Goal: Task Accomplishment & Management: Use online tool/utility

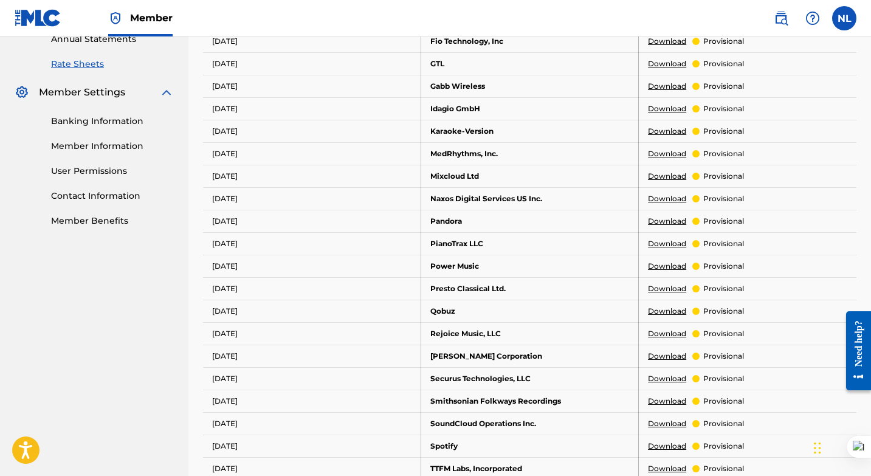
scroll to position [381, 0]
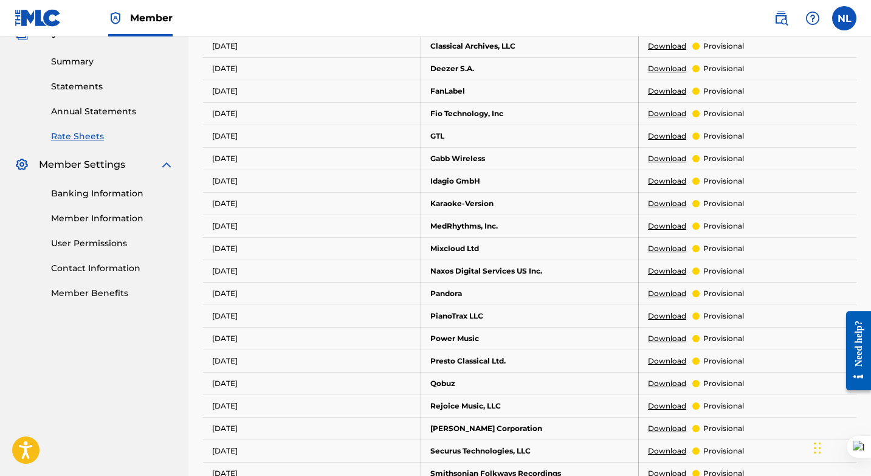
click at [42, 19] on img at bounding box center [38, 18] width 47 height 18
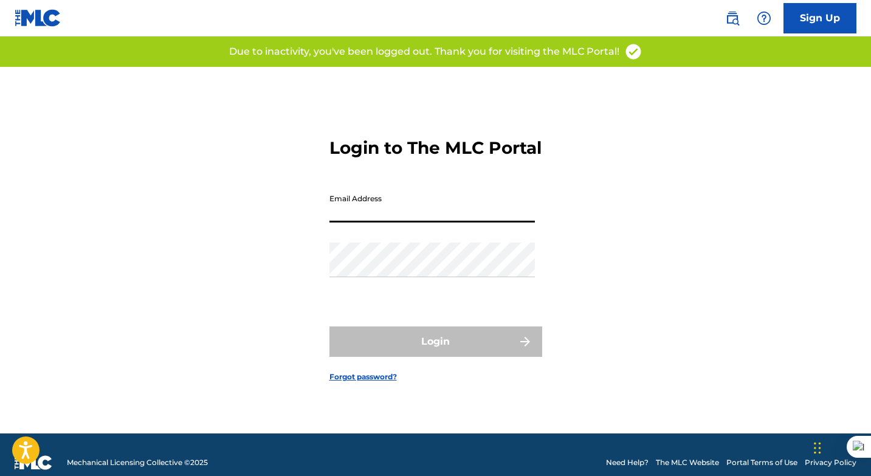
click at [431, 210] on input "Email Address" at bounding box center [432, 205] width 205 height 35
type input "[EMAIL_ADDRESS][DOMAIN_NAME]"
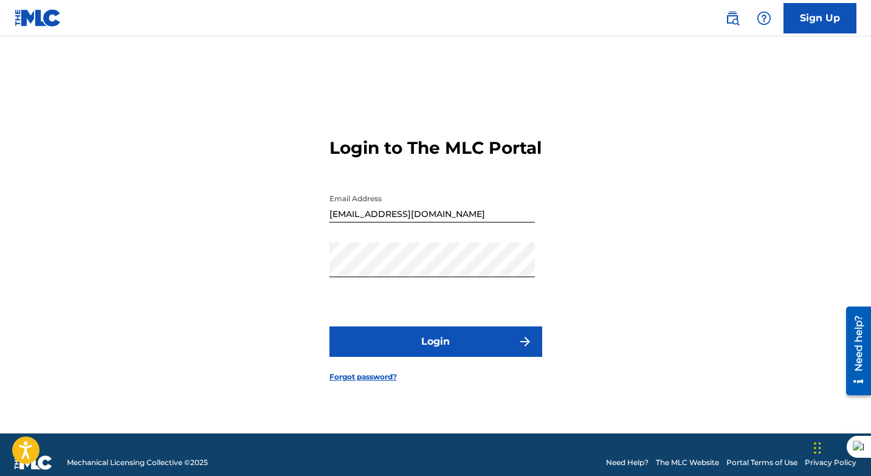
click at [444, 350] on button "Login" at bounding box center [436, 341] width 213 height 30
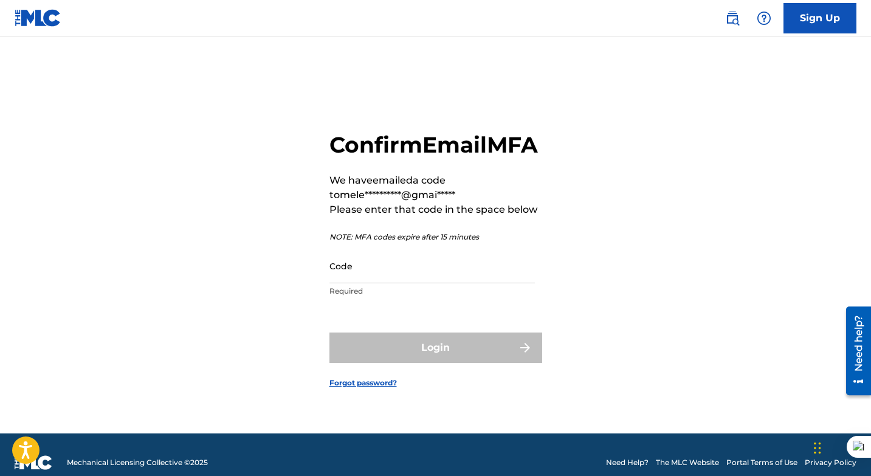
click at [376, 281] on input "Code" at bounding box center [432, 266] width 205 height 35
paste input "531965"
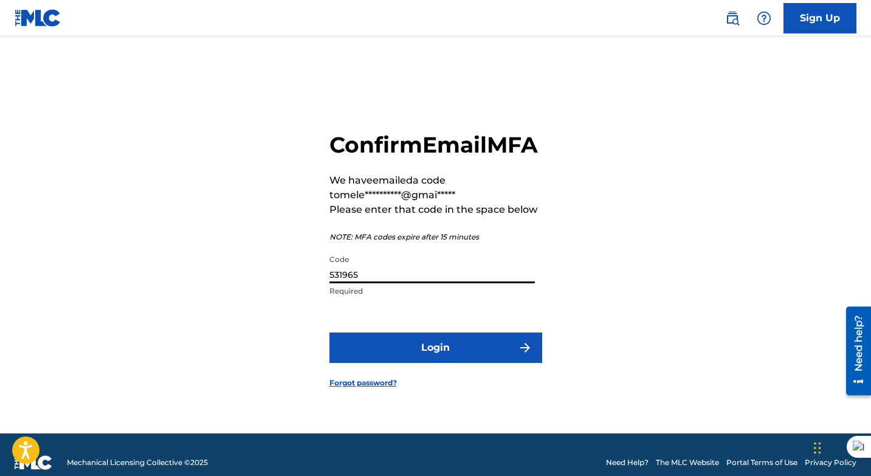
type input "531965"
click at [393, 351] on button "Login" at bounding box center [436, 348] width 213 height 30
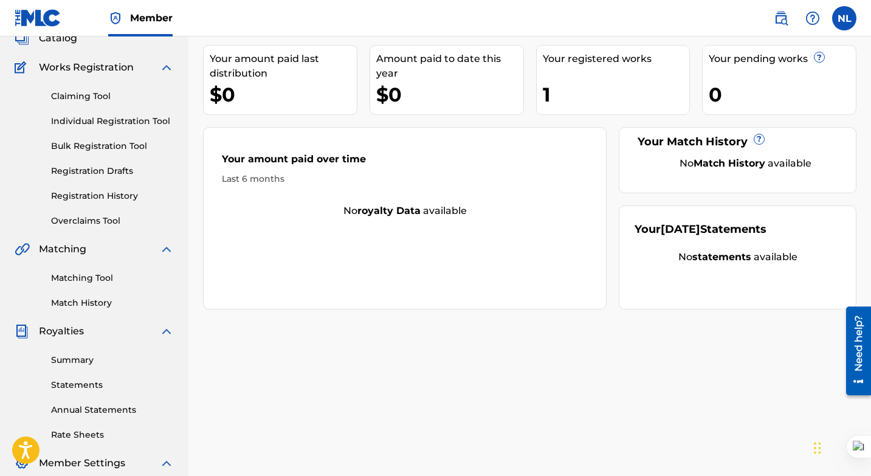
scroll to position [78, 0]
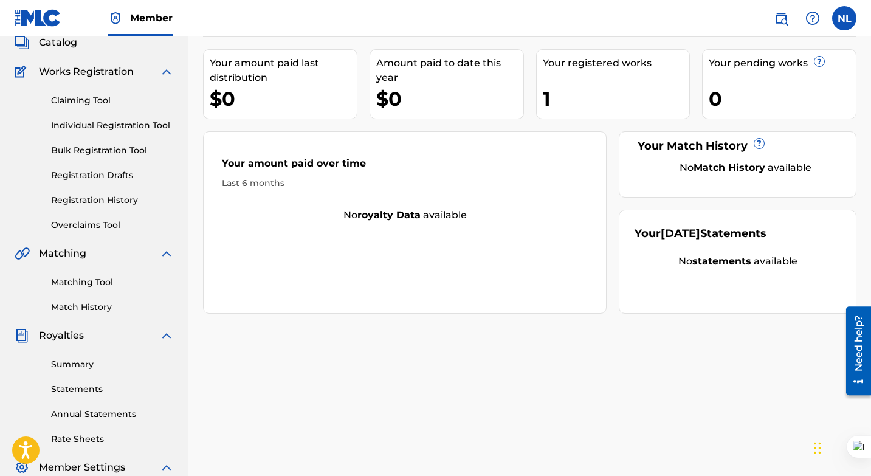
click at [100, 98] on link "Claiming Tool" at bounding box center [112, 100] width 123 height 13
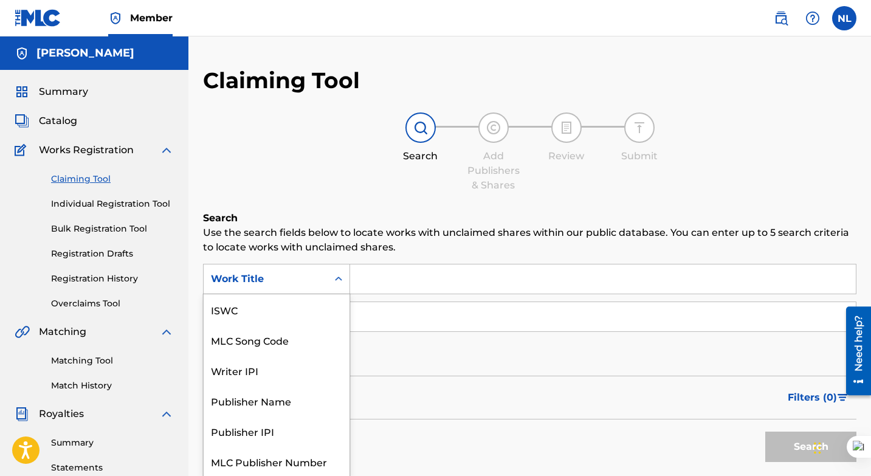
scroll to position [1, 0]
click at [337, 277] on icon "Search Form" at bounding box center [339, 278] width 12 height 12
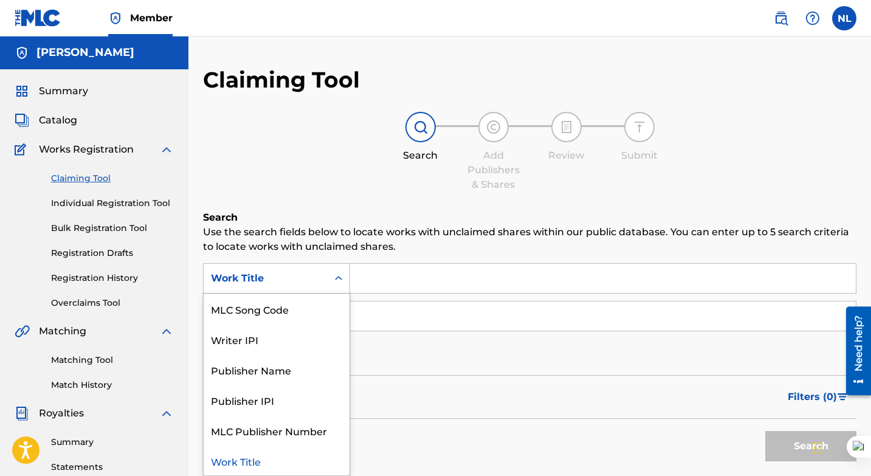
scroll to position [1, 0]
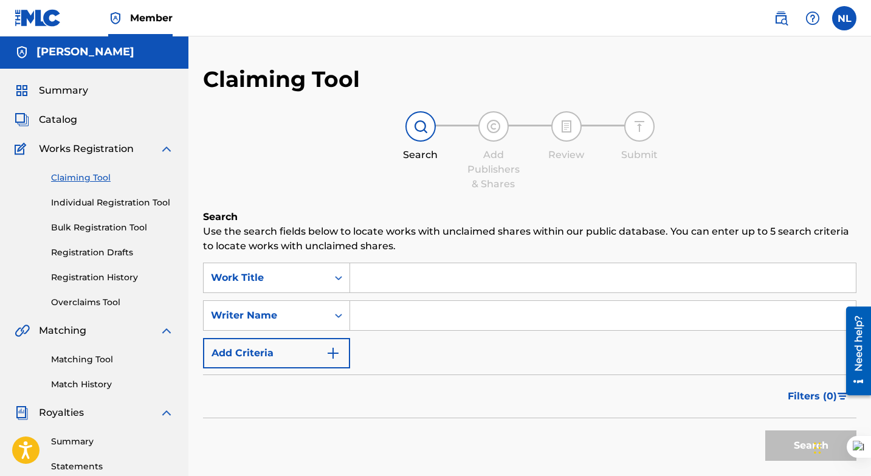
click at [385, 278] on input "Search Form" at bounding box center [603, 277] width 506 height 29
click at [393, 277] on input "Search Form" at bounding box center [603, 277] width 506 height 29
paste input "Encrypt"
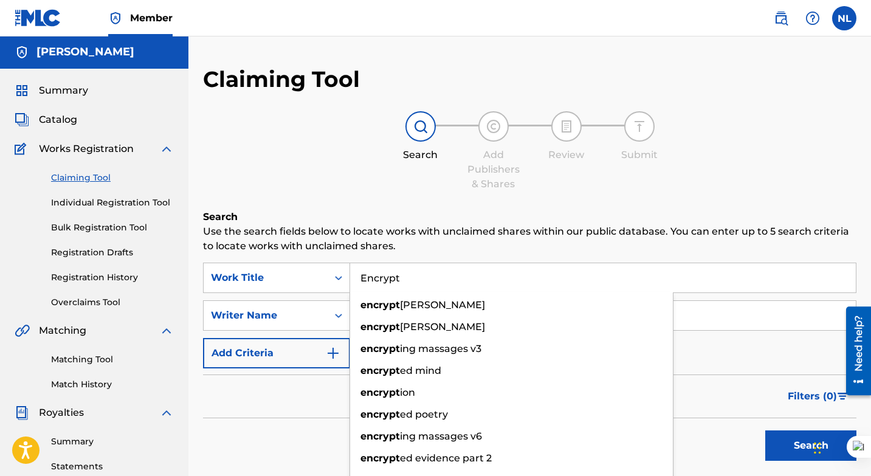
type input "Encrypt"
click at [353, 164] on div "Search Add Publishers & Shares Review Submit" at bounding box center [530, 151] width 654 height 80
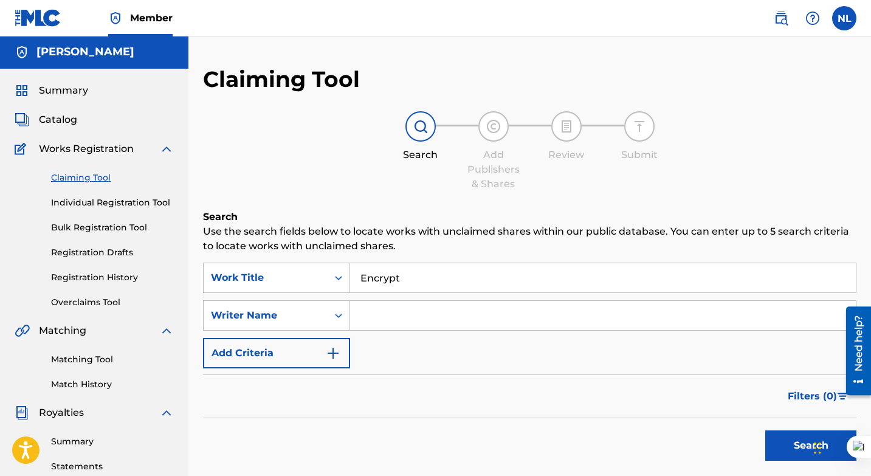
click at [394, 312] on input "Search Form" at bounding box center [603, 315] width 506 height 29
click at [784, 442] on button "Search" at bounding box center [810, 445] width 91 height 30
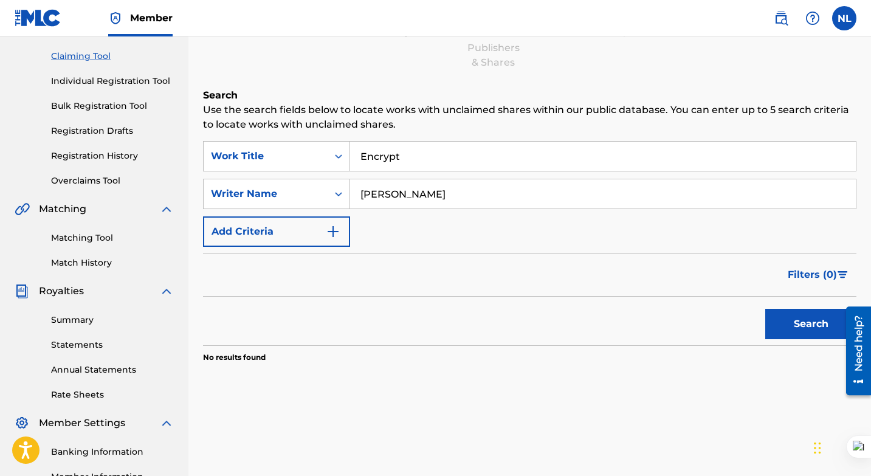
scroll to position [123, 0]
click at [415, 153] on input "Encrypt" at bounding box center [603, 155] width 506 height 29
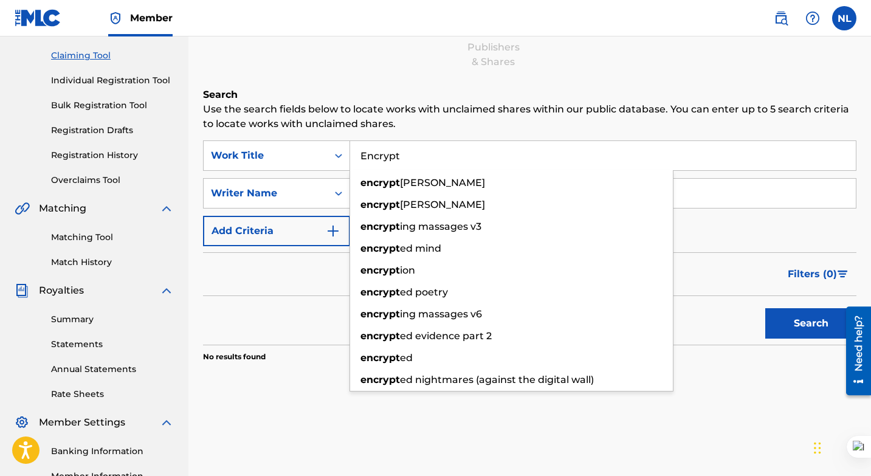
click at [415, 153] on input "Encrypt" at bounding box center [603, 155] width 506 height 29
click at [330, 157] on div "Search Form" at bounding box center [339, 156] width 22 height 22
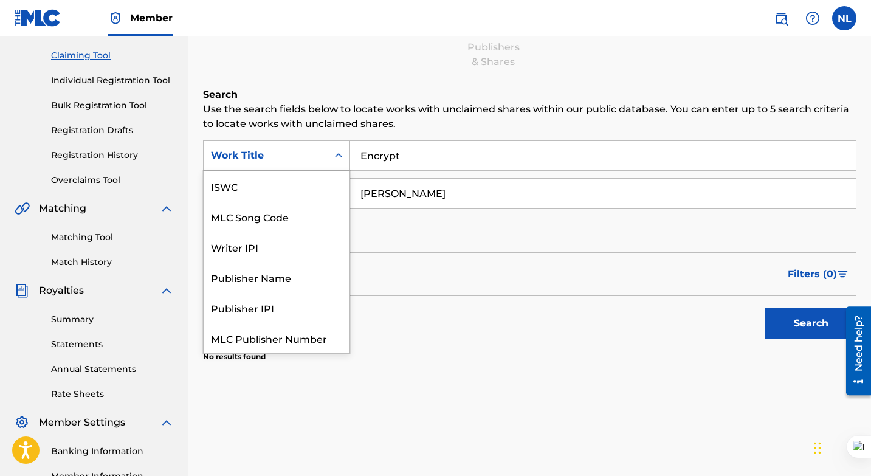
scroll to position [30, 0]
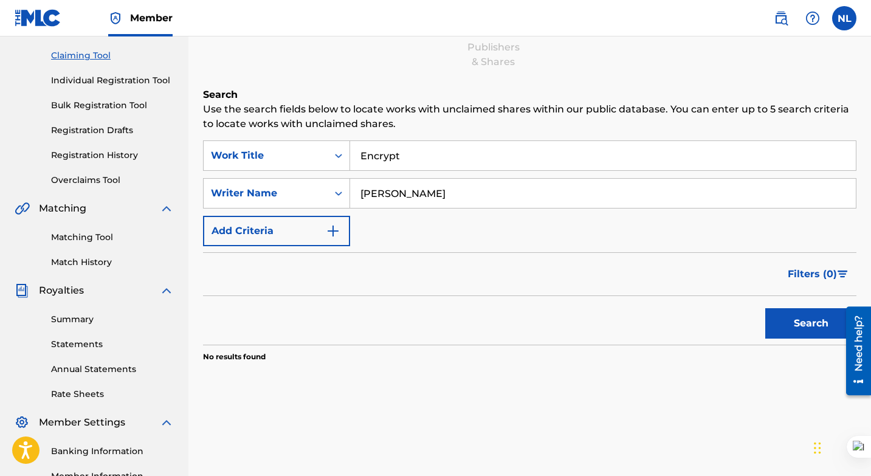
click at [410, 166] on input "Encrypt" at bounding box center [603, 155] width 506 height 29
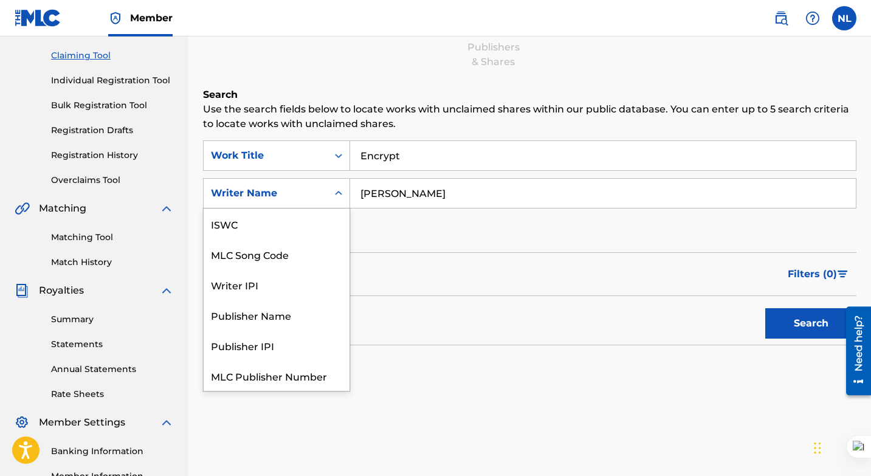
click at [339, 195] on icon "Search Form" at bounding box center [339, 193] width 12 height 12
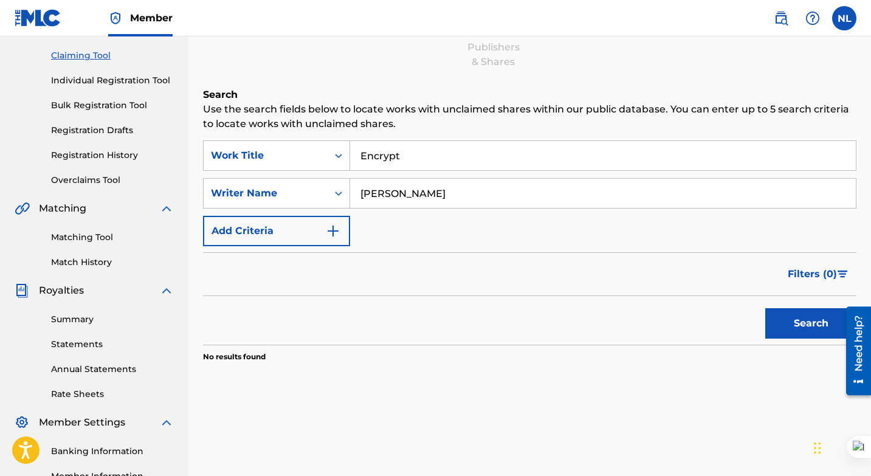
click at [412, 189] on input "[PERSON_NAME]" at bounding box center [603, 193] width 506 height 29
type input "trinibeat"
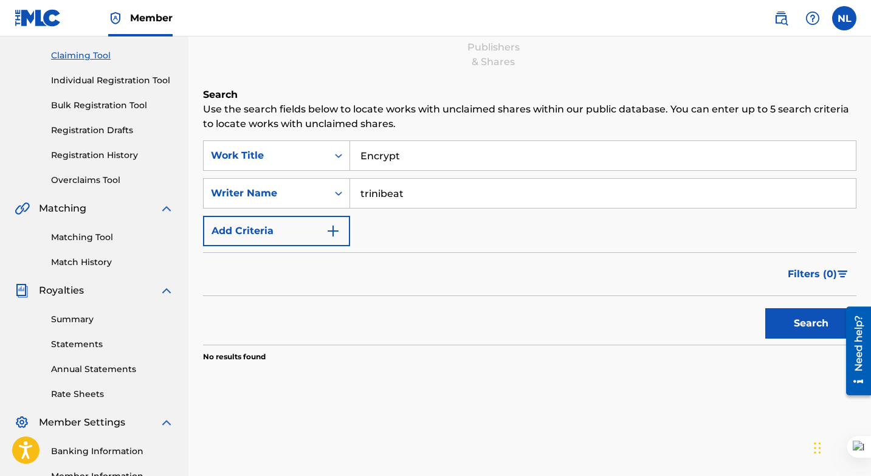
click at [799, 305] on div "Search" at bounding box center [807, 320] width 97 height 49
click at [798, 322] on button "Search" at bounding box center [810, 323] width 91 height 30
click at [418, 157] on input "Encrypt" at bounding box center [603, 155] width 506 height 29
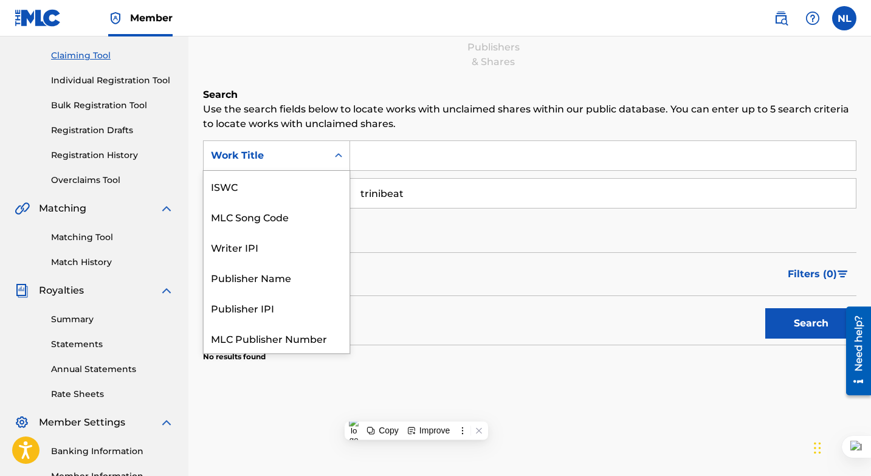
click at [274, 158] on div "Work Title" at bounding box center [265, 155] width 109 height 15
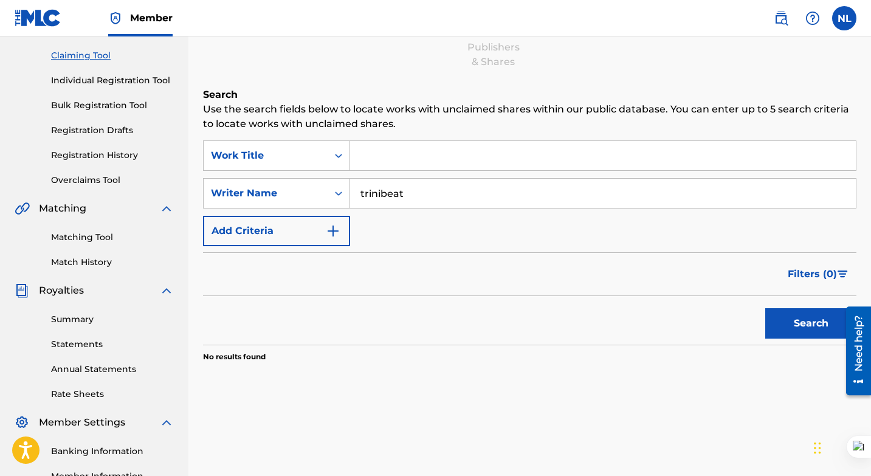
click at [367, 158] on input "Search Form" at bounding box center [603, 155] width 506 height 29
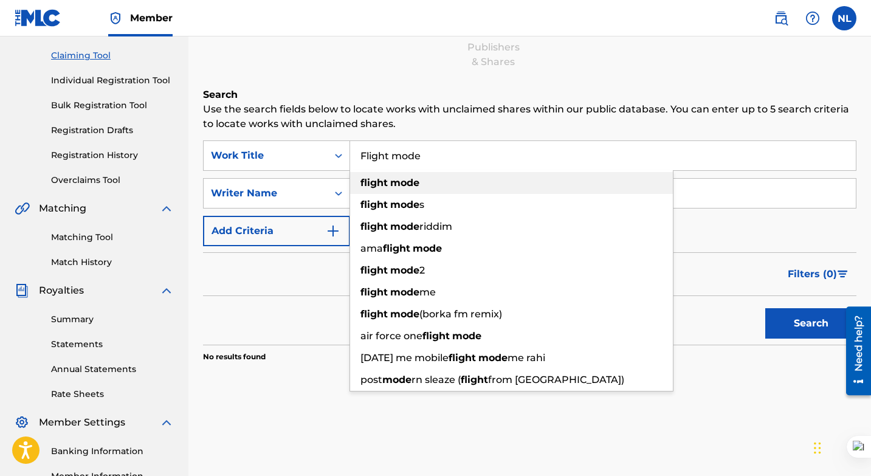
click at [380, 182] on strong "flight" at bounding box center [374, 183] width 27 height 12
type input "flight mode"
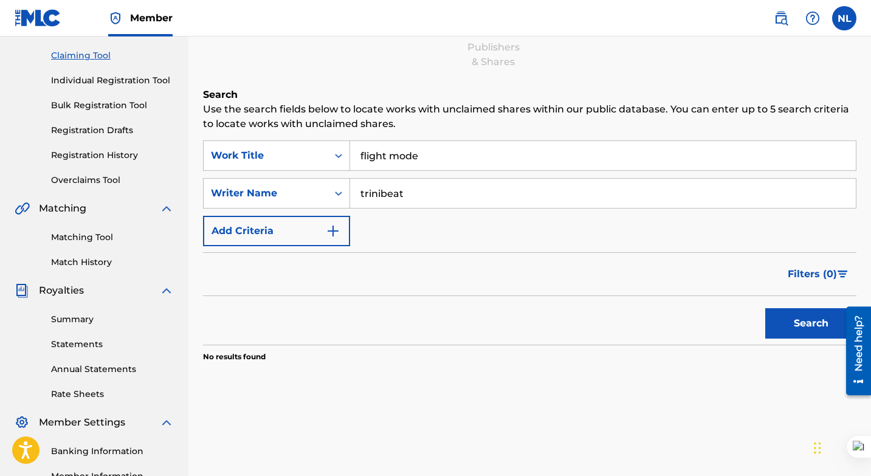
click at [429, 200] on input "trinibeat" at bounding box center [603, 193] width 506 height 29
click at [393, 195] on input "[PERSON_NAME]" at bounding box center [603, 193] width 506 height 29
type input "[PERSON_NAME] [PERSON_NAME]"
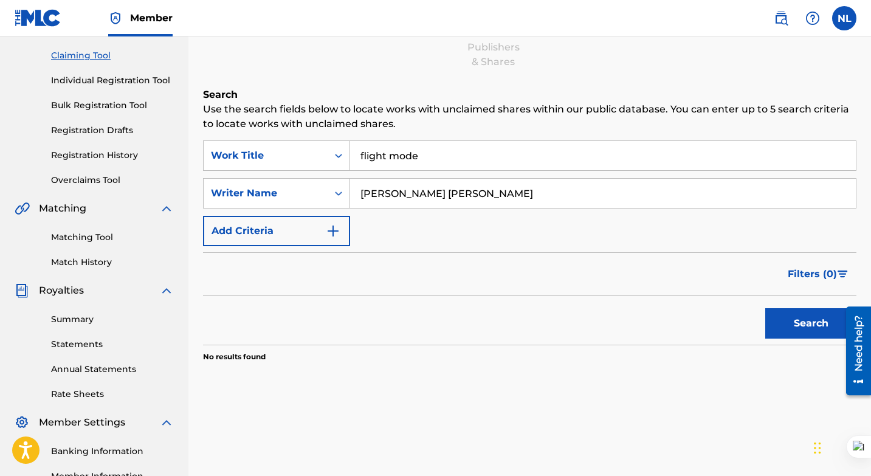
click at [765, 308] on button "Search" at bounding box center [810, 323] width 91 height 30
click at [417, 157] on input "flight mode" at bounding box center [603, 155] width 506 height 29
type input "[PERSON_NAME]"
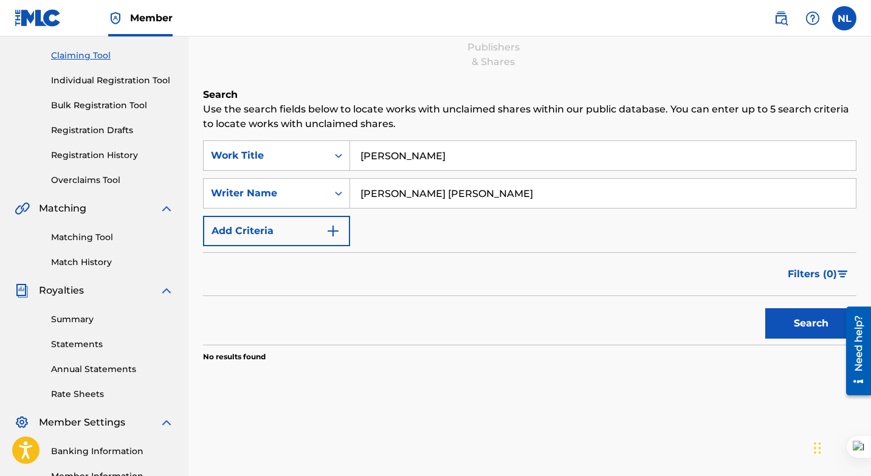
click at [765, 308] on button "Search" at bounding box center [810, 323] width 91 height 30
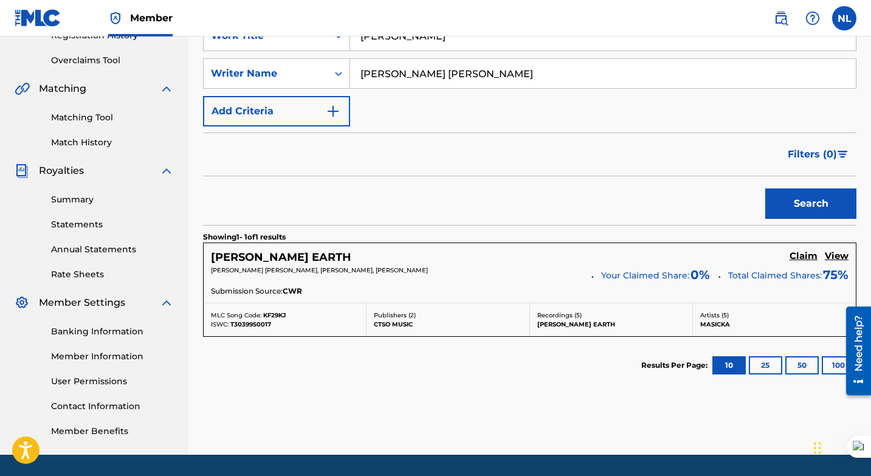
scroll to position [246, 0]
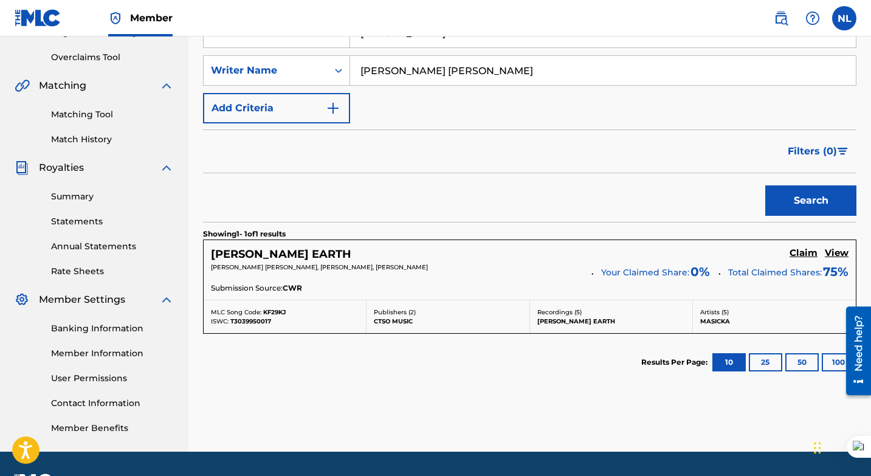
click at [803, 254] on h5 "Claim" at bounding box center [804, 253] width 28 height 12
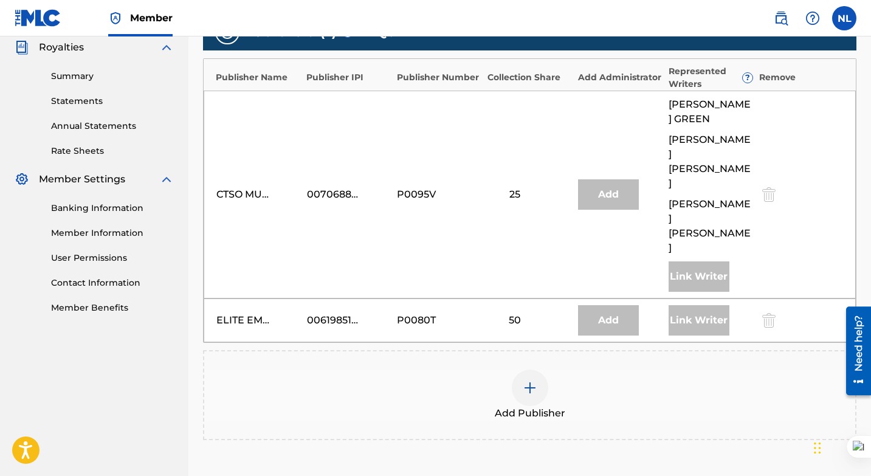
scroll to position [382, 0]
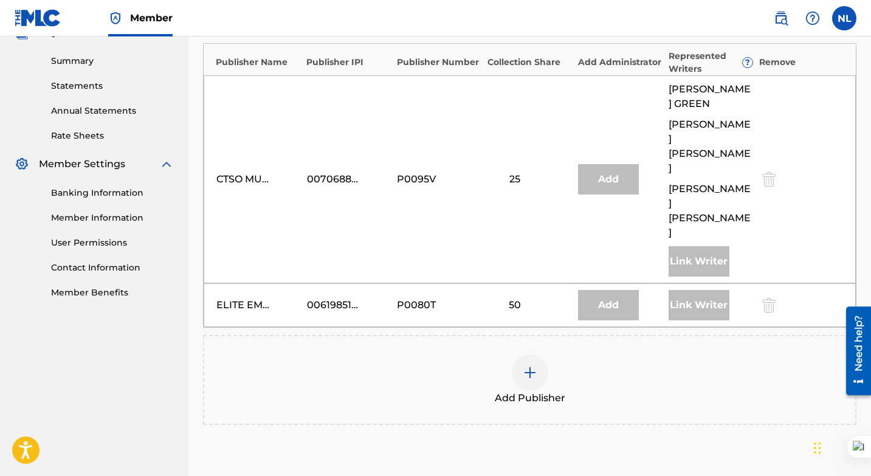
click at [528, 365] on img at bounding box center [530, 372] width 15 height 15
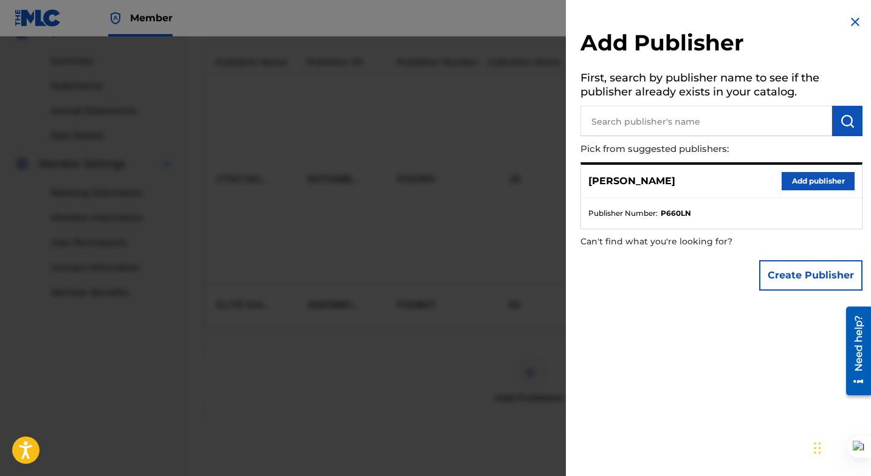
click at [818, 176] on button "Add publisher" at bounding box center [818, 181] width 73 height 18
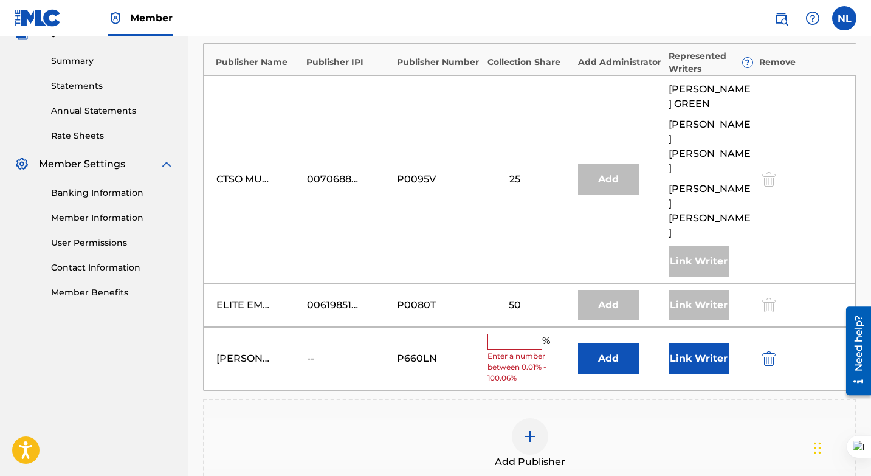
click at [521, 334] on input "text" at bounding box center [515, 342] width 55 height 16
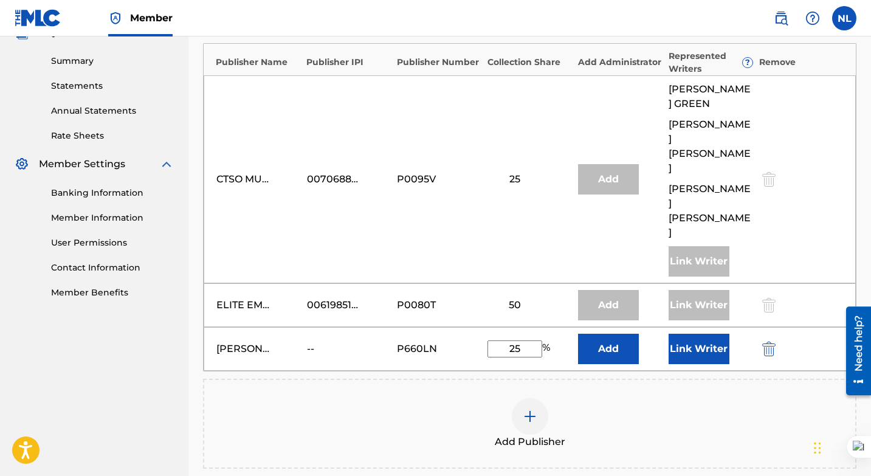
type input "25"
click at [618, 334] on button "Add" at bounding box center [608, 349] width 61 height 30
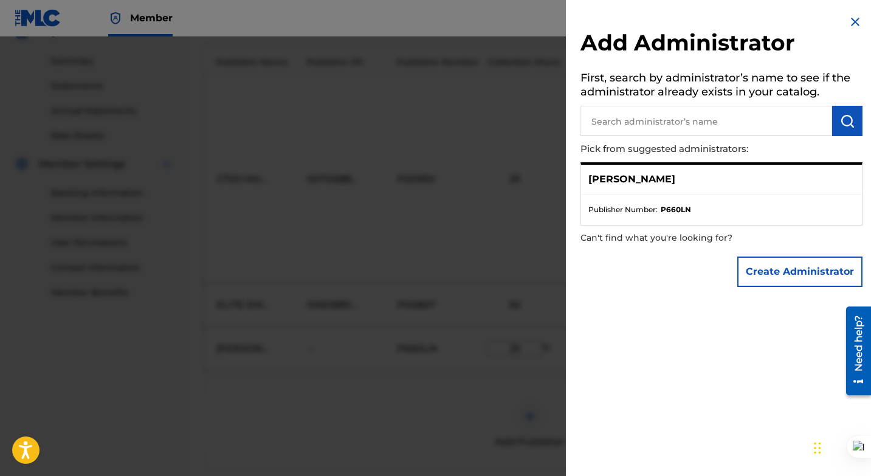
click at [661, 209] on li "Publisher Number : P660LN" at bounding box center [722, 209] width 266 height 11
click at [616, 174] on p "[PERSON_NAME]" at bounding box center [632, 179] width 87 height 15
click at [783, 271] on button "Create Administrator" at bounding box center [799, 272] width 125 height 30
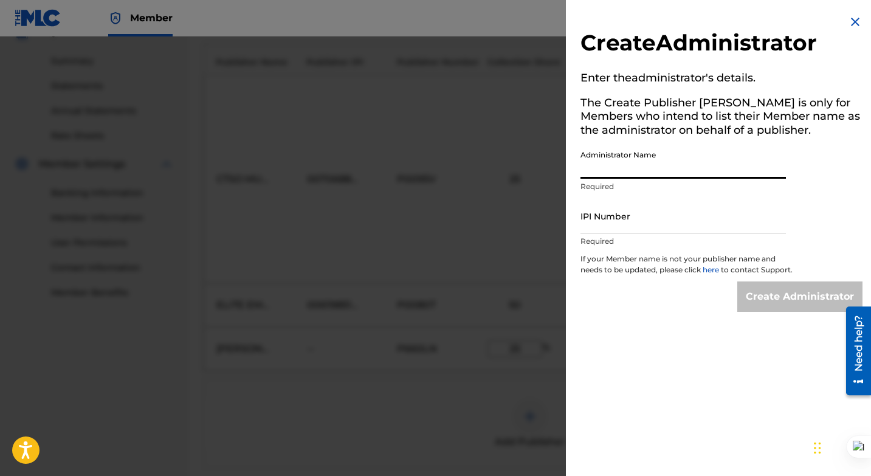
click at [654, 172] on input "Administrator Name" at bounding box center [683, 161] width 205 height 35
type input "[PERSON_NAME]"
click at [652, 213] on input "IPI Number" at bounding box center [683, 216] width 205 height 35
click at [681, 326] on div "Create Administrator Enter the administrator 's details. The Create Publisher b…" at bounding box center [721, 163] width 311 height 326
click at [655, 230] on input "IPI Number" at bounding box center [683, 216] width 205 height 35
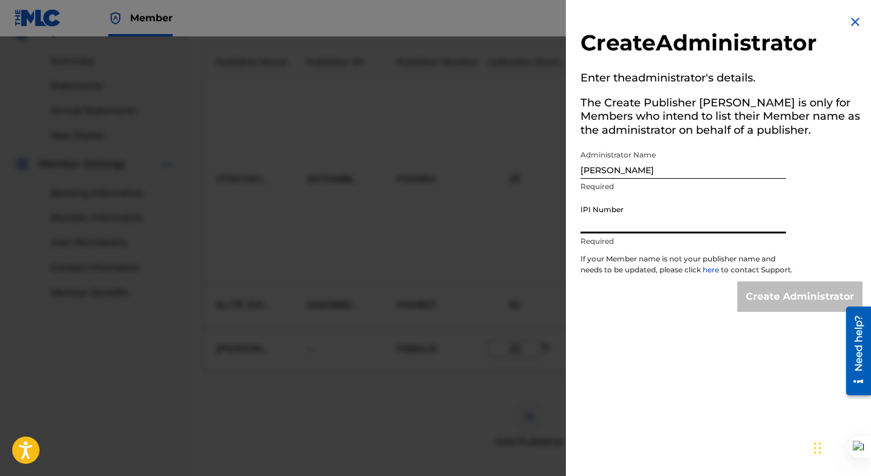
click at [699, 312] on div "Create Administrator" at bounding box center [722, 296] width 282 height 30
click at [853, 19] on img at bounding box center [855, 22] width 15 height 15
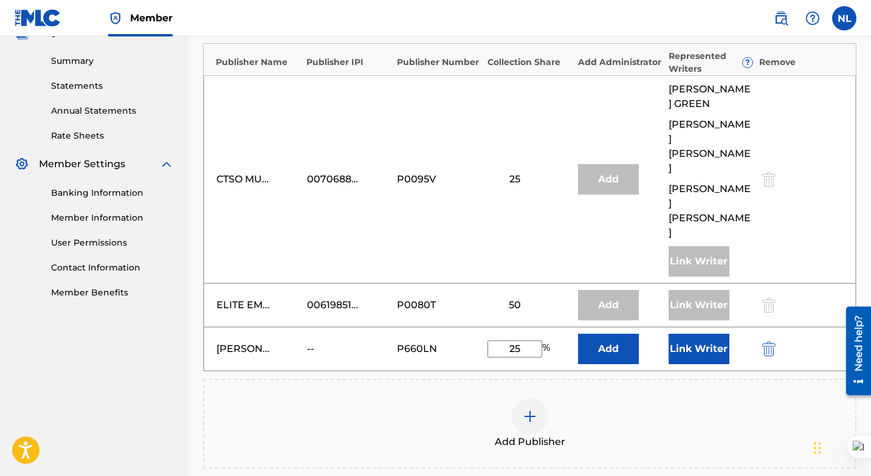
click at [606, 334] on button "Add" at bounding box center [608, 349] width 61 height 30
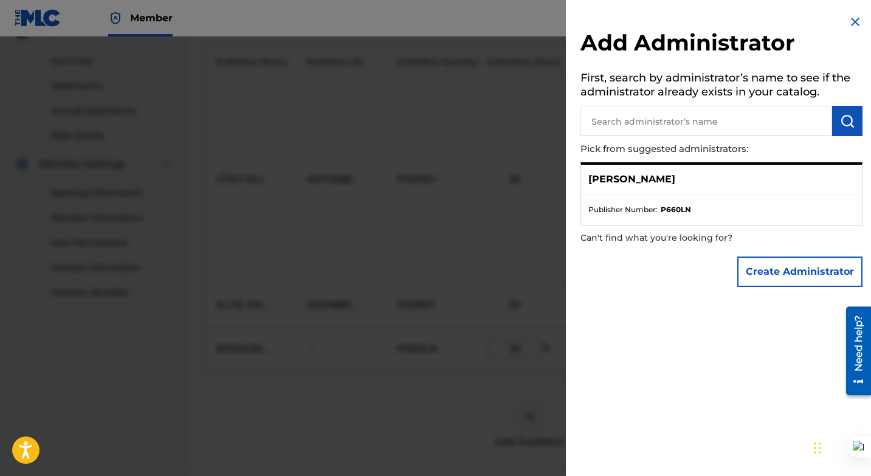
click at [651, 119] on input "text" at bounding box center [707, 121] width 252 height 30
click at [673, 209] on strong "P660LN" at bounding box center [676, 209] width 30 height 11
copy strong "P660LN"
click at [764, 274] on button "Create Administrator" at bounding box center [799, 272] width 125 height 30
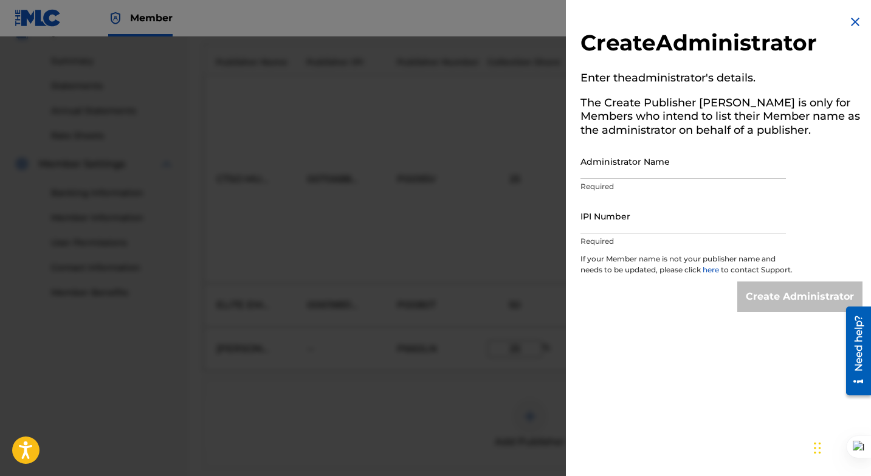
click at [705, 162] on input "Administrator Name" at bounding box center [683, 161] width 205 height 35
type input "[PERSON_NAME]"
click at [667, 244] on p "Required" at bounding box center [683, 241] width 205 height 11
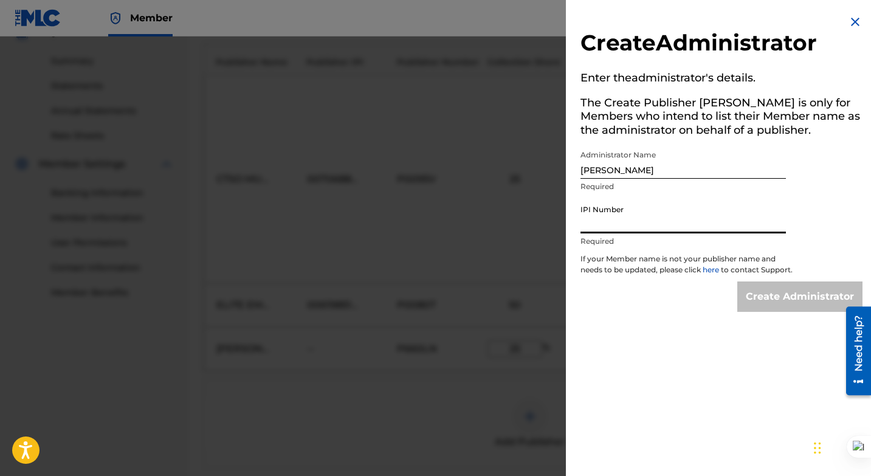
click at [667, 230] on input "IPI Number" at bounding box center [683, 216] width 205 height 35
click at [850, 19] on img at bounding box center [855, 22] width 15 height 15
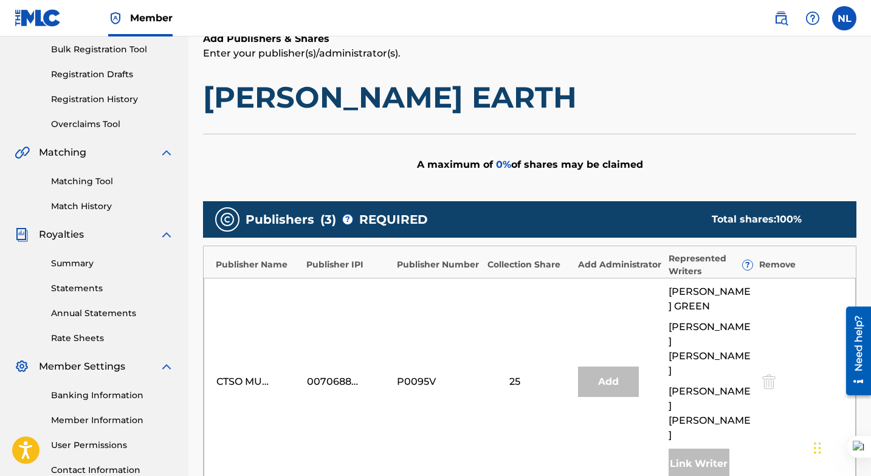
scroll to position [147, 0]
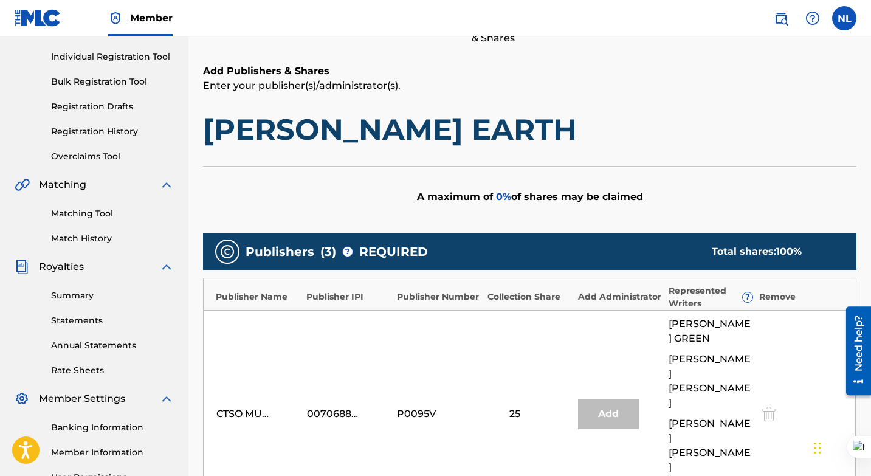
click at [85, 132] on link "Registration History" at bounding box center [112, 131] width 123 height 13
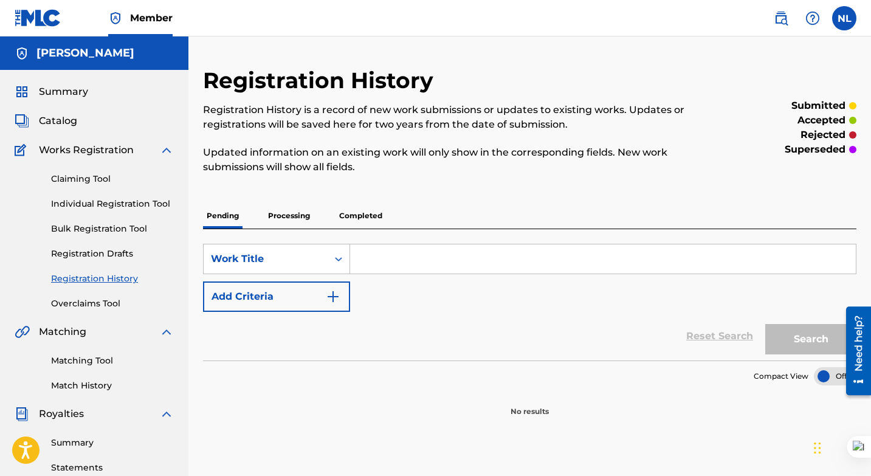
click at [356, 218] on p "Completed" at bounding box center [361, 216] width 50 height 26
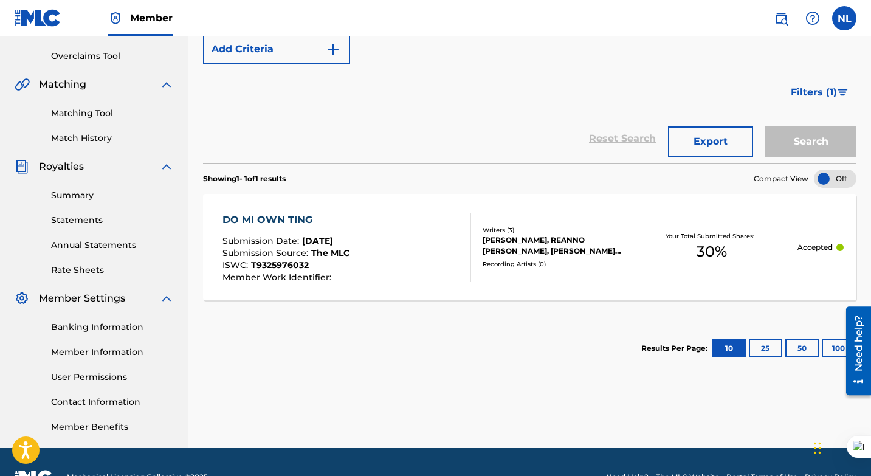
scroll to position [252, 0]
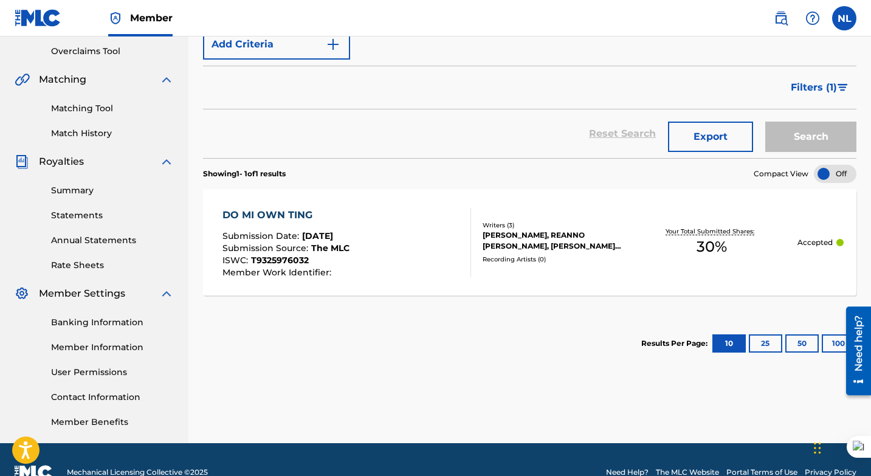
click at [294, 240] on span "Submission Date :" at bounding box center [263, 235] width 80 height 11
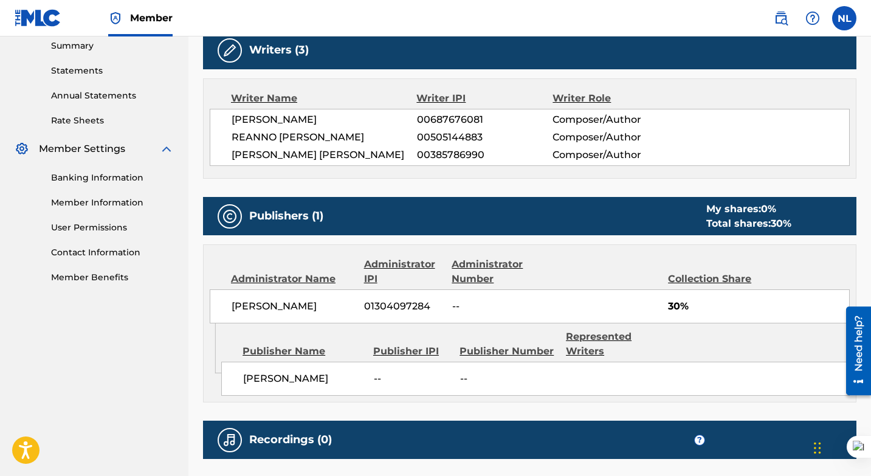
scroll to position [400, 0]
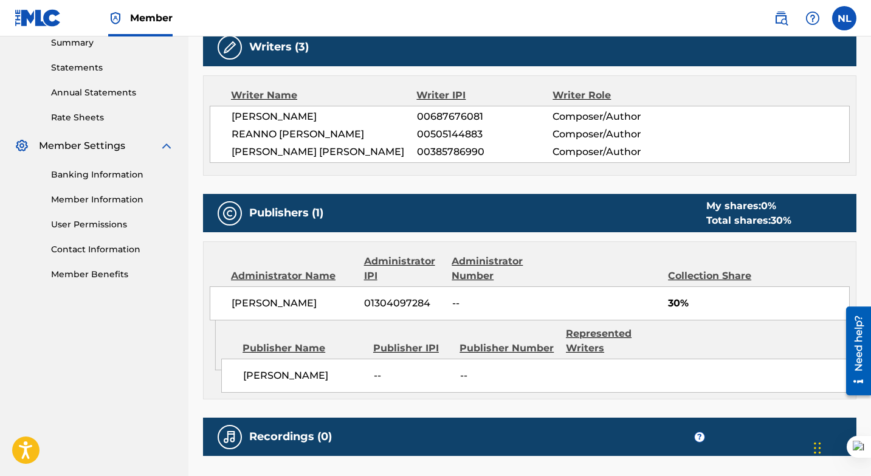
click at [387, 302] on span "01304097284" at bounding box center [403, 303] width 79 height 15
copy span "01304097284"
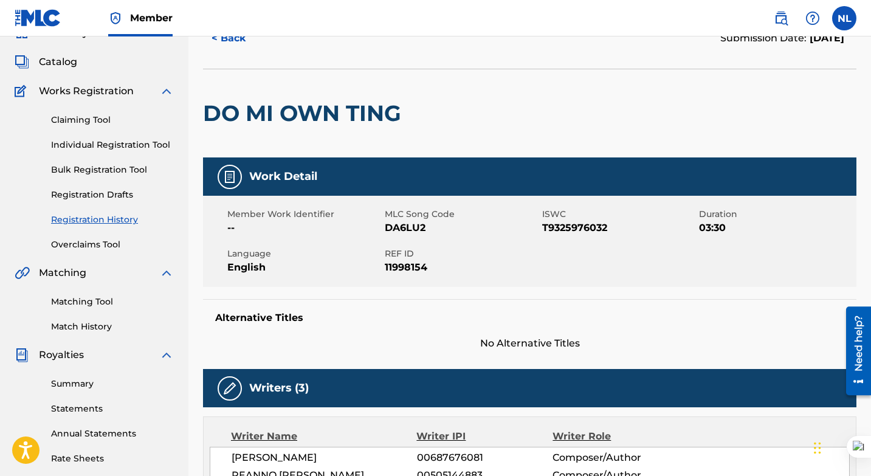
scroll to position [54, 0]
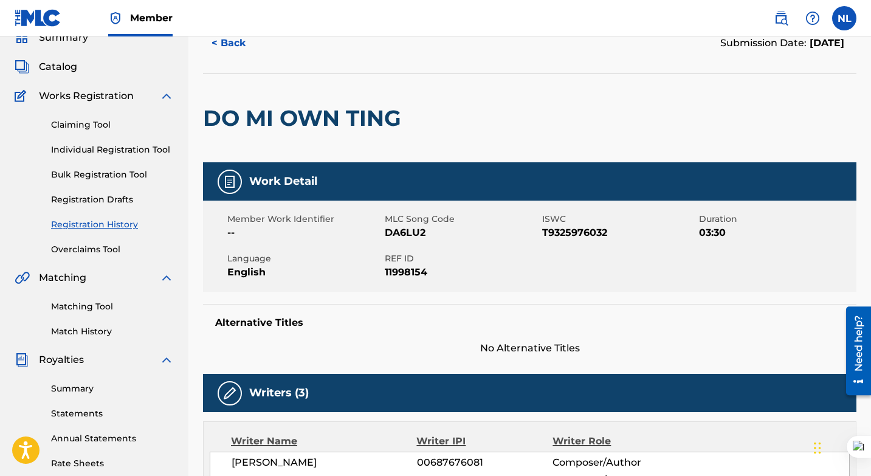
click at [97, 125] on link "Claiming Tool" at bounding box center [112, 125] width 123 height 13
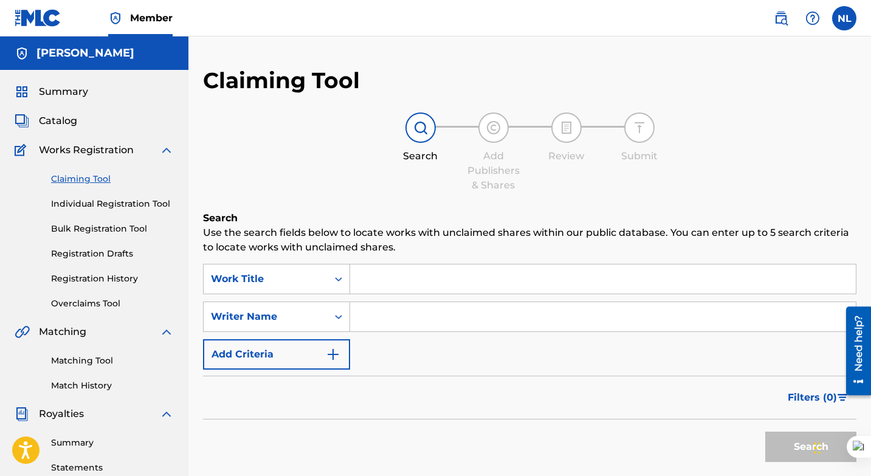
click at [370, 276] on input "Search Form" at bounding box center [603, 278] width 506 height 29
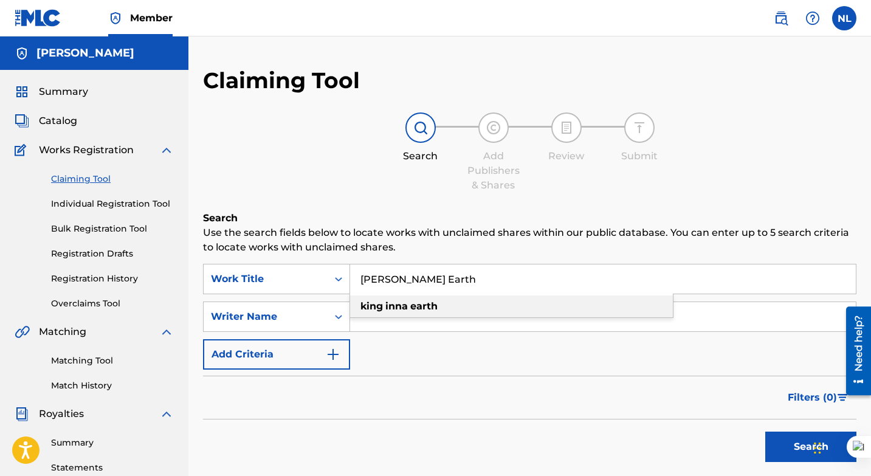
click at [383, 303] on span "Search Form" at bounding box center [384, 306] width 2 height 12
type input "[PERSON_NAME] earth"
click at [383, 308] on input "Search Form" at bounding box center [603, 316] width 506 height 29
type input "[PERSON_NAME]"
click at [765, 432] on button "Search" at bounding box center [810, 447] width 91 height 30
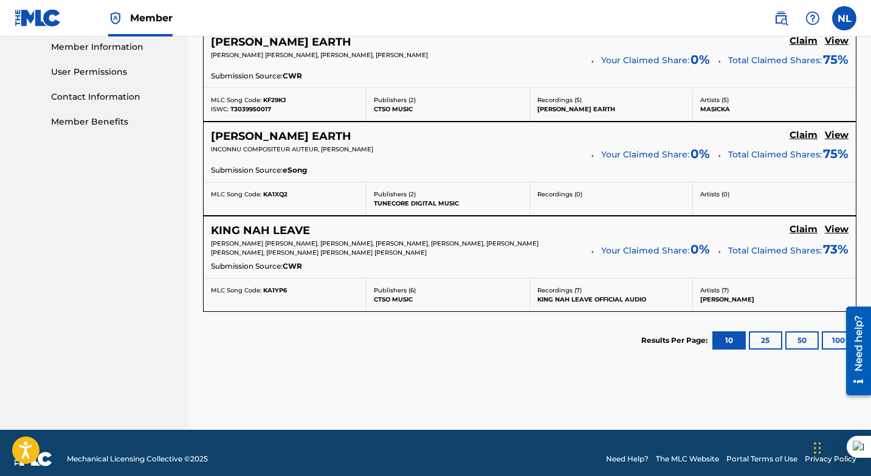
scroll to position [564, 0]
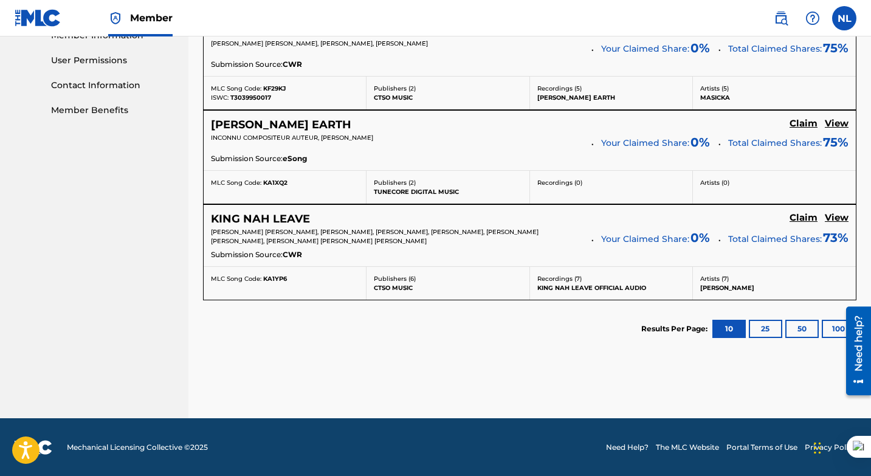
click at [760, 327] on button "25" at bounding box center [765, 329] width 33 height 18
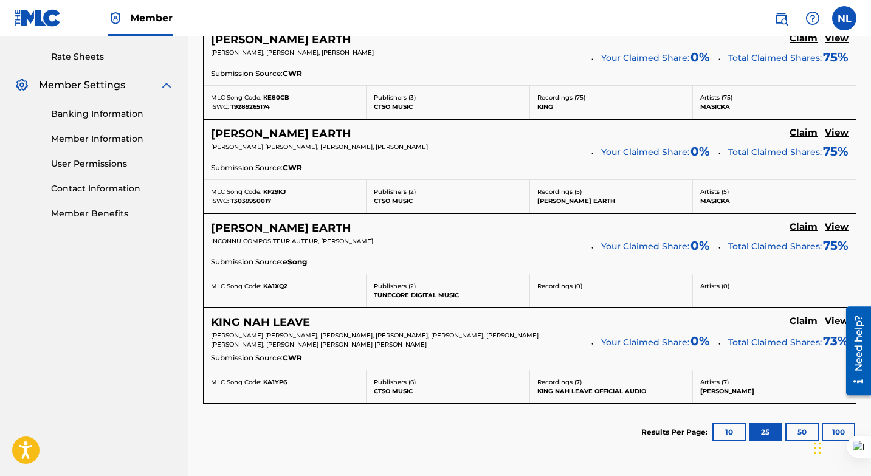
scroll to position [464, 0]
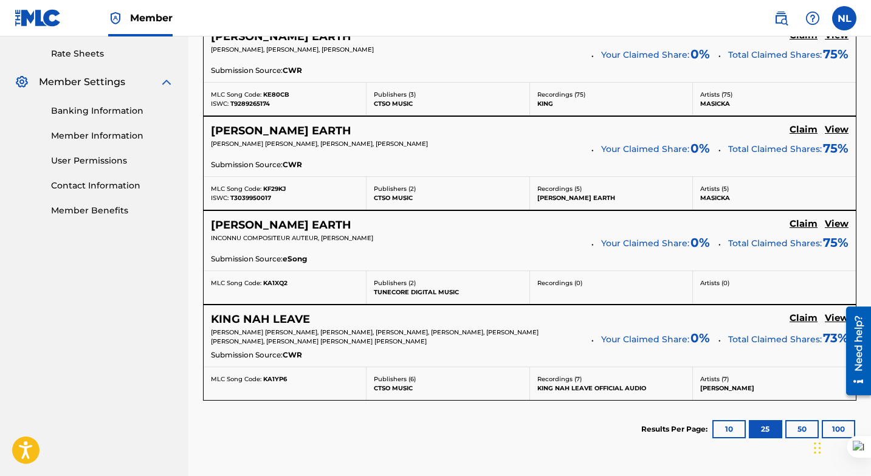
click at [801, 318] on h5 "Claim" at bounding box center [804, 318] width 28 height 12
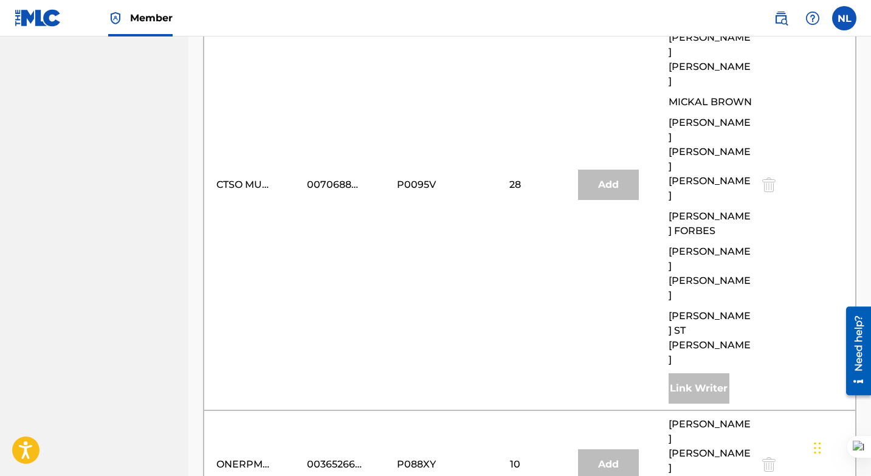
scroll to position [836, 0]
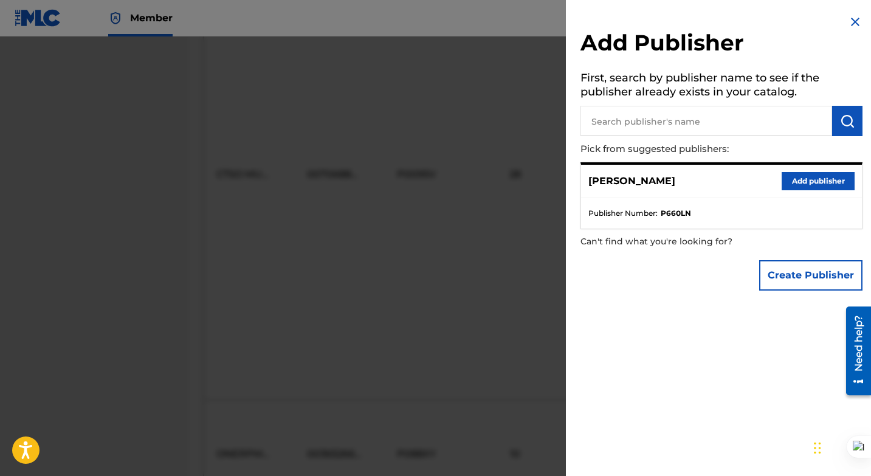
click at [824, 182] on button "Add publisher" at bounding box center [818, 181] width 73 height 18
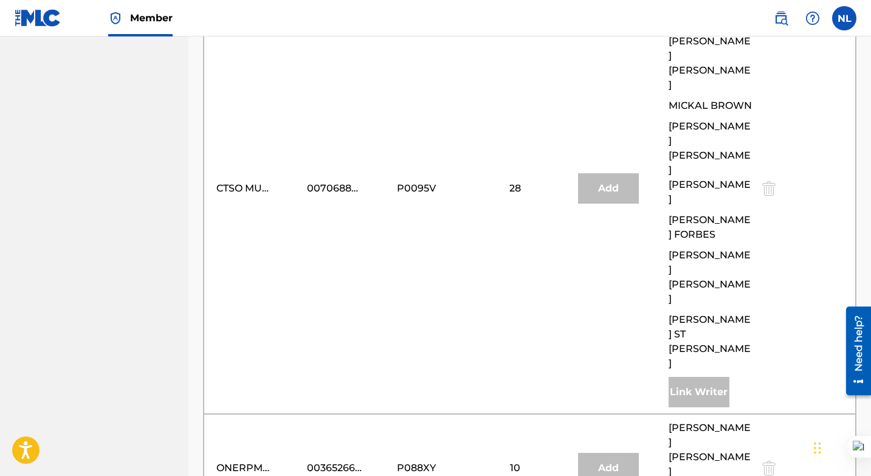
scroll to position [823, 0]
type input "27"
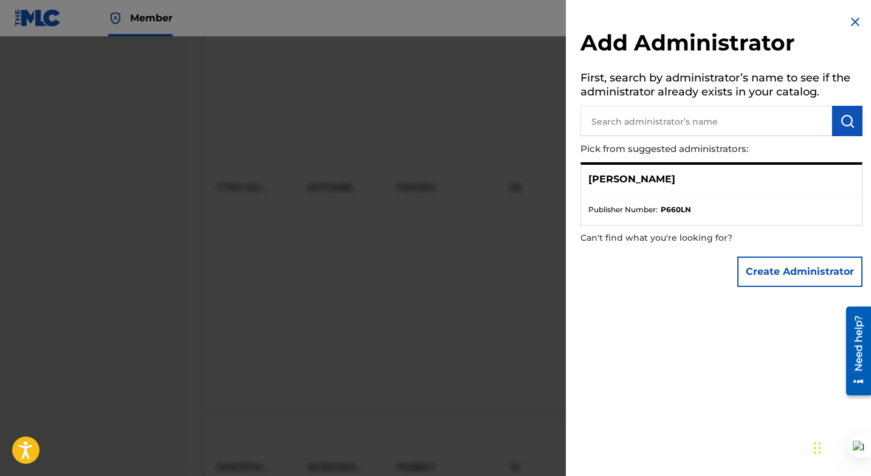
click at [783, 264] on button "Create Administrator" at bounding box center [799, 272] width 125 height 30
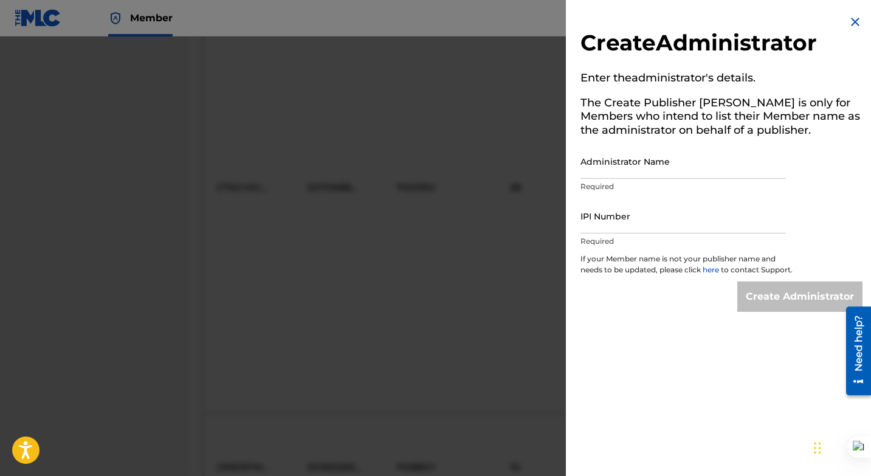
click at [632, 227] on input "IPI Number" at bounding box center [683, 216] width 205 height 35
paste input "01304097284"
type input "01304097284"
click at [688, 167] on input "Administrator Name" at bounding box center [683, 161] width 205 height 35
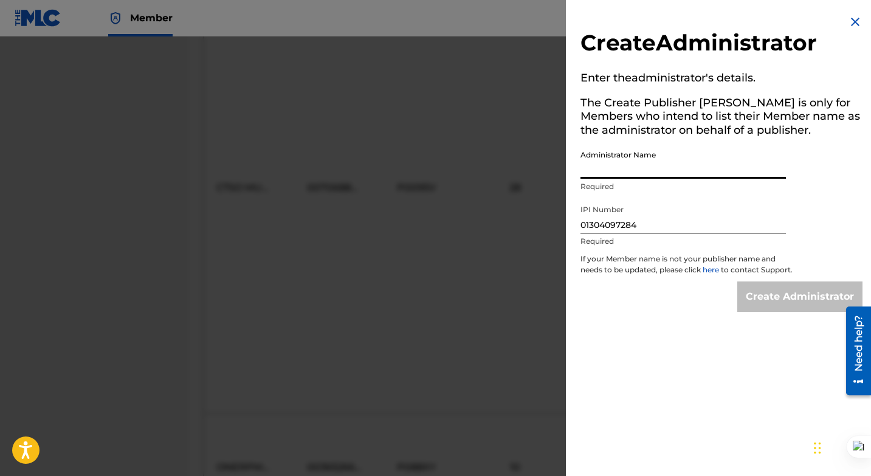
type input "[PERSON_NAME]"
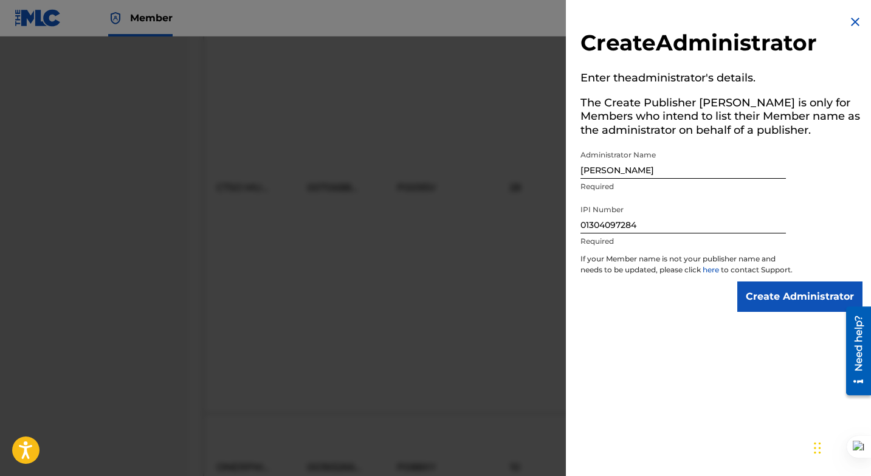
click at [771, 307] on input "Create Administrator" at bounding box center [799, 296] width 125 height 30
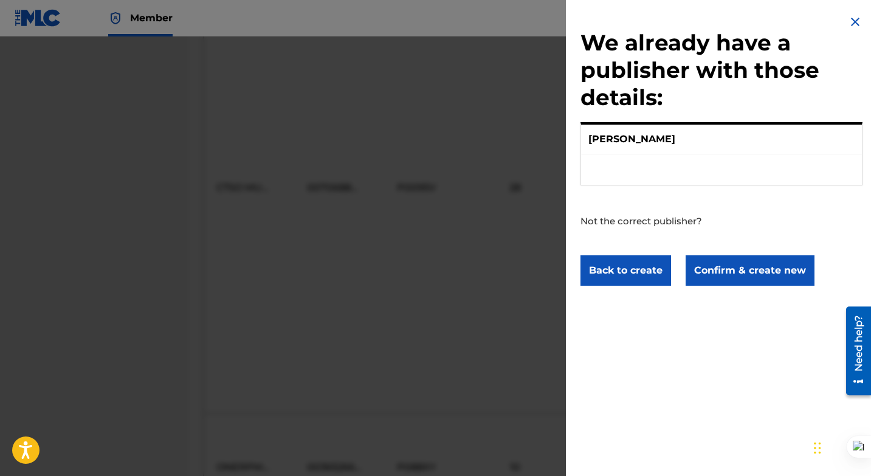
click at [736, 268] on button "Confirm & create new" at bounding box center [750, 270] width 129 height 30
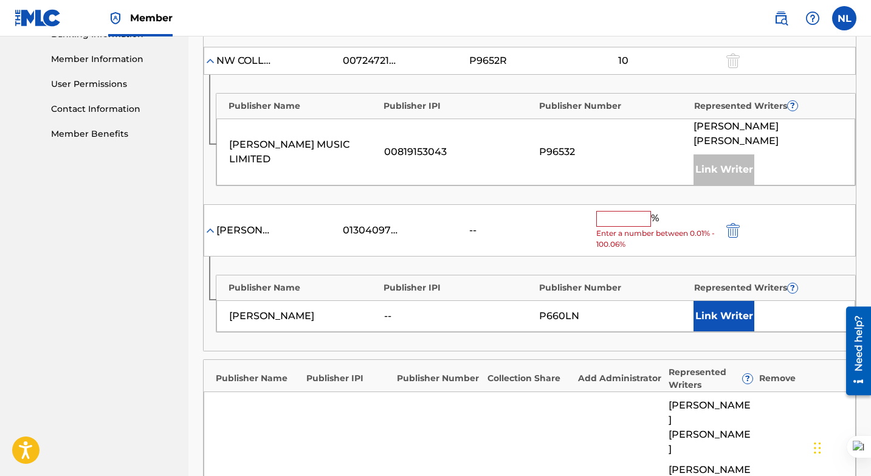
scroll to position [512, 0]
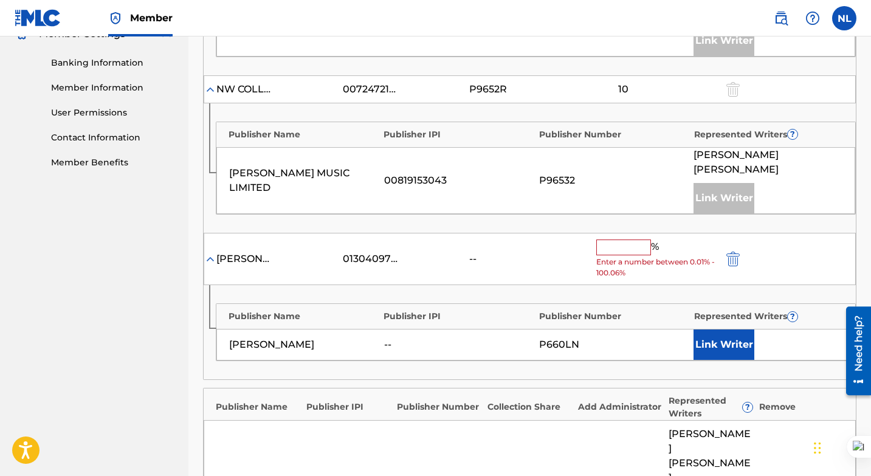
click at [604, 240] on input "text" at bounding box center [623, 248] width 55 height 16
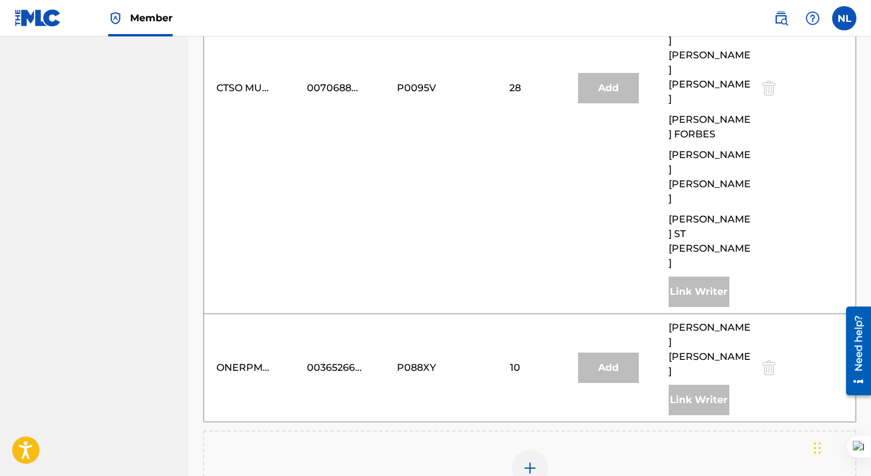
scroll to position [1039, 0]
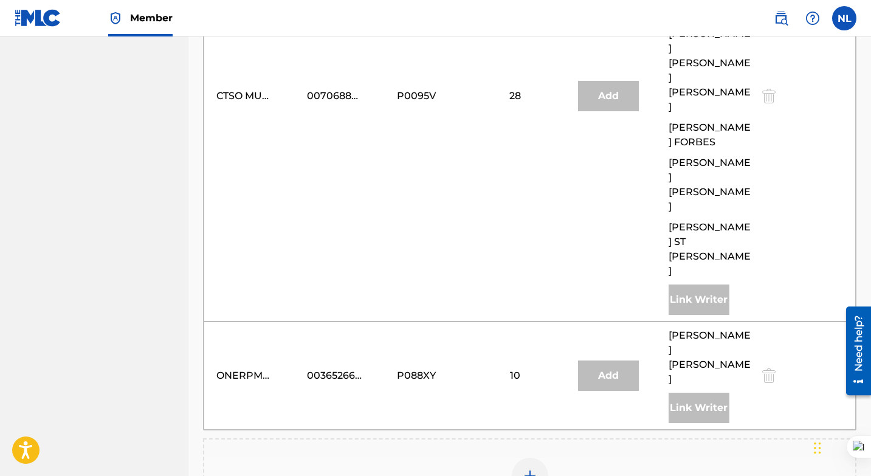
type input "27"
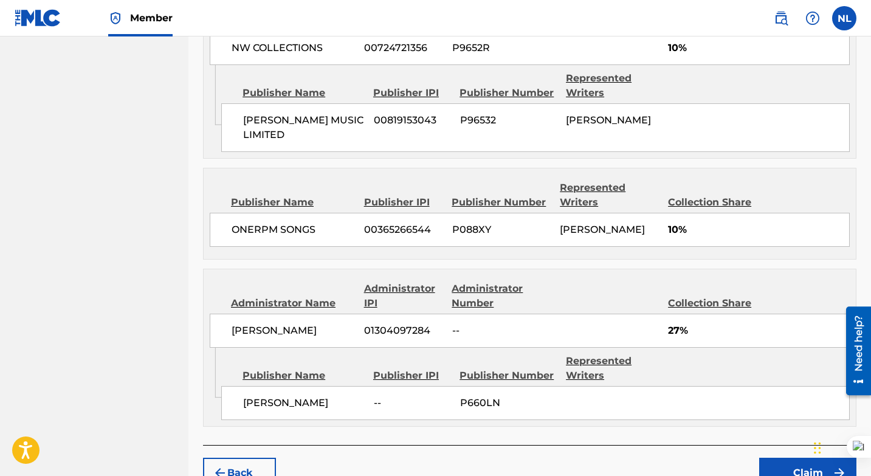
scroll to position [1131, 0]
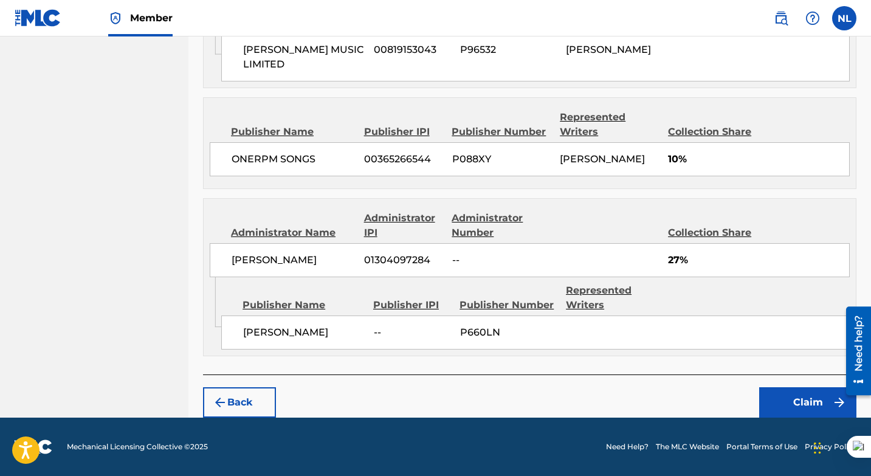
click at [799, 399] on button "Claim" at bounding box center [807, 402] width 97 height 30
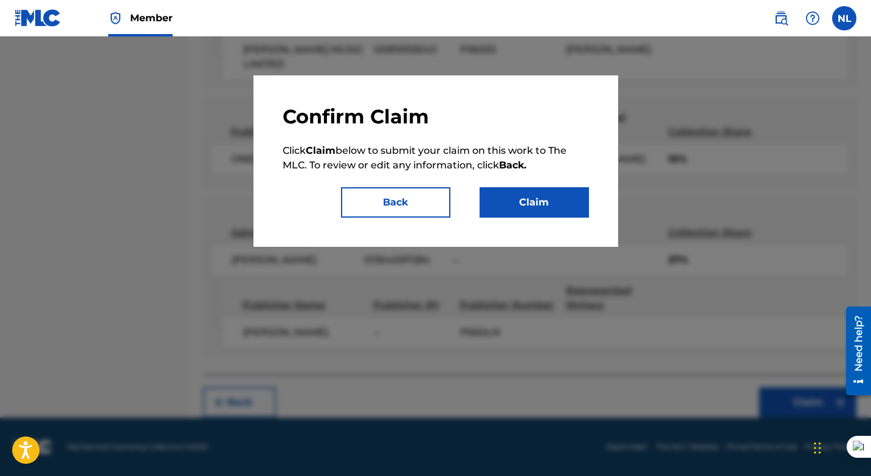
click at [545, 199] on button "Claim" at bounding box center [534, 202] width 109 height 30
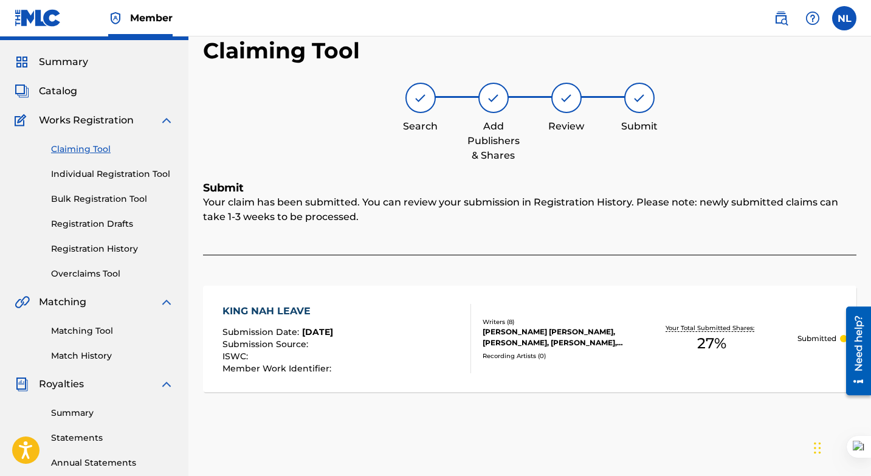
scroll to position [0, 0]
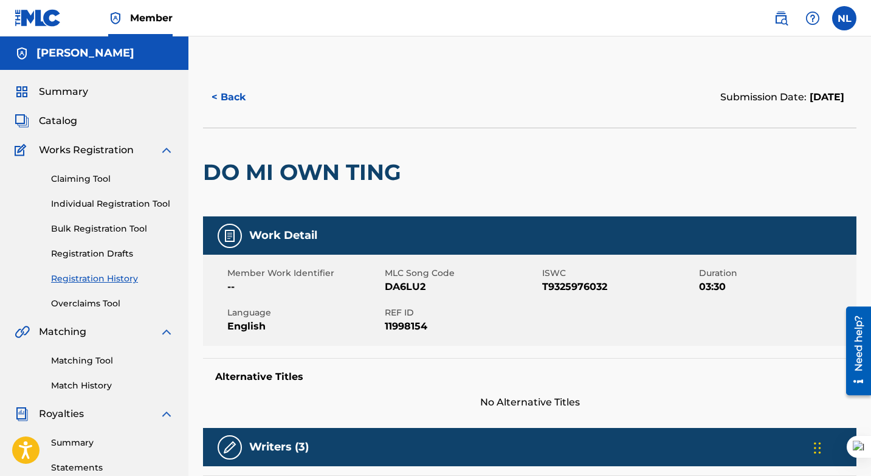
click at [77, 173] on link "Claiming Tool" at bounding box center [112, 179] width 123 height 13
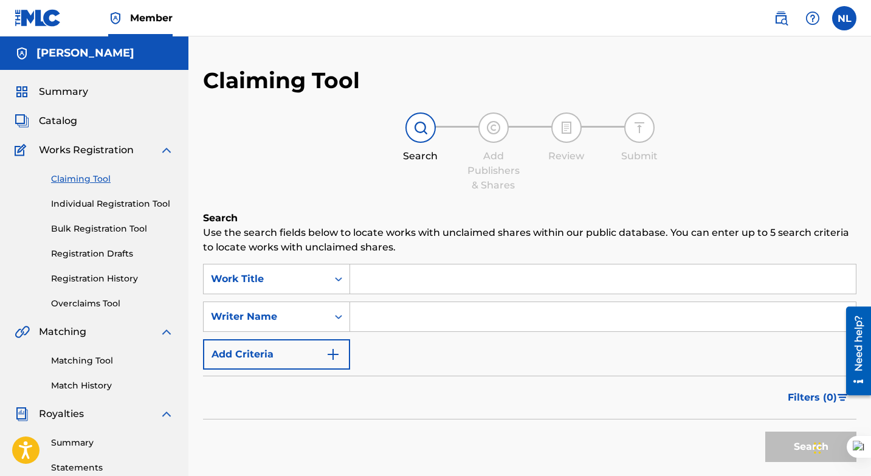
click at [401, 284] on input "Search Form" at bounding box center [603, 278] width 506 height 29
type input "P"
paste input "SUH ME LUV IT"
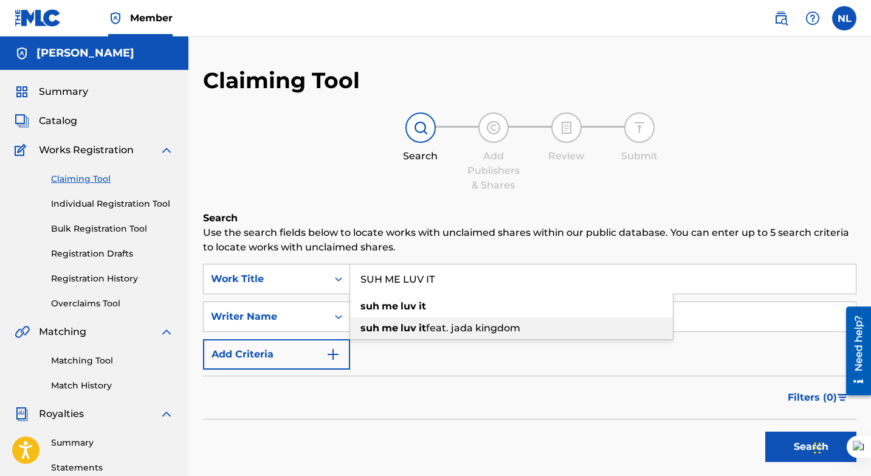
click at [391, 328] on strong "me" at bounding box center [390, 328] width 16 height 12
type input "suh me luv it feat. jada kingdom"
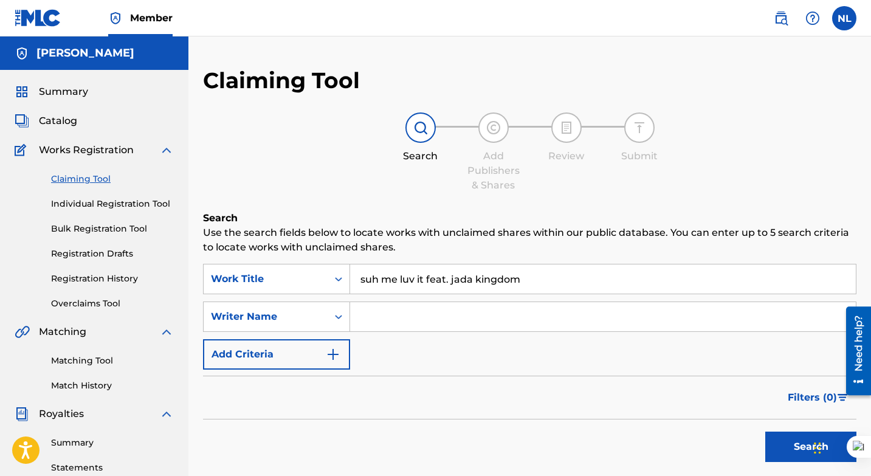
click at [782, 447] on button "Search" at bounding box center [810, 447] width 91 height 30
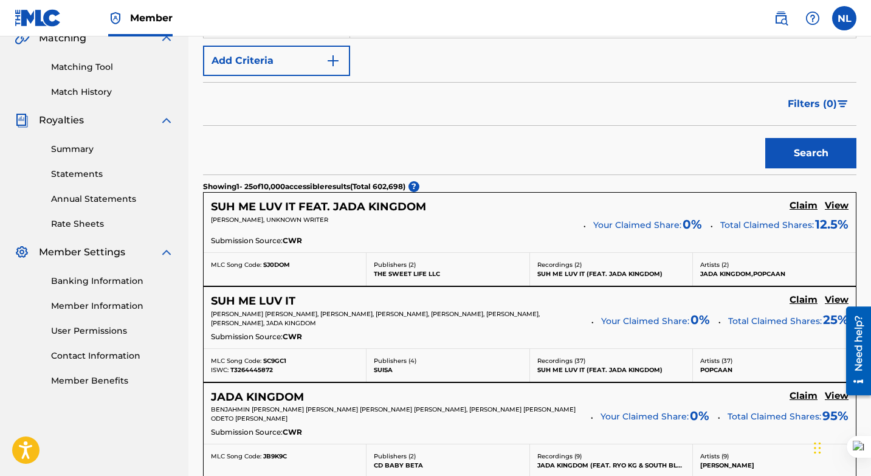
scroll to position [294, 0]
click at [806, 300] on h5 "Claim" at bounding box center [804, 300] width 28 height 12
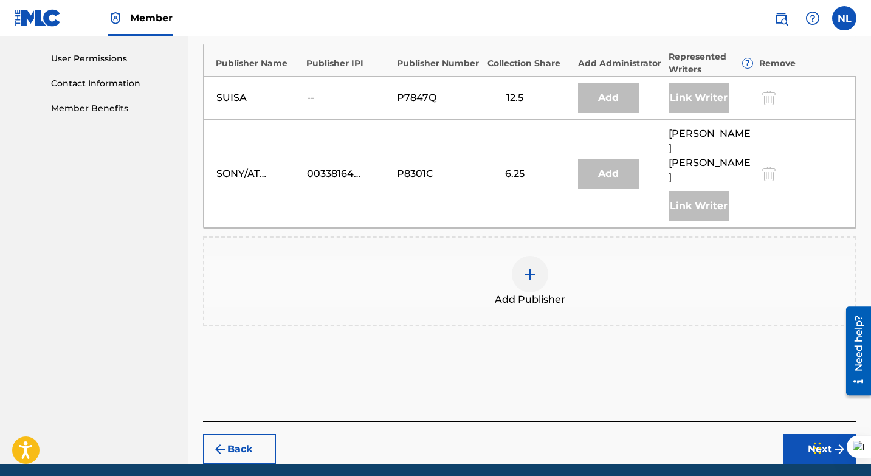
scroll to position [568, 0]
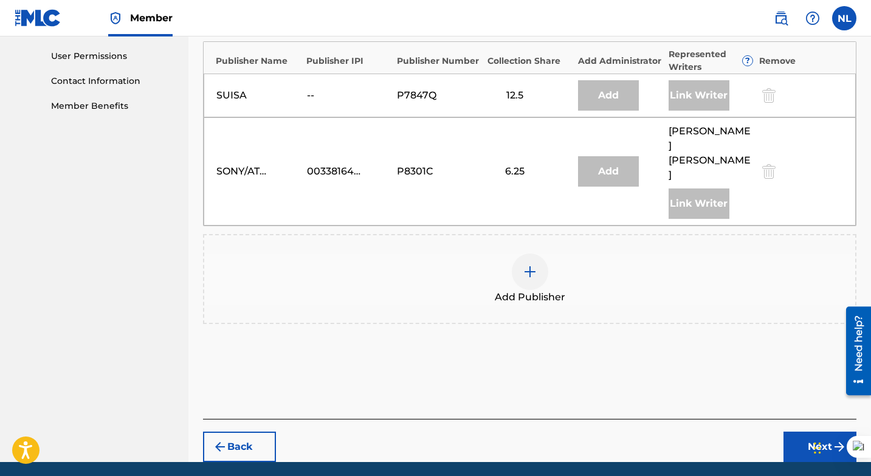
click at [530, 264] on img at bounding box center [530, 271] width 15 height 15
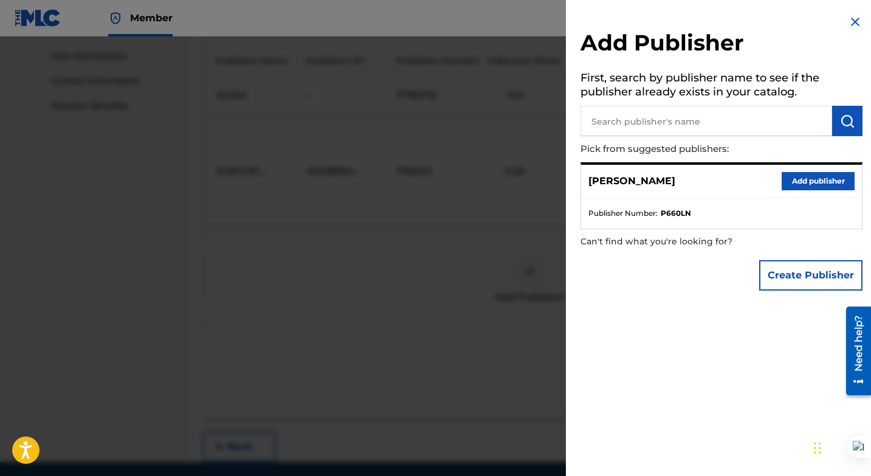
click at [799, 174] on button "Add publisher" at bounding box center [818, 181] width 73 height 18
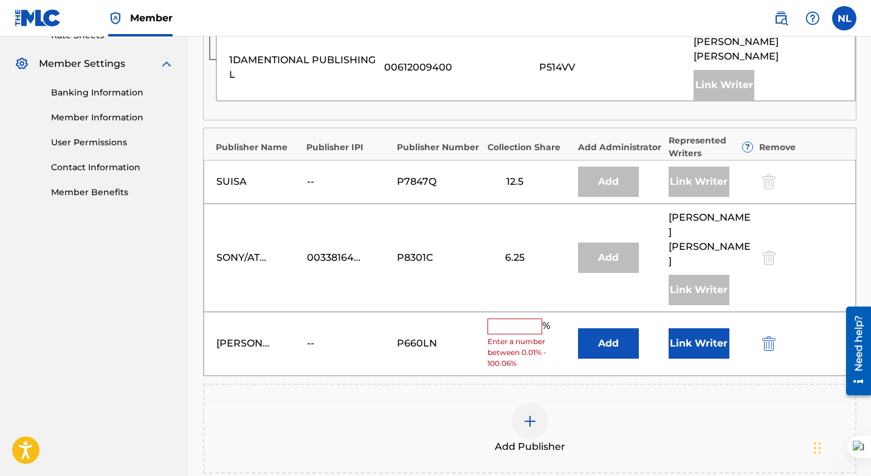
scroll to position [486, 0]
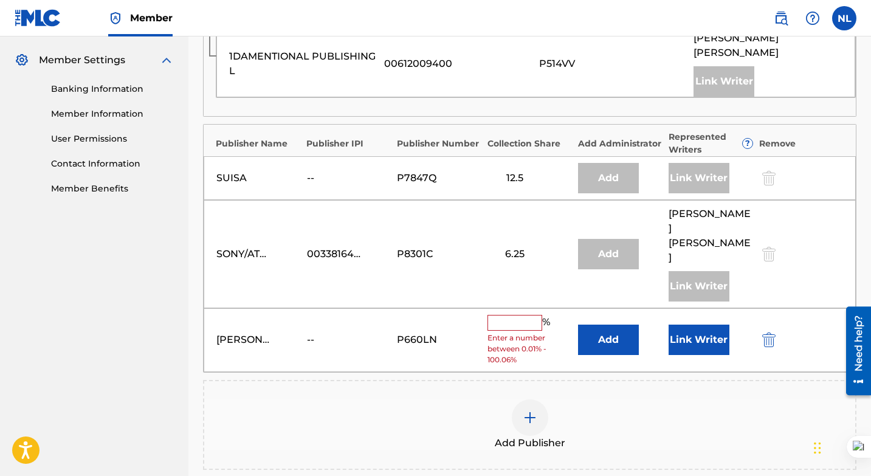
click at [505, 315] on input "text" at bounding box center [515, 323] width 55 height 16
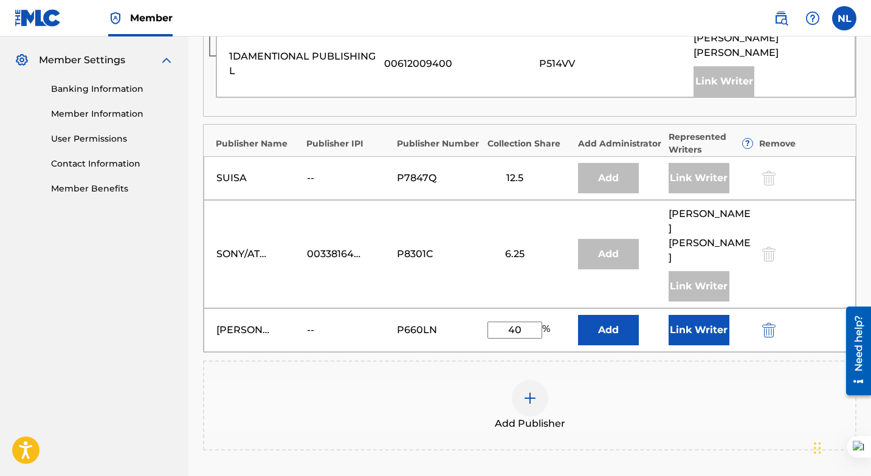
type input "40"
click at [607, 315] on button "Add" at bounding box center [608, 330] width 61 height 30
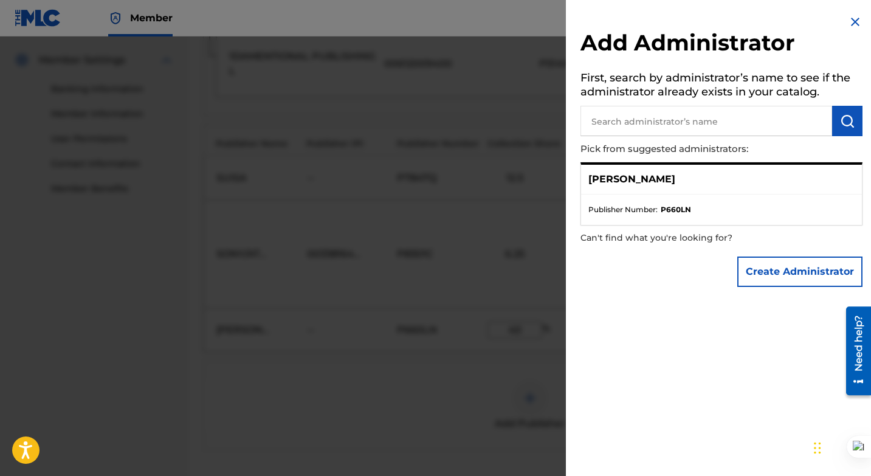
scroll to position [540, 0]
click at [783, 271] on button "Create Administrator" at bounding box center [799, 272] width 125 height 30
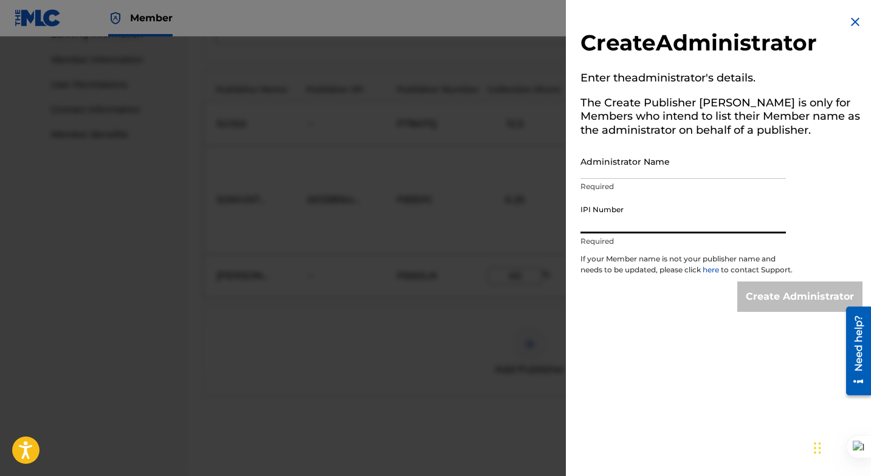
click at [641, 213] on input "IPI Number" at bounding box center [683, 216] width 205 height 35
type input "01304097284"
click at [669, 166] on input "Administrator Name" at bounding box center [683, 161] width 205 height 35
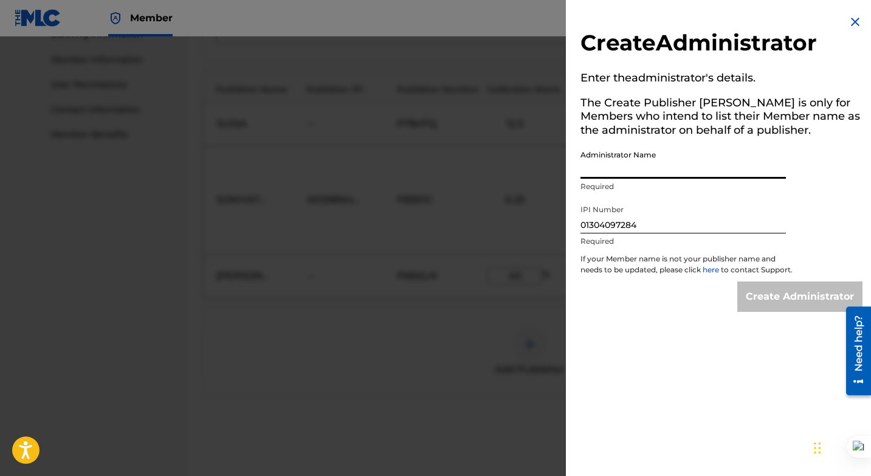
type input "[PERSON_NAME]"
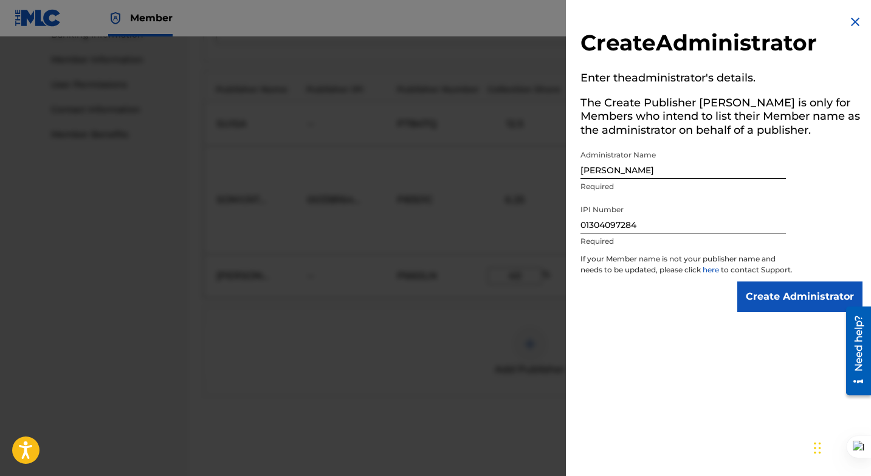
click at [779, 305] on input "Create Administrator" at bounding box center [799, 296] width 125 height 30
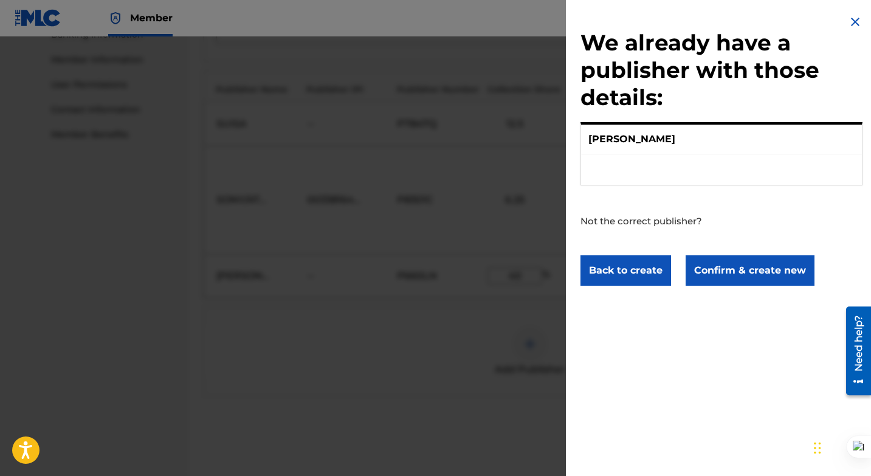
click at [732, 265] on button "Confirm & create new" at bounding box center [750, 270] width 129 height 30
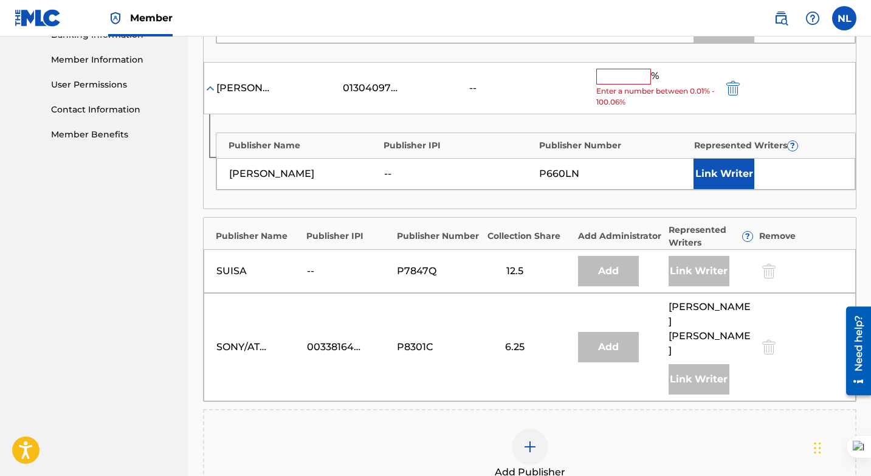
click at [613, 69] on input "text" at bounding box center [623, 77] width 55 height 16
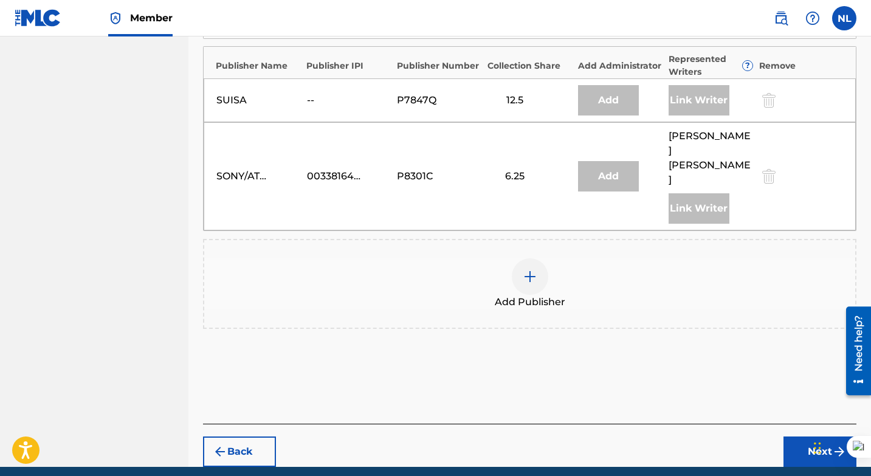
scroll to position [691, 0]
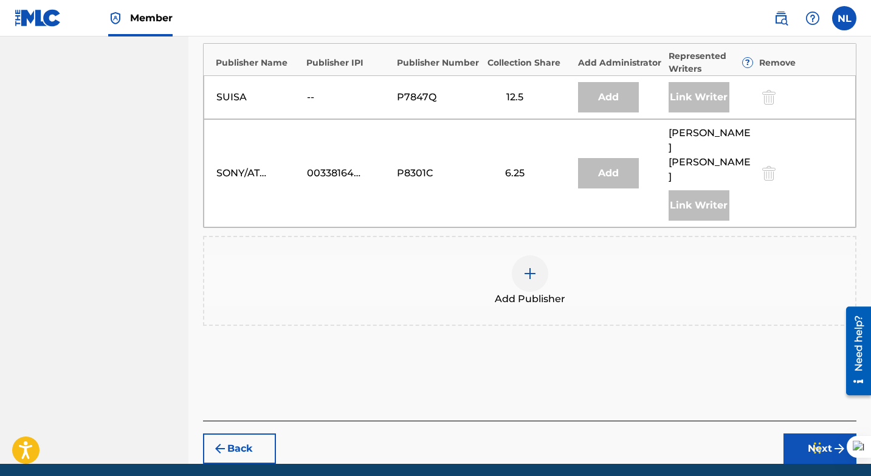
type input "40"
click at [801, 433] on button "Next" at bounding box center [820, 448] width 73 height 30
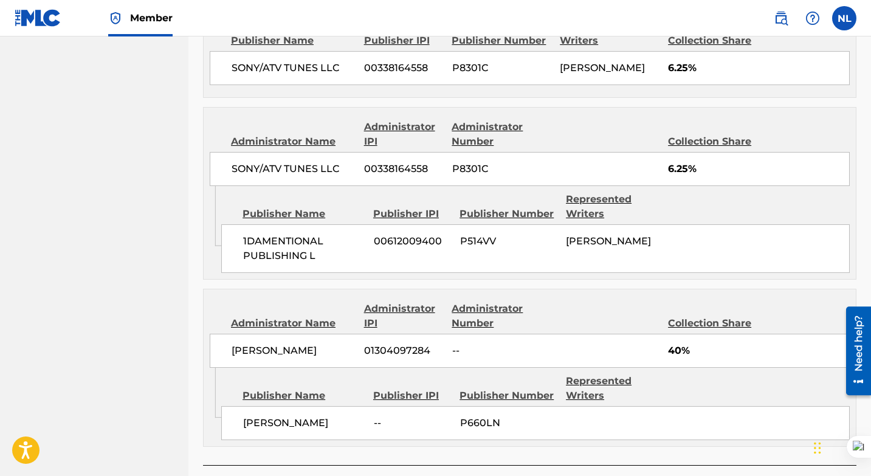
scroll to position [834, 0]
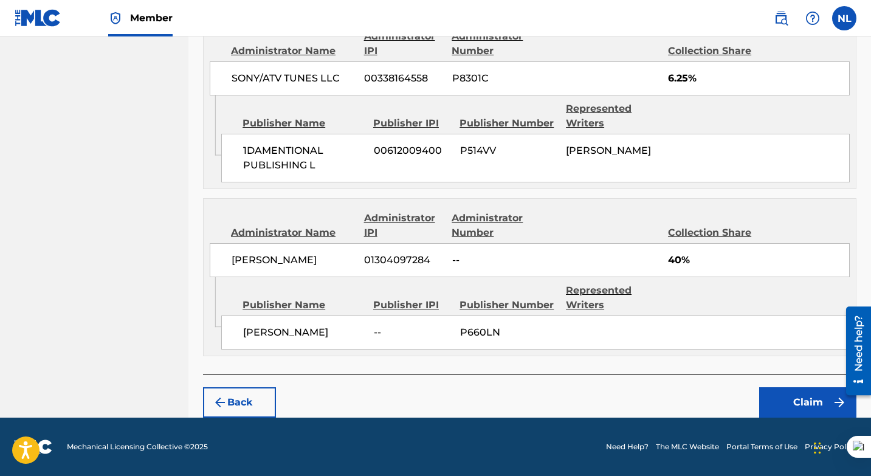
click at [785, 405] on button "Claim" at bounding box center [807, 402] width 97 height 30
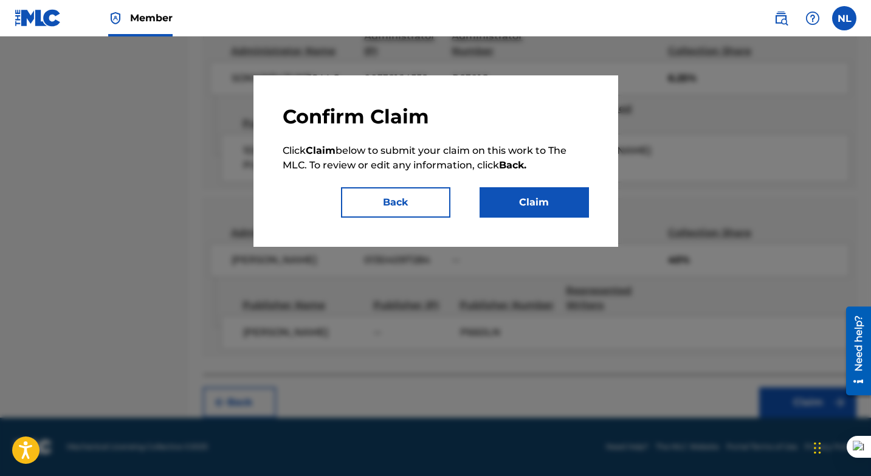
click at [537, 196] on button "Claim" at bounding box center [534, 202] width 109 height 30
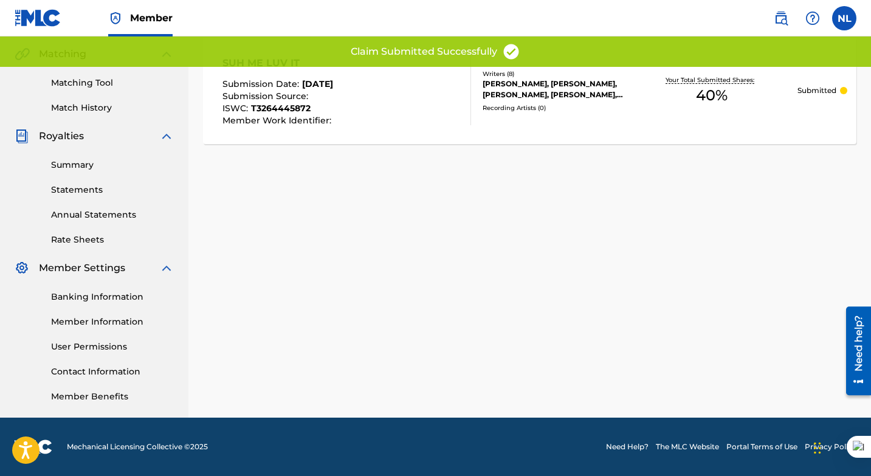
scroll to position [278, 0]
click at [334, 158] on div "Submit Your claim has been submitted. You can review your submission in Registr…" at bounding box center [530, 53] width 654 height 241
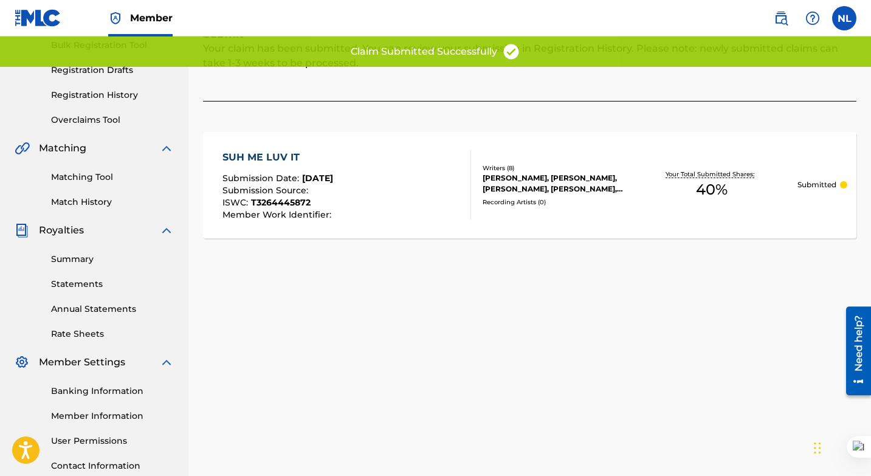
scroll to position [0, 0]
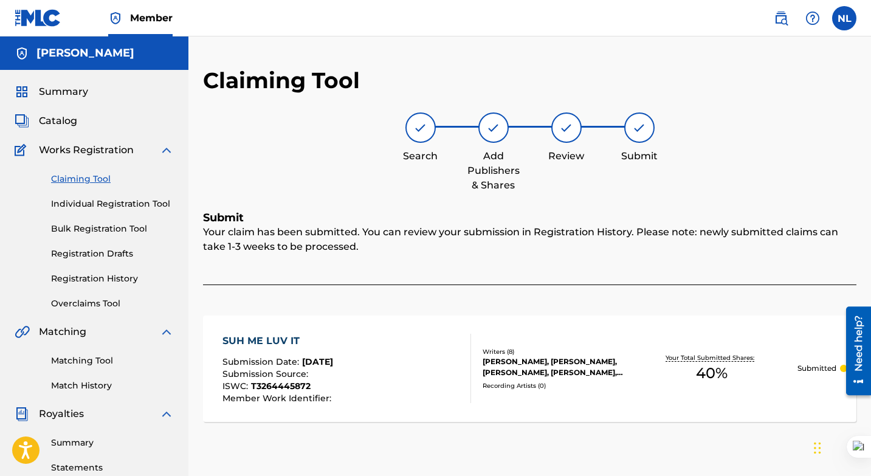
click at [78, 92] on span "Summary" at bounding box center [63, 92] width 49 height 15
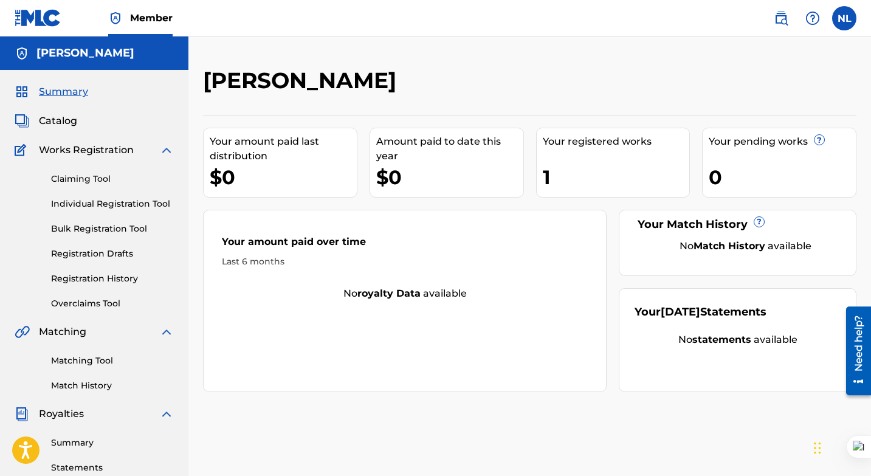
click at [95, 176] on link "Claiming Tool" at bounding box center [112, 179] width 123 height 13
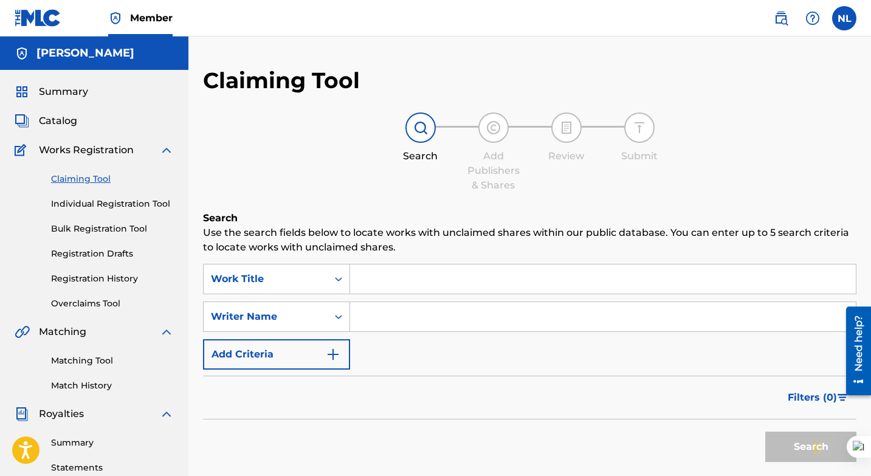
click at [386, 280] on input "Search Form" at bounding box center [603, 278] width 506 height 29
type input "s"
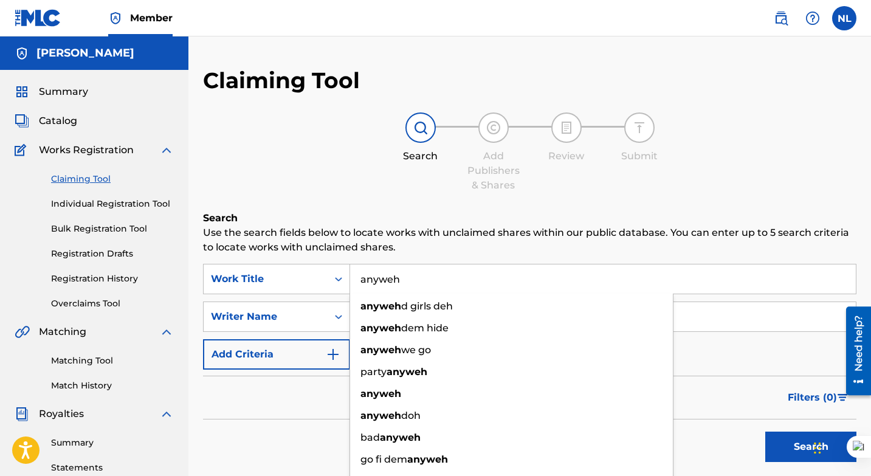
type input "anyweh"
click at [692, 327] on input "Search Form" at bounding box center [603, 316] width 506 height 29
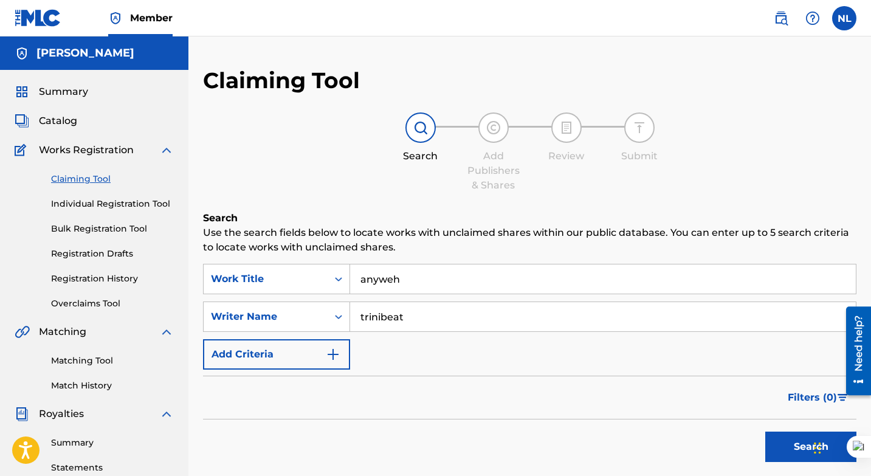
click at [765, 432] on button "Search" at bounding box center [810, 447] width 91 height 30
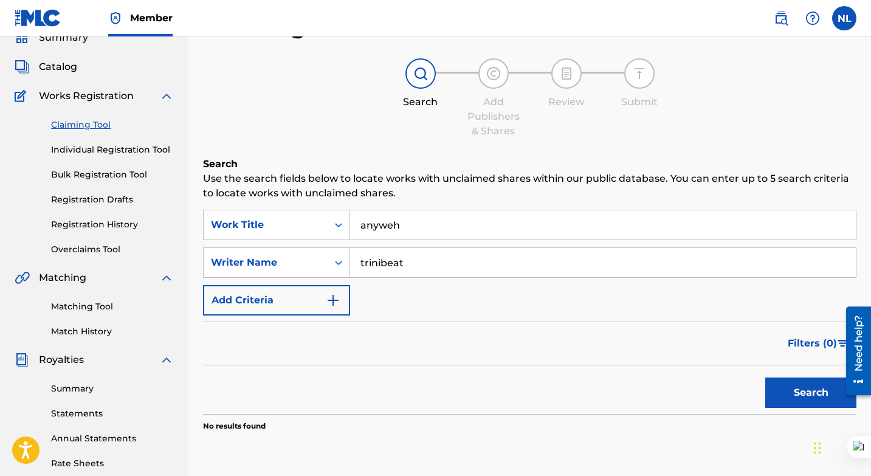
scroll to position [50, 0]
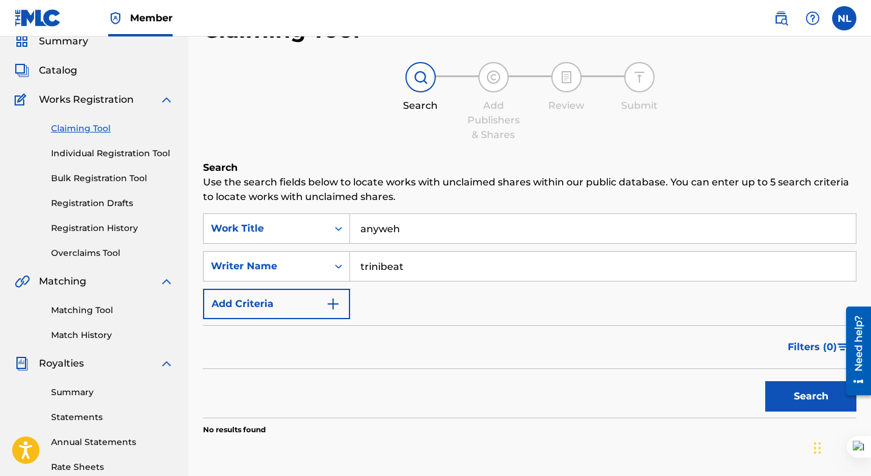
click at [409, 264] on input "trinibeat" at bounding box center [603, 266] width 506 height 29
click at [765, 381] on button "Search" at bounding box center [810, 396] width 91 height 30
click at [376, 268] on input "ayatian" at bounding box center [603, 266] width 506 height 29
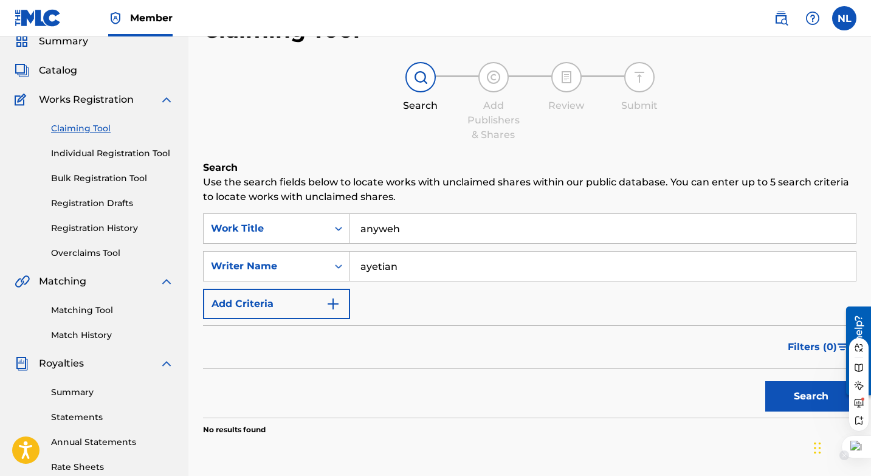
type input "ayetian"
click at [793, 392] on button "Search" at bounding box center [810, 396] width 91 height 30
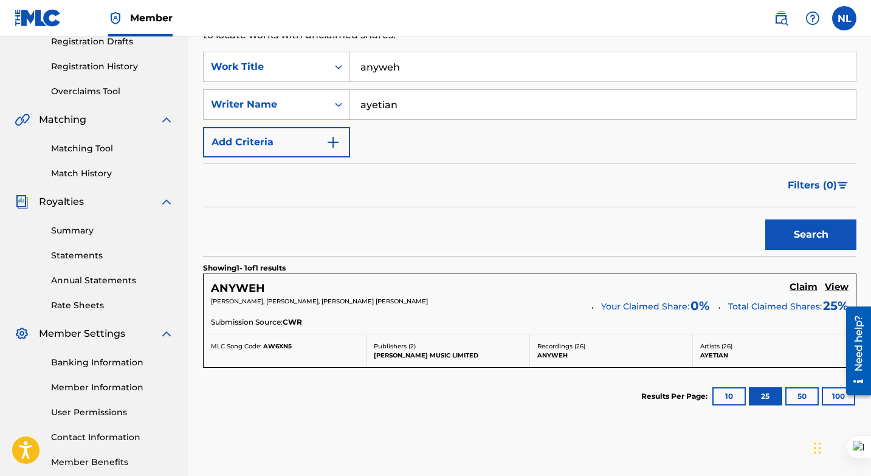
scroll to position [221, 0]
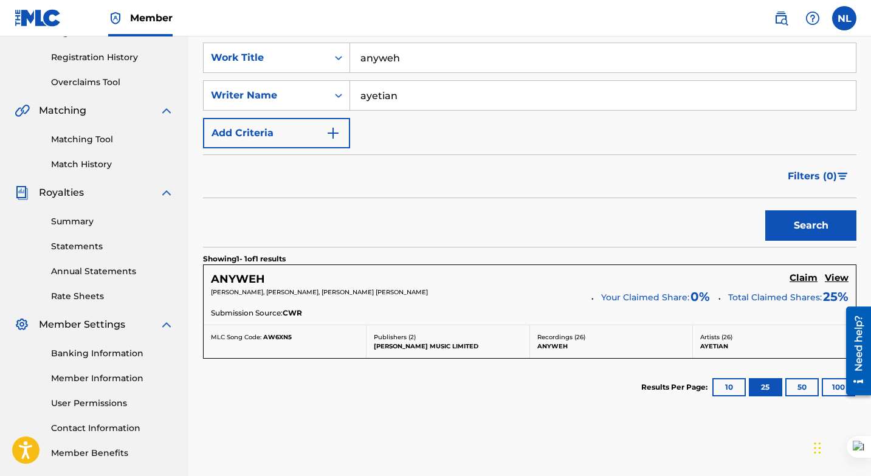
click at [801, 276] on h5 "Claim" at bounding box center [804, 278] width 28 height 12
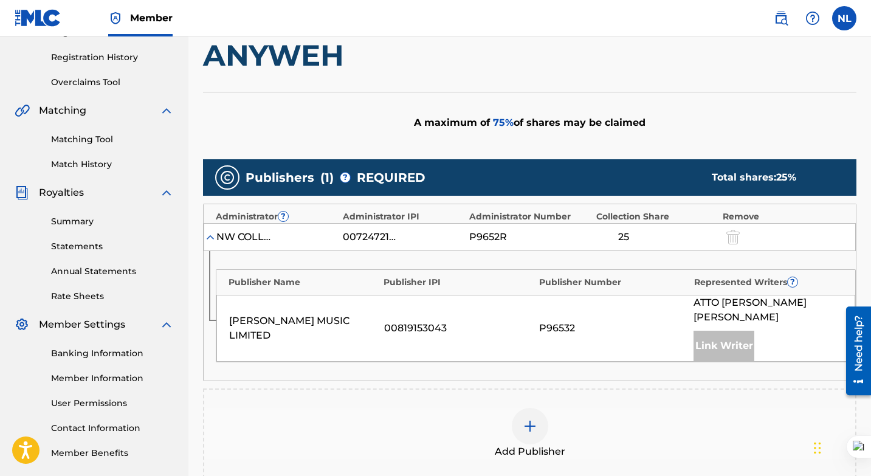
click at [529, 419] on img at bounding box center [530, 426] width 15 height 15
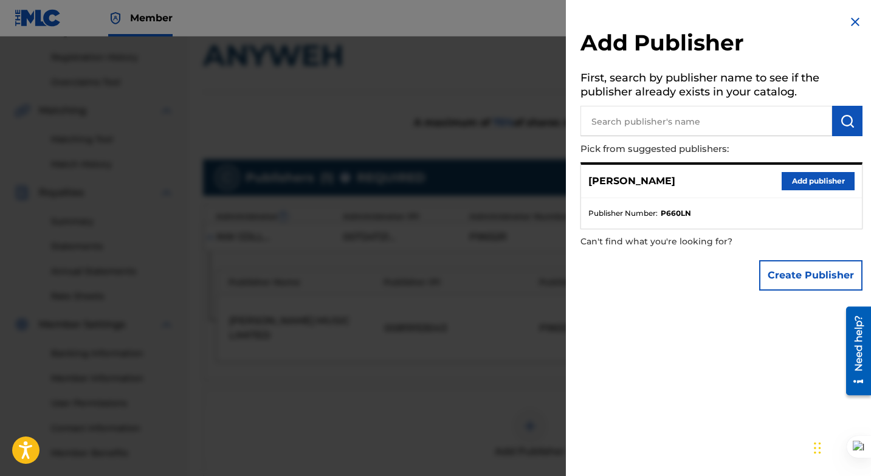
click at [806, 179] on button "Add publisher" at bounding box center [818, 181] width 73 height 18
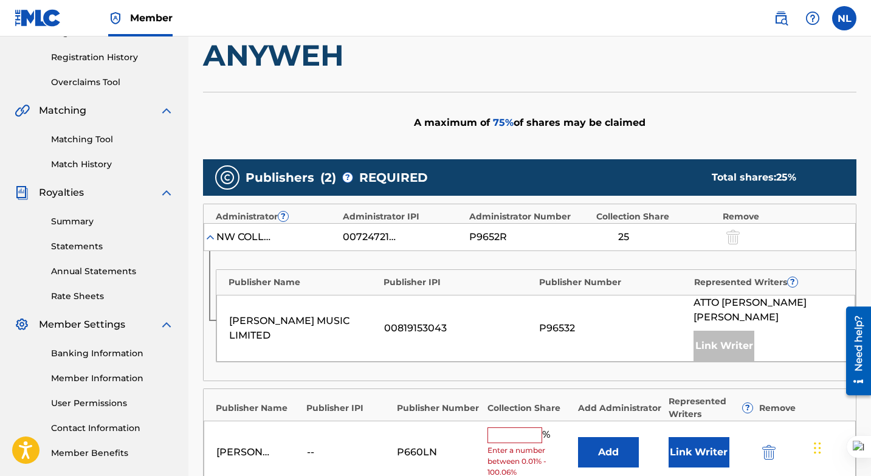
click at [500, 427] on input "text" at bounding box center [515, 435] width 55 height 16
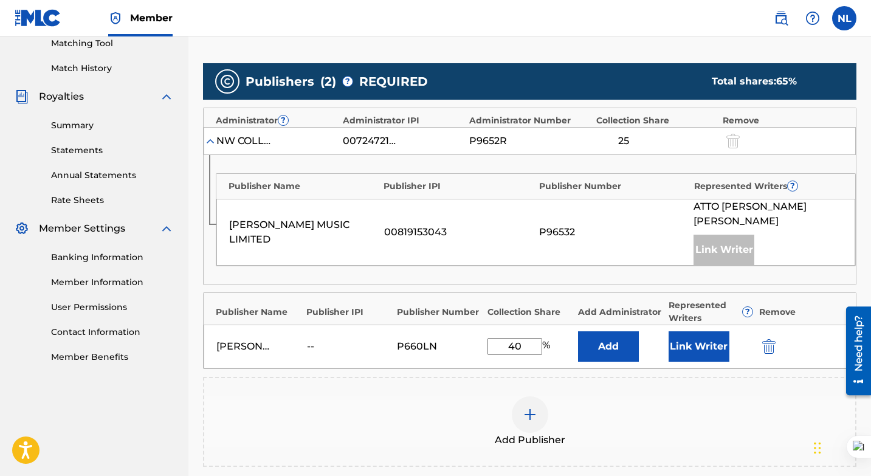
scroll to position [318, 0]
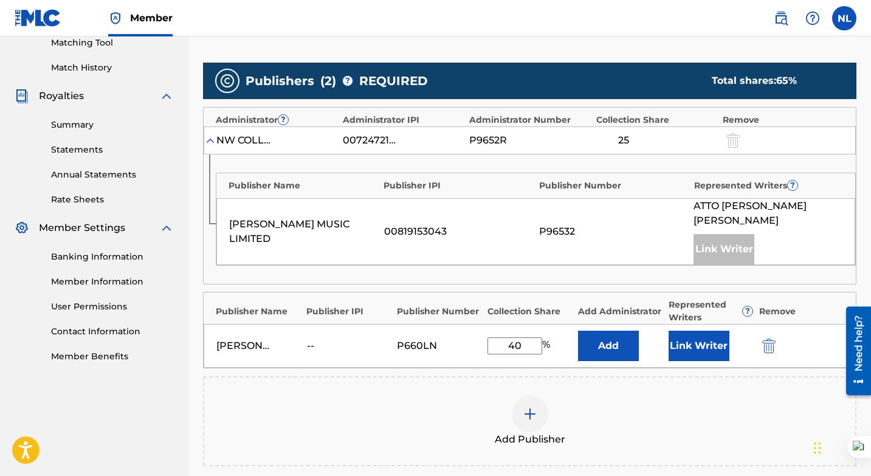
type input "40"
click at [606, 331] on button "Add" at bounding box center [608, 346] width 61 height 30
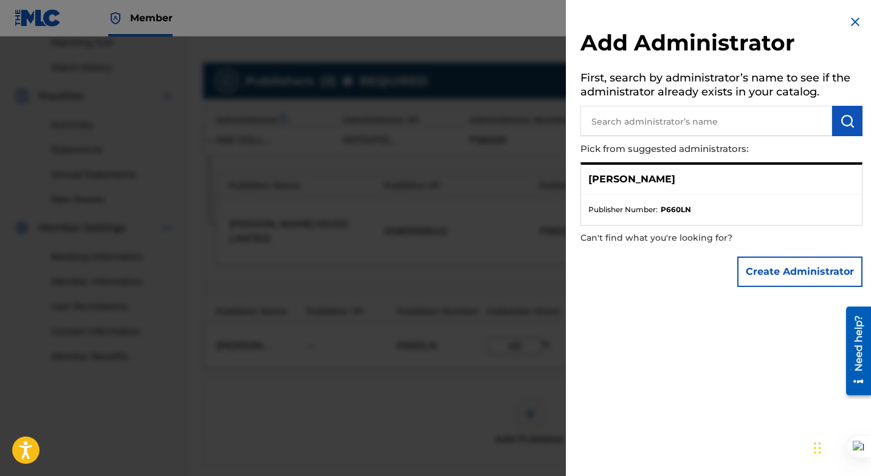
click at [765, 274] on button "Create Administrator" at bounding box center [799, 272] width 125 height 30
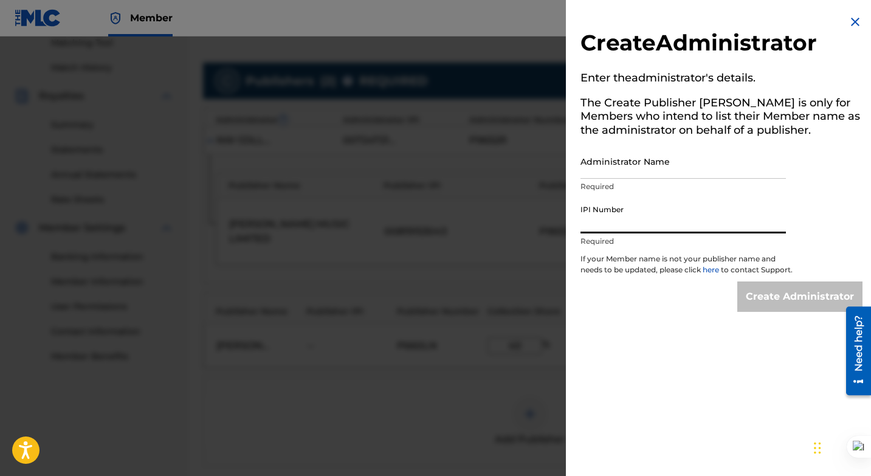
click at [677, 219] on input "IPI Number" at bounding box center [683, 216] width 205 height 35
type input "01304097284"
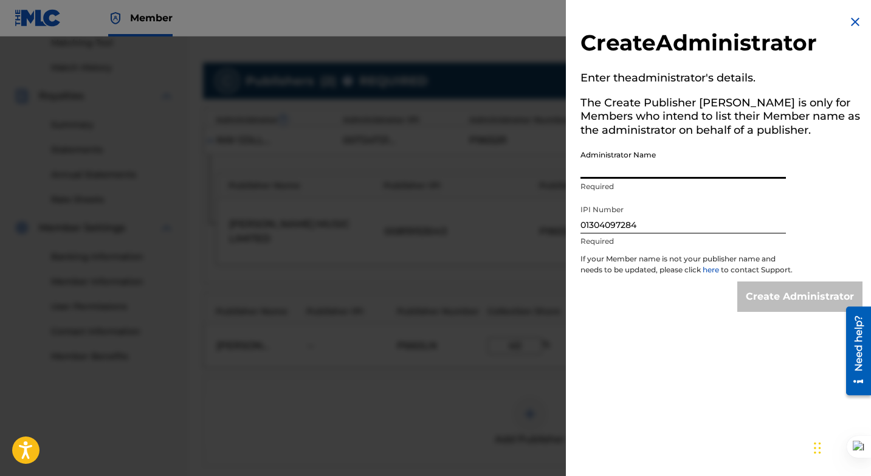
click at [691, 160] on input "Administrator Name" at bounding box center [683, 161] width 205 height 35
type input "[PERSON_NAME]"
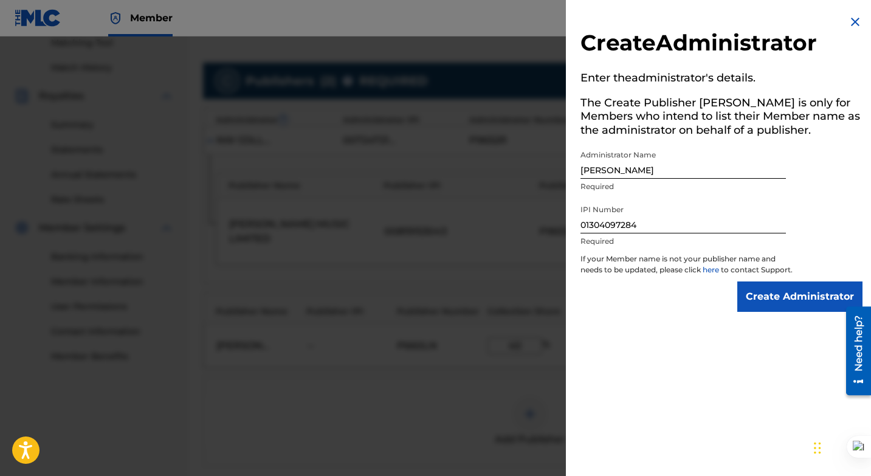
click at [788, 310] on input "Create Administrator" at bounding box center [799, 296] width 125 height 30
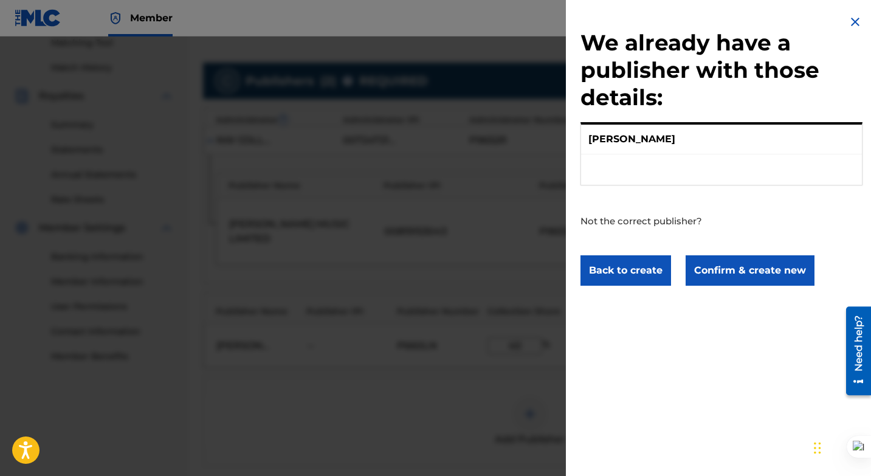
click at [753, 274] on button "Confirm & create new" at bounding box center [750, 270] width 129 height 30
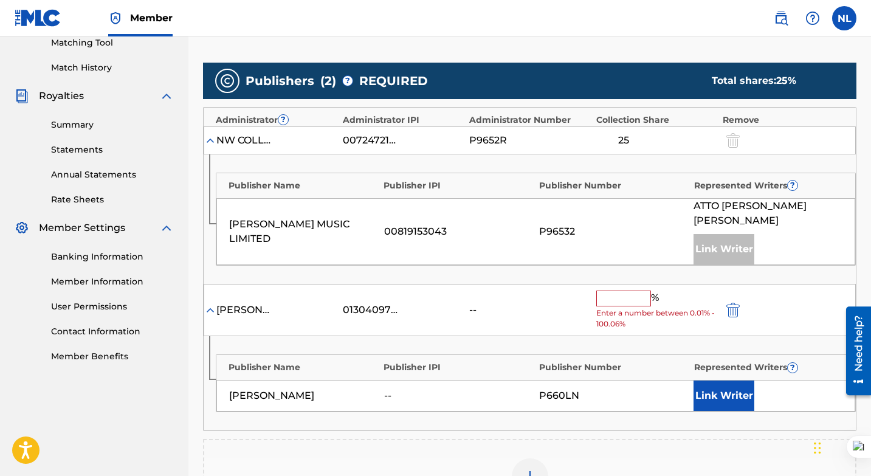
click at [604, 291] on input "text" at bounding box center [623, 299] width 55 height 16
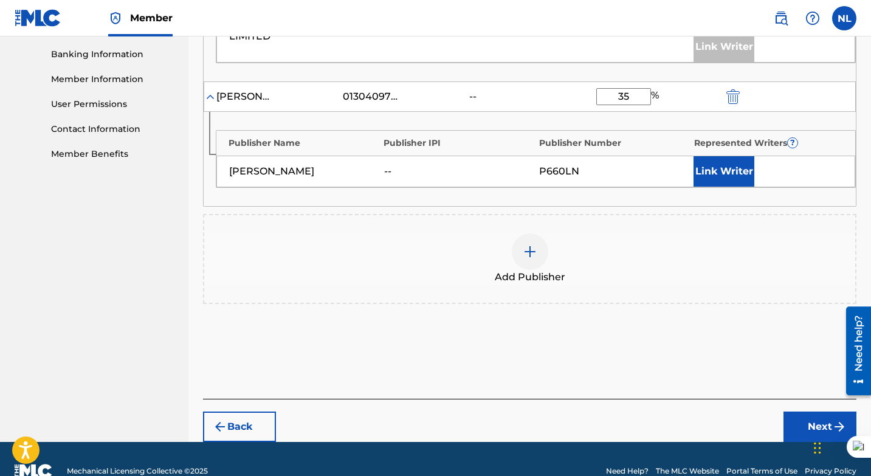
scroll to position [521, 0]
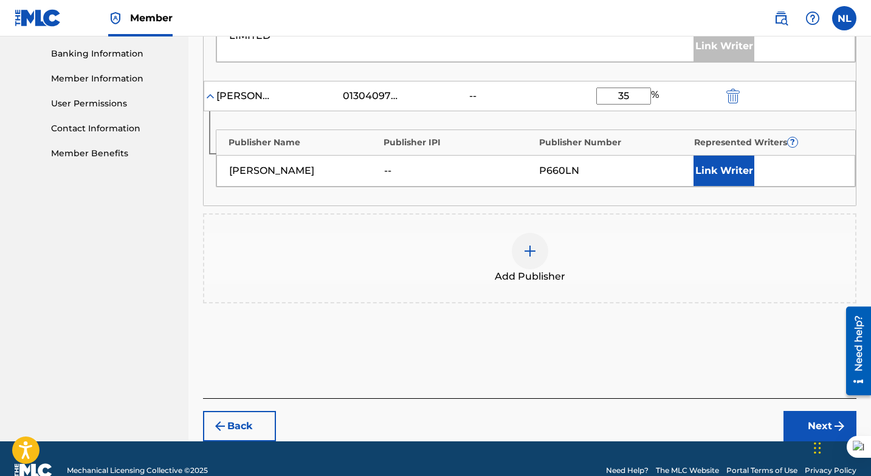
type input "35"
click at [809, 411] on button "Next" at bounding box center [820, 426] width 73 height 30
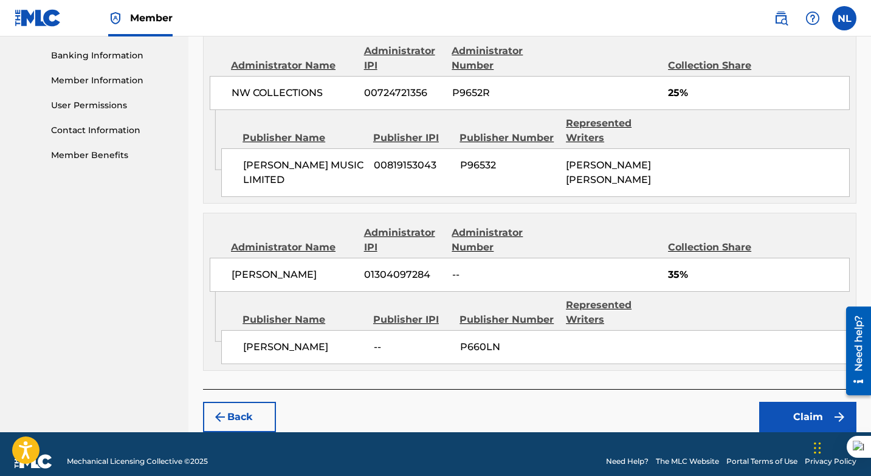
scroll to position [531, 0]
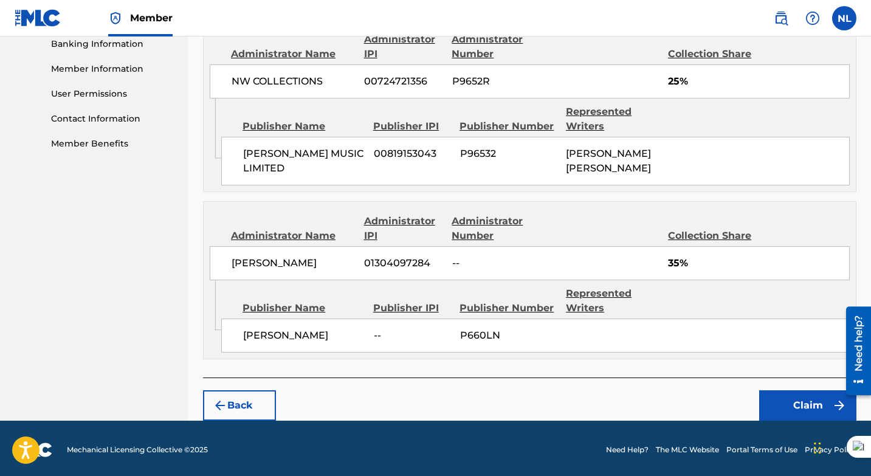
click at [779, 401] on button "Claim" at bounding box center [807, 405] width 97 height 30
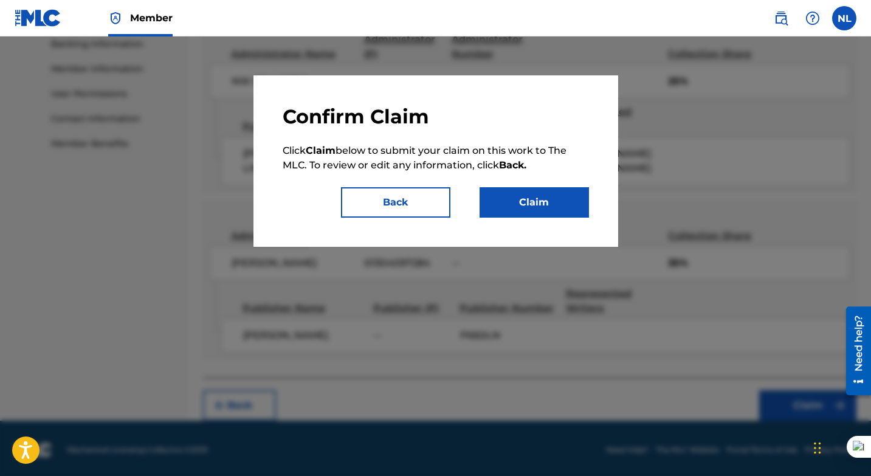
click at [517, 205] on button "Claim" at bounding box center [534, 202] width 109 height 30
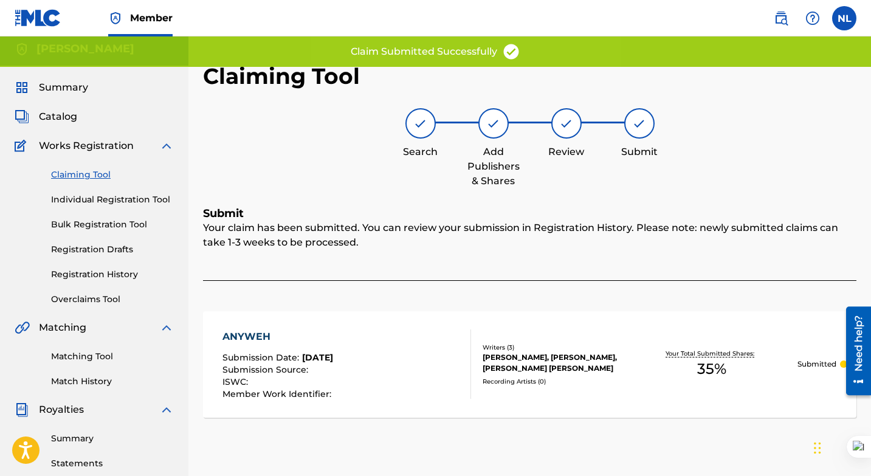
scroll to position [0, 0]
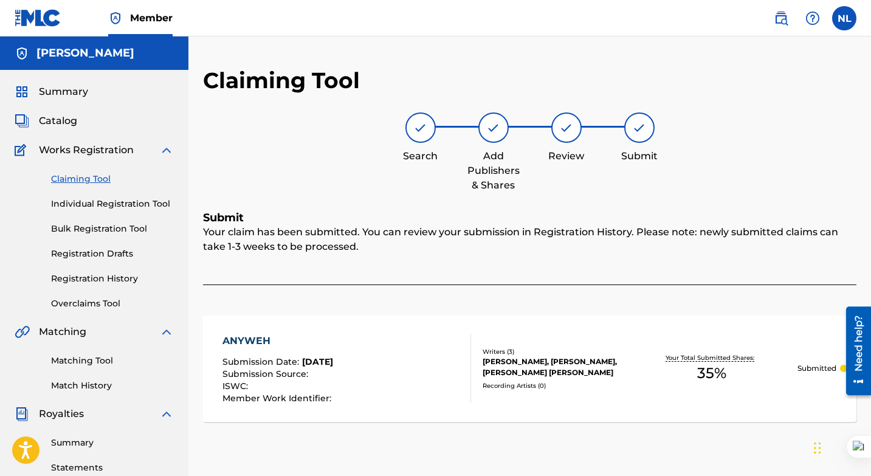
click at [78, 176] on link "Claiming Tool" at bounding box center [112, 179] width 123 height 13
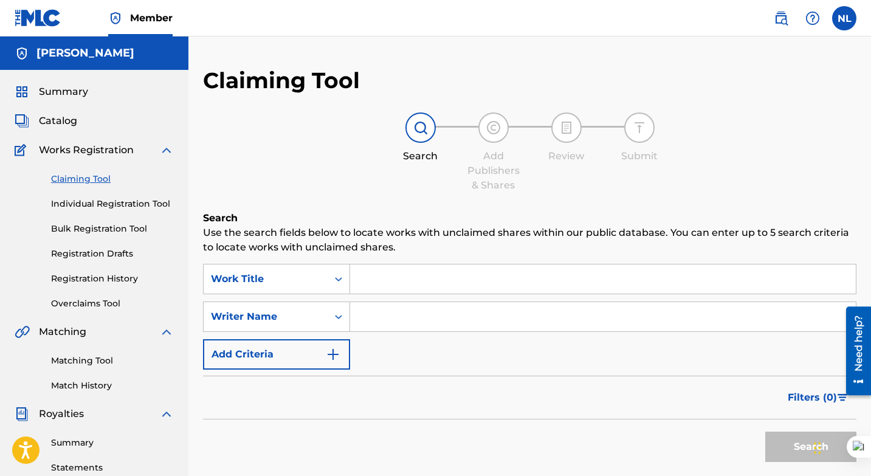
click at [367, 277] on input "Search Form" at bounding box center [603, 278] width 506 height 29
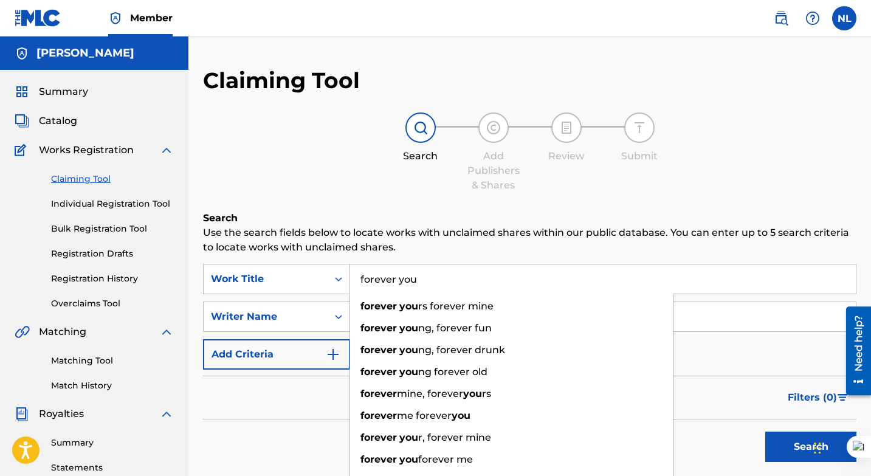
type input "forever you"
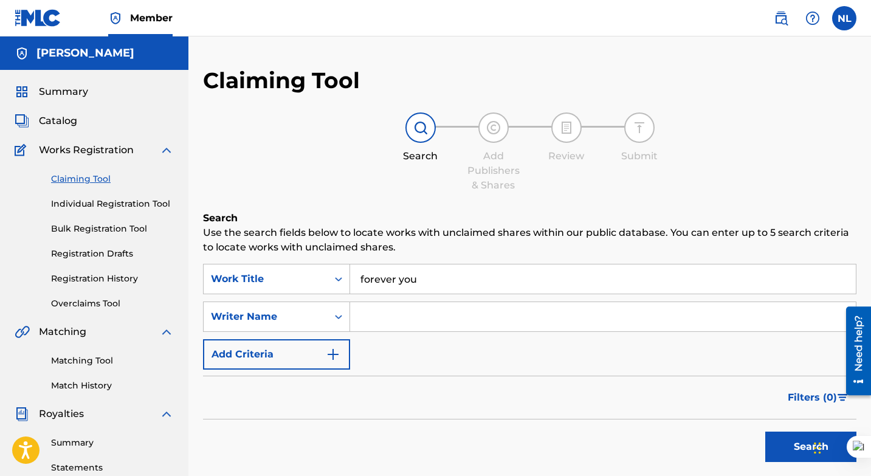
click at [335, 207] on div "Claiming Tool Search Add Publishers & Shares Review Submit Search Use the searc…" at bounding box center [530, 298] width 654 height 462
click at [393, 317] on input "Search Form" at bounding box center [603, 316] width 506 height 29
type input "[PERSON_NAME]"
click at [795, 444] on button "Search" at bounding box center [810, 447] width 91 height 30
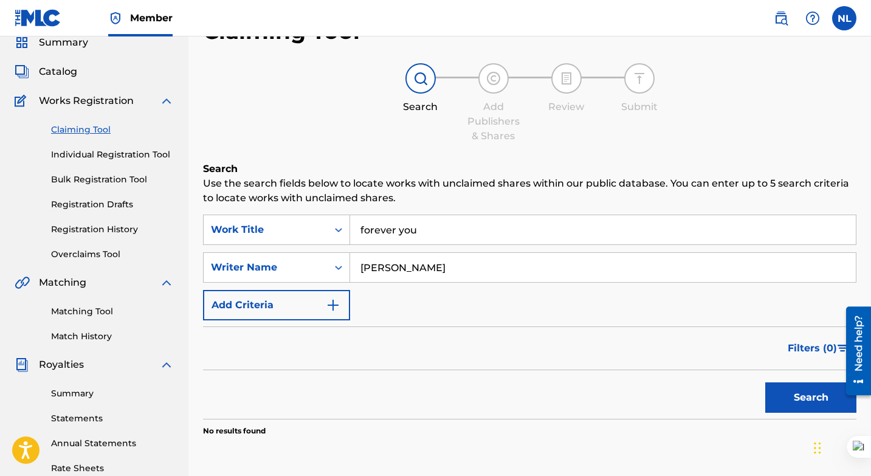
scroll to position [50, 0]
click at [429, 230] on input "forever you" at bounding box center [603, 229] width 506 height 29
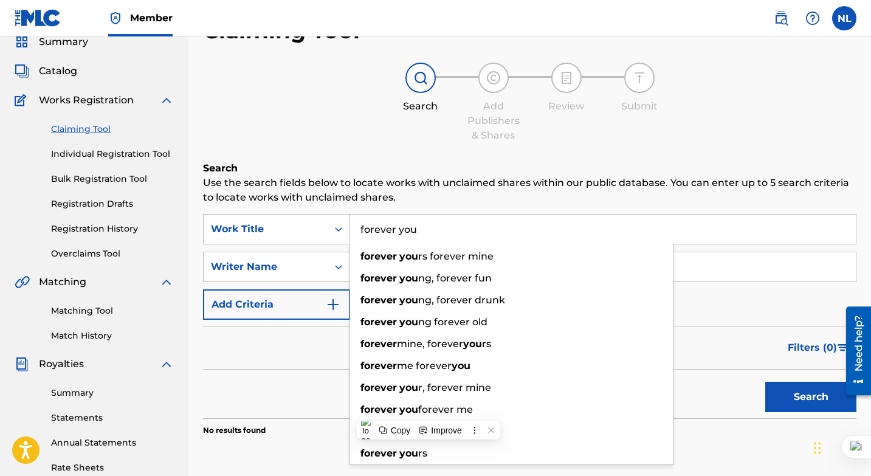
click at [429, 230] on input "forever you" at bounding box center [603, 229] width 506 height 29
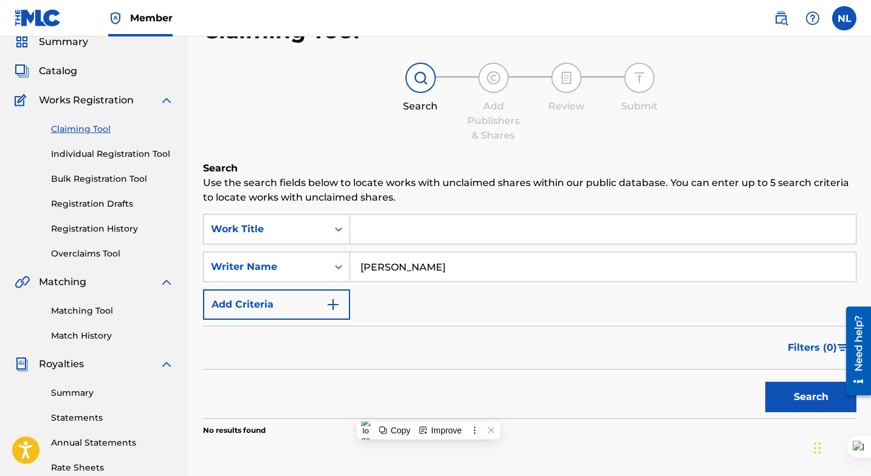
click at [466, 269] on input "[PERSON_NAME]" at bounding box center [603, 266] width 506 height 29
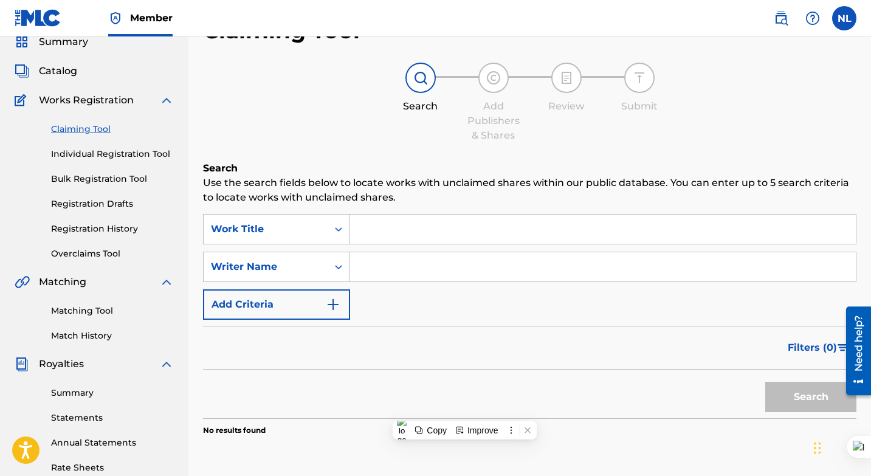
click at [389, 231] on input "Search Form" at bounding box center [603, 229] width 506 height 29
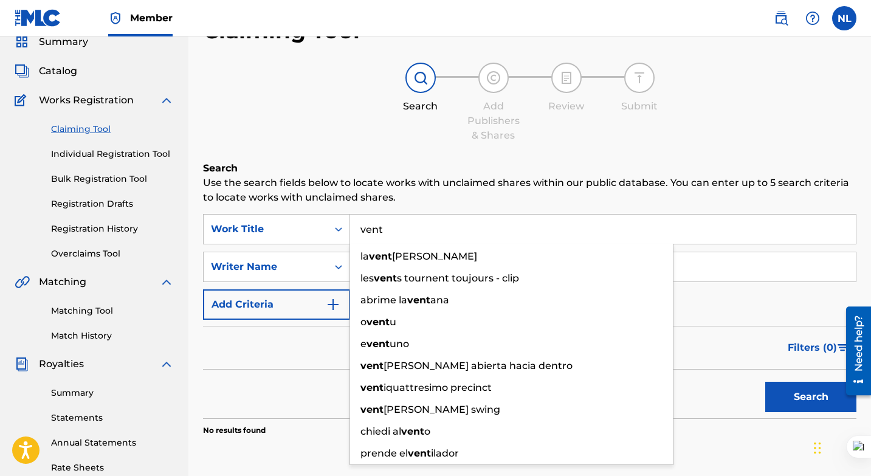
type input "vent"
click at [342, 142] on div "Search Add Publishers & Shares Review Submit" at bounding box center [530, 103] width 654 height 80
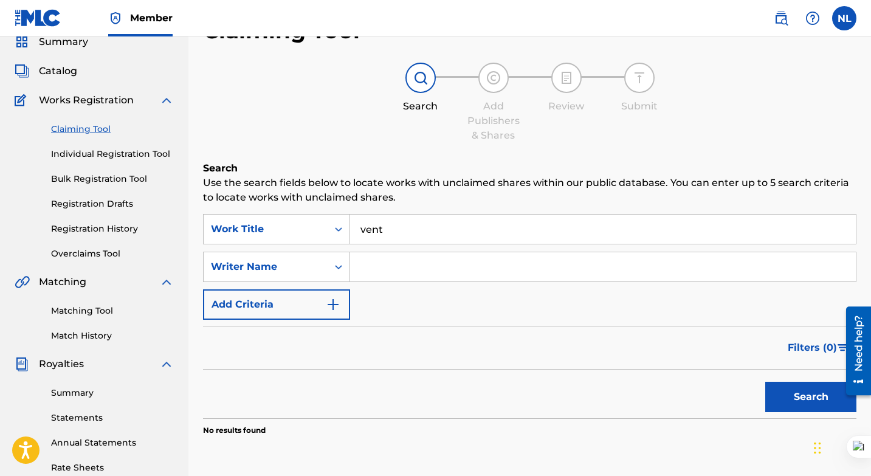
click at [394, 269] on input "Search Form" at bounding box center [603, 266] width 506 height 29
type input "dexta daps"
click at [782, 390] on button "Search" at bounding box center [810, 397] width 91 height 30
click at [396, 227] on input "vent" at bounding box center [603, 229] width 506 height 29
click at [765, 382] on button "Search" at bounding box center [810, 397] width 91 height 30
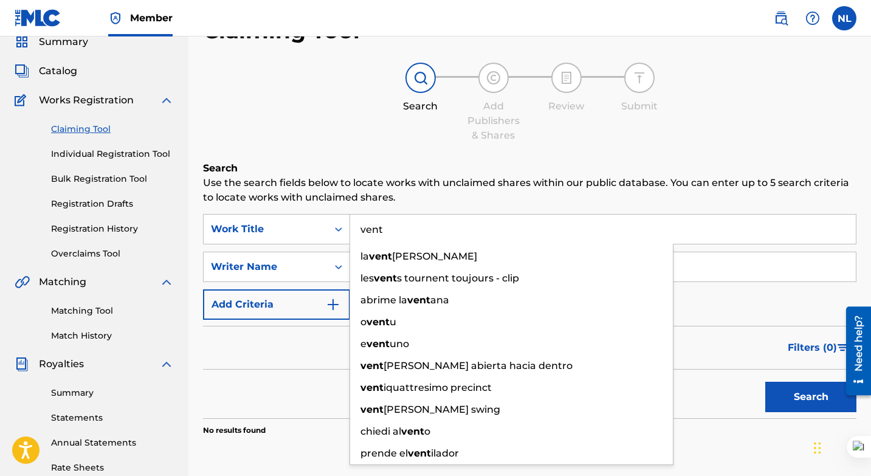
click at [365, 232] on input "vent" at bounding box center [603, 229] width 506 height 29
type input "Vent"
click at [765, 382] on button "Search" at bounding box center [810, 397] width 91 height 30
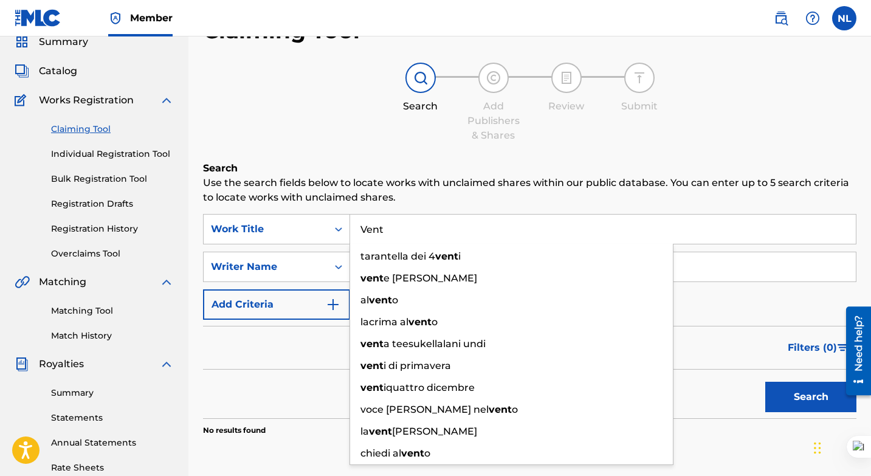
click at [366, 133] on div "Search Add Publishers & Shares Review Submit" at bounding box center [530, 103] width 654 height 80
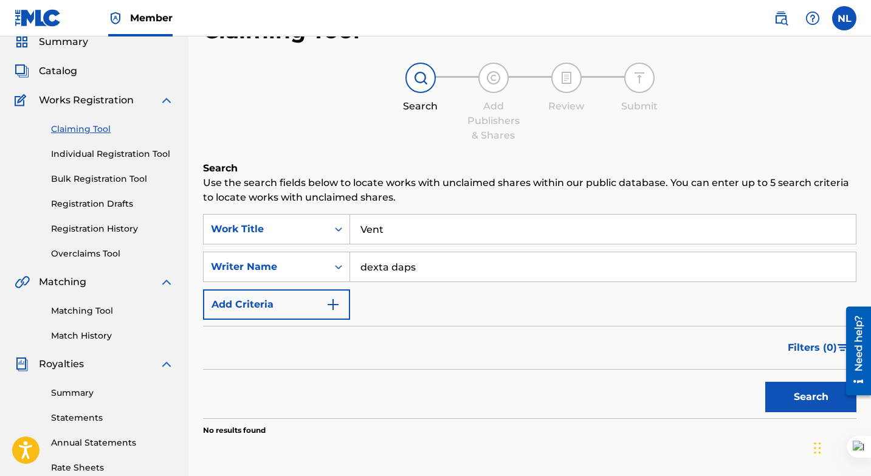
click at [421, 268] on input "dexta daps" at bounding box center [603, 266] width 506 height 29
paste input "[PERSON_NAME] [PERSON_NAME]"
type input "[PERSON_NAME] [PERSON_NAME]"
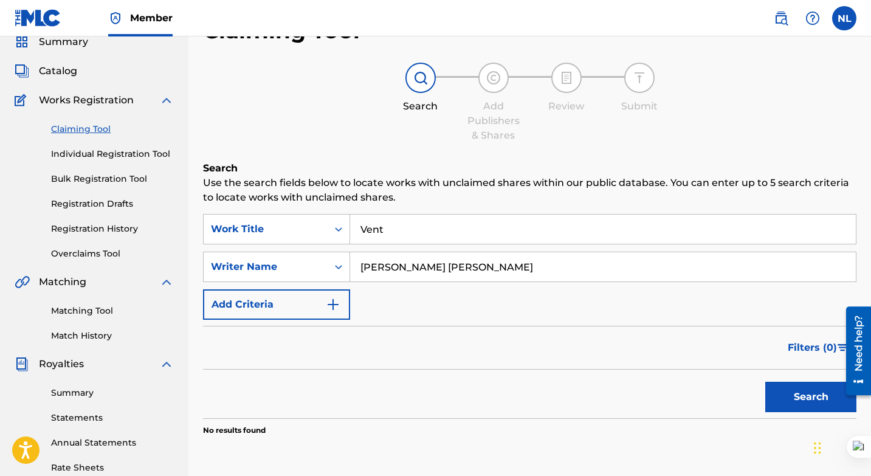
click at [765, 382] on button "Search" at bounding box center [810, 397] width 91 height 30
click at [811, 406] on div "Search" at bounding box center [807, 394] width 97 height 49
click at [393, 223] on input "Vent" at bounding box center [603, 229] width 506 height 29
click at [787, 393] on button "Search" at bounding box center [810, 397] width 91 height 30
click at [449, 232] on input "Vent Episode 2" at bounding box center [603, 229] width 506 height 29
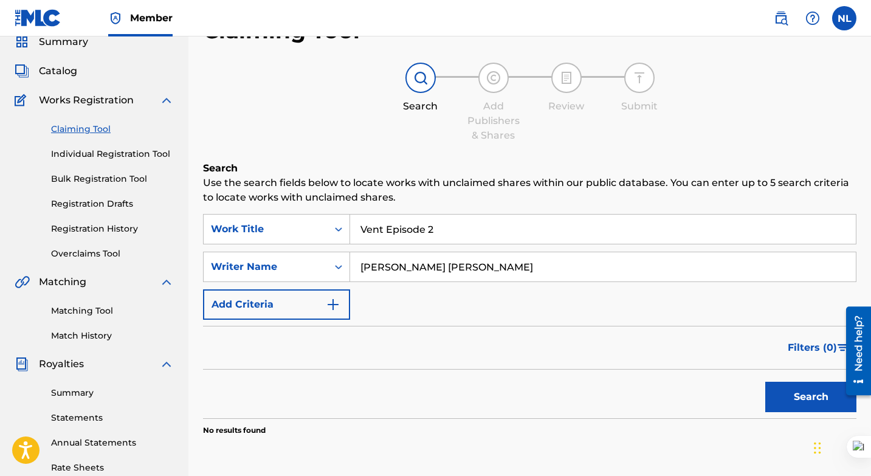
click at [449, 232] on input "Vent Episode 2" at bounding box center [603, 229] width 506 height 29
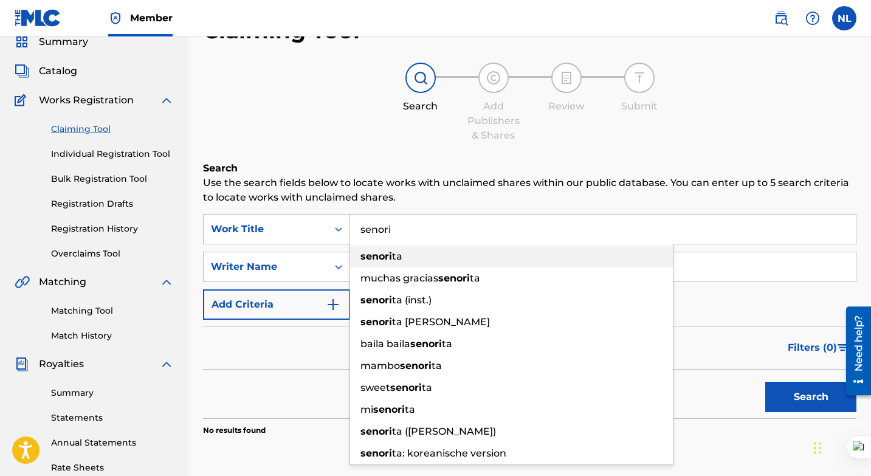
click at [427, 261] on div "senori ta" at bounding box center [511, 257] width 323 height 22
type input "senorita"
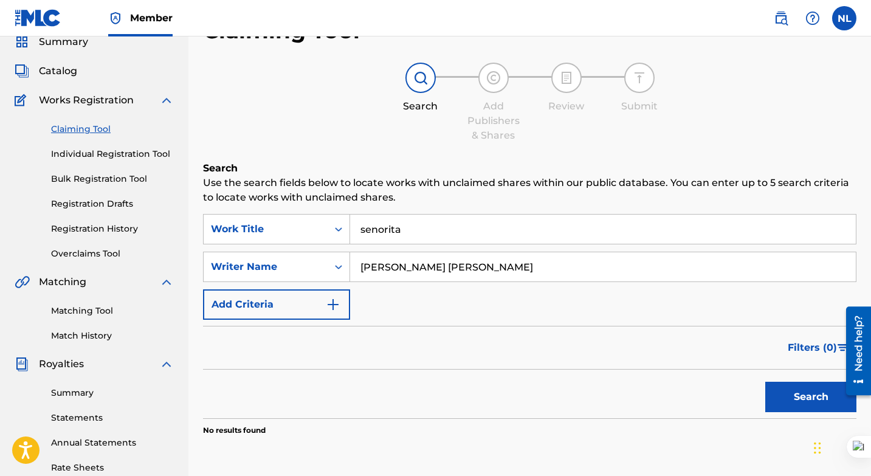
click at [482, 266] on input "[PERSON_NAME] [PERSON_NAME]" at bounding box center [603, 266] width 506 height 29
click at [482, 267] on input "[PERSON_NAME] [PERSON_NAME]" at bounding box center [603, 266] width 506 height 29
click at [789, 395] on button "Search" at bounding box center [810, 397] width 91 height 30
click at [412, 269] on input "d'yani" at bounding box center [603, 266] width 506 height 29
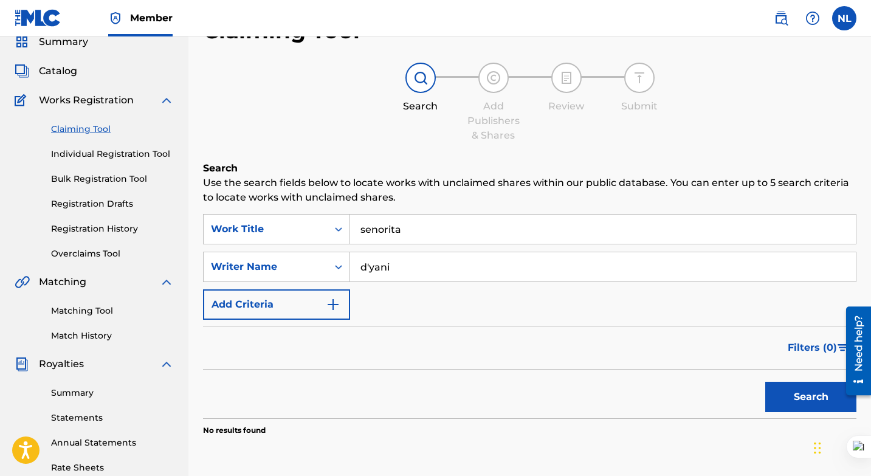
click at [412, 269] on input "d'yani" at bounding box center [603, 266] width 506 height 29
type input "maestro [PERSON_NAME]"
click at [808, 392] on button "Search" at bounding box center [810, 397] width 91 height 30
click at [408, 234] on input "senorita" at bounding box center [603, 229] width 506 height 29
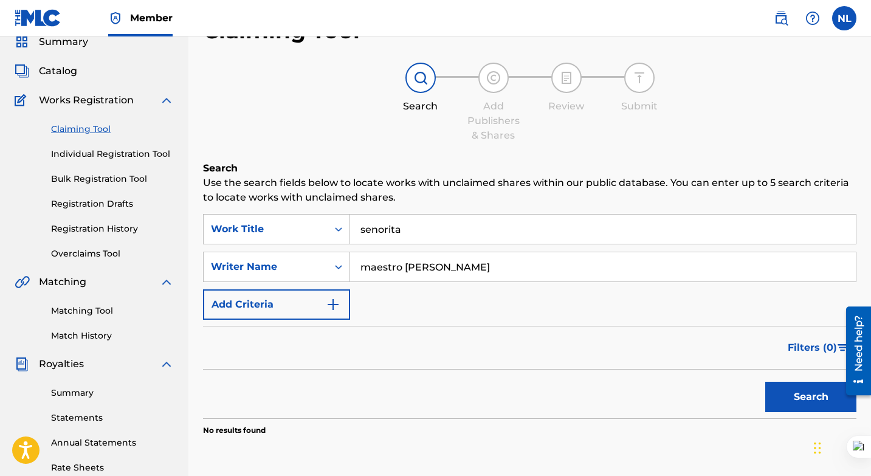
click at [408, 234] on input "senorita" at bounding box center [603, 229] width 506 height 29
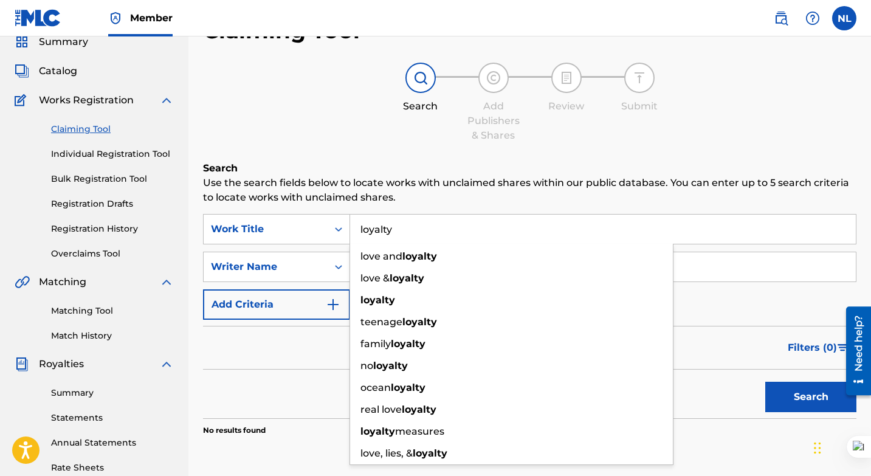
type input "loyalty"
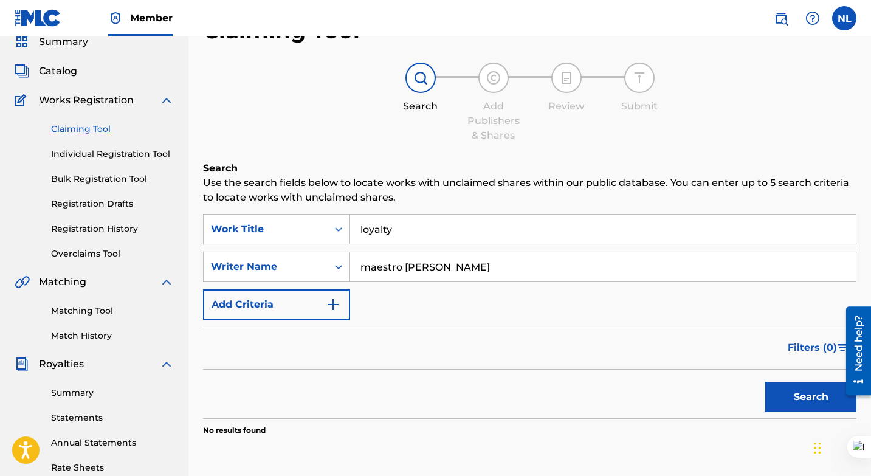
click at [371, 132] on div "Search Add Publishers & Shares Review Submit" at bounding box center [530, 103] width 654 height 80
click at [437, 267] on input "maestro [PERSON_NAME]" at bounding box center [603, 266] width 506 height 29
type input "squash"
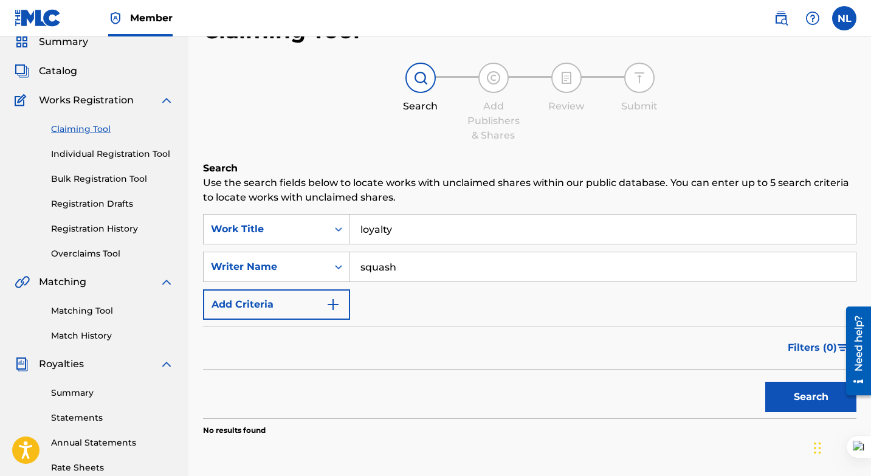
click at [765, 382] on button "Search" at bounding box center [810, 397] width 91 height 30
click at [334, 303] on img "Search Form" at bounding box center [333, 304] width 15 height 15
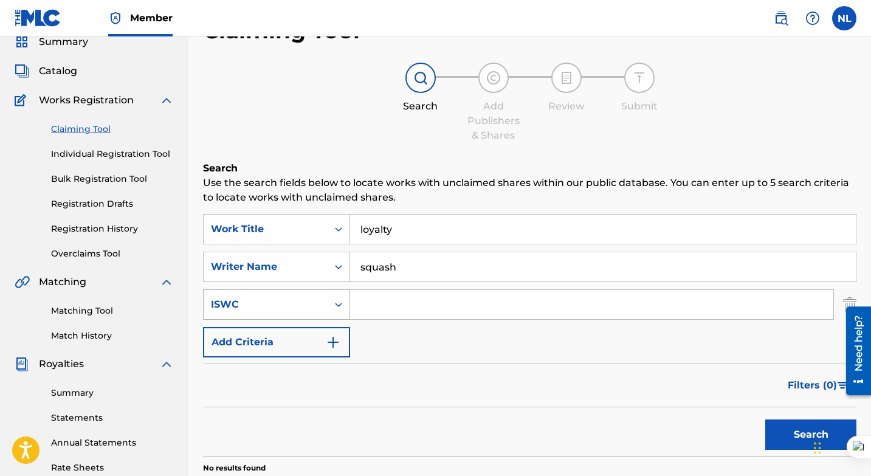
click at [336, 302] on div "Search Form" at bounding box center [339, 305] width 22 height 22
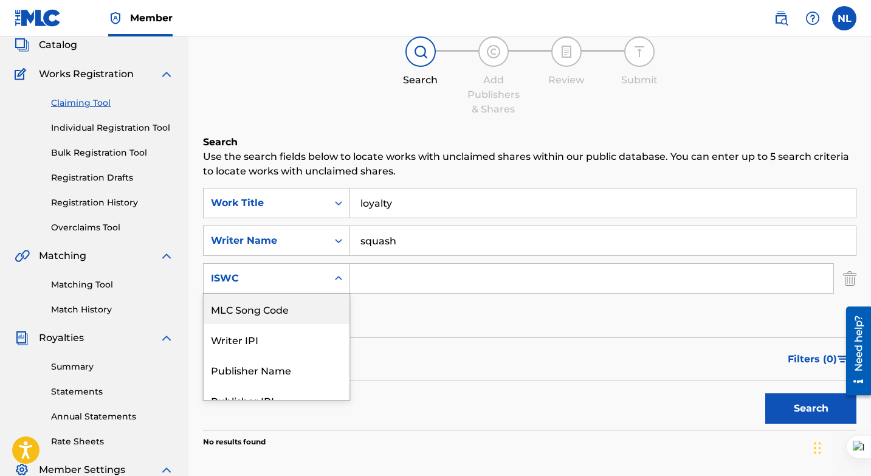
scroll to position [77, 0]
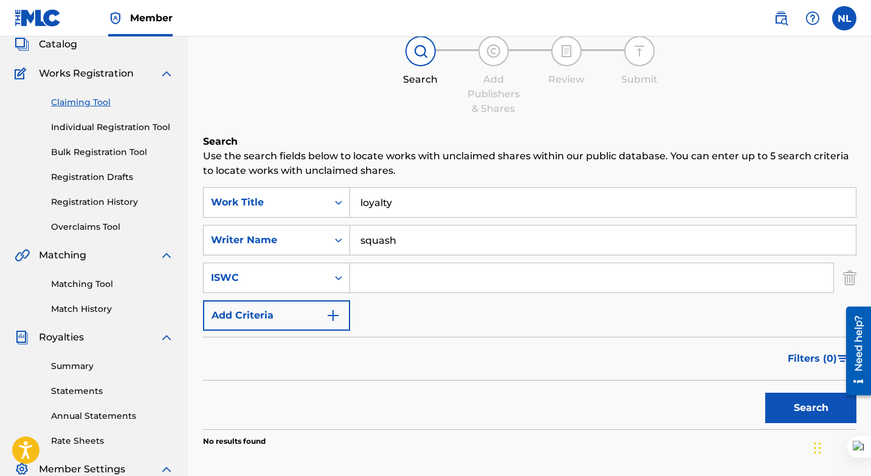
click at [848, 275] on img "Search Form" at bounding box center [849, 278] width 13 height 30
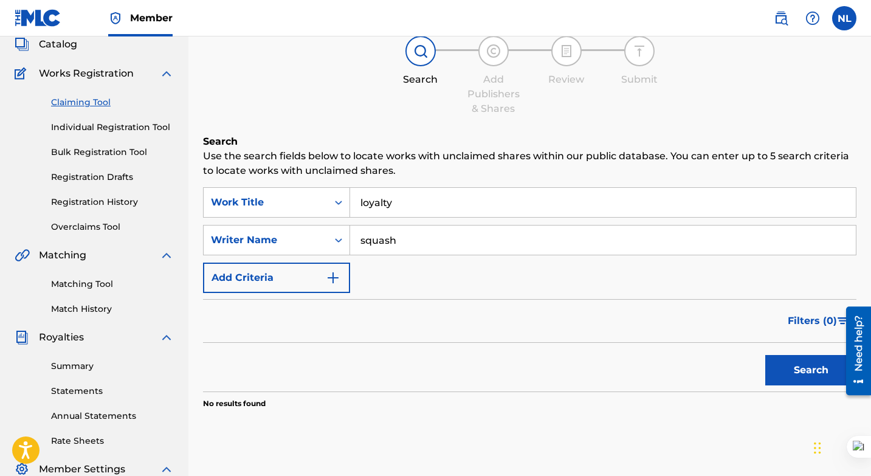
click at [109, 206] on link "Registration History" at bounding box center [112, 202] width 123 height 13
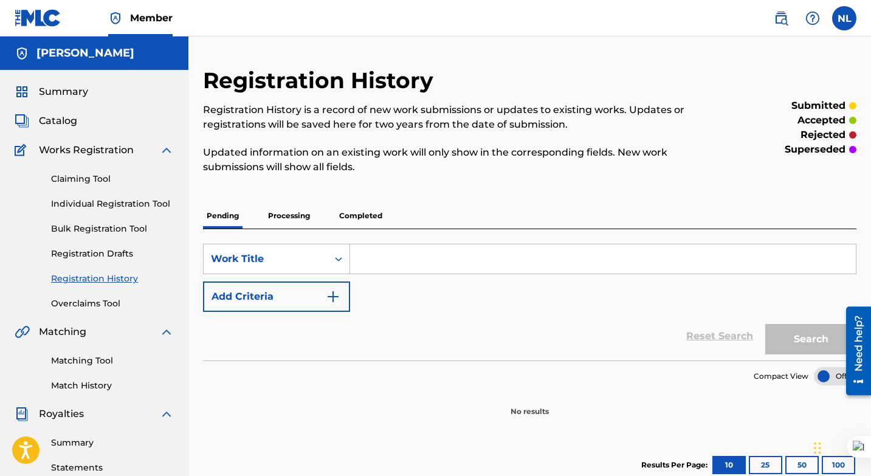
click at [299, 210] on p "Processing" at bounding box center [288, 216] width 49 height 26
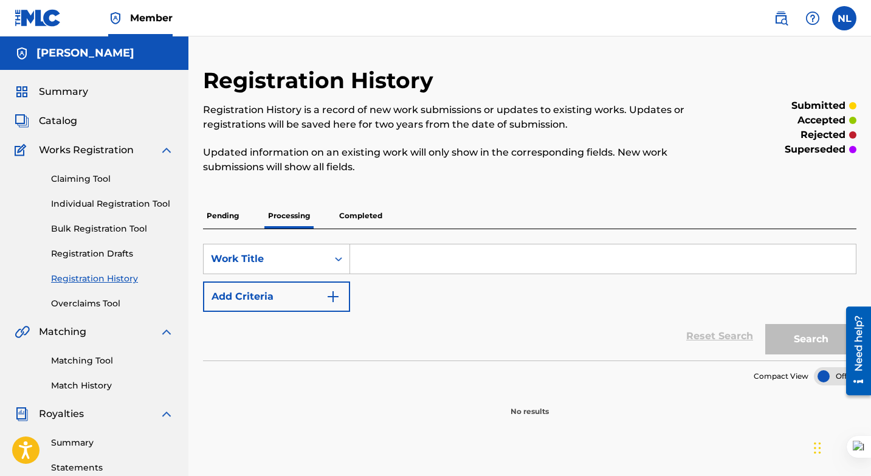
click at [403, 255] on input "Search Form" at bounding box center [603, 258] width 506 height 29
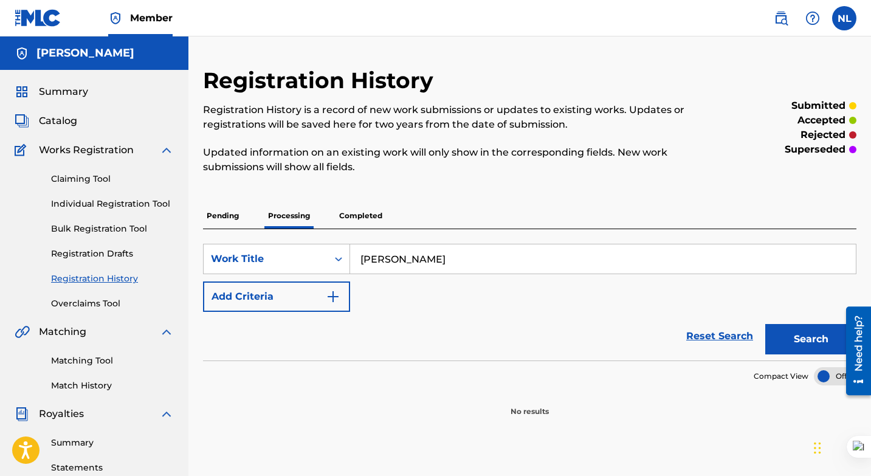
type input "[PERSON_NAME]"
click at [348, 213] on p "Completed" at bounding box center [361, 216] width 50 height 26
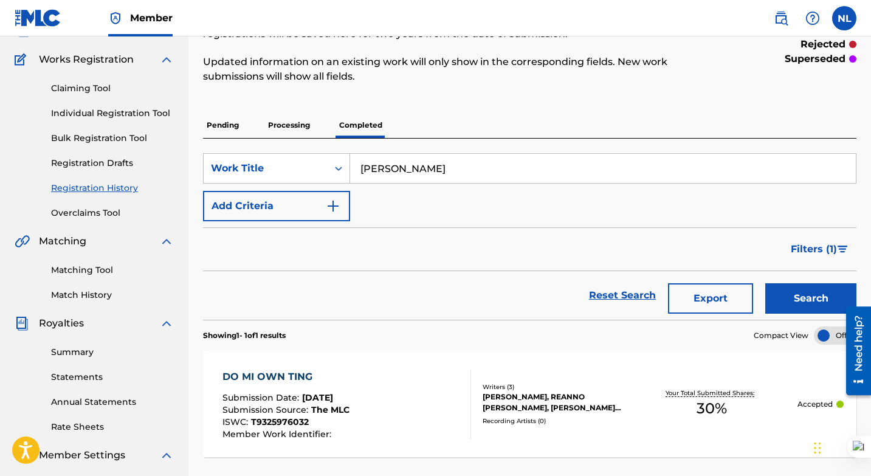
scroll to position [85, 0]
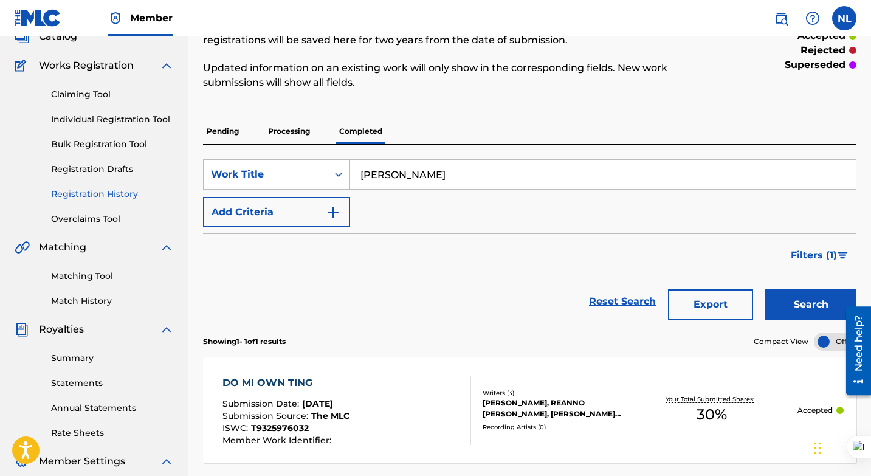
click at [389, 399] on div "DO MI OWN TING Submission Date : [DATE] Submission Source : The MLC ISWC : T932…" at bounding box center [347, 410] width 249 height 69
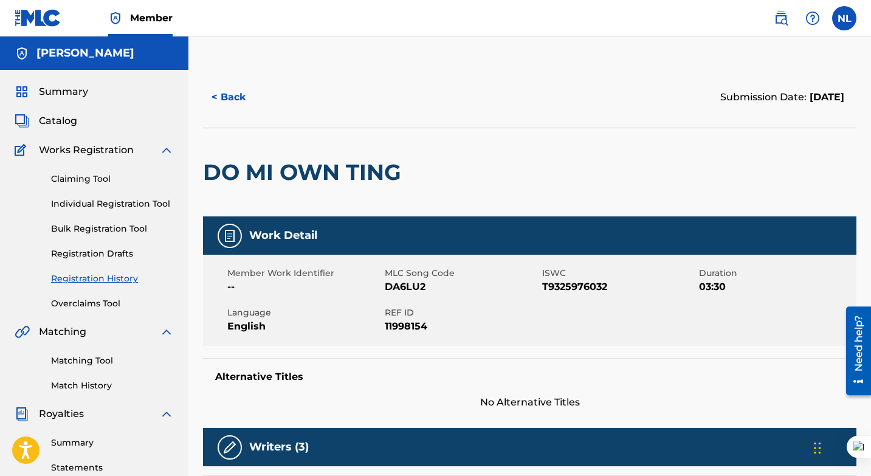
click at [90, 362] on link "Matching Tool" at bounding box center [112, 360] width 123 height 13
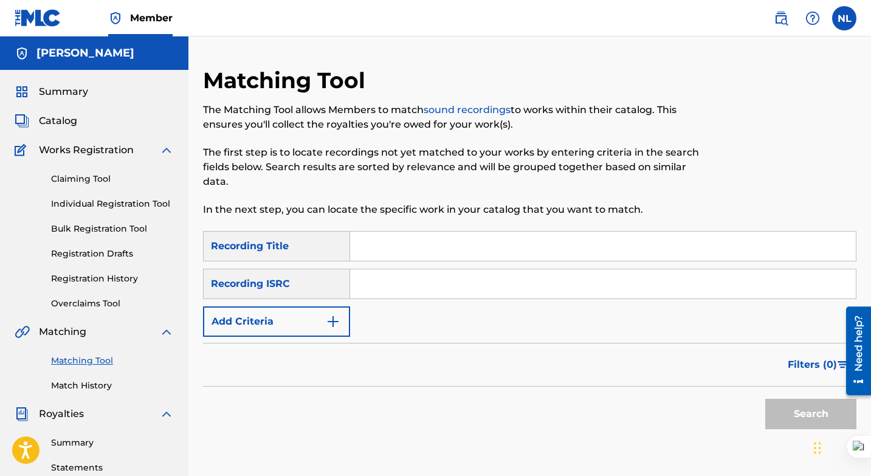
click at [382, 286] on input "Search Form" at bounding box center [603, 283] width 506 height 29
paste input "QZH5E2327964"
type input "QZH5E2327964"
click at [386, 247] on input "Search Form" at bounding box center [603, 246] width 506 height 29
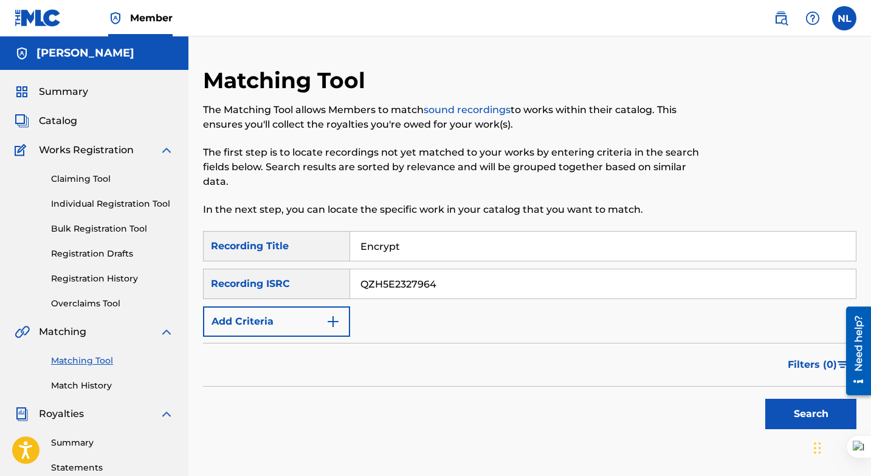
type input "Encrypt"
click at [783, 426] on button "Search" at bounding box center [810, 414] width 91 height 30
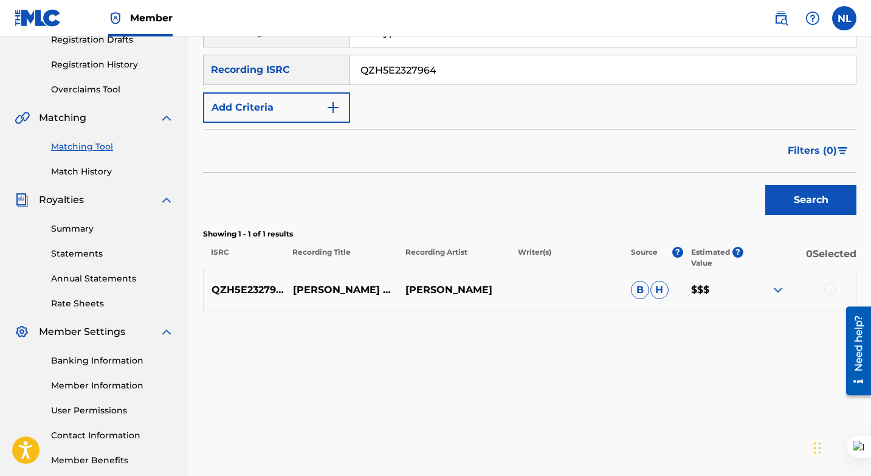
scroll to position [216, 0]
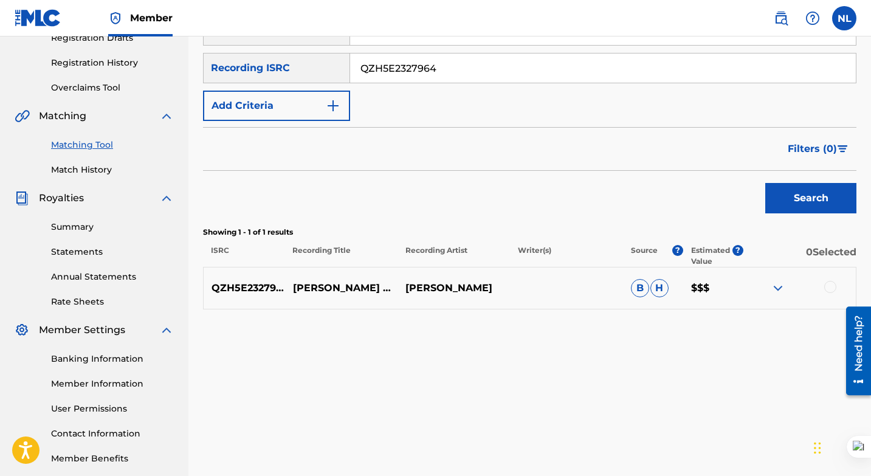
click at [776, 287] on img at bounding box center [778, 288] width 15 height 15
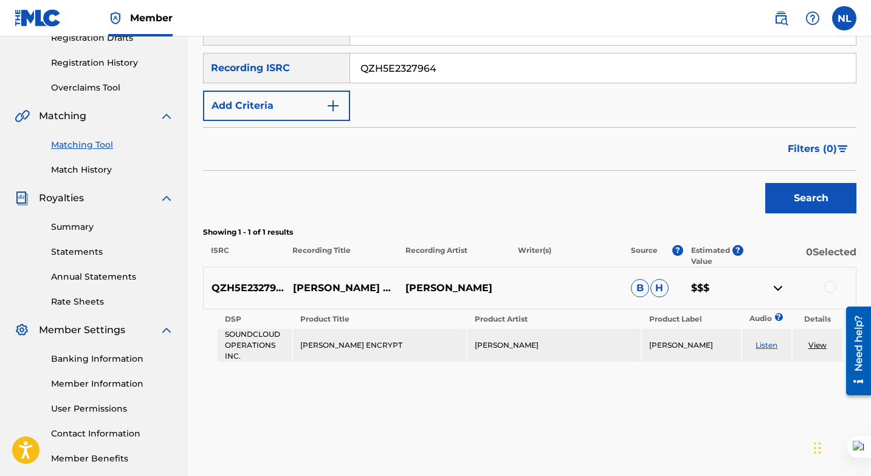
click at [776, 286] on img at bounding box center [778, 288] width 15 height 15
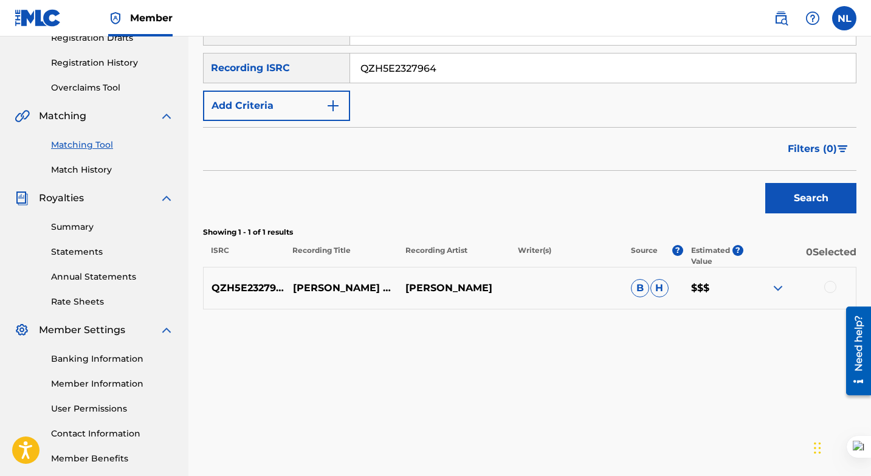
click at [832, 285] on div at bounding box center [830, 287] width 12 height 12
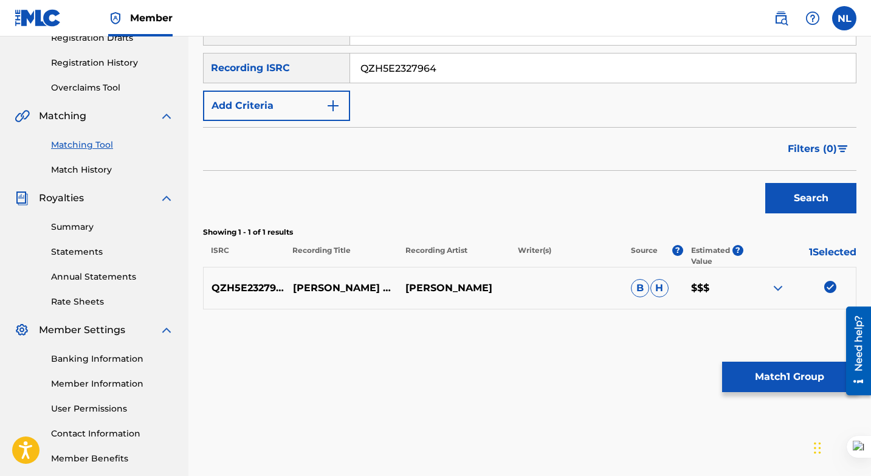
click at [761, 381] on button "Match 1 Group" at bounding box center [789, 377] width 134 height 30
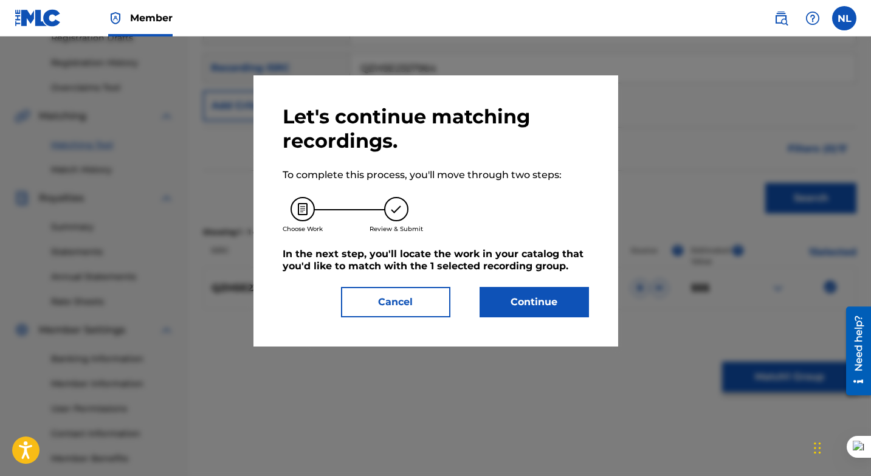
click at [537, 301] on button "Continue" at bounding box center [534, 302] width 109 height 30
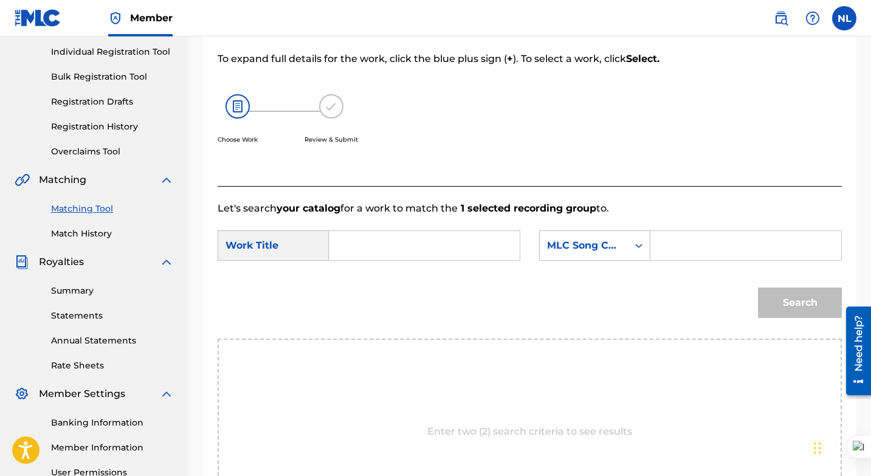
scroll to position [147, 0]
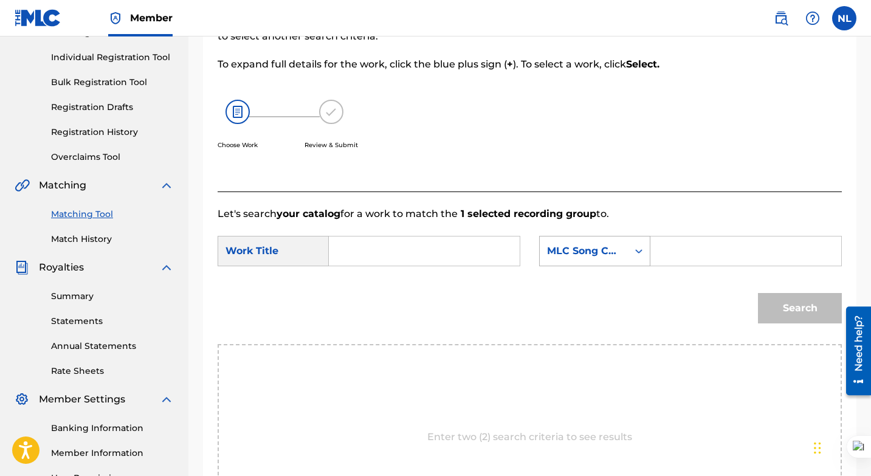
click at [625, 250] on div "MLC Song Code" at bounding box center [584, 251] width 88 height 23
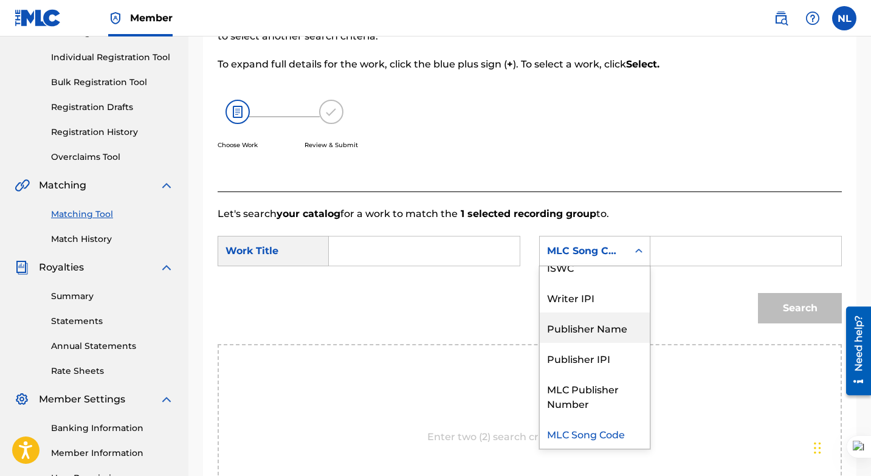
scroll to position [0, 0]
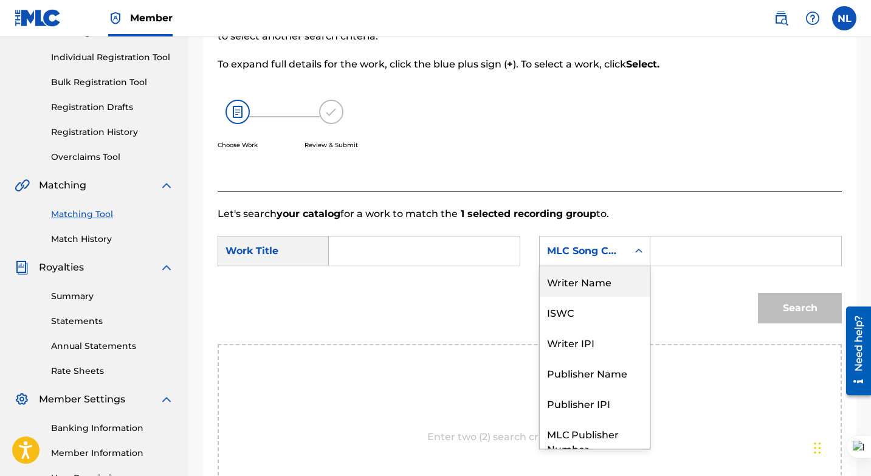
click at [596, 281] on div "Writer Name" at bounding box center [595, 281] width 110 height 30
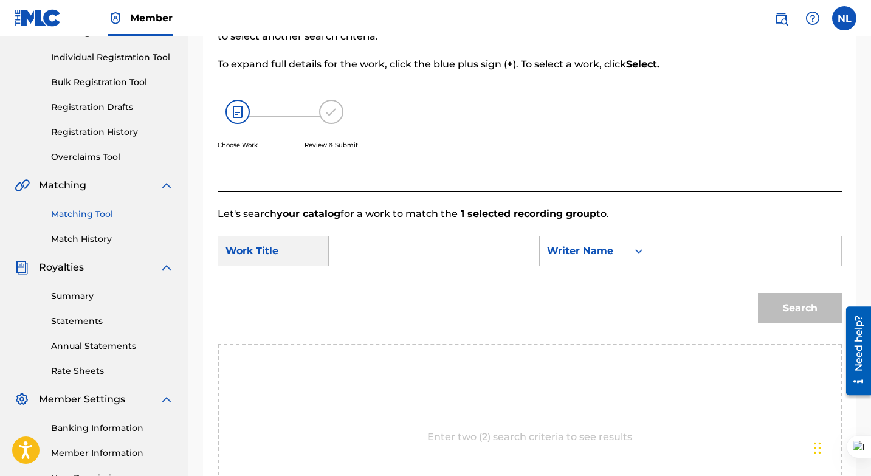
click at [461, 252] on input "Search Form" at bounding box center [424, 251] width 170 height 29
type input "Encrypt"
click at [640, 250] on icon "Search Form" at bounding box center [639, 251] width 12 height 12
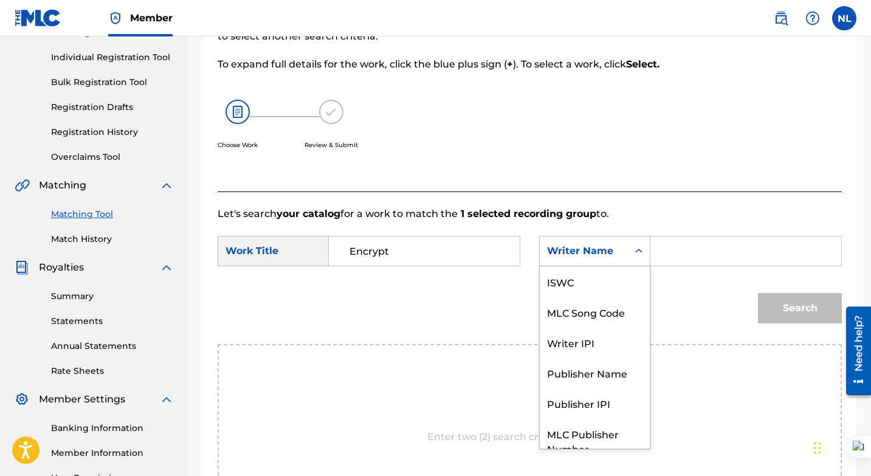
scroll to position [45, 0]
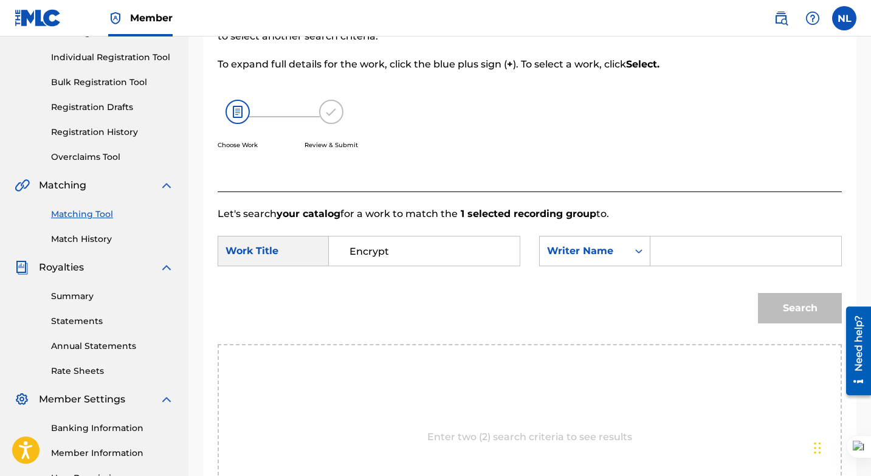
click at [669, 252] on input "Search Form" at bounding box center [746, 251] width 170 height 29
type input "[PERSON_NAME]"
click at [790, 311] on button "Search" at bounding box center [800, 308] width 84 height 30
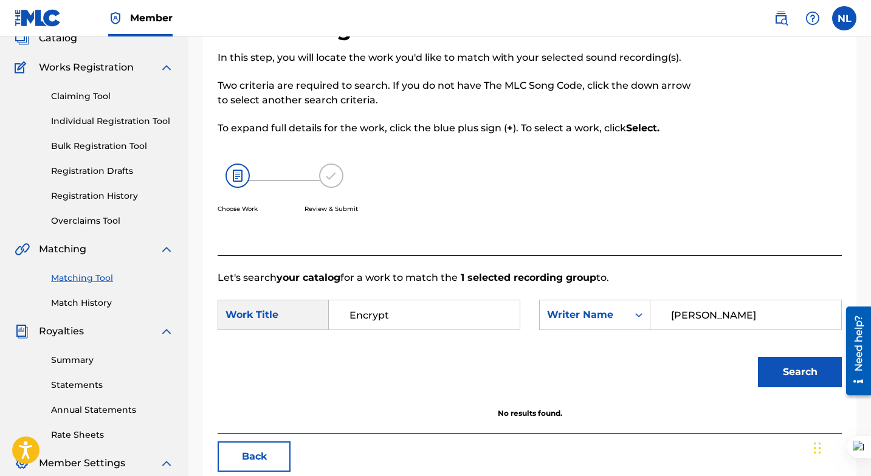
scroll to position [84, 0]
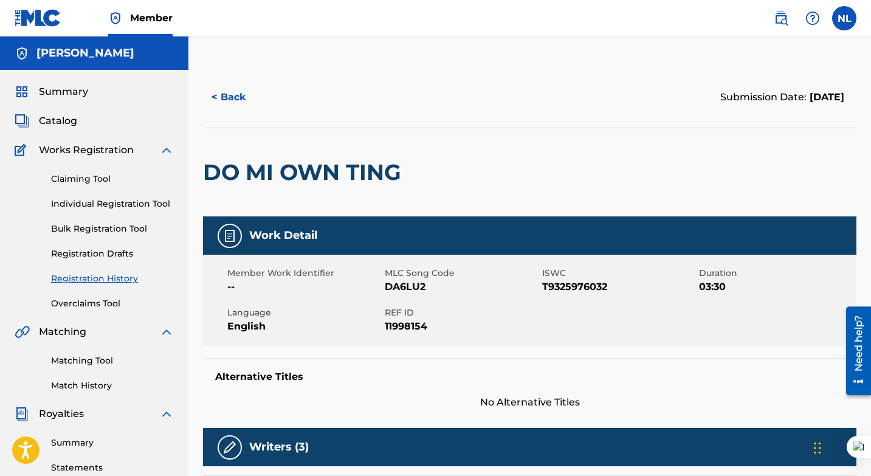
click at [91, 361] on link "Matching Tool" at bounding box center [112, 360] width 123 height 13
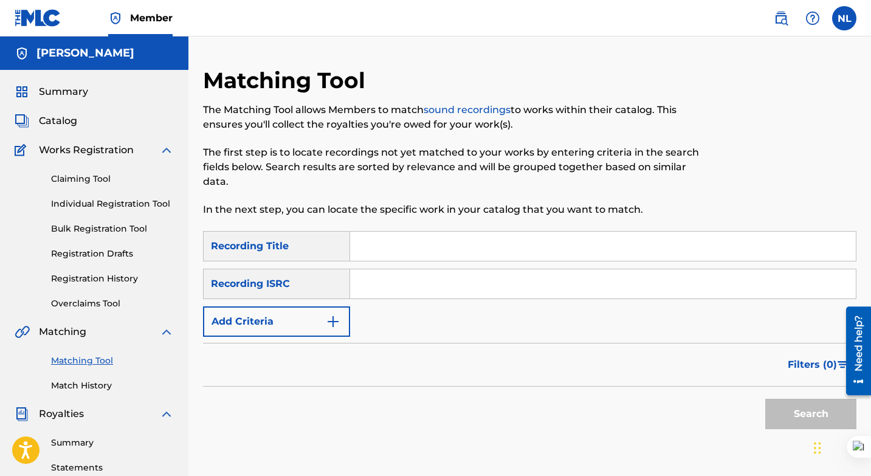
click at [334, 320] on img "Search Form" at bounding box center [333, 321] width 15 height 15
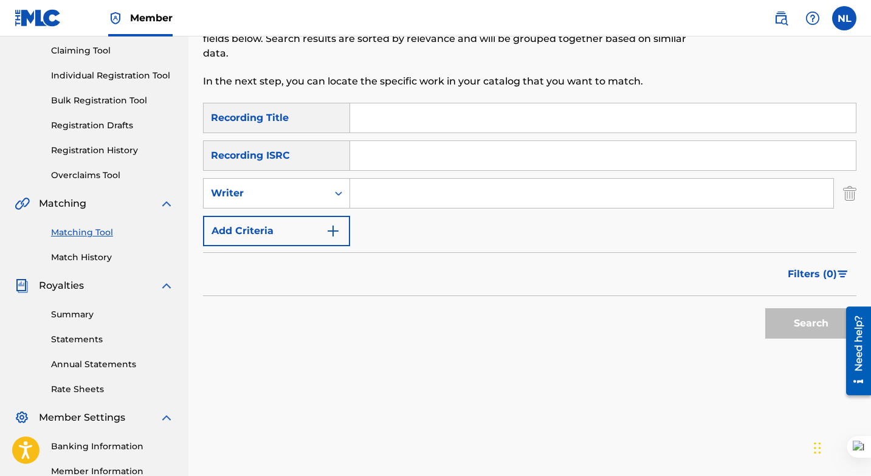
scroll to position [165, 0]
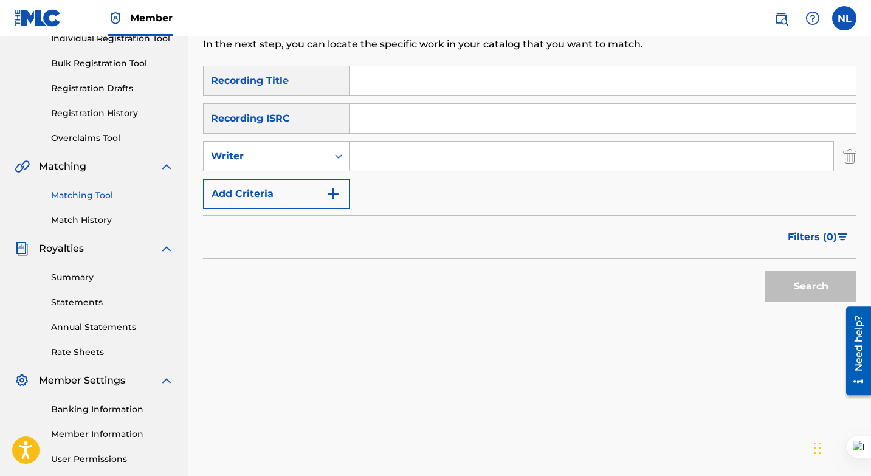
click at [849, 154] on img "Search Form" at bounding box center [849, 156] width 13 height 30
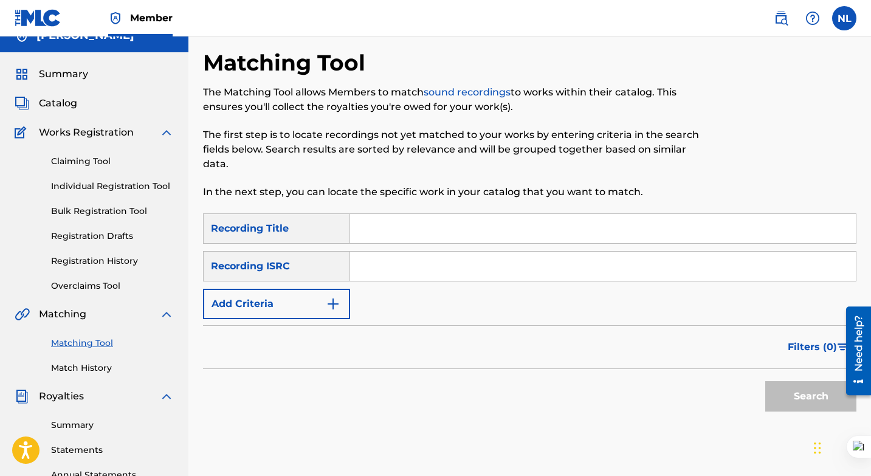
scroll to position [0, 0]
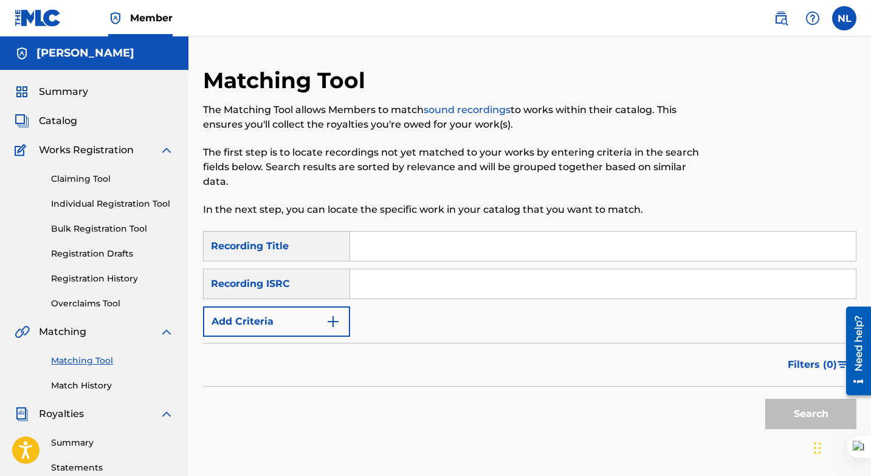
click at [100, 278] on link "Registration History" at bounding box center [112, 278] width 123 height 13
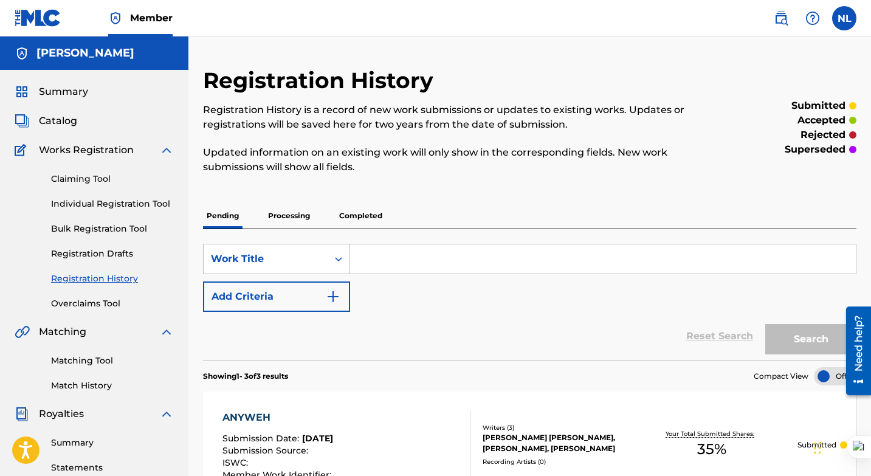
click at [97, 201] on link "Individual Registration Tool" at bounding box center [112, 204] width 123 height 13
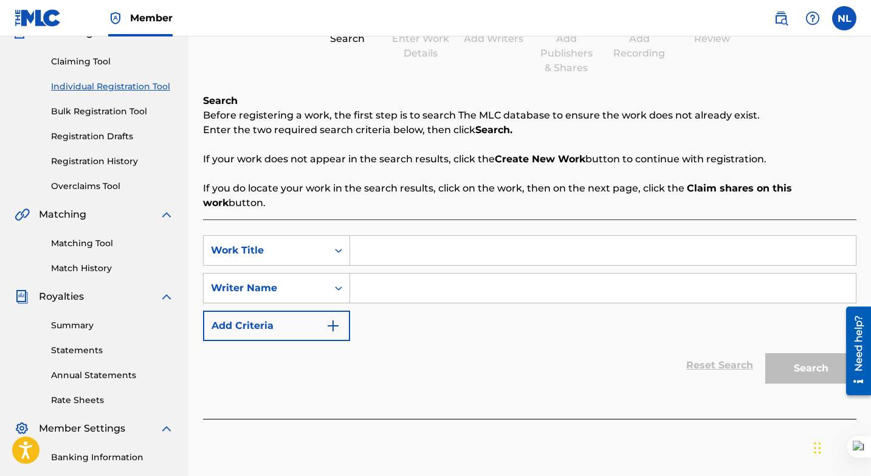
scroll to position [111, 0]
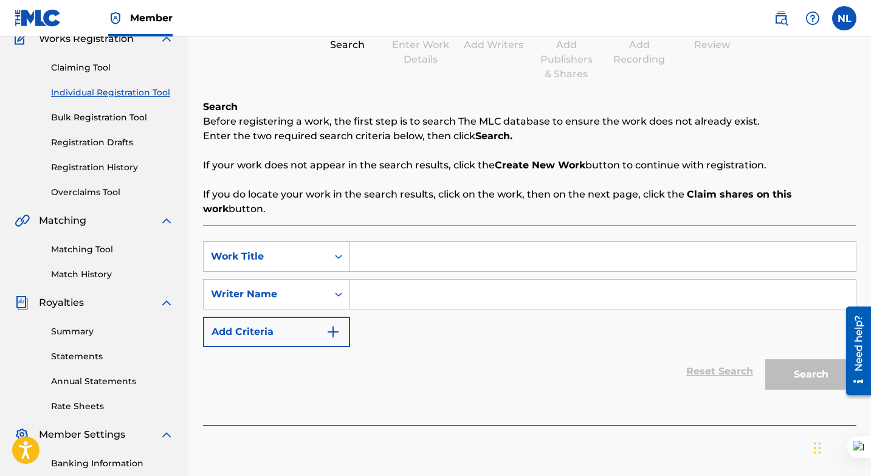
click at [367, 251] on input "Search Form" at bounding box center [603, 256] width 506 height 29
type input "Encrypt"
click at [375, 280] on input "Search Form" at bounding box center [603, 294] width 506 height 29
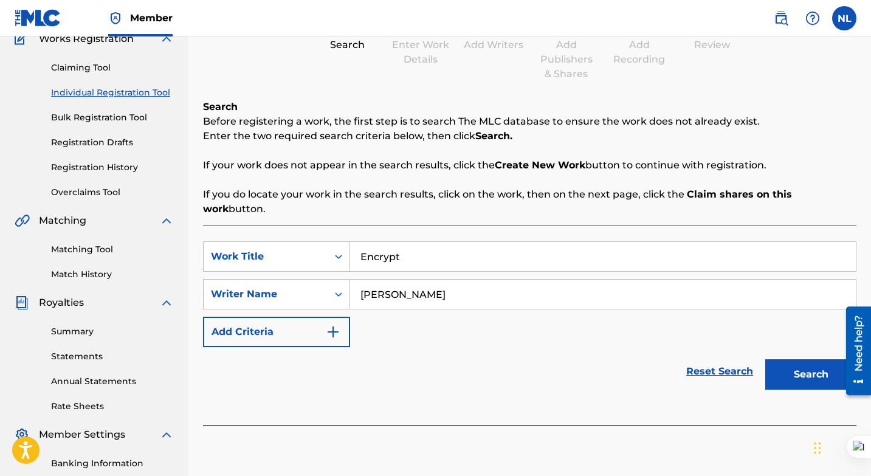
type input "[PERSON_NAME]"
click at [800, 368] on button "Search" at bounding box center [810, 374] width 91 height 30
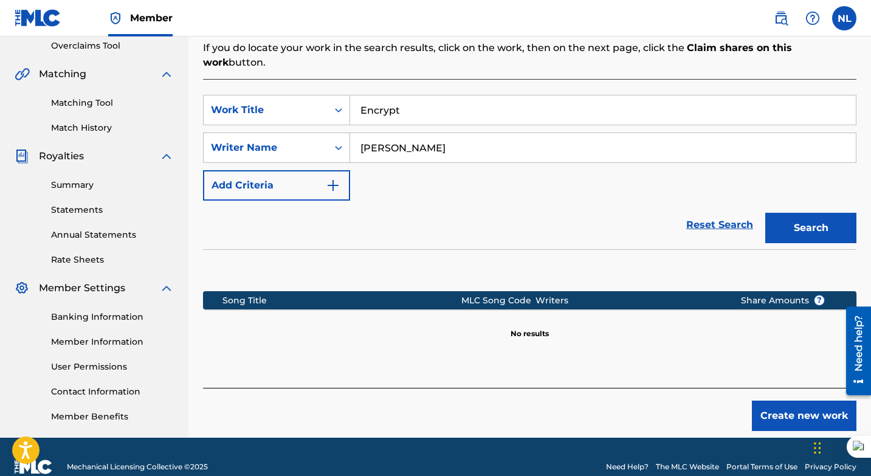
scroll to position [258, 0]
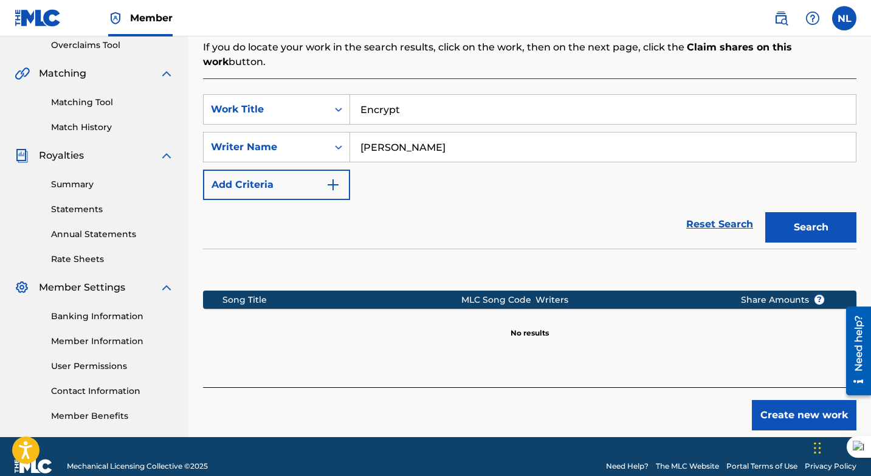
click at [799, 400] on button "Create new work" at bounding box center [804, 415] width 105 height 30
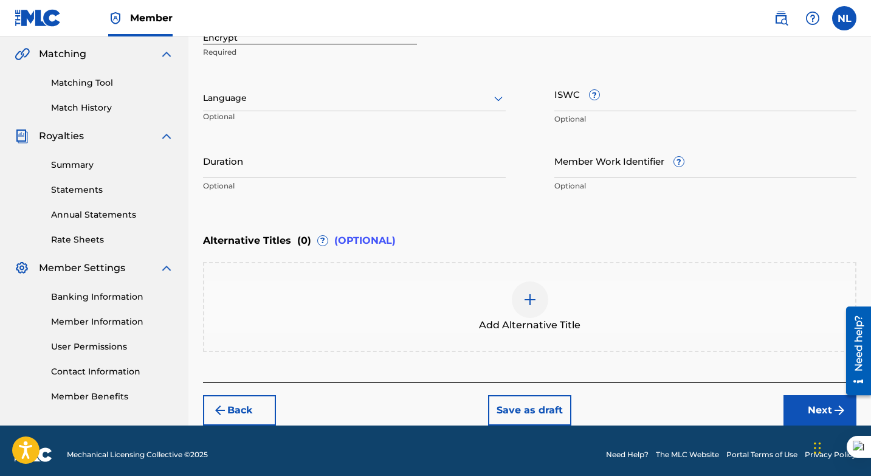
scroll to position [278, 0]
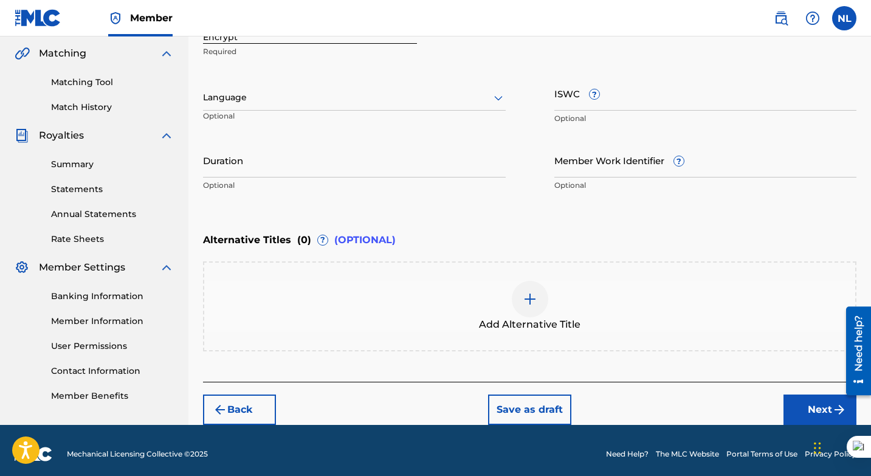
click at [447, 95] on div at bounding box center [354, 97] width 303 height 15
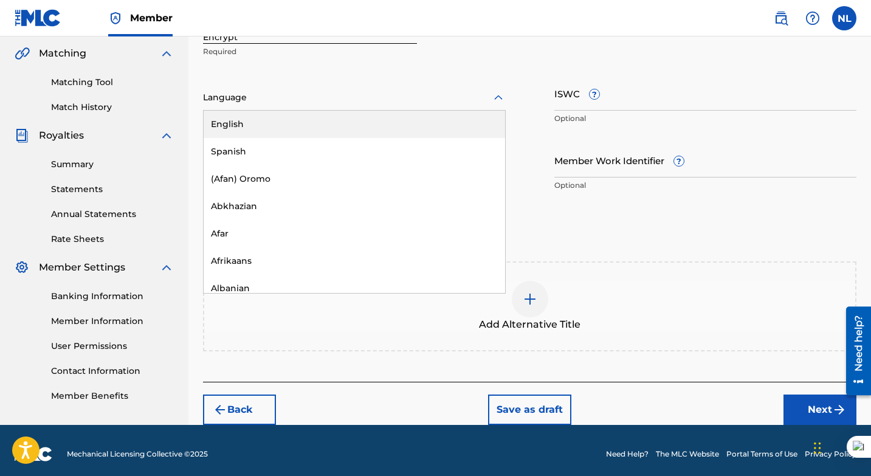
click at [381, 128] on div "English" at bounding box center [355, 124] width 302 height 27
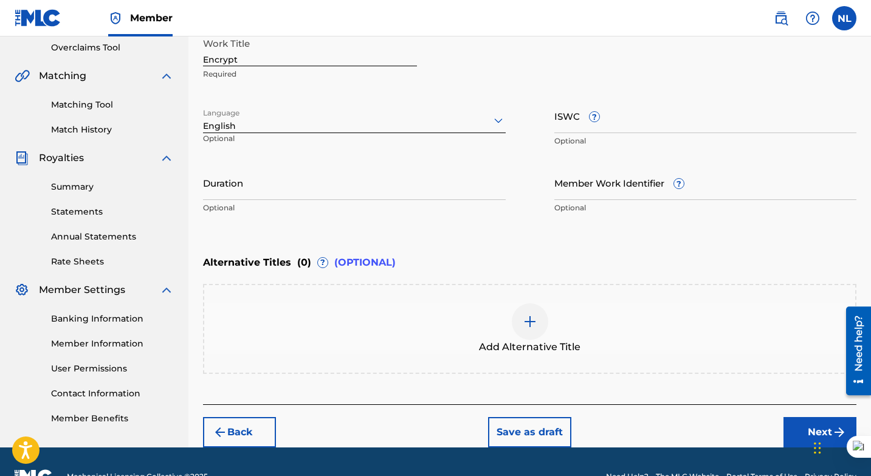
scroll to position [285, 0]
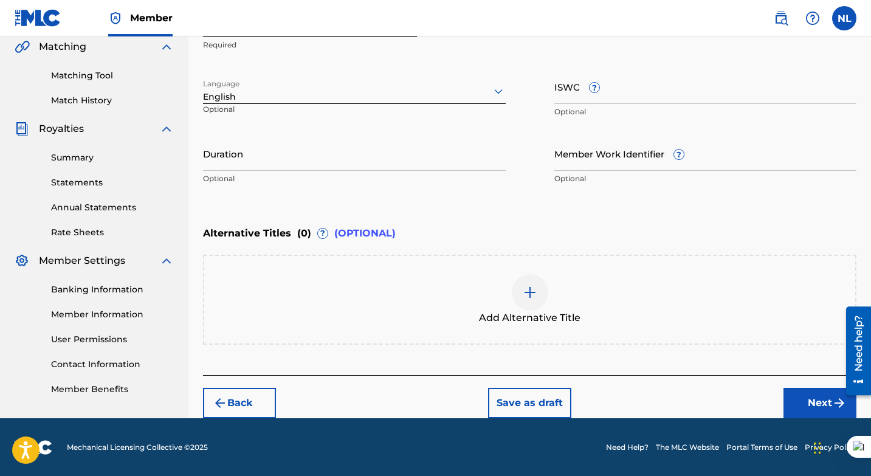
click at [815, 404] on button "Next" at bounding box center [820, 403] width 73 height 30
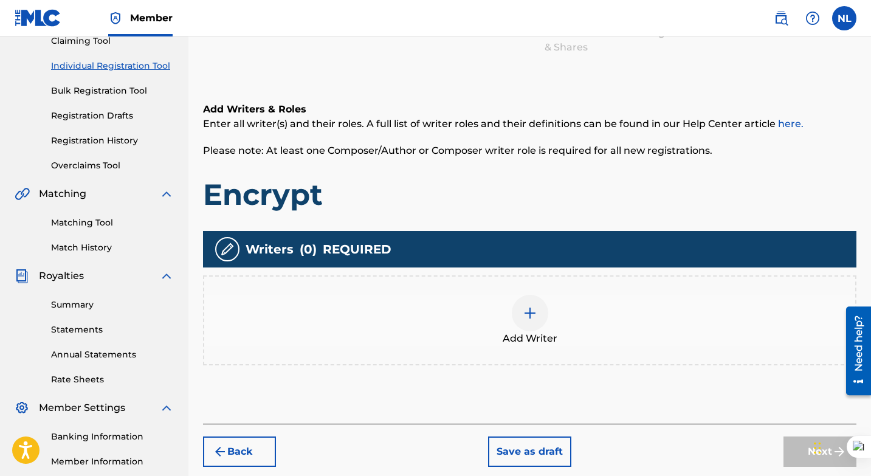
scroll to position [180, 0]
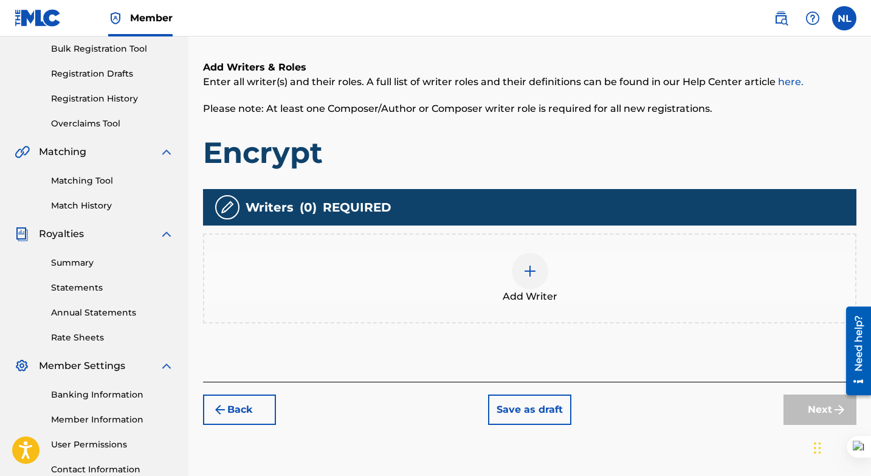
click at [536, 275] on img at bounding box center [530, 271] width 15 height 15
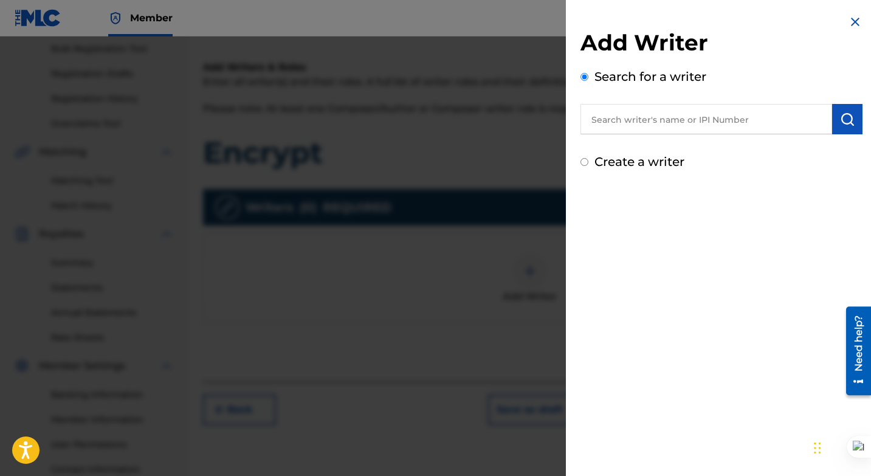
click at [585, 160] on input "Create a writer" at bounding box center [585, 162] width 8 height 8
radio input "false"
radio input "true"
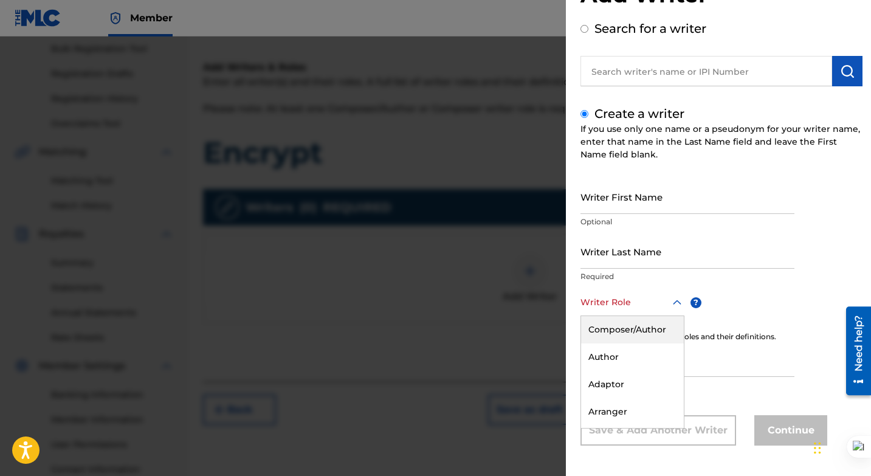
scroll to position [50, 0]
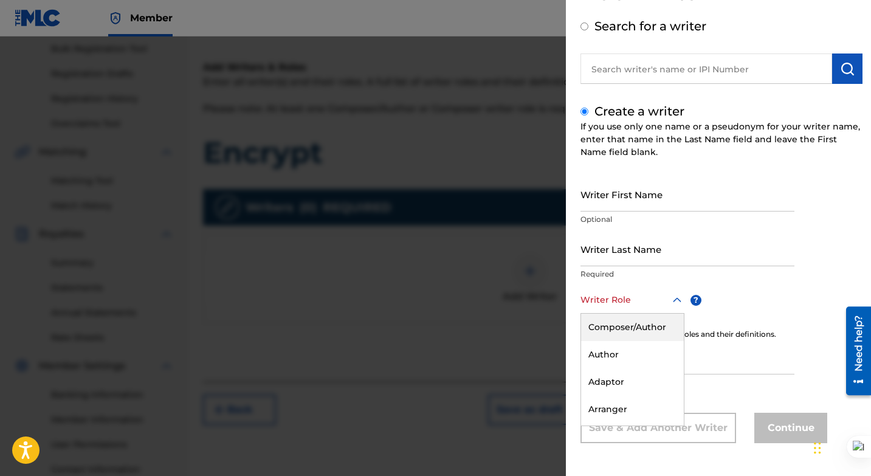
click at [673, 300] on icon at bounding box center [677, 300] width 15 height 15
click at [615, 379] on div "Composer" at bounding box center [632, 375] width 103 height 27
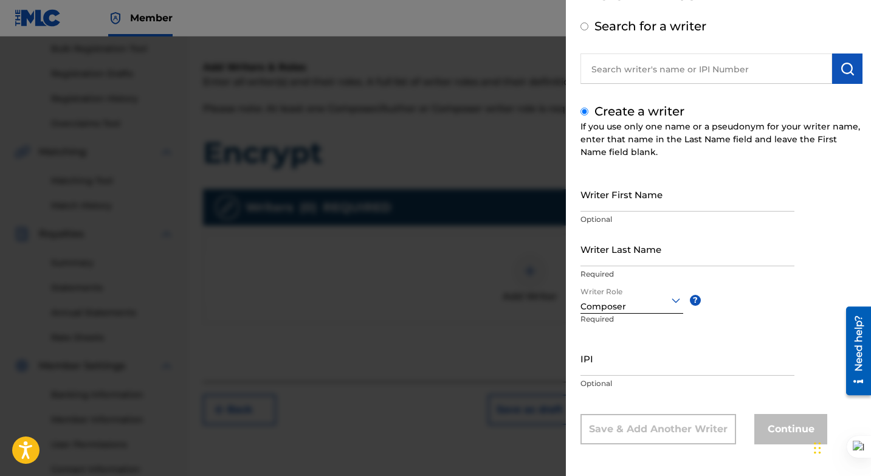
click at [689, 197] on input "Writer First Name" at bounding box center [688, 194] width 214 height 35
type input "Nishawn"
click at [694, 256] on input "Writer Last Name" at bounding box center [688, 249] width 214 height 35
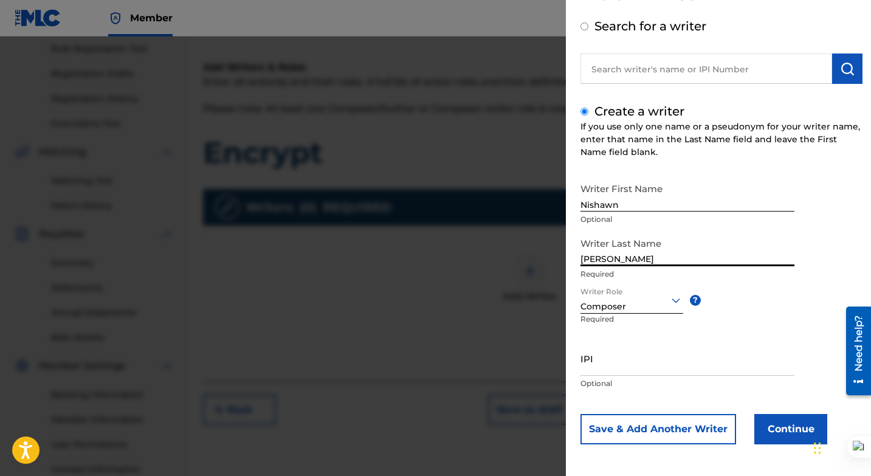
type input "[PERSON_NAME]"
click at [787, 430] on button "Continue" at bounding box center [790, 429] width 73 height 30
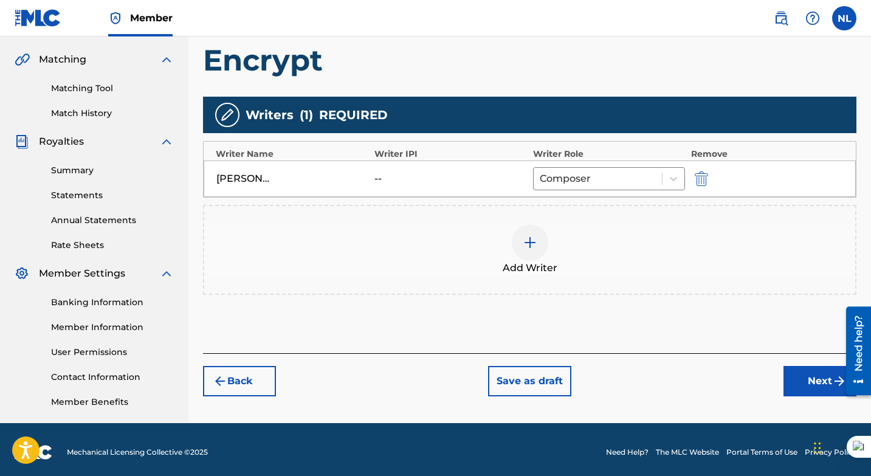
click at [806, 383] on button "Next" at bounding box center [820, 381] width 73 height 30
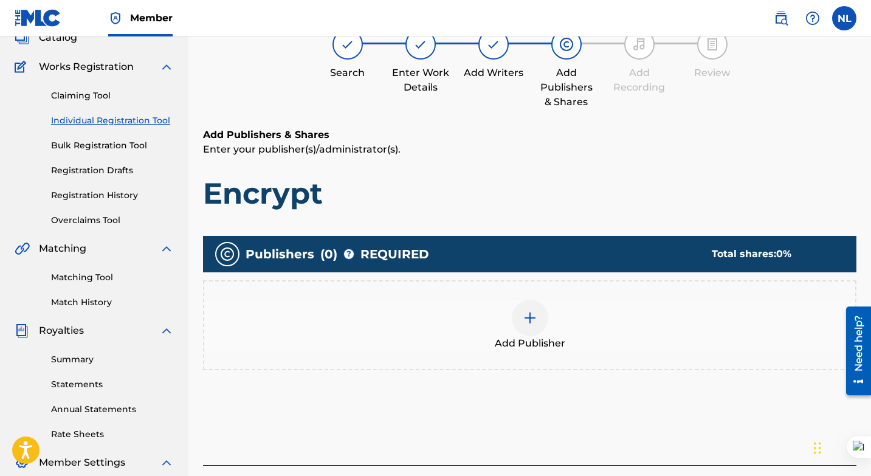
scroll to position [55, 0]
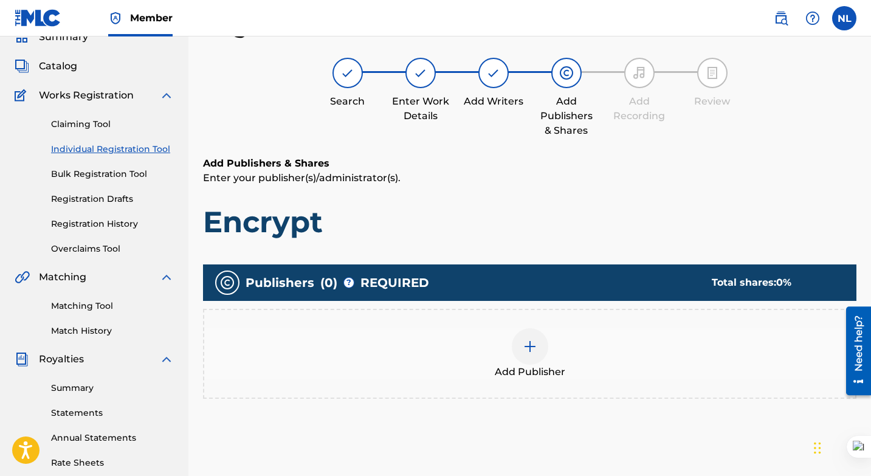
click at [529, 347] on img at bounding box center [530, 346] width 15 height 15
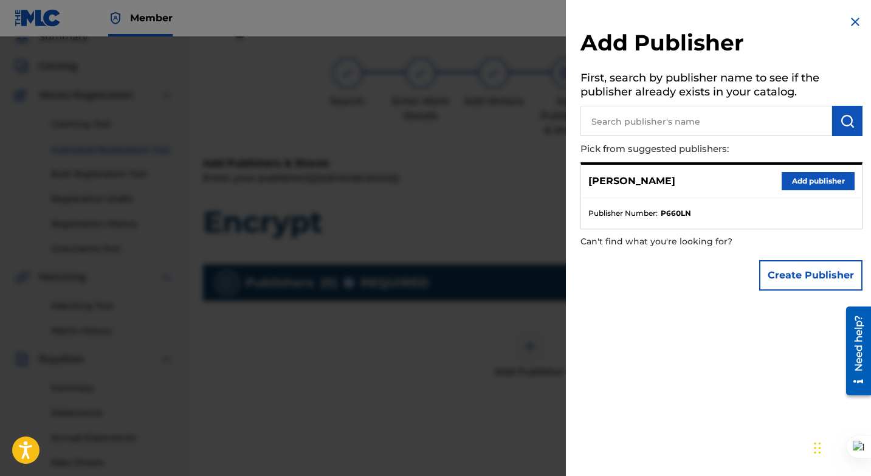
click at [798, 181] on button "Add publisher" at bounding box center [818, 181] width 73 height 18
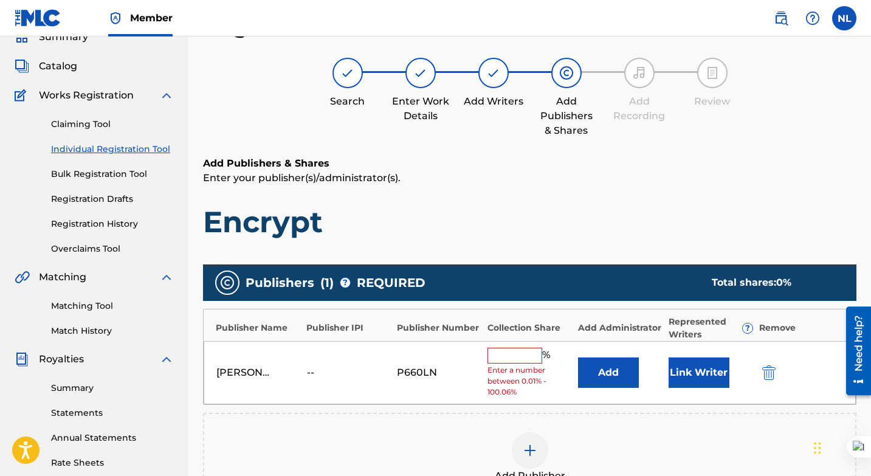
click at [499, 357] on input "text" at bounding box center [515, 356] width 55 height 16
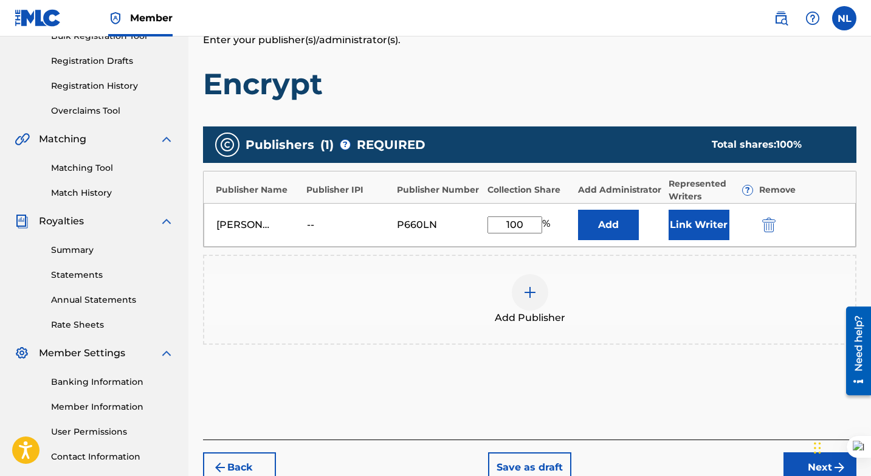
scroll to position [244, 0]
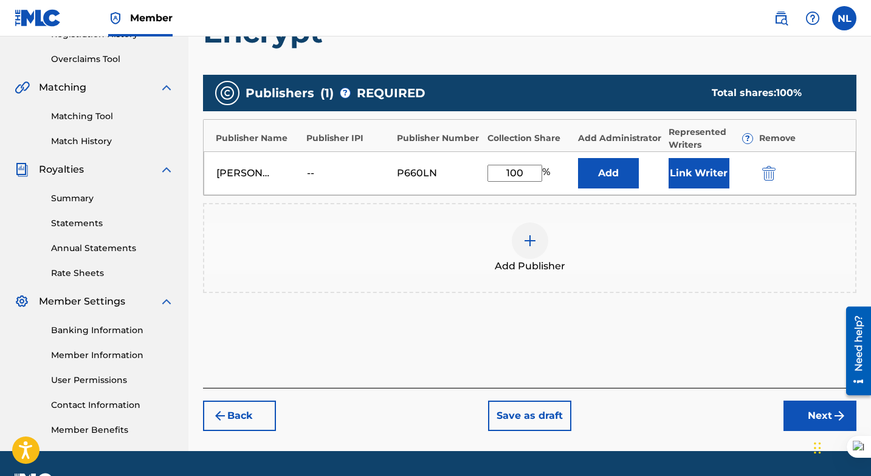
type input "100"
click at [793, 418] on button "Next" at bounding box center [820, 416] width 73 height 30
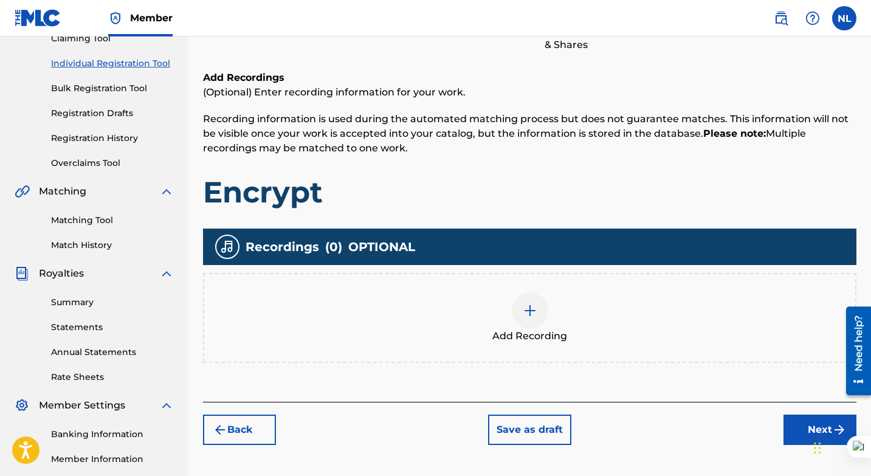
scroll to position [143, 0]
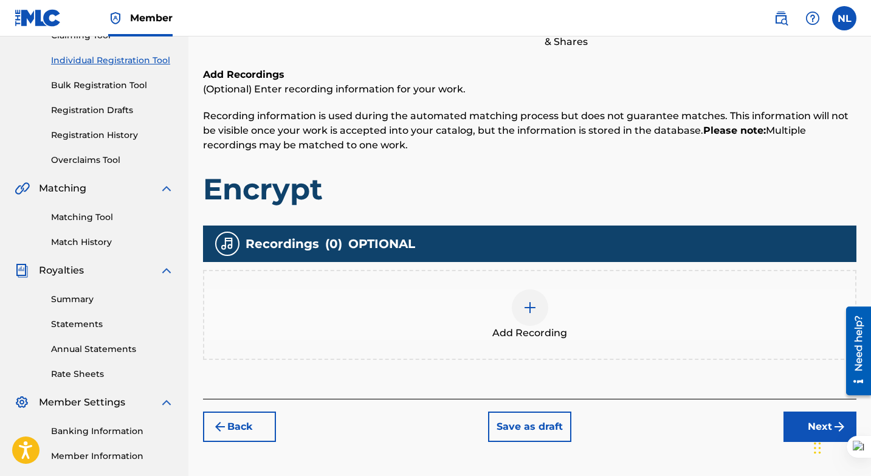
click at [531, 308] on img at bounding box center [530, 307] width 15 height 15
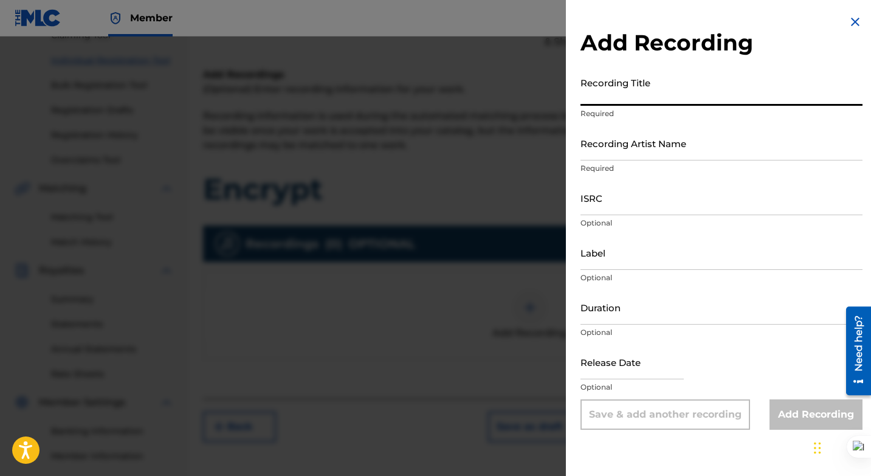
click at [650, 95] on input "Recording Title" at bounding box center [722, 88] width 282 height 35
type input "Encrypt"
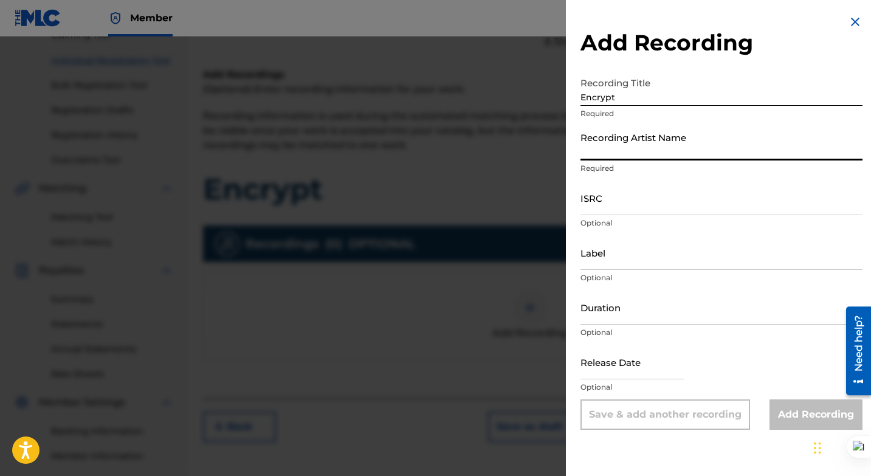
click at [686, 145] on input "Recording Artist Name" at bounding box center [722, 143] width 282 height 35
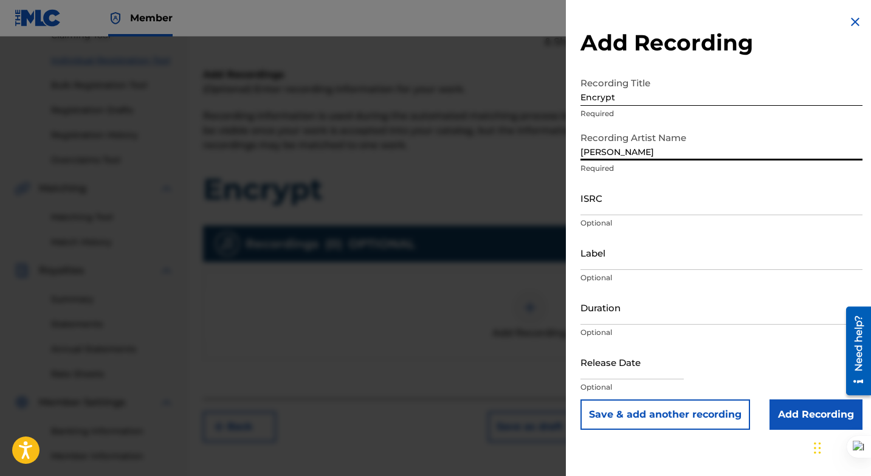
type input "[PERSON_NAME]"
click at [675, 212] on input "ISRC" at bounding box center [722, 198] width 282 height 35
paste input "QZH5E2327964"
type input "QZH5E2327964"
click at [785, 417] on input "Add Recording" at bounding box center [816, 414] width 93 height 30
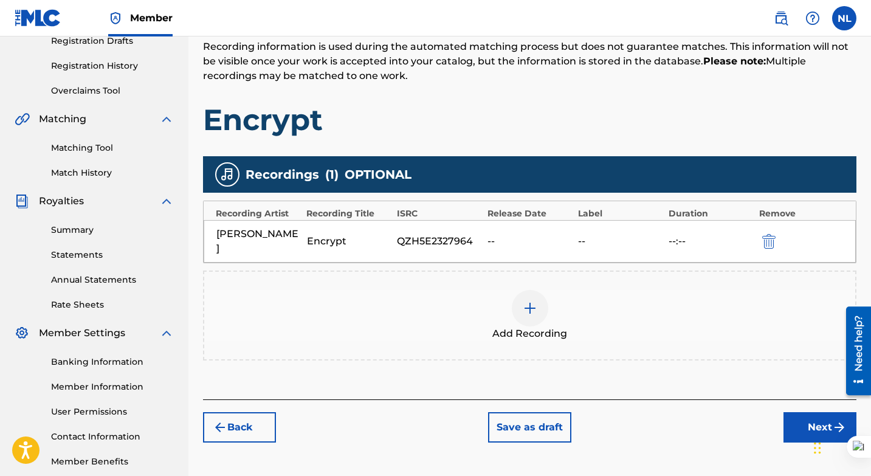
scroll to position [227, 0]
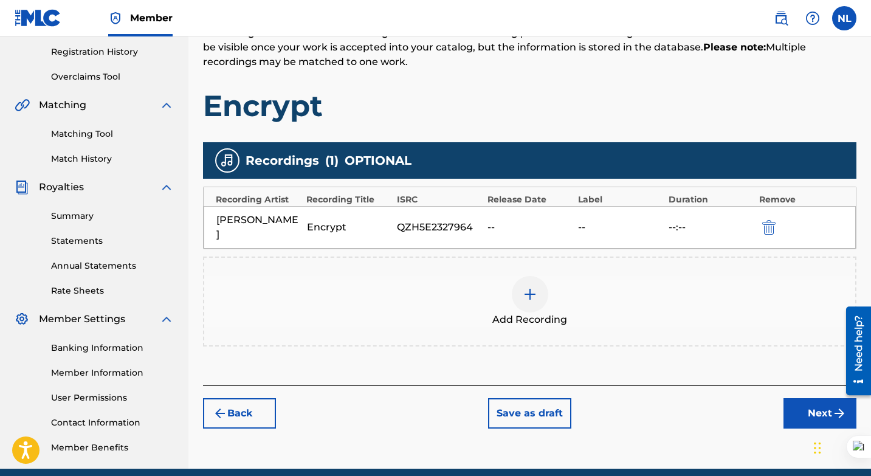
click at [527, 287] on img at bounding box center [530, 294] width 15 height 15
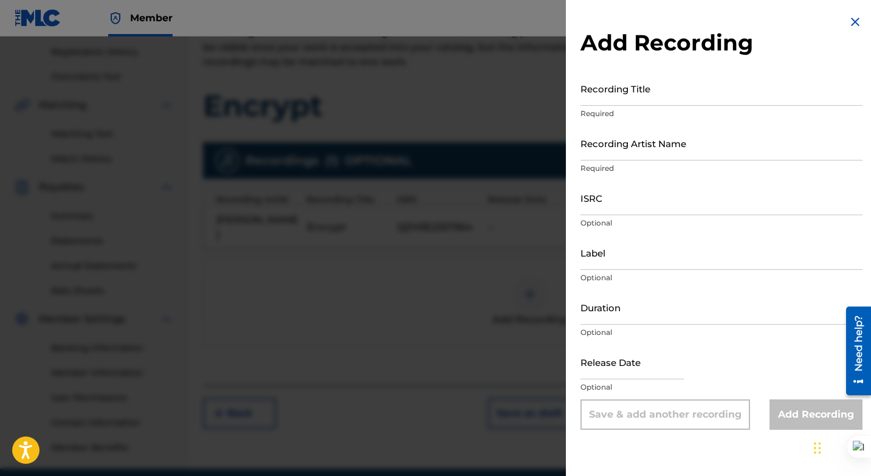
click at [849, 24] on img at bounding box center [855, 22] width 15 height 15
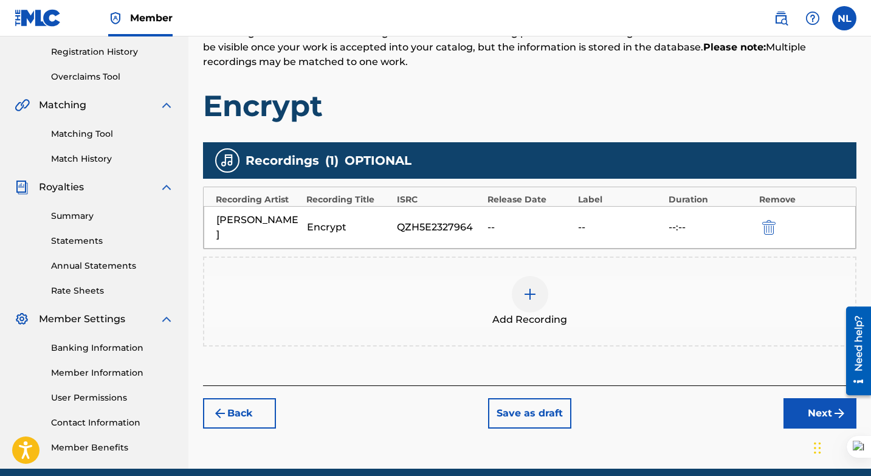
click at [813, 402] on button "Next" at bounding box center [820, 413] width 73 height 30
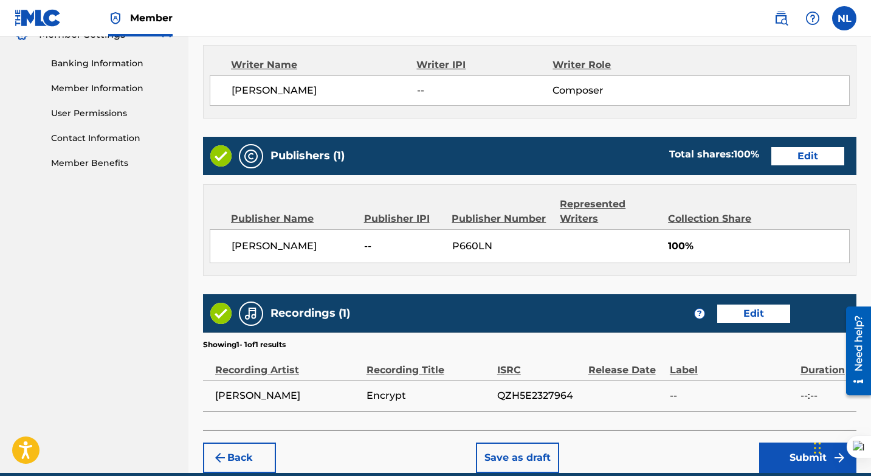
scroll to position [565, 0]
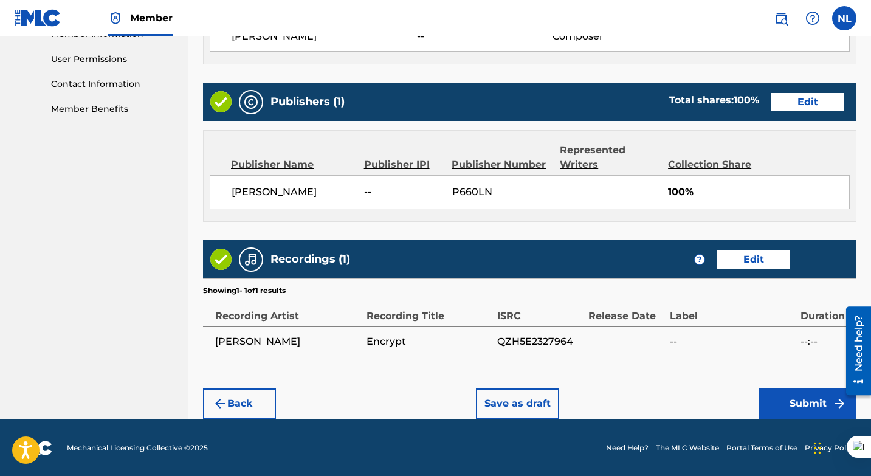
click at [801, 403] on button "Submit" at bounding box center [807, 403] width 97 height 30
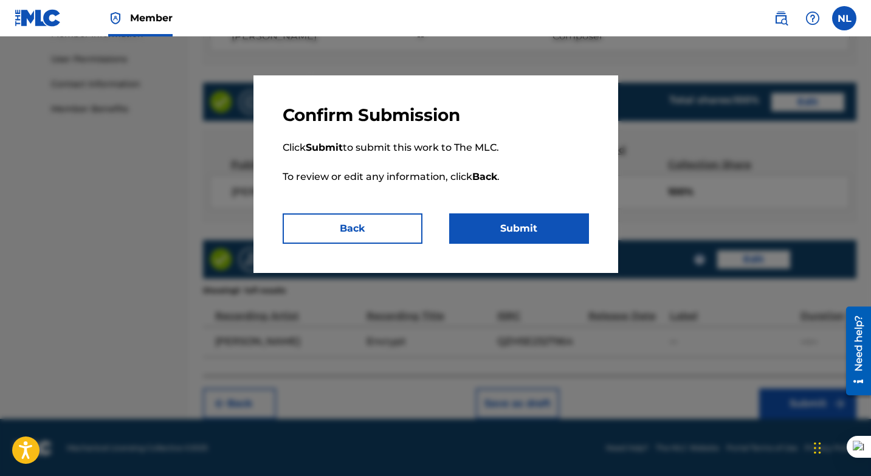
click at [525, 233] on button "Submit" at bounding box center [519, 228] width 140 height 30
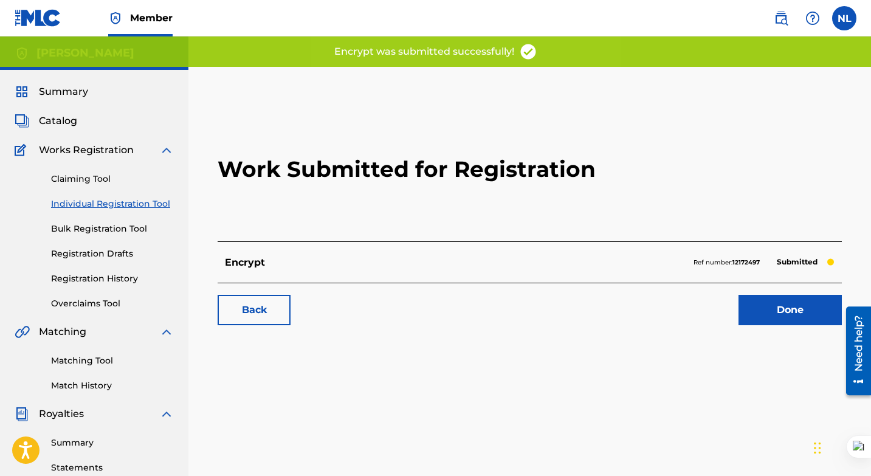
click at [773, 312] on link "Done" at bounding box center [790, 310] width 103 height 30
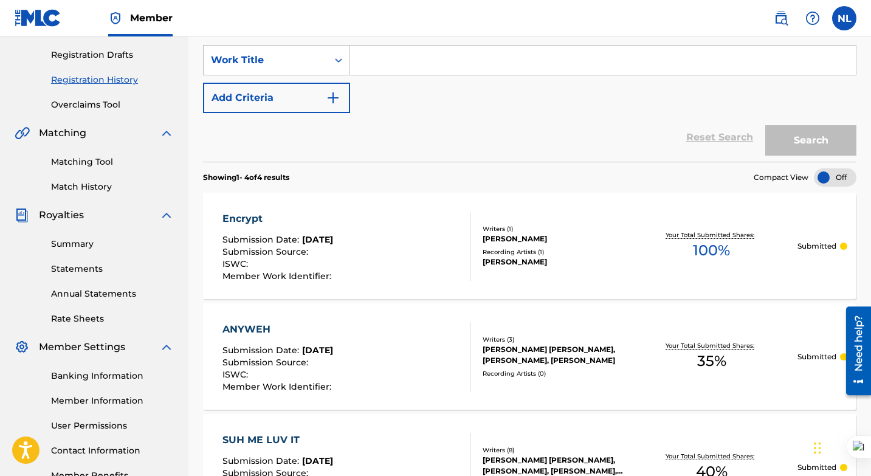
scroll to position [196, 0]
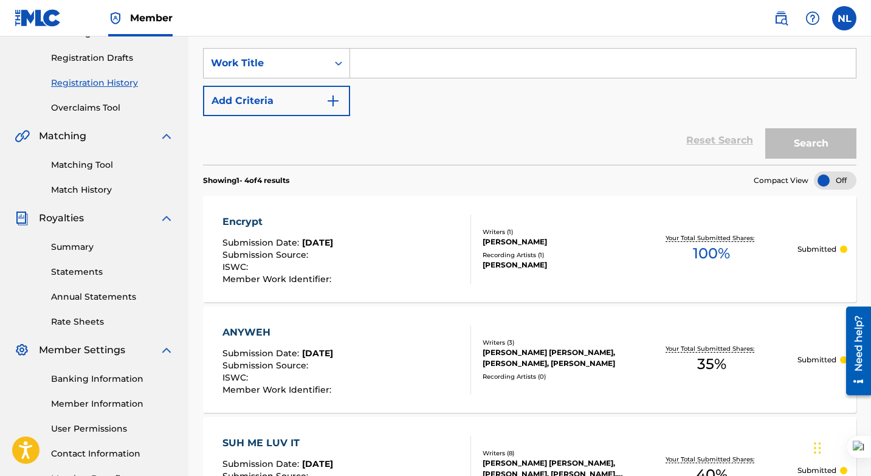
click at [92, 168] on link "Matching Tool" at bounding box center [112, 165] width 123 height 13
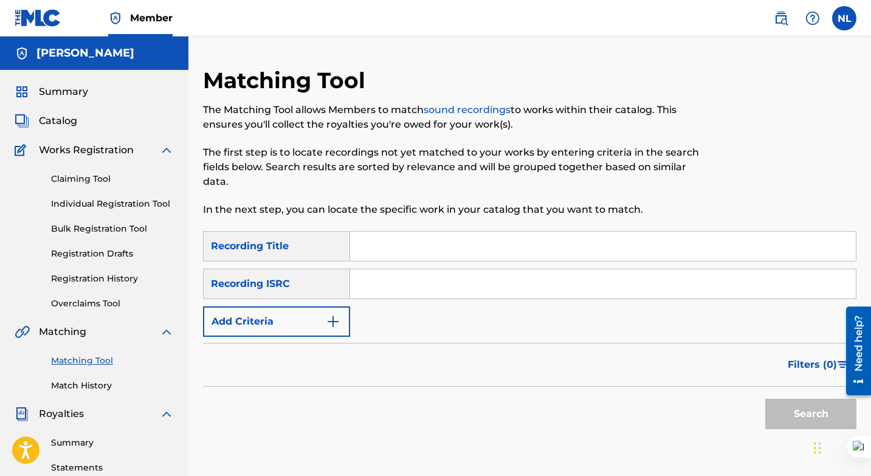
click at [406, 240] on input "Search Form" at bounding box center [603, 246] width 506 height 29
type input "Encrypt"
click at [424, 291] on input "Search Form" at bounding box center [603, 283] width 506 height 29
paste input "QZH5E2327964"
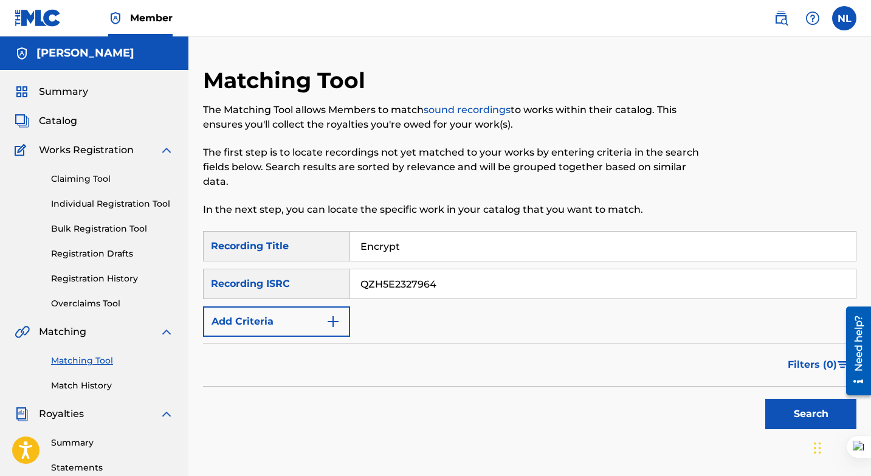
type input "QZH5E2327964"
click at [784, 410] on button "Search" at bounding box center [810, 414] width 91 height 30
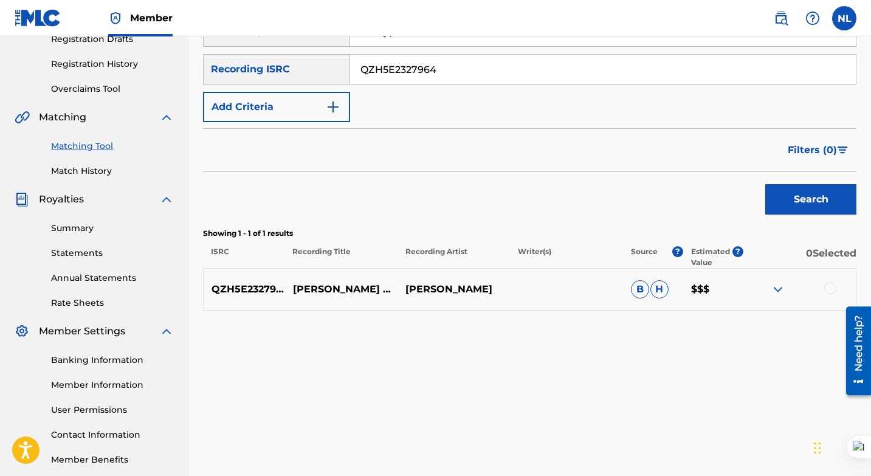
scroll to position [220, 0]
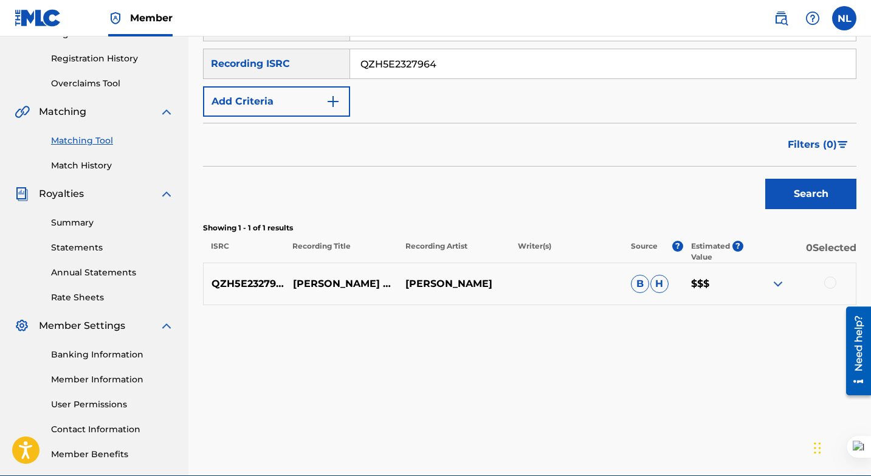
click at [830, 281] on div at bounding box center [830, 283] width 12 height 12
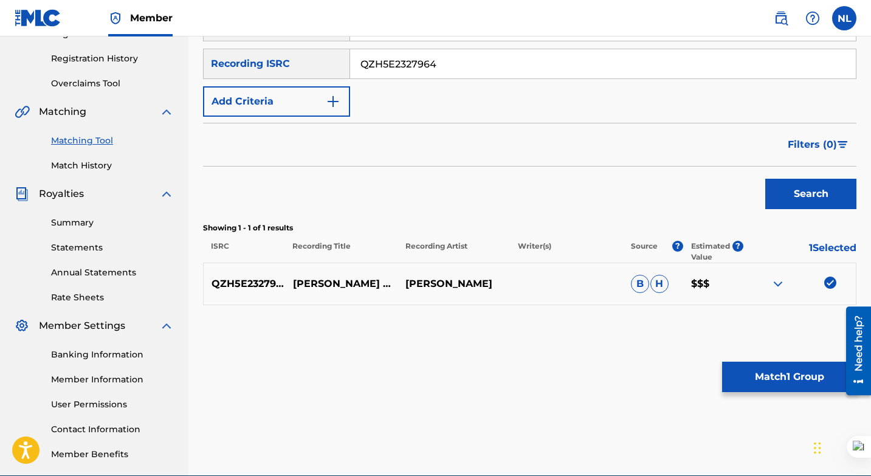
click at [757, 374] on button "Match 1 Group" at bounding box center [789, 377] width 134 height 30
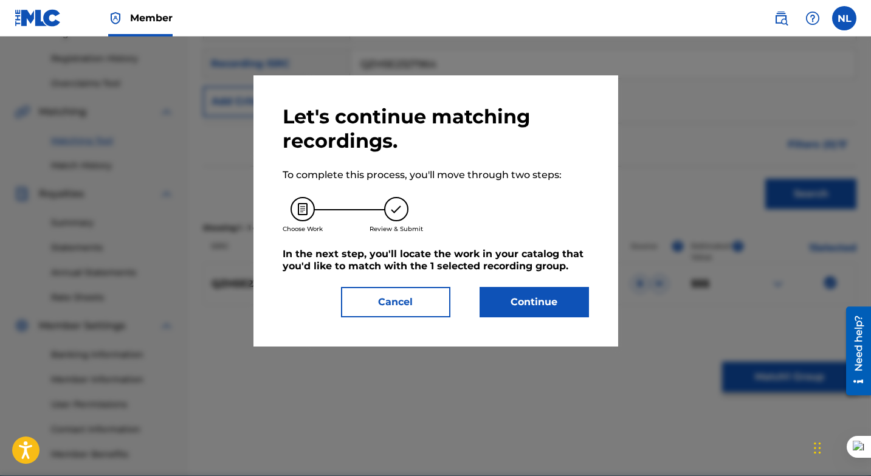
click at [519, 303] on button "Continue" at bounding box center [534, 302] width 109 height 30
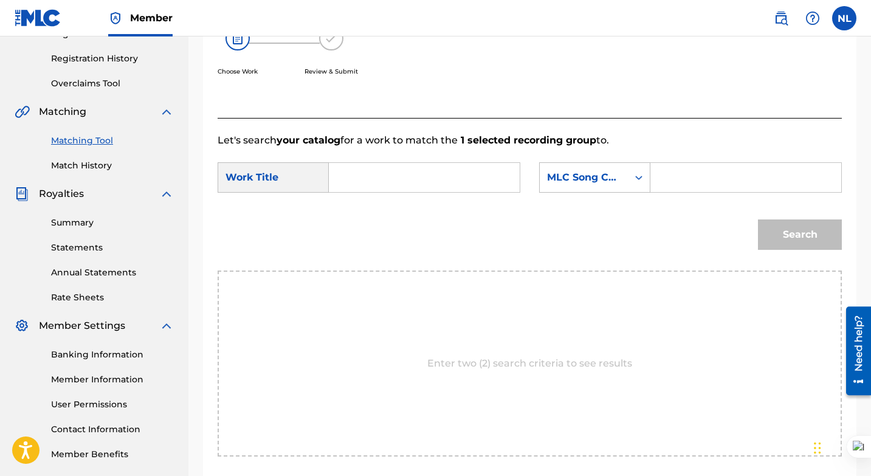
click at [412, 174] on input "Search Form" at bounding box center [424, 177] width 170 height 29
click at [624, 179] on div "MLC Song Code" at bounding box center [584, 177] width 88 height 23
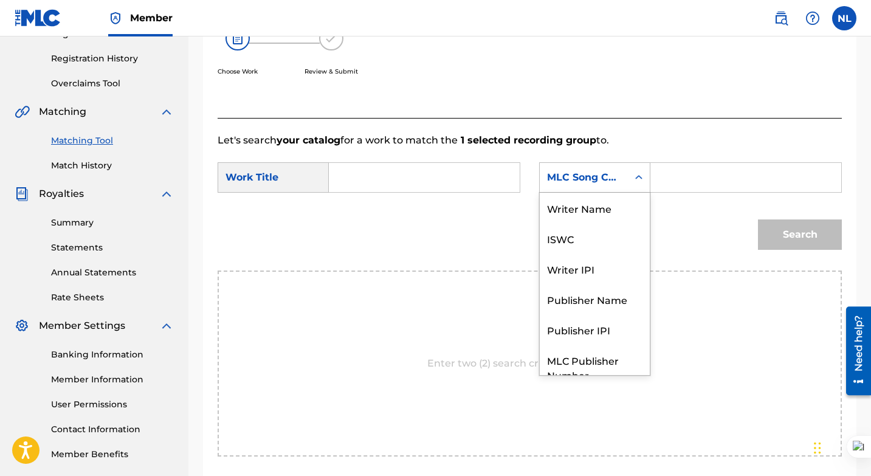
scroll to position [45, 0]
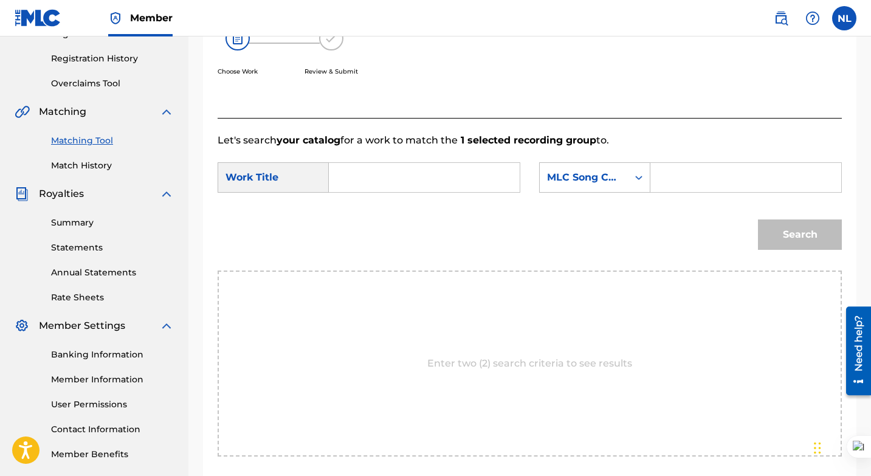
click at [451, 207] on form "SearchWithCriteria455c8d83-5126-4b4c-b555-8f4facc50fd2 Work Title SearchWithCri…" at bounding box center [530, 209] width 624 height 123
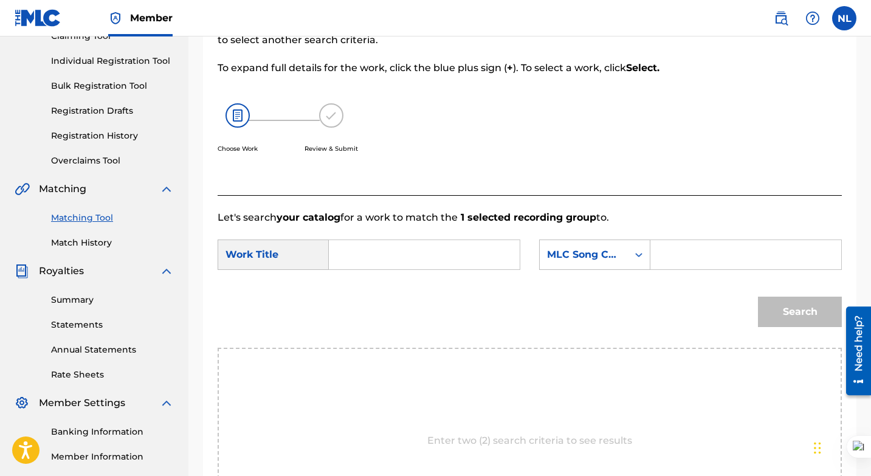
scroll to position [104, 0]
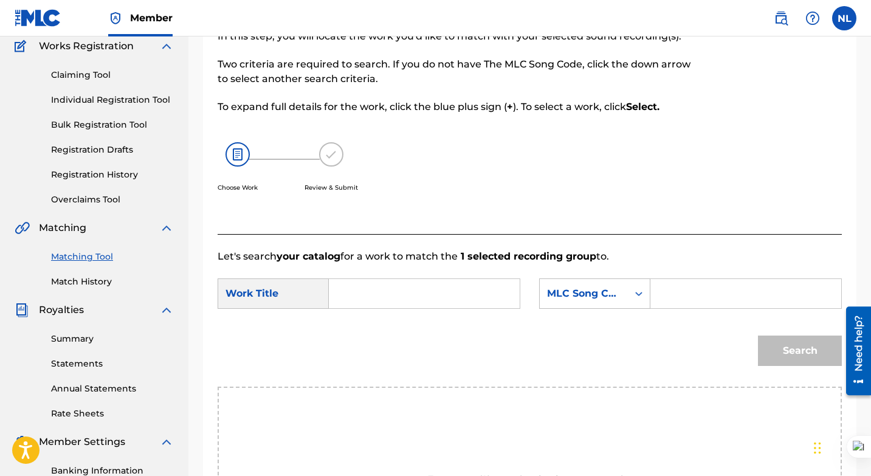
click at [383, 289] on input "Search Form" at bounding box center [424, 293] width 170 height 29
type input "Encrypt"
click at [668, 341] on div "Search" at bounding box center [530, 354] width 624 height 63
click at [631, 295] on div "Search Form" at bounding box center [639, 294] width 22 height 22
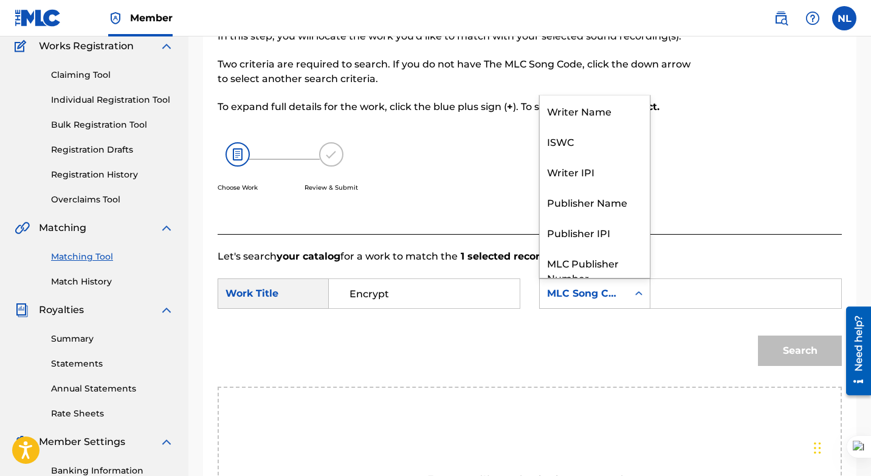
scroll to position [45, 0]
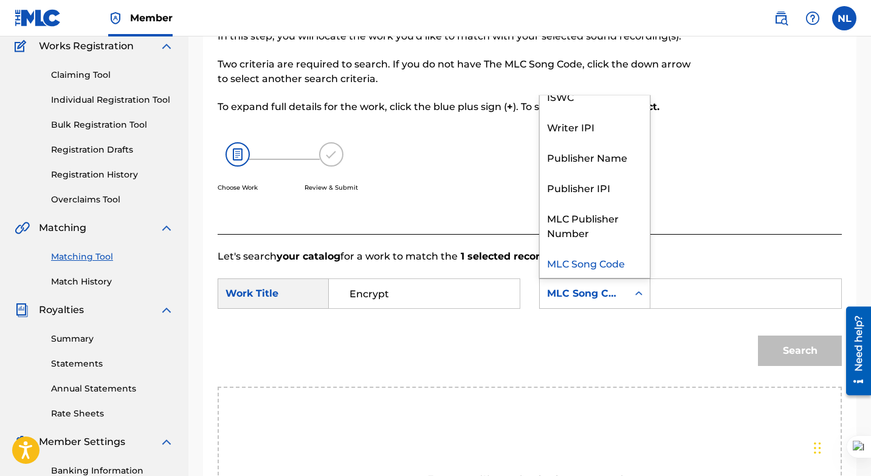
click at [631, 295] on div "Search Form" at bounding box center [639, 294] width 22 height 22
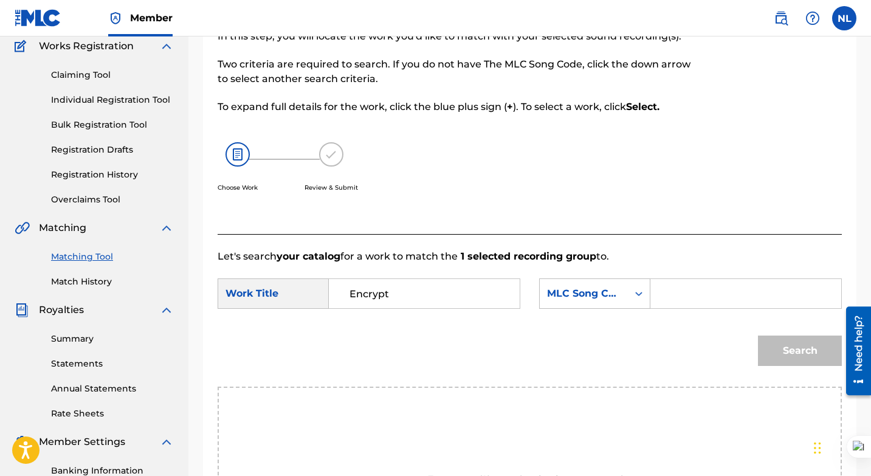
click at [645, 290] on div "Search Form" at bounding box center [639, 294] width 22 height 22
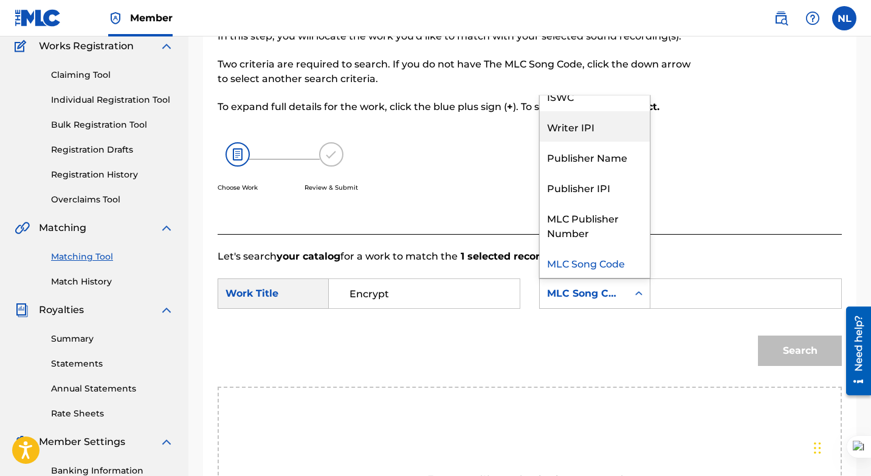
click at [609, 136] on div "Writer IPI" at bounding box center [595, 126] width 110 height 30
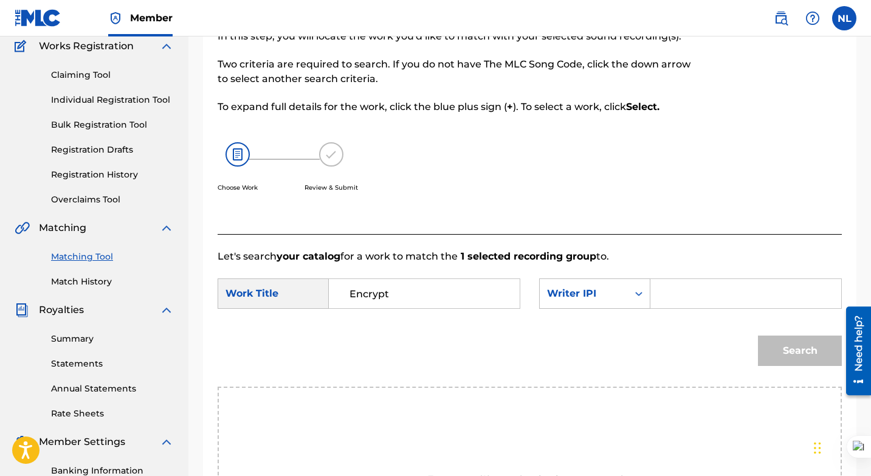
click at [688, 288] on input "Search Form" at bounding box center [746, 293] width 170 height 29
type input "0"
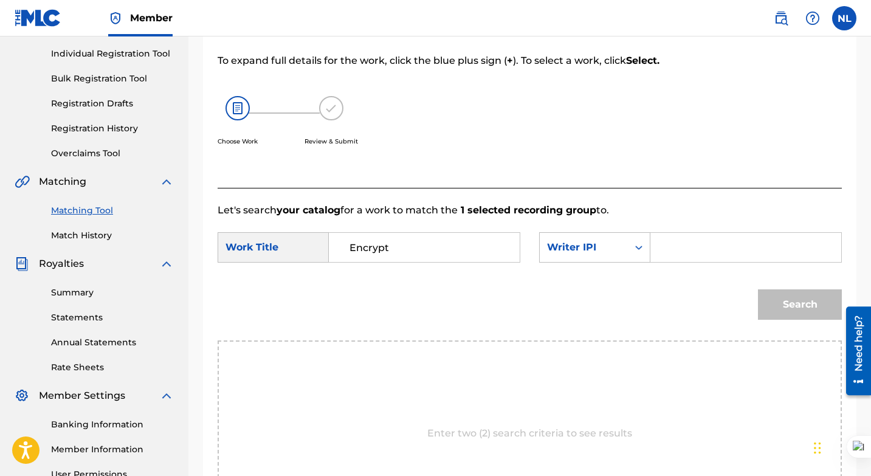
scroll to position [144, 0]
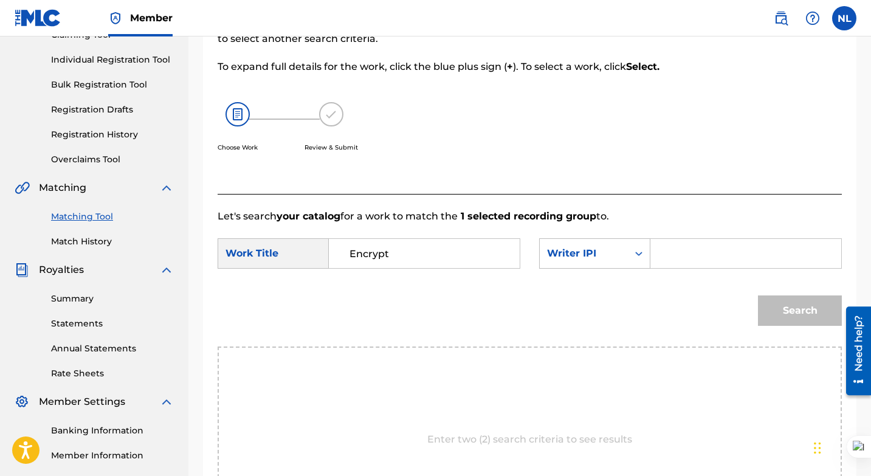
click at [88, 236] on link "Match History" at bounding box center [112, 241] width 123 height 13
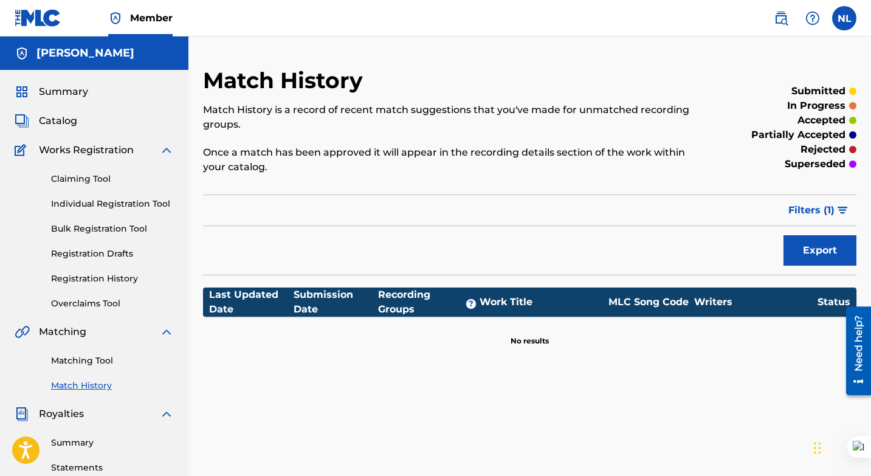
click at [88, 236] on div "Claiming Tool Individual Registration Tool Bulk Registration Tool Registration …" at bounding box center [94, 233] width 159 height 153
click at [98, 213] on div "Claiming Tool Individual Registration Tool Bulk Registration Tool Registration …" at bounding box center [94, 233] width 159 height 153
click at [77, 362] on link "Matching Tool" at bounding box center [112, 360] width 123 height 13
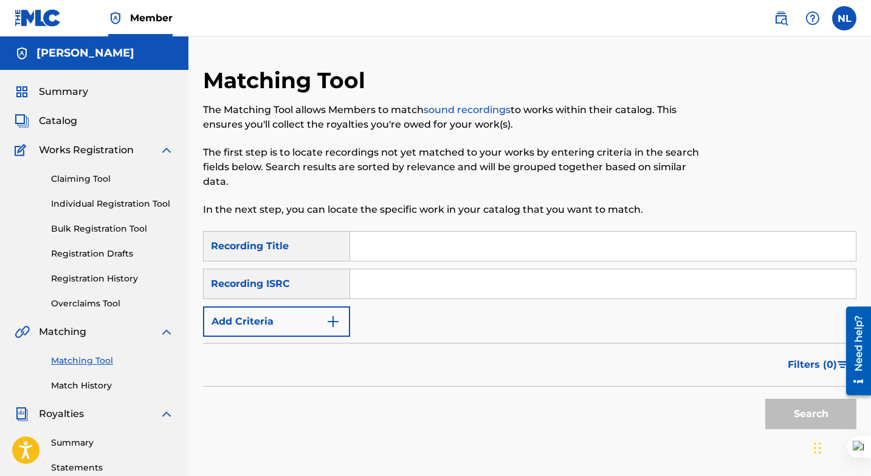
click at [77, 362] on link "Matching Tool" at bounding box center [112, 360] width 123 height 13
click at [376, 236] on input "Search Form" at bounding box center [603, 246] width 506 height 29
type input "Encrypt"
click at [416, 281] on input "Search Form" at bounding box center [603, 283] width 506 height 29
paste input "QZH5E2327964"
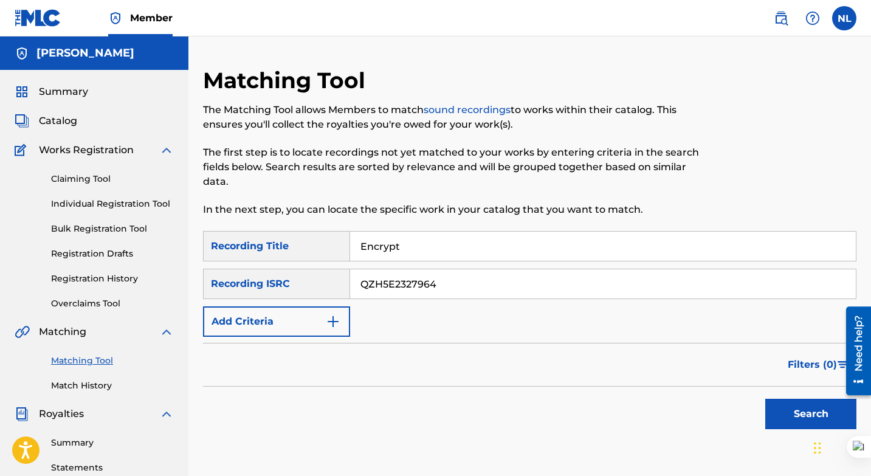
type input "QZH5E2327964"
click at [789, 413] on button "Search" at bounding box center [810, 414] width 91 height 30
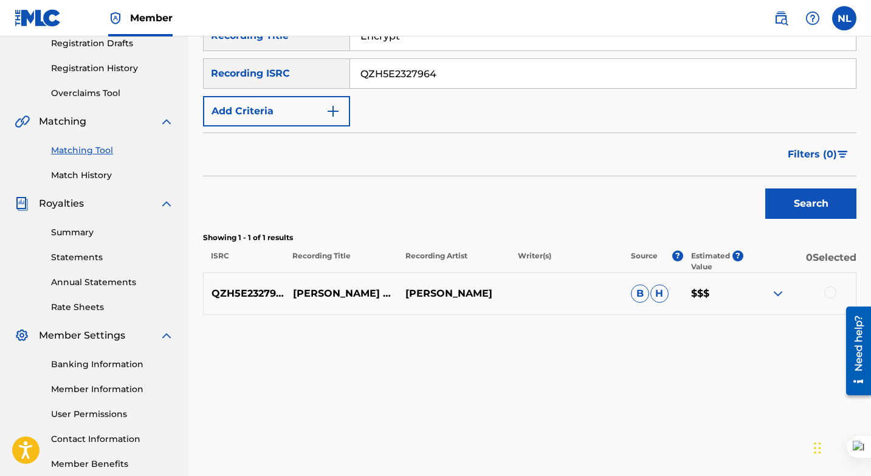
scroll to position [214, 0]
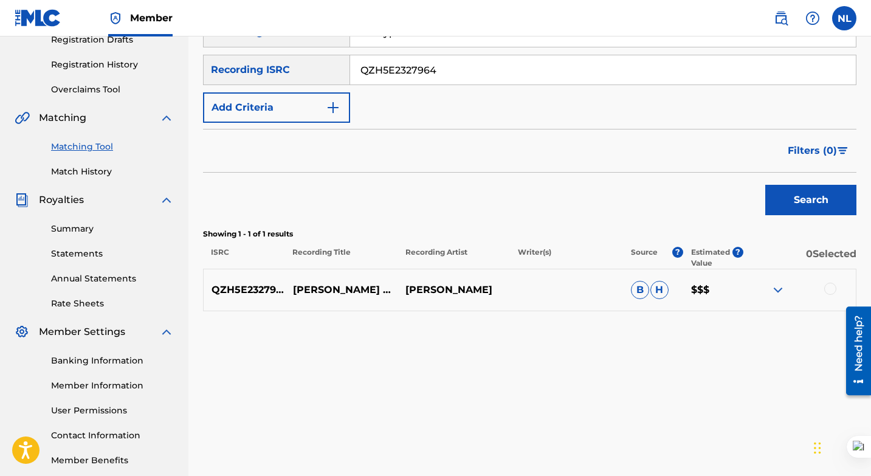
click at [828, 289] on div at bounding box center [830, 289] width 12 height 12
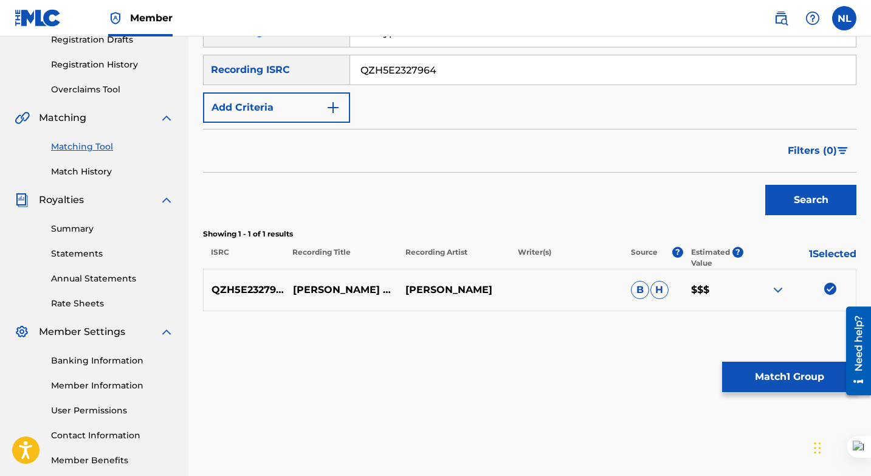
click at [787, 375] on button "Match 1 Group" at bounding box center [789, 377] width 134 height 30
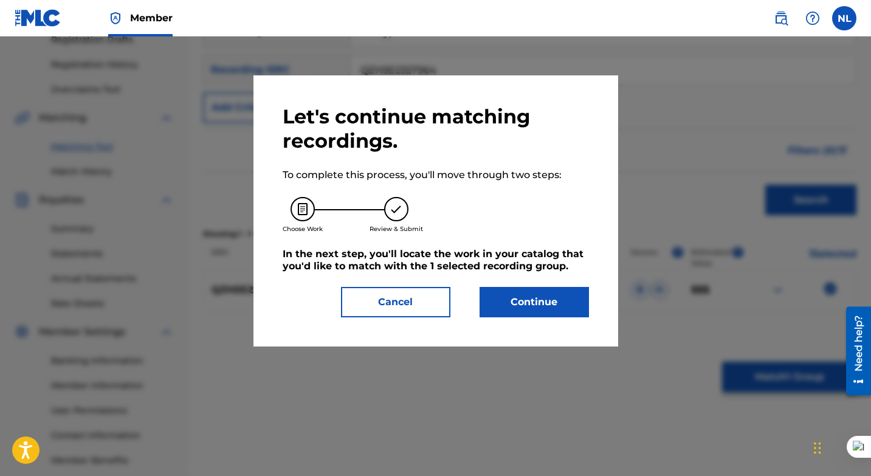
click at [534, 299] on button "Continue" at bounding box center [534, 302] width 109 height 30
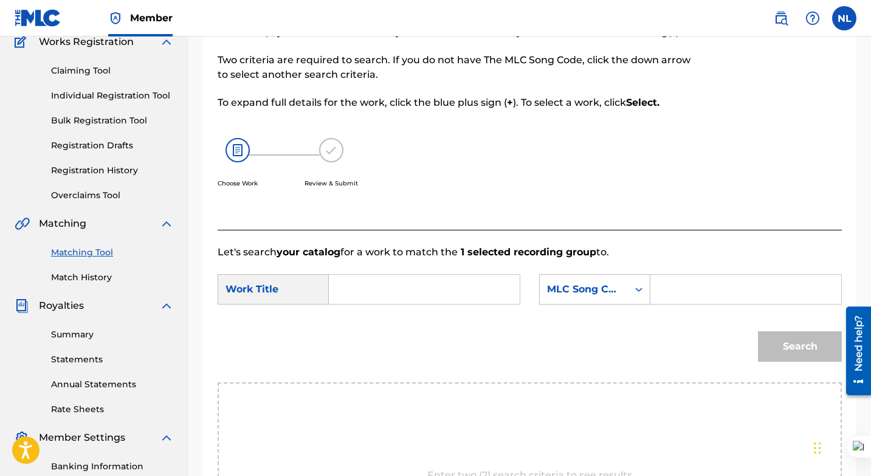
scroll to position [105, 0]
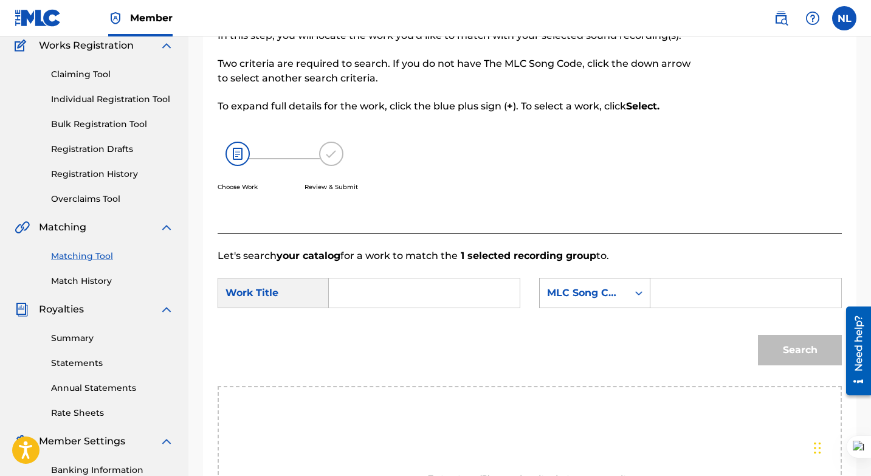
click at [635, 295] on icon "Search Form" at bounding box center [639, 293] width 12 height 12
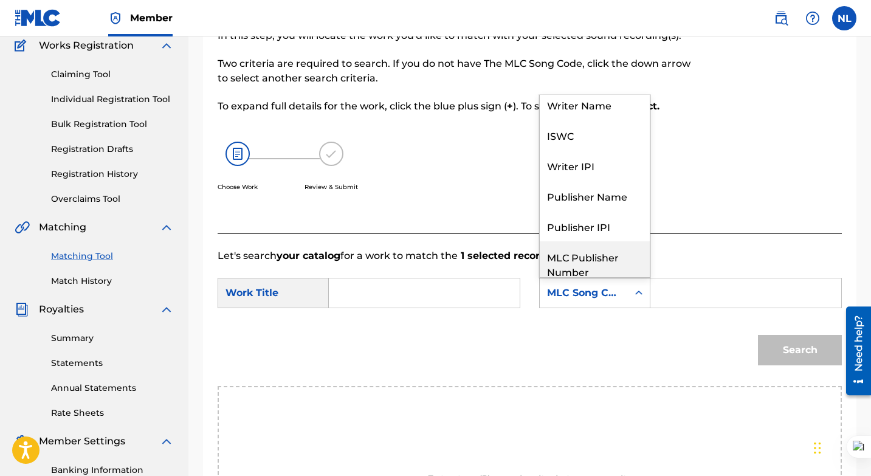
scroll to position [0, 0]
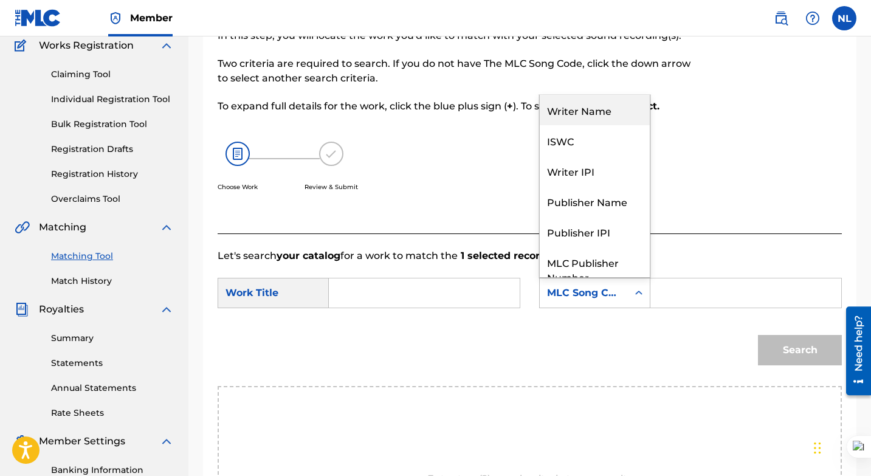
click at [587, 118] on div "Writer Name" at bounding box center [595, 110] width 110 height 30
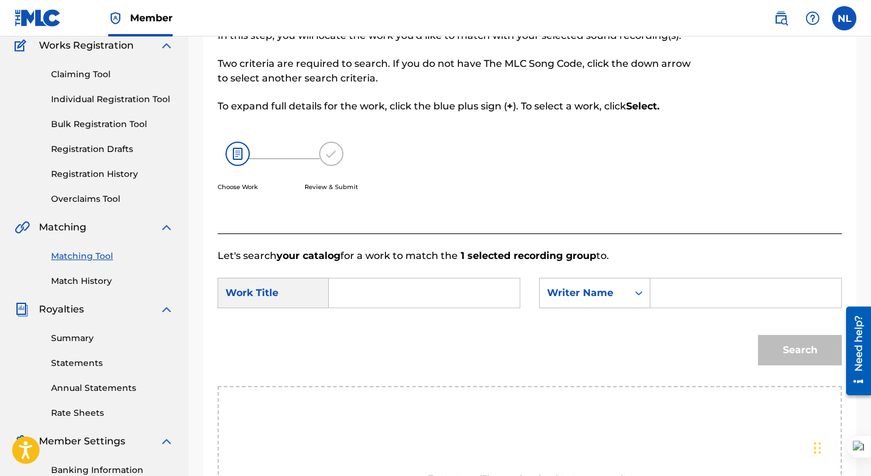
click at [665, 295] on input "Search Form" at bounding box center [746, 292] width 170 height 29
type input "[PERSON_NAME]"
click at [375, 293] on input "Search Form" at bounding box center [424, 292] width 170 height 29
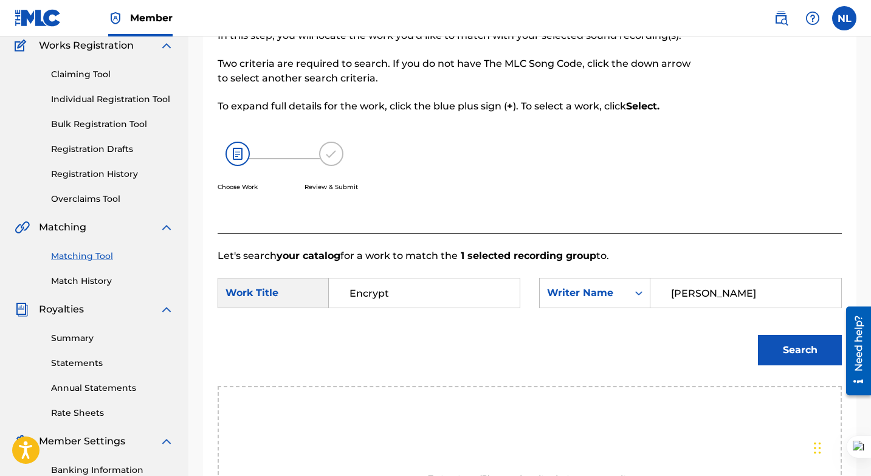
type input "Encrypt"
click at [778, 352] on button "Search" at bounding box center [800, 350] width 84 height 30
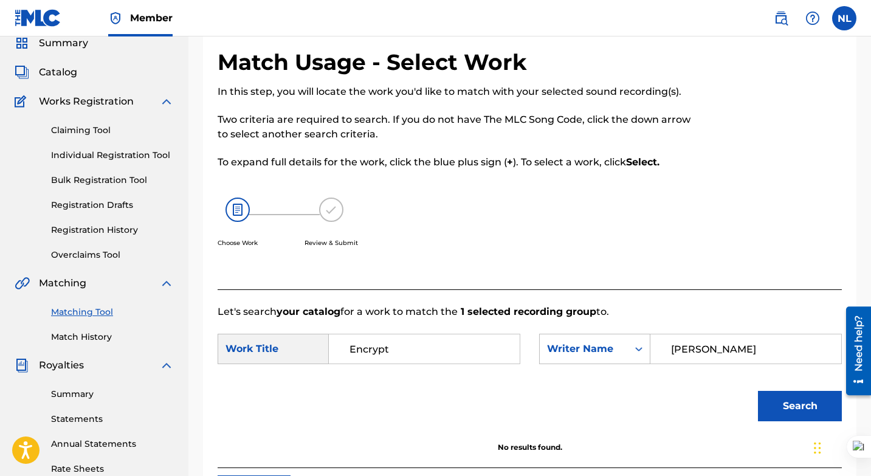
scroll to position [46, 0]
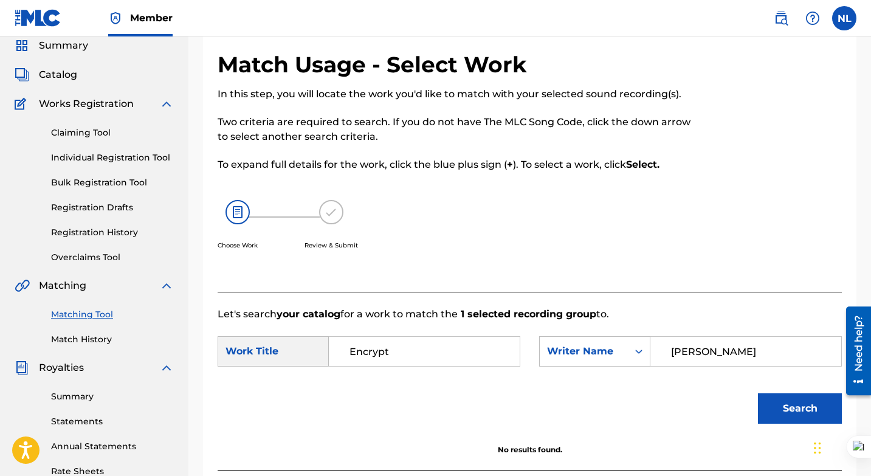
click at [101, 230] on link "Registration History" at bounding box center [112, 232] width 123 height 13
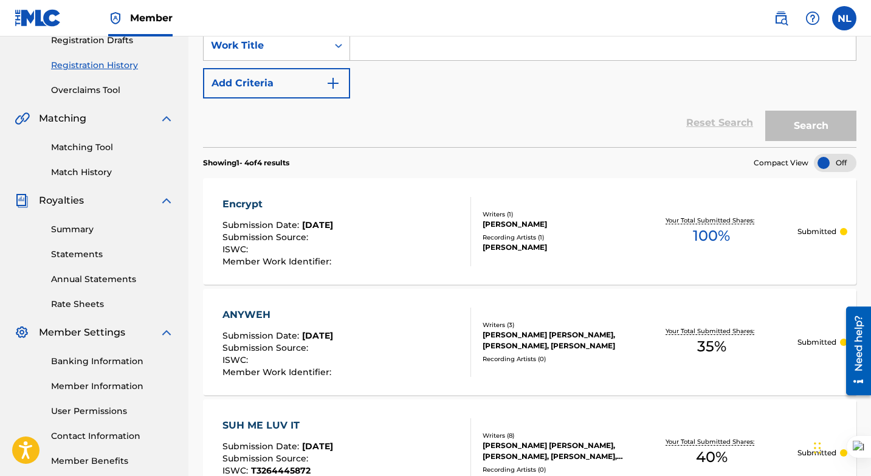
scroll to position [218, 0]
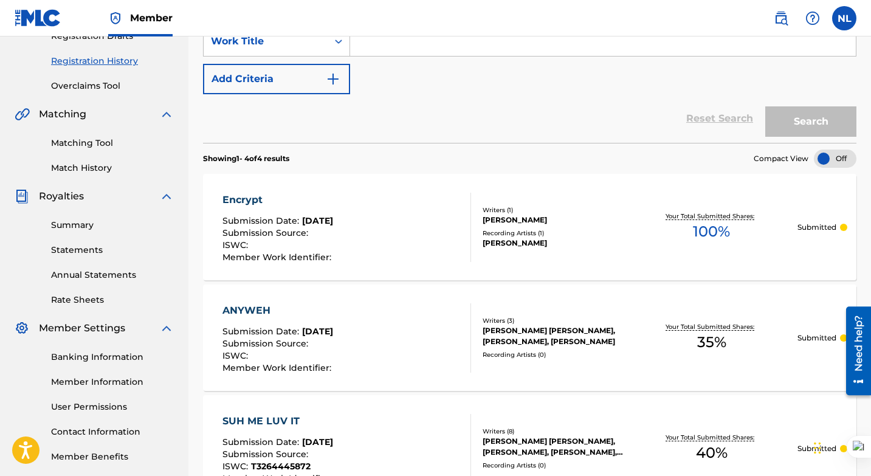
click at [843, 227] on div at bounding box center [843, 227] width 7 height 7
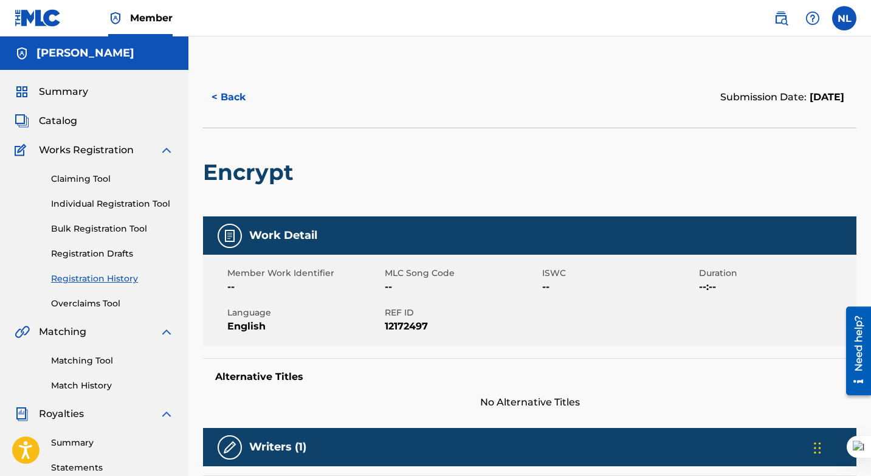
click at [99, 355] on link "Matching Tool" at bounding box center [112, 360] width 123 height 13
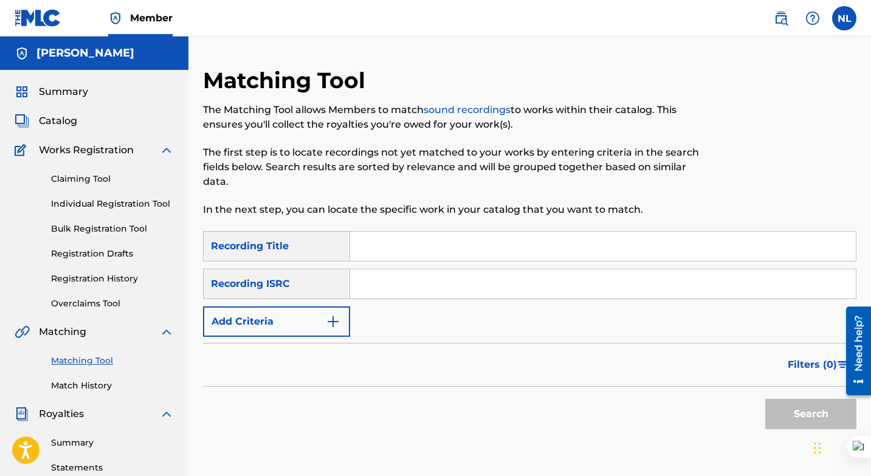
click at [382, 243] on input "Search Form" at bounding box center [603, 246] width 506 height 29
paste input "QM8DG2554551"
type input "QM8DG2554551"
click at [382, 243] on input "QM8DG2554551" at bounding box center [603, 246] width 506 height 29
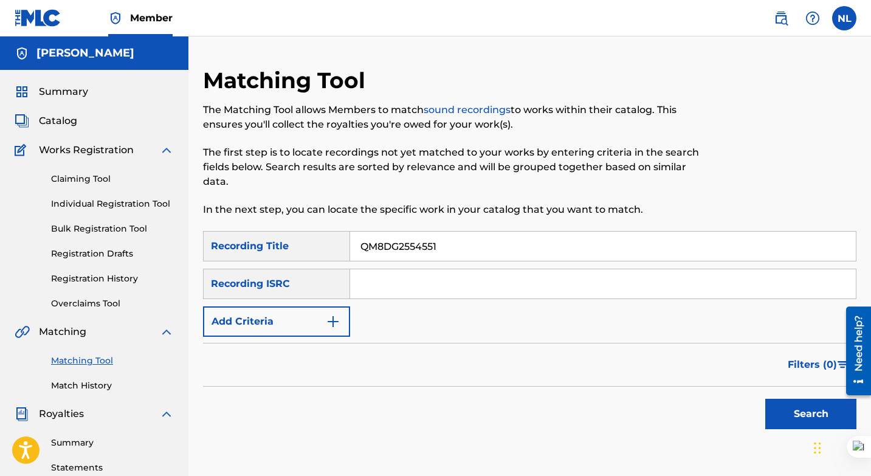
click at [382, 243] on input "QM8DG2554551" at bounding box center [603, 246] width 506 height 29
click at [390, 280] on input "Search Form" at bounding box center [603, 283] width 506 height 29
paste input "QM8DG2554551"
type input "QM8DG2554551"
click at [370, 245] on input "Search Form" at bounding box center [603, 246] width 506 height 29
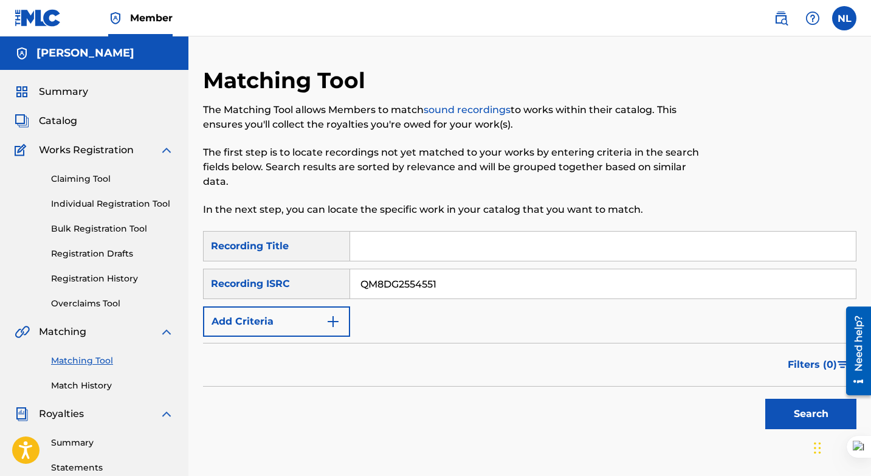
paste input "Valiant - Passenger Princess"
click at [792, 416] on button "Search" at bounding box center [810, 414] width 91 height 30
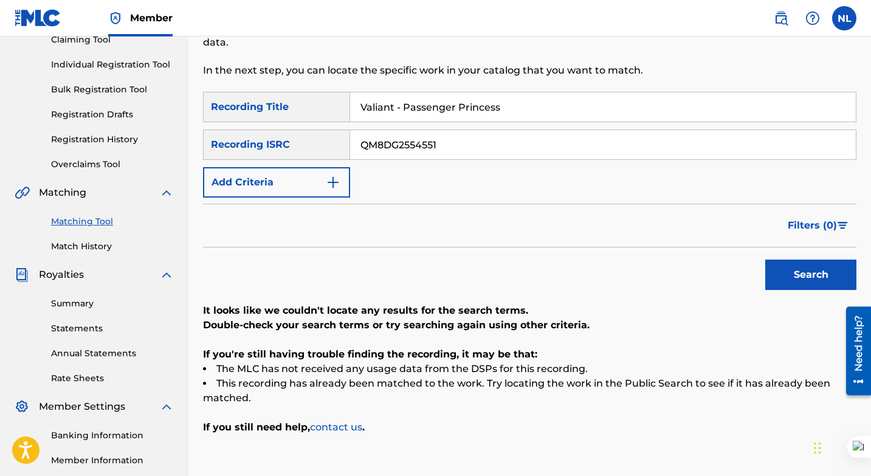
scroll to position [104, 0]
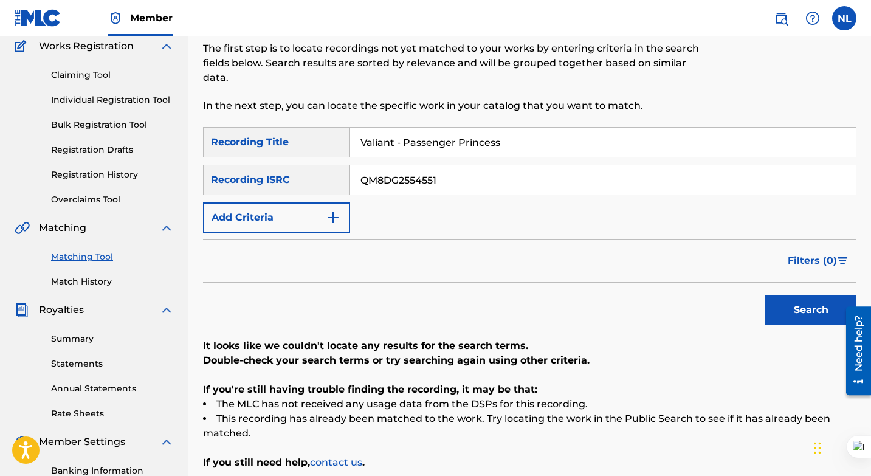
click at [403, 143] on input "Valiant - Passenger Princess" at bounding box center [603, 142] width 506 height 29
click at [779, 299] on button "Search" at bounding box center [810, 310] width 91 height 30
click at [397, 142] on input "Valiant Passenger Princess" at bounding box center [603, 142] width 506 height 29
click at [801, 312] on button "Search" at bounding box center [810, 310] width 91 height 30
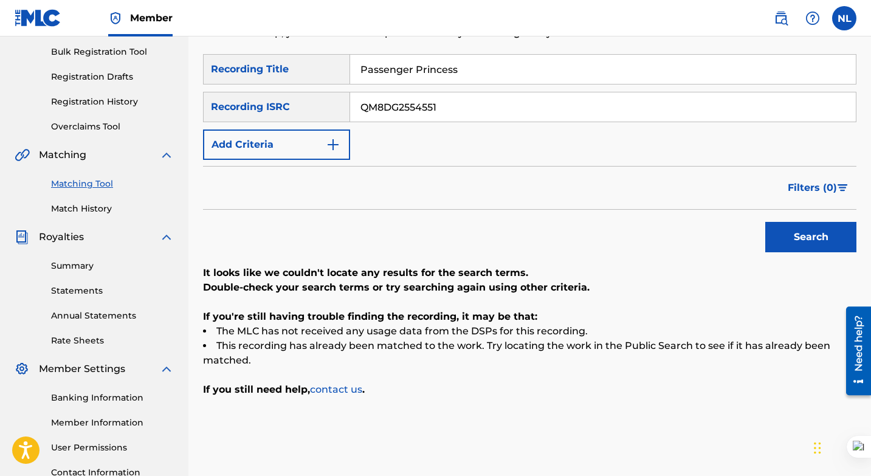
scroll to position [176, 0]
click at [454, 111] on input "QM8DG2554551" at bounding box center [603, 107] width 506 height 29
click at [786, 241] on button "Search" at bounding box center [810, 238] width 91 height 30
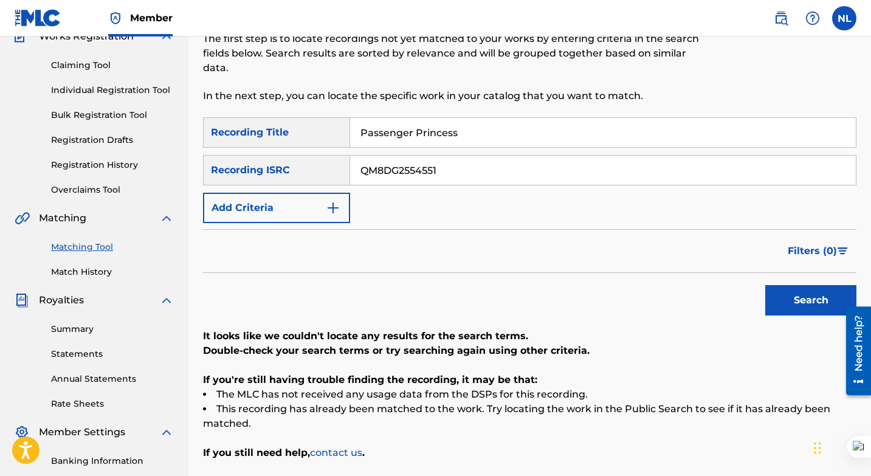
scroll to position [112, 0]
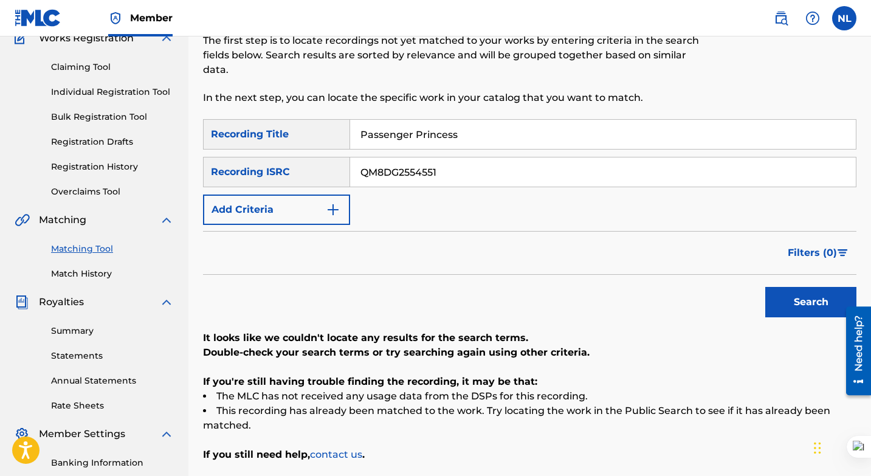
click at [471, 136] on input "Passenger Princess" at bounding box center [603, 134] width 506 height 29
paste input "QM8DG2554536"
type input "QM8DG2554536"
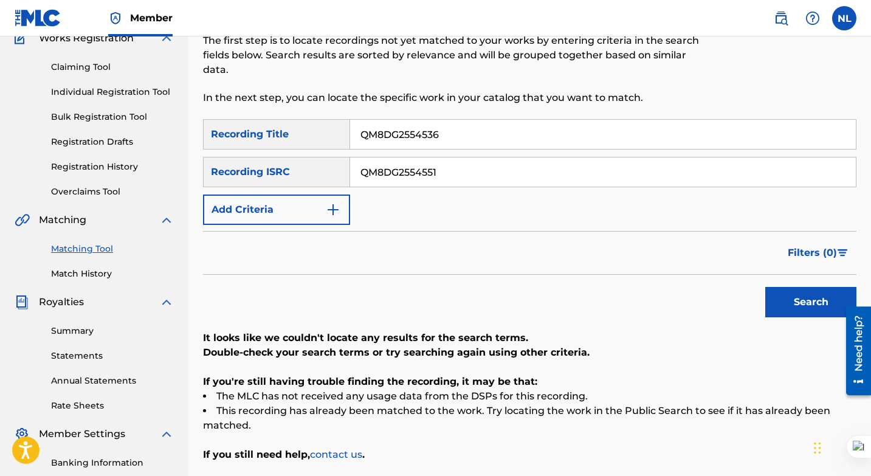
click at [453, 171] on input "QM8DG2554551" at bounding box center [603, 171] width 506 height 29
click at [453, 172] on input "QM8DG2554551" at bounding box center [603, 171] width 506 height 29
paste input "36"
type input "QM8DG2554536"
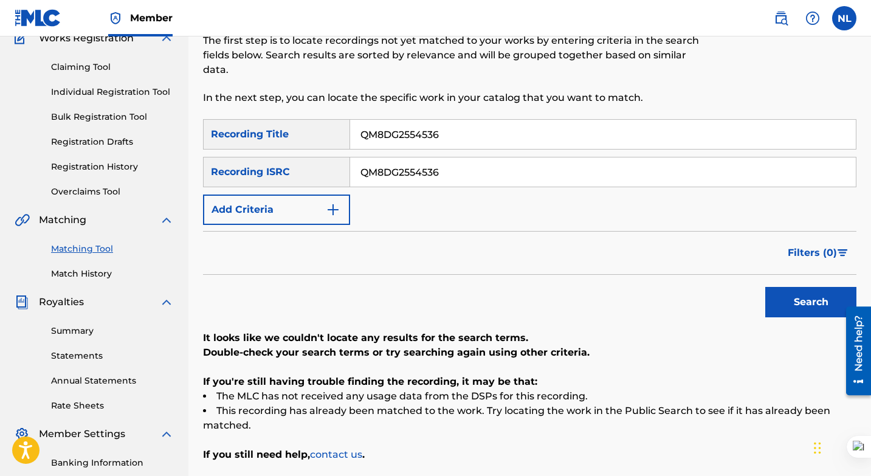
click at [457, 133] on input "QM8DG2554536" at bounding box center [603, 134] width 506 height 29
click at [399, 131] on input "Search Form" at bounding box center [603, 134] width 506 height 29
paste input "SamDan fr skillibeng - Blaze Up"
click at [799, 300] on button "Search" at bounding box center [810, 302] width 91 height 30
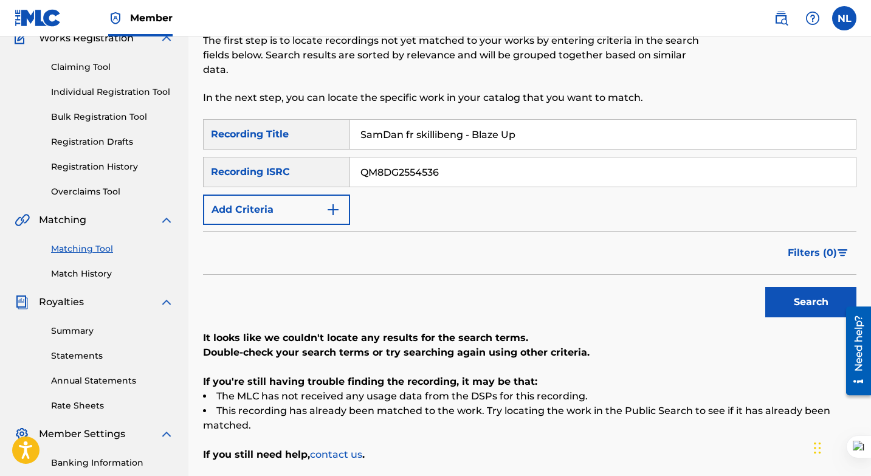
click at [472, 133] on input "SamDan fr skillibeng - Blaze Up" at bounding box center [603, 134] width 506 height 29
type input "Blaze Up"
click at [818, 297] on button "Search" at bounding box center [810, 302] width 91 height 30
click at [451, 170] on input "QM8DG2554536" at bounding box center [603, 171] width 506 height 29
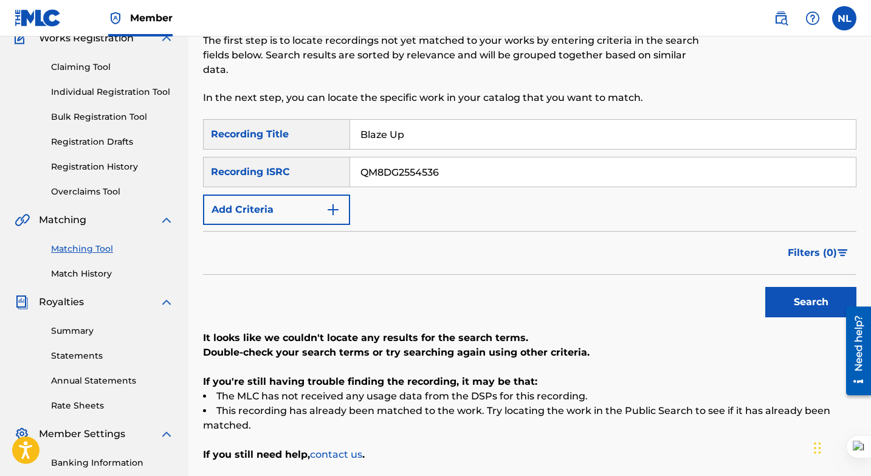
click at [451, 170] on input "QM8DG2554536" at bounding box center [603, 171] width 506 height 29
paste input "ZTH92393760"
type input "QZTH92393760"
click at [430, 139] on input "Blaze Up" at bounding box center [603, 134] width 506 height 29
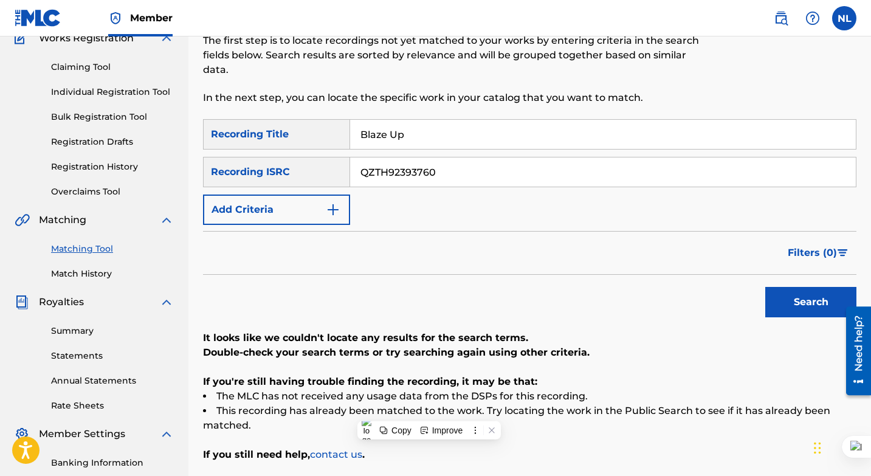
click at [430, 139] on input "Blaze Up" at bounding box center [603, 134] width 506 height 29
type input "drift"
click at [808, 296] on button "Search" at bounding box center [810, 302] width 91 height 30
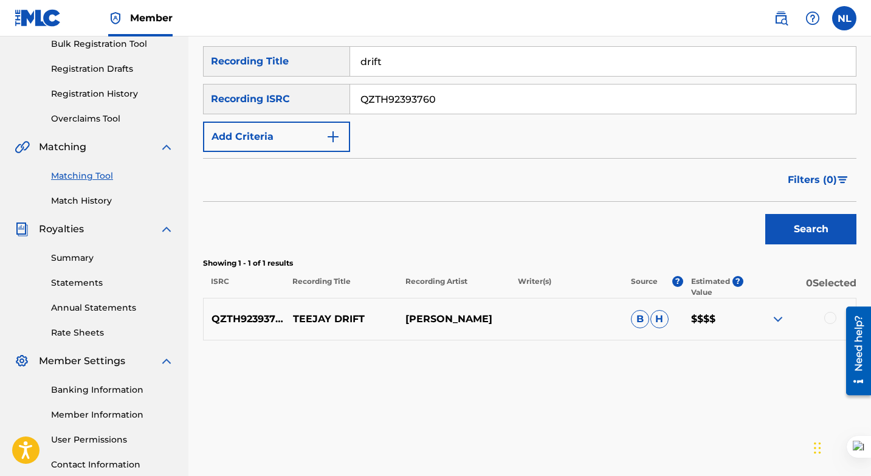
scroll to position [174, 0]
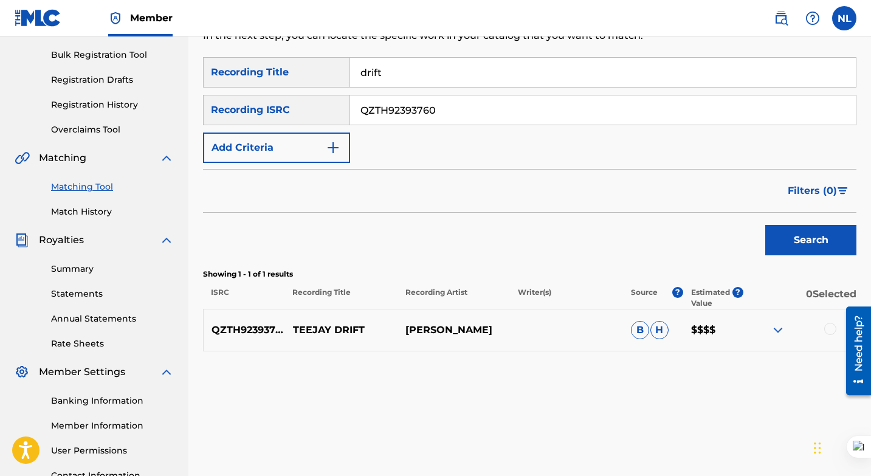
click at [776, 328] on img at bounding box center [778, 330] width 15 height 15
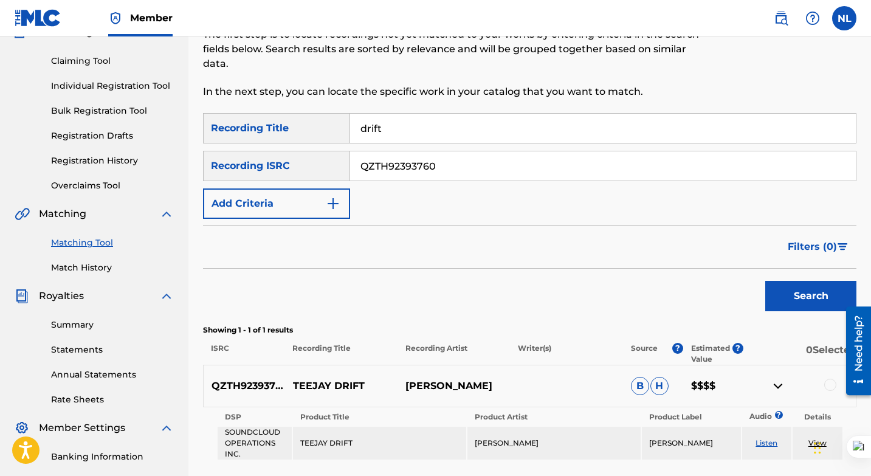
scroll to position [116, 0]
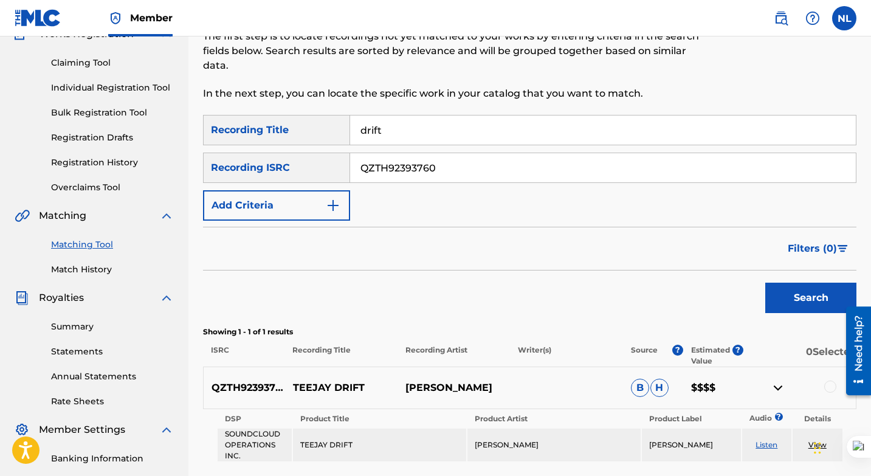
click at [105, 89] on link "Individual Registration Tool" at bounding box center [112, 87] width 123 height 13
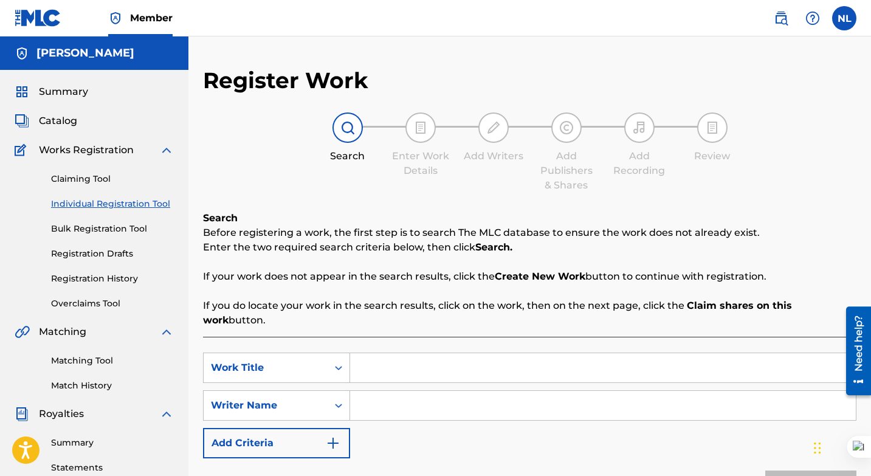
click at [373, 353] on input "Search Form" at bounding box center [603, 367] width 506 height 29
type input "[PERSON_NAME]"
click at [368, 401] on input "Search Form" at bounding box center [603, 405] width 506 height 29
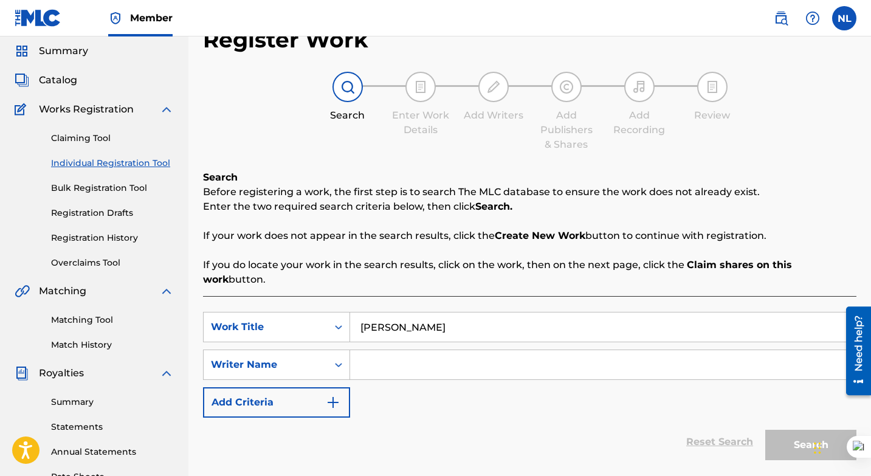
scroll to position [43, 0]
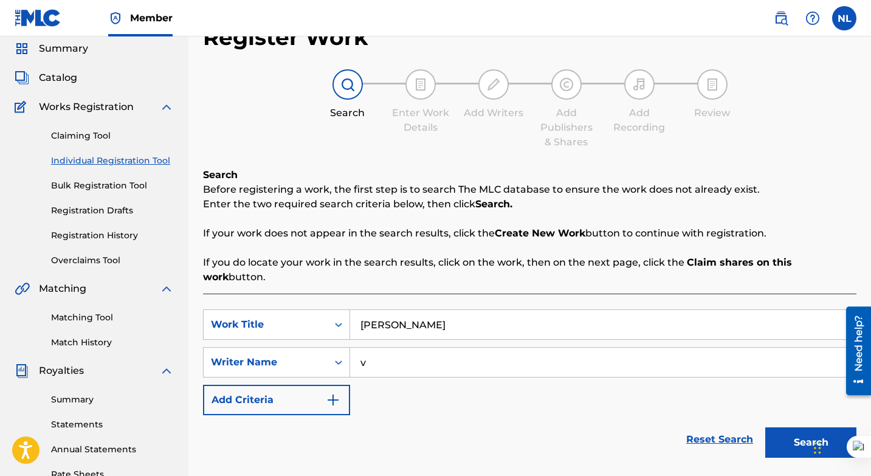
type input "v"
click at [809, 427] on button "Search" at bounding box center [810, 442] width 91 height 30
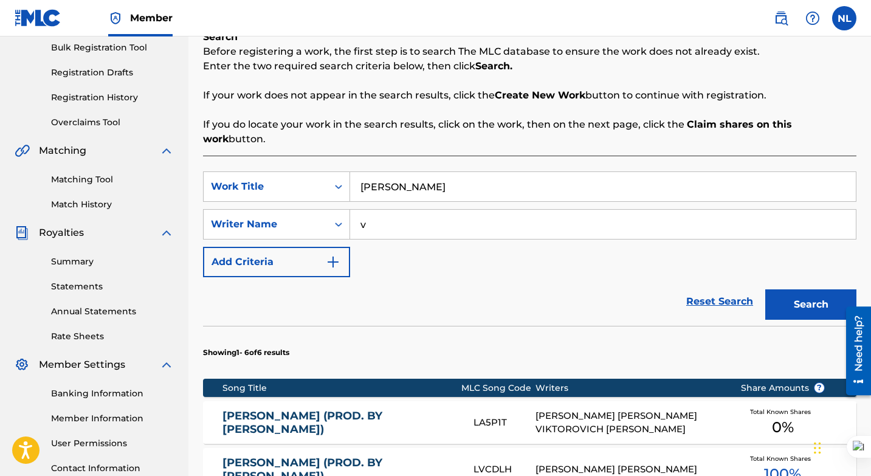
scroll to position [179, 0]
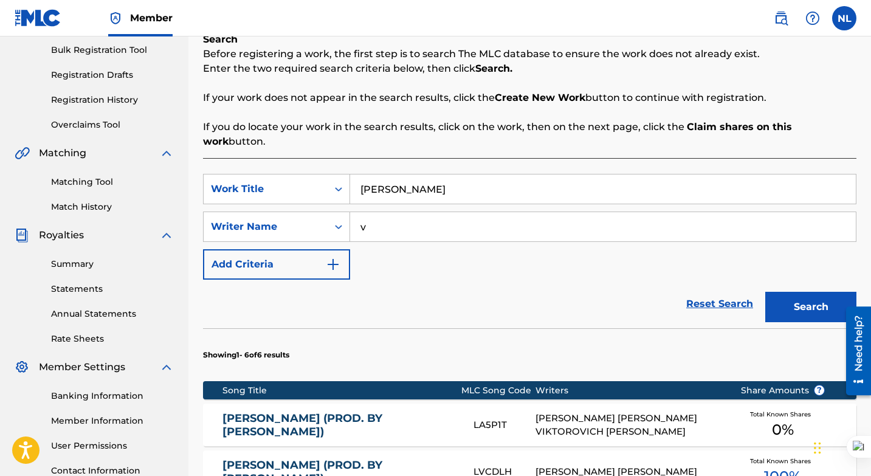
click at [421, 212] on input "v" at bounding box center [603, 226] width 506 height 29
type input "[PERSON_NAME]"
click at [811, 298] on button "Search" at bounding box center [810, 307] width 91 height 30
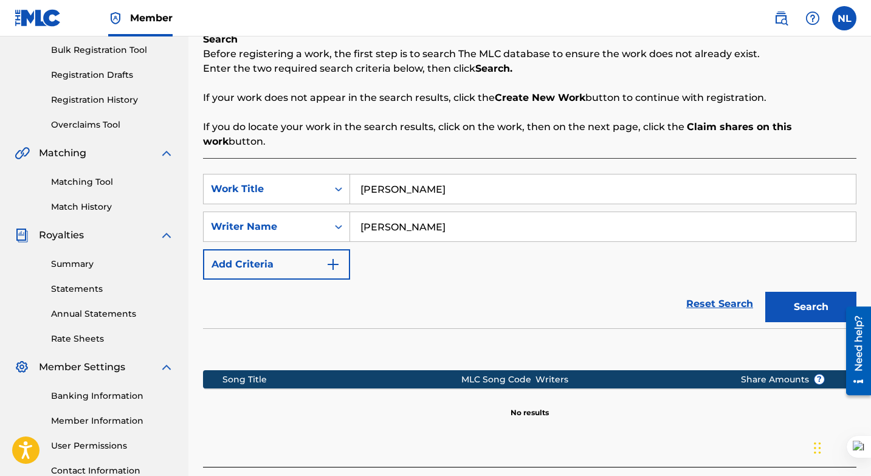
scroll to position [278, 0]
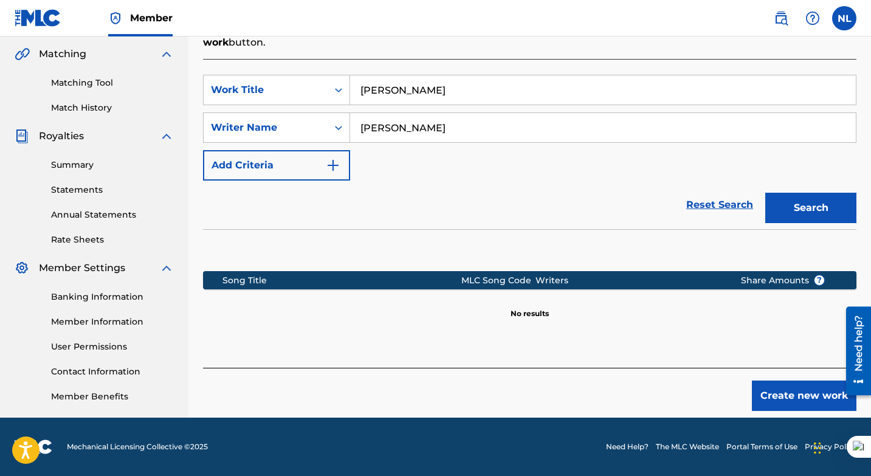
click at [785, 381] on button "Create new work" at bounding box center [804, 396] width 105 height 30
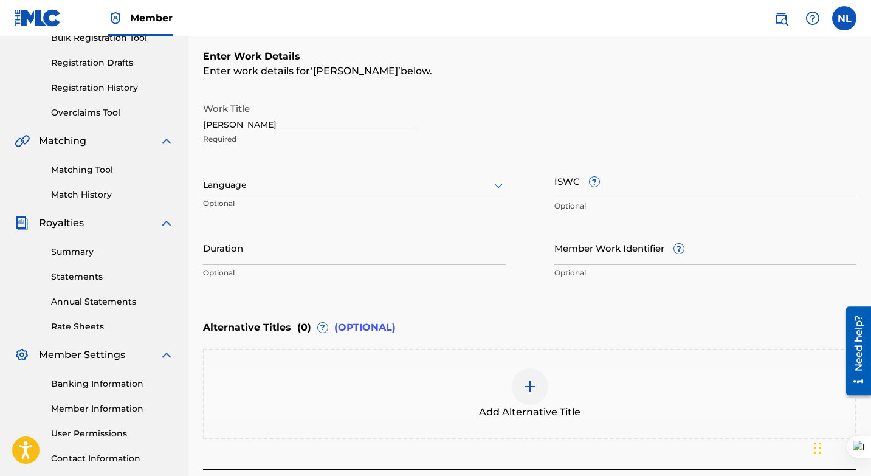
scroll to position [205, 0]
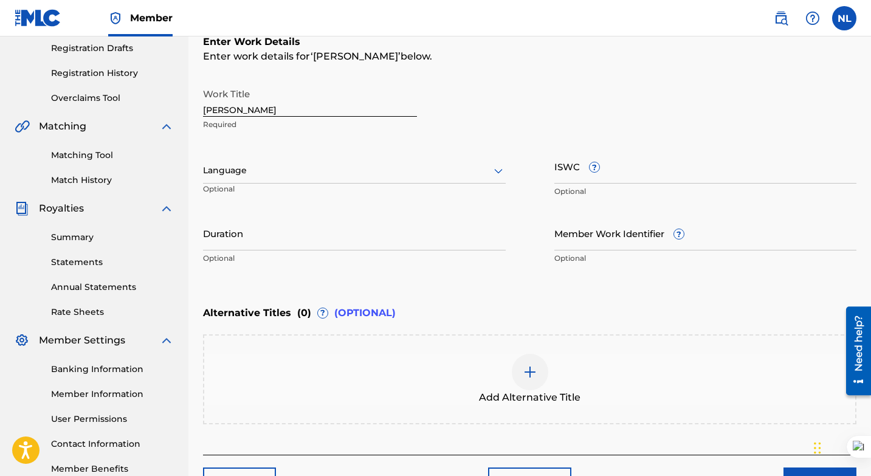
click at [408, 156] on div "Language Optional" at bounding box center [354, 176] width 303 height 55
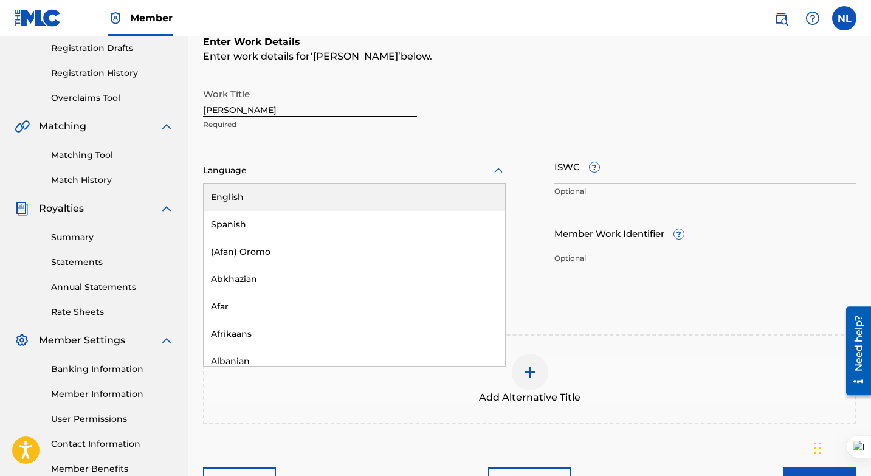
click at [405, 173] on div at bounding box center [354, 170] width 303 height 15
click at [359, 192] on div "English" at bounding box center [355, 197] width 302 height 27
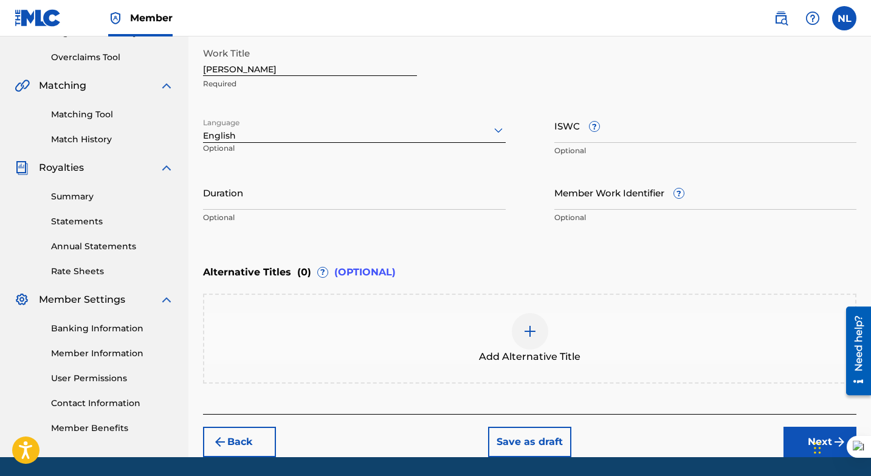
scroll to position [285, 0]
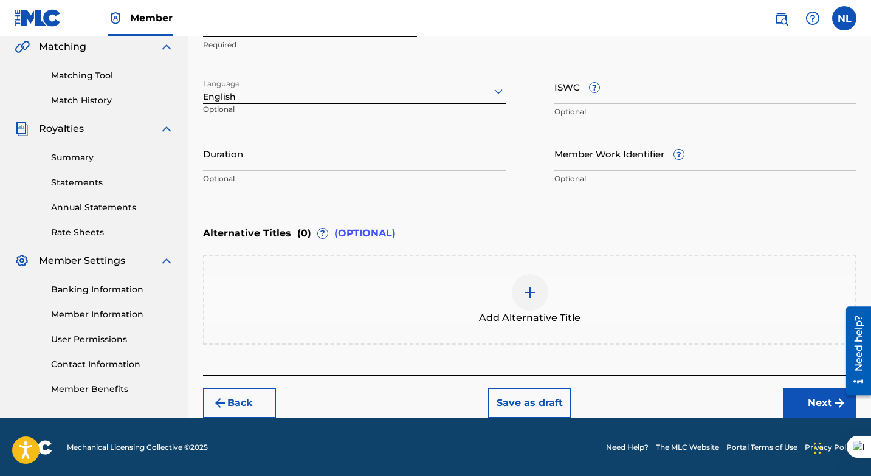
click at [810, 401] on button "Next" at bounding box center [820, 403] width 73 height 30
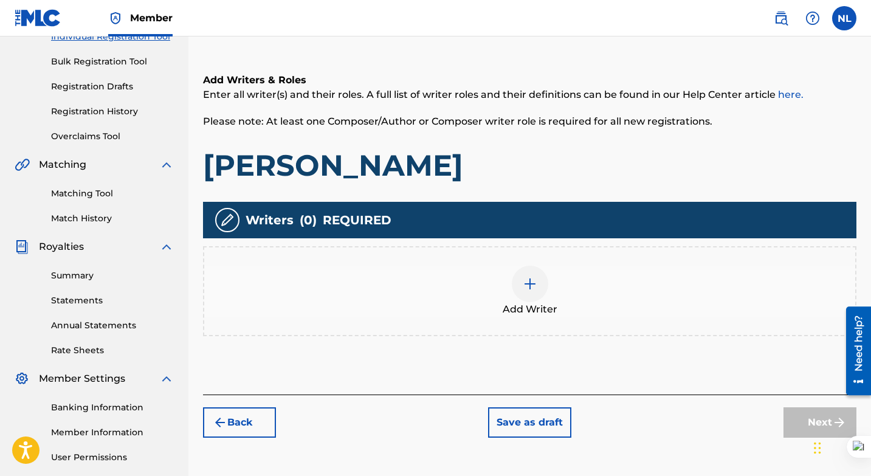
scroll to position [168, 0]
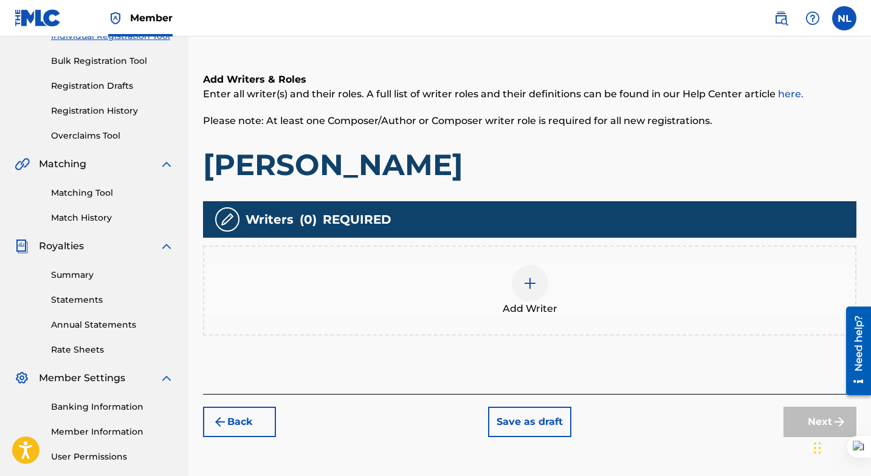
click at [527, 280] on img at bounding box center [530, 283] width 15 height 15
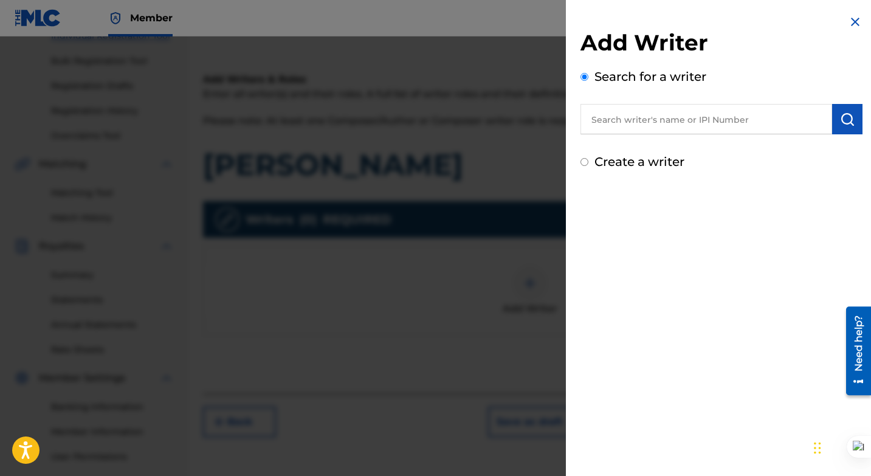
click at [581, 164] on input "Create a writer" at bounding box center [585, 162] width 8 height 8
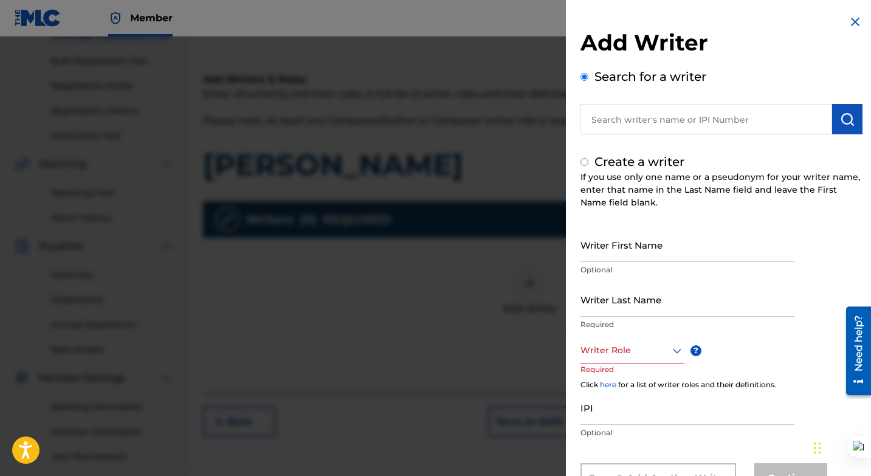
radio input "false"
radio input "true"
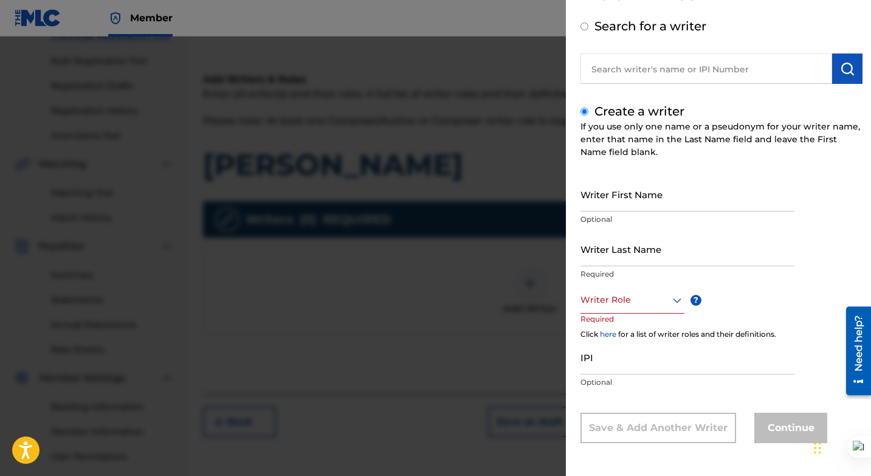
click at [675, 314] on div "Writer Role" at bounding box center [633, 299] width 104 height 27
click at [626, 368] on div "Composer" at bounding box center [632, 367] width 103 height 27
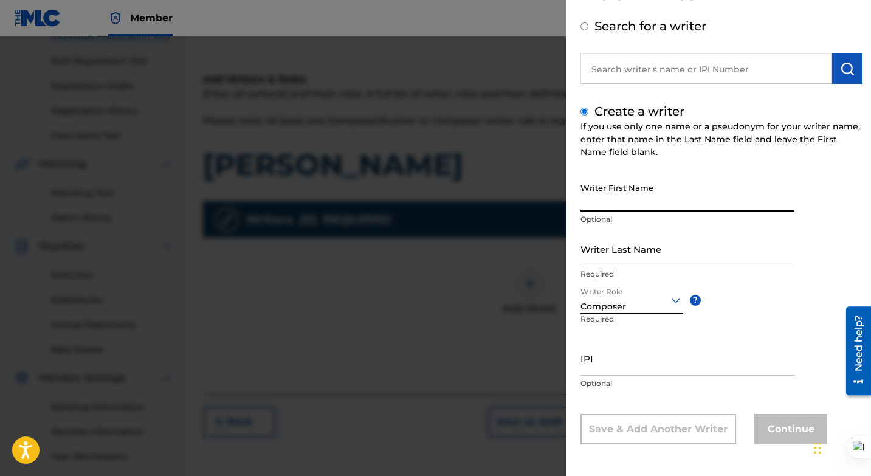
click at [658, 199] on input "Writer First Name" at bounding box center [688, 194] width 214 height 35
type input "Nishawn"
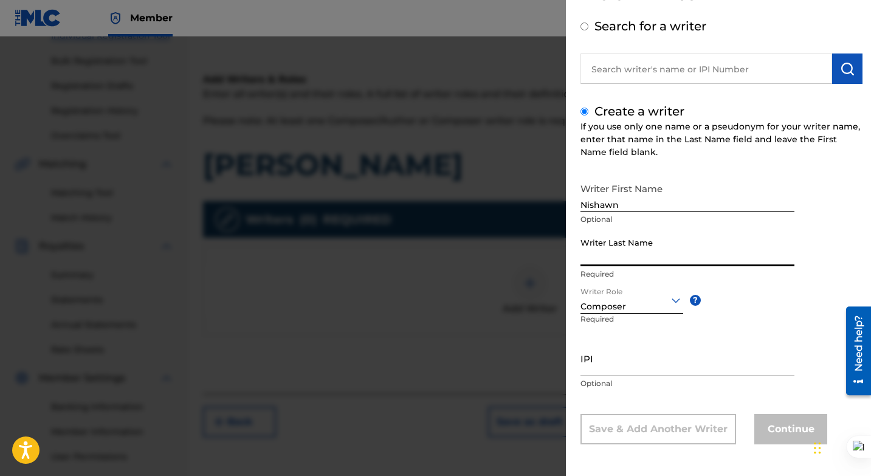
click at [644, 246] on input "Writer Last Name" at bounding box center [688, 249] width 214 height 35
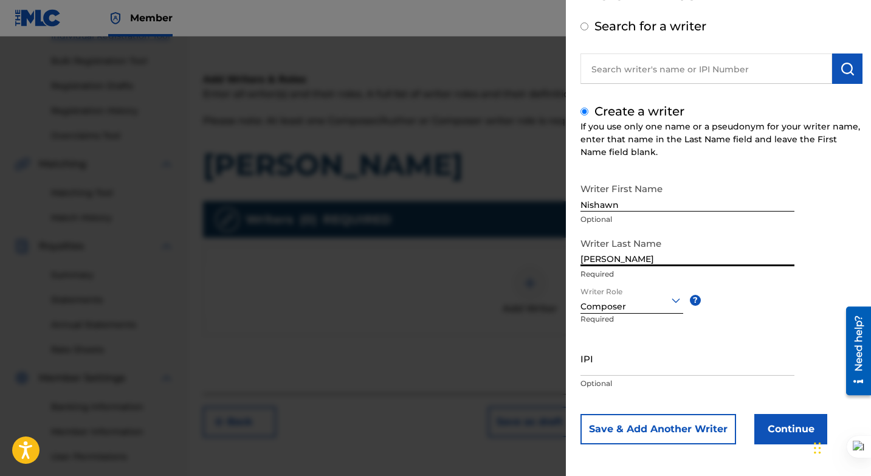
scroll to position [52, 0]
type input "[PERSON_NAME]"
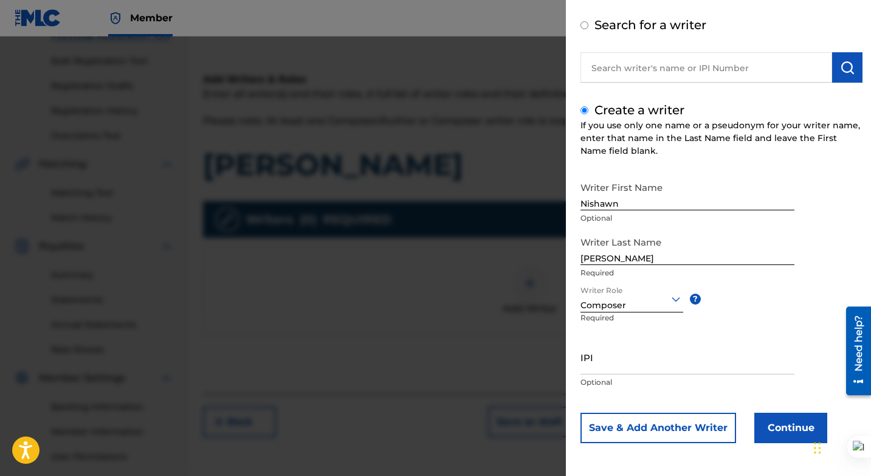
click at [788, 427] on button "Continue" at bounding box center [790, 428] width 73 height 30
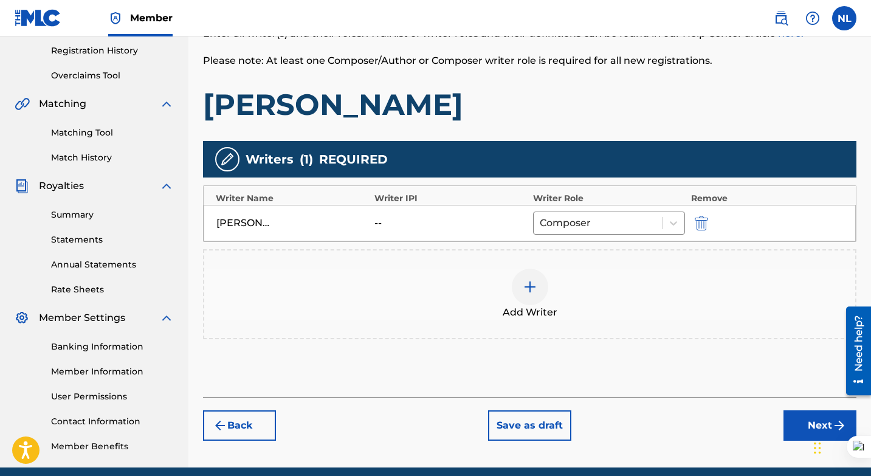
scroll to position [227, 0]
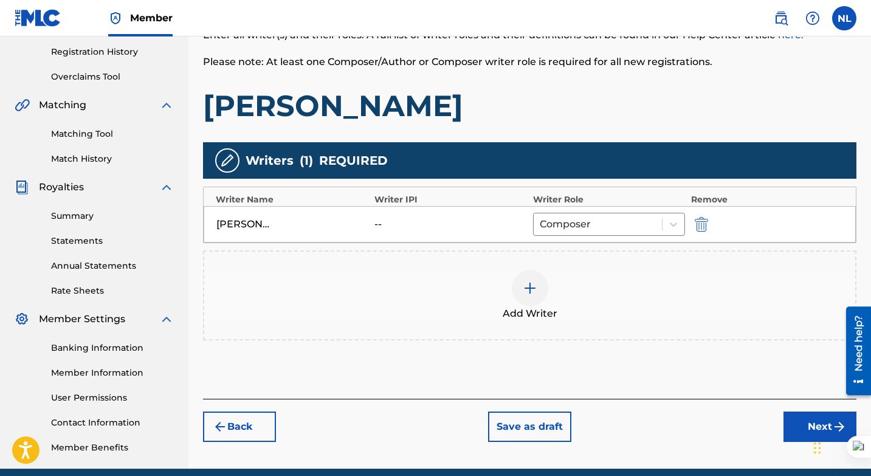
click at [796, 424] on button "Next" at bounding box center [820, 427] width 73 height 30
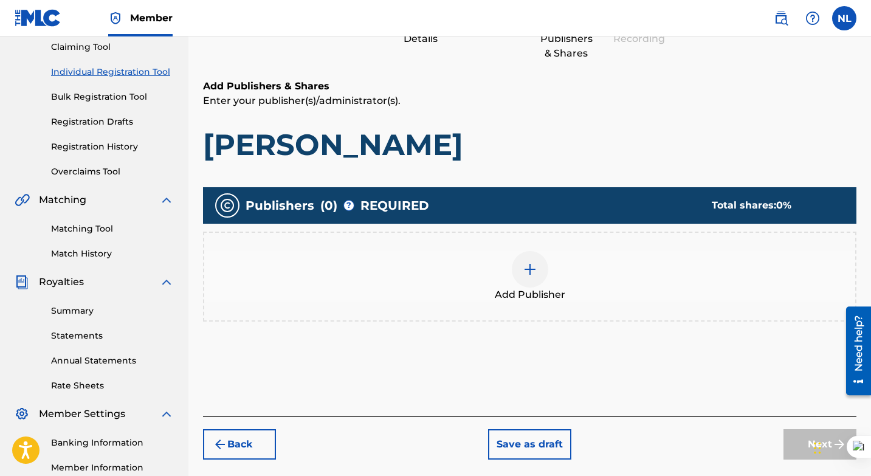
scroll to position [135, 0]
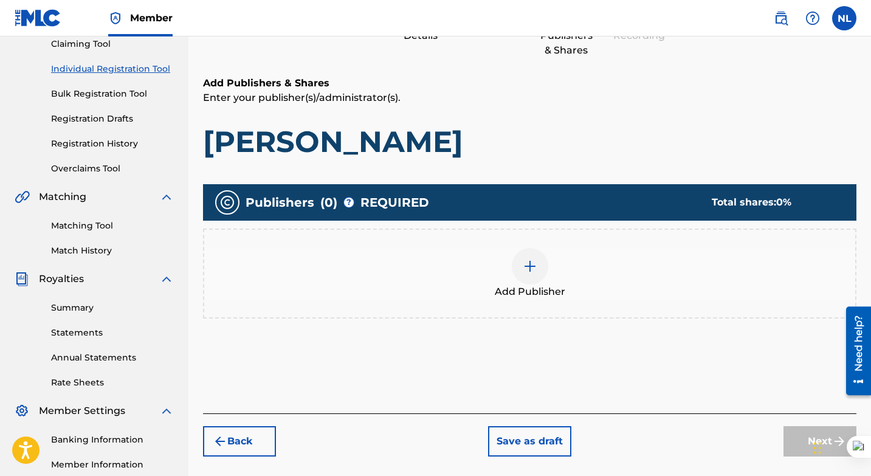
click at [531, 273] on div at bounding box center [530, 266] width 36 height 36
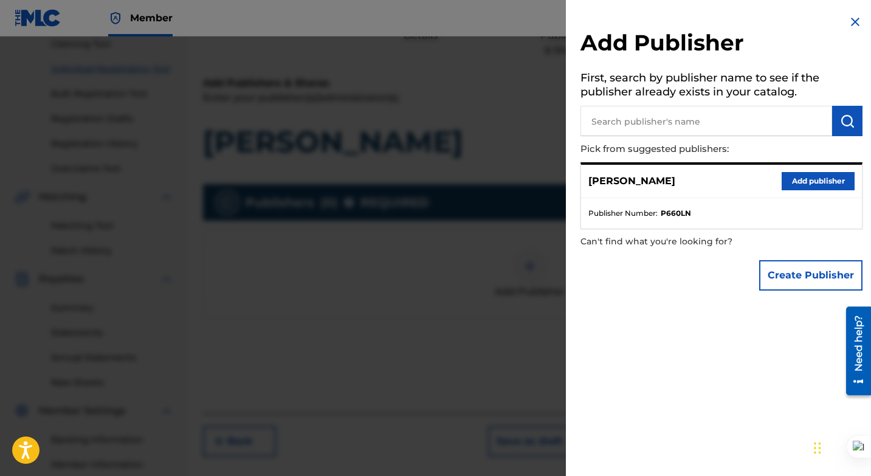
click at [805, 178] on button "Add publisher" at bounding box center [818, 181] width 73 height 18
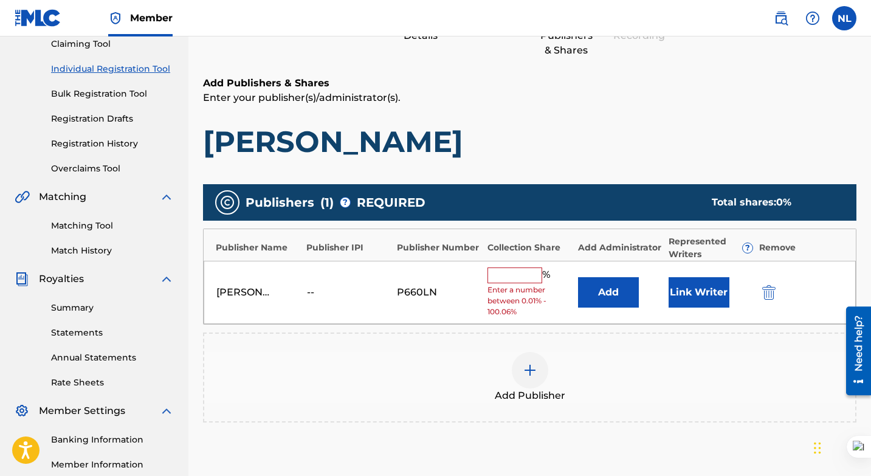
click at [493, 271] on input "text" at bounding box center [515, 276] width 55 height 16
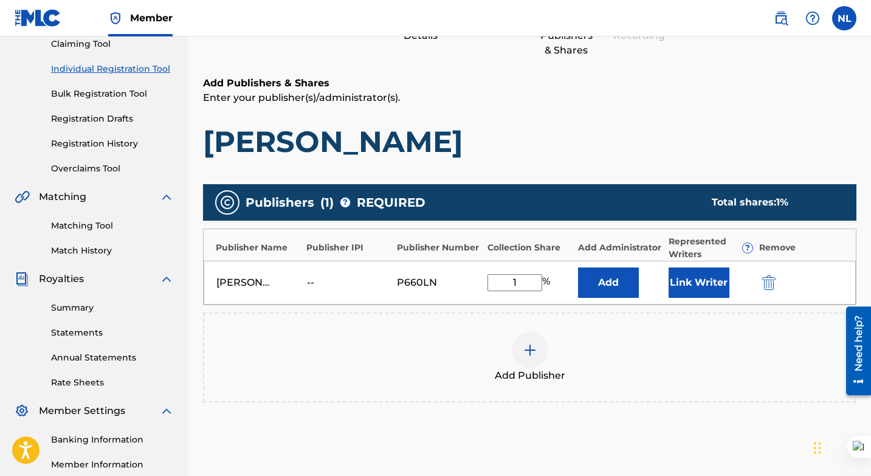
type input "100"
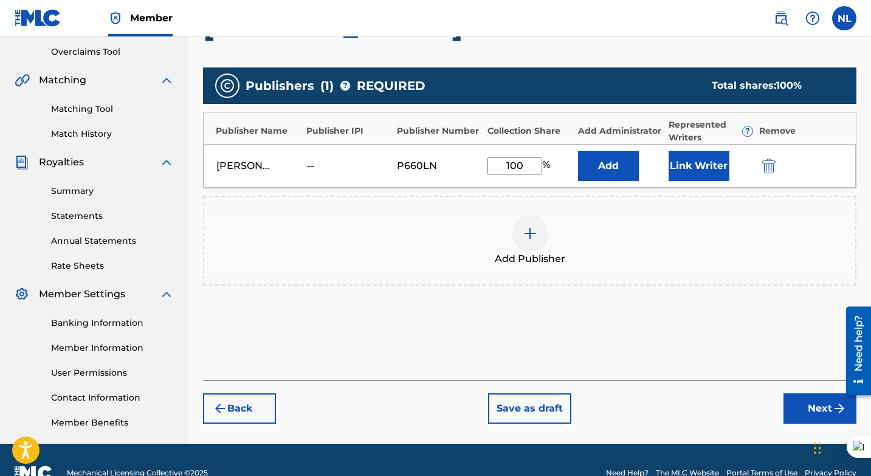
click at [806, 401] on button "Next" at bounding box center [820, 408] width 73 height 30
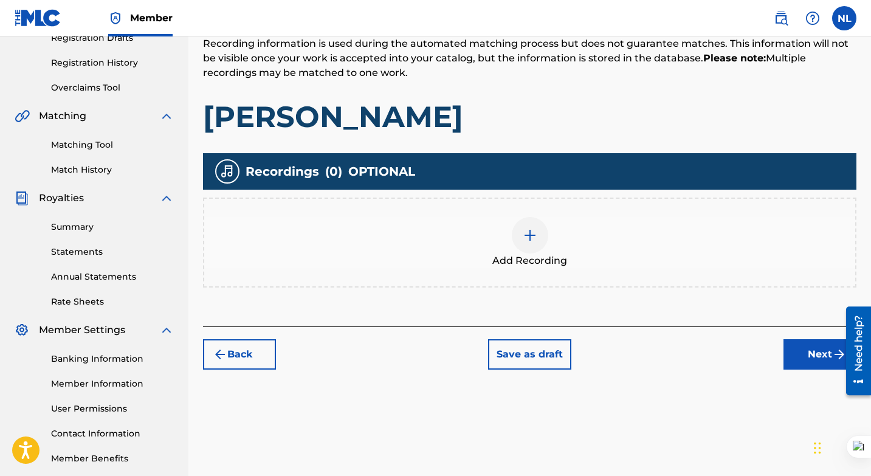
scroll to position [217, 0]
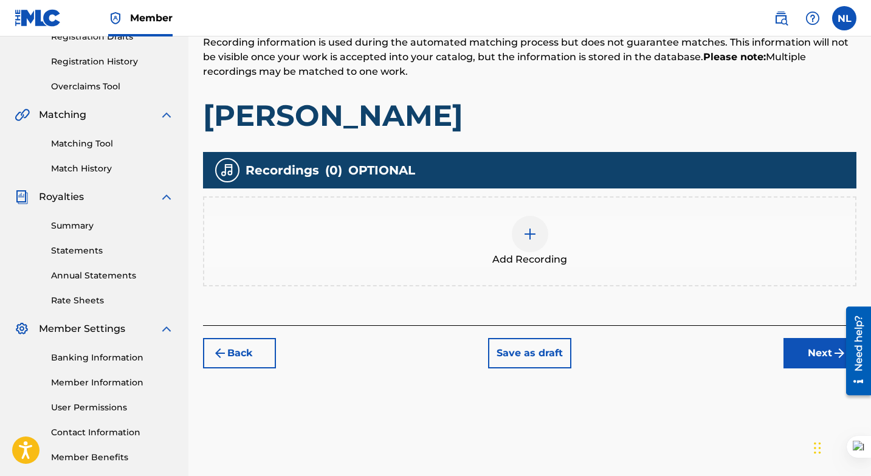
click at [528, 235] on img at bounding box center [530, 234] width 15 height 15
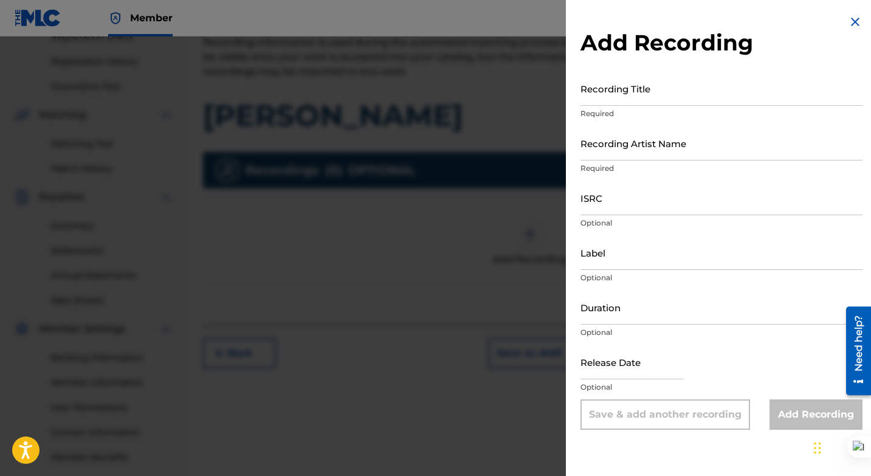
click at [640, 204] on input "ISRC" at bounding box center [722, 198] width 282 height 35
paste input "QZTH92393760"
type input "QZTH92393760"
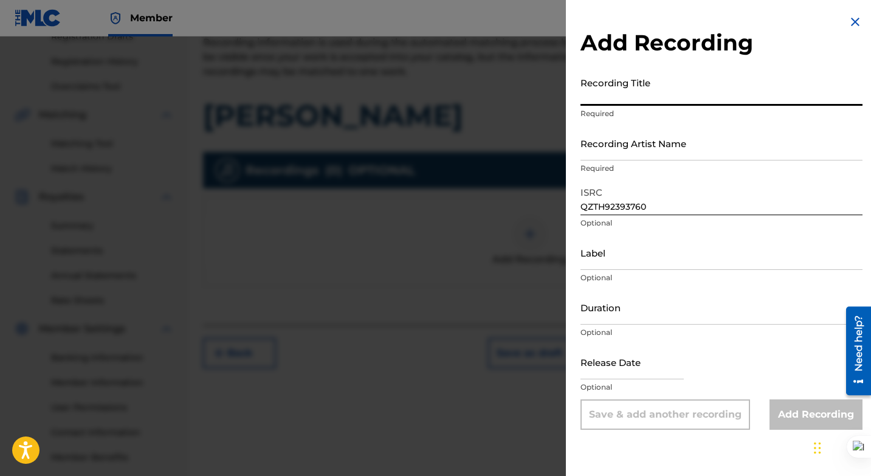
click at [659, 84] on input "Recording Title" at bounding box center [722, 88] width 282 height 35
click at [659, 84] on input "[PERSON_NAME]" at bounding box center [722, 88] width 282 height 35
click at [641, 98] on input "[PERSON_NAME]" at bounding box center [722, 88] width 282 height 35
type input "[PERSON_NAME]"
click at [692, 295] on input "Duration" at bounding box center [722, 307] width 282 height 35
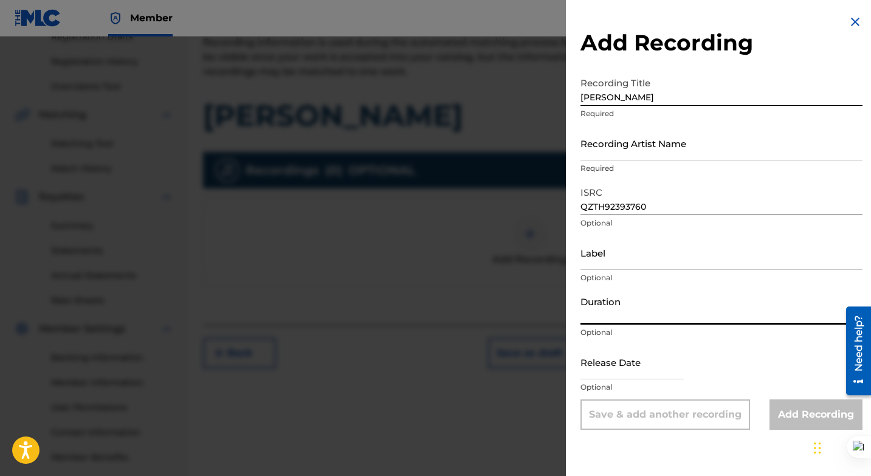
click at [684, 147] on input "Recording Artist Name" at bounding box center [722, 143] width 282 height 35
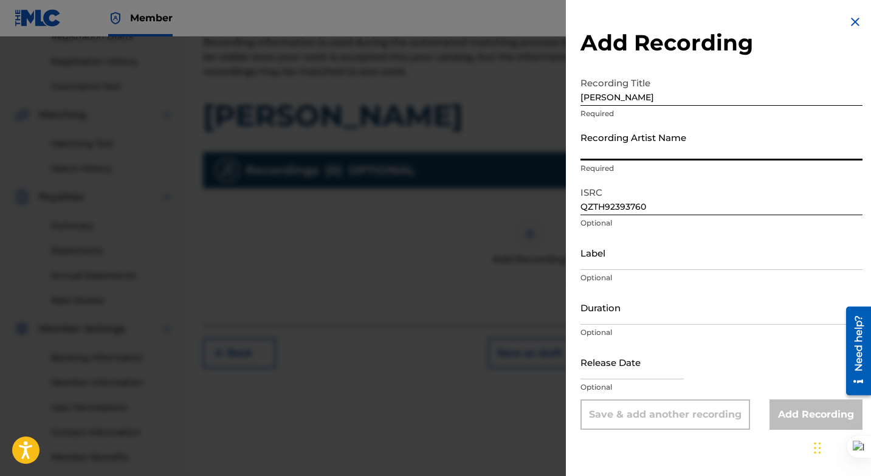
type input "[PERSON_NAME]"
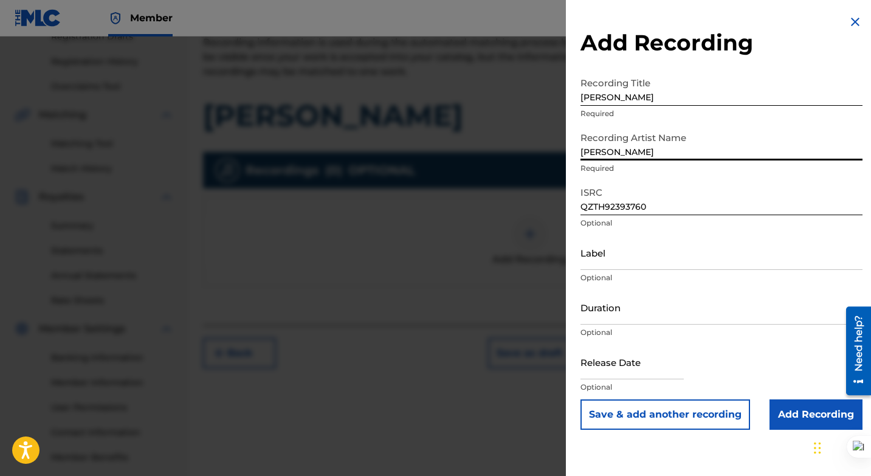
click at [708, 446] on div "Add Recording Recording Title [PERSON_NAME] Required Recording Artist Name [PER…" at bounding box center [721, 238] width 311 height 476
click at [801, 409] on input "Add Recording" at bounding box center [816, 414] width 93 height 30
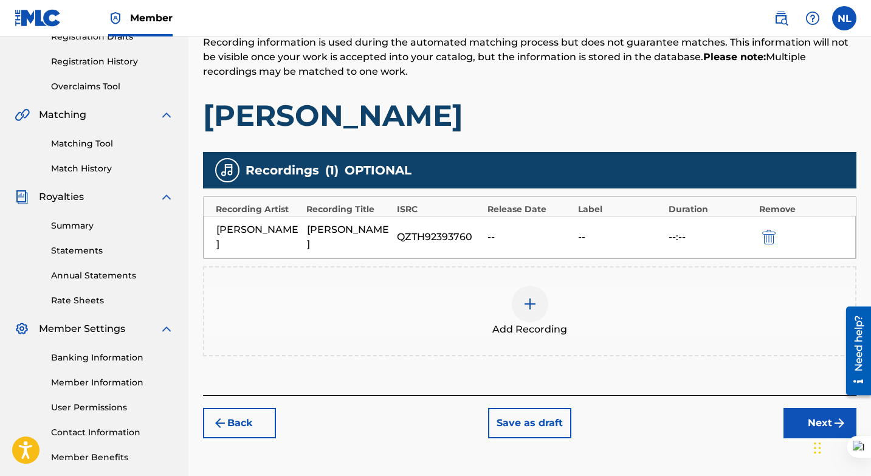
click at [806, 409] on button "Next" at bounding box center [820, 423] width 73 height 30
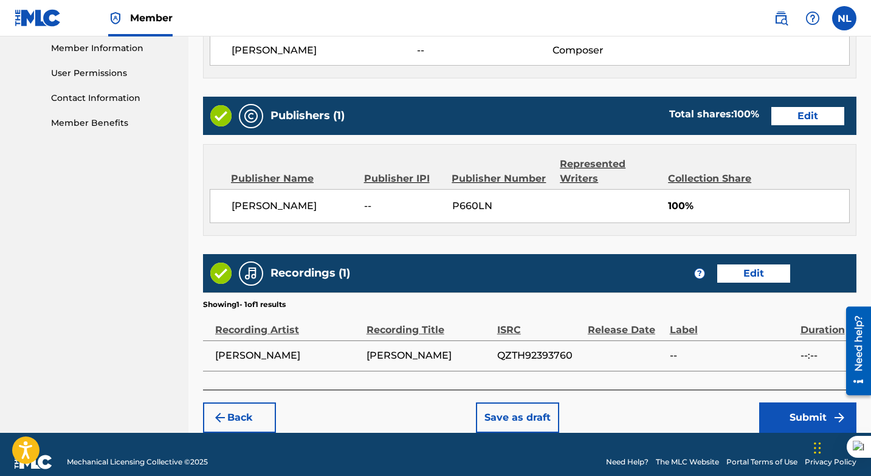
scroll to position [565, 0]
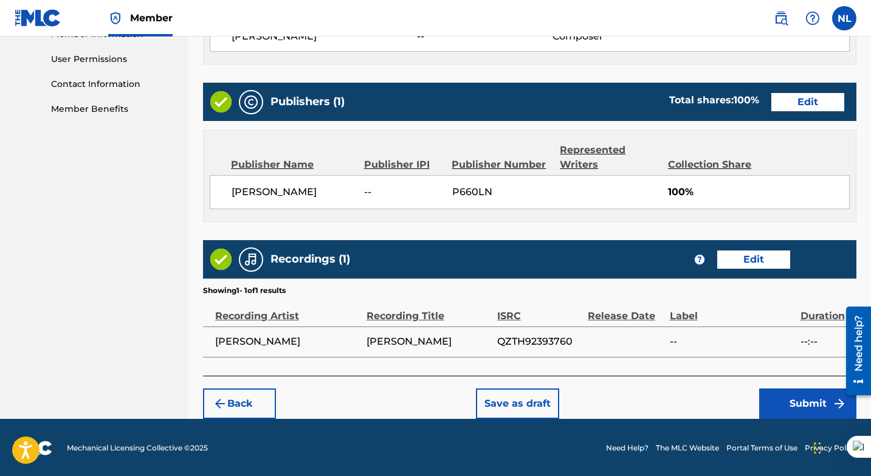
click at [792, 402] on button "Submit" at bounding box center [807, 403] width 97 height 30
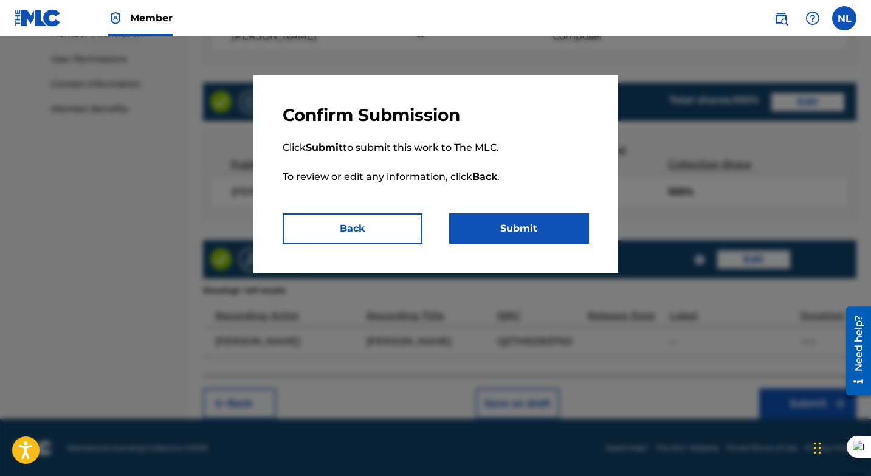
click at [493, 223] on button "Submit" at bounding box center [519, 228] width 140 height 30
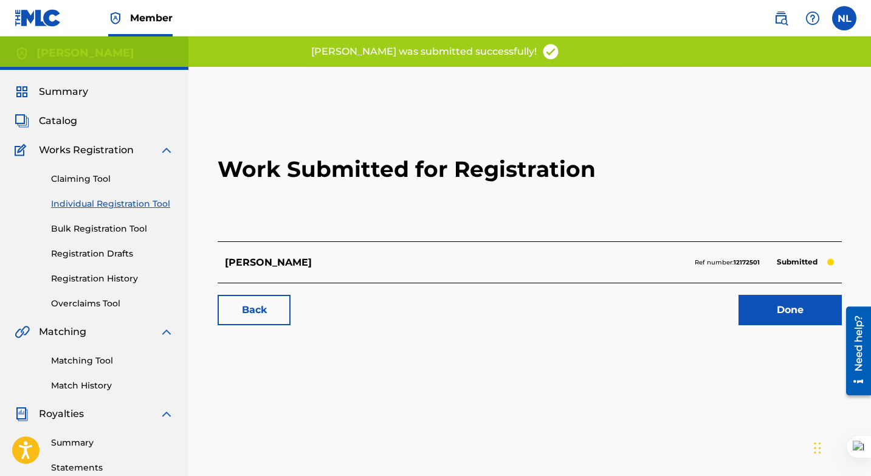
click at [771, 307] on link "Done" at bounding box center [790, 310] width 103 height 30
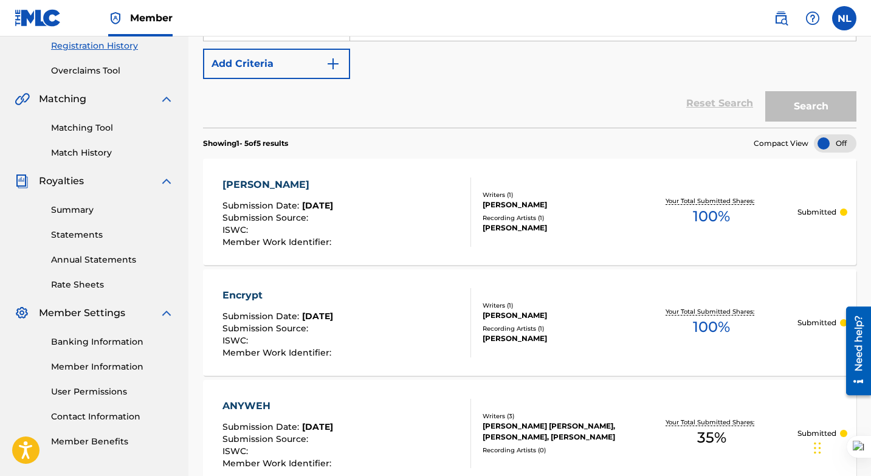
scroll to position [231, 0]
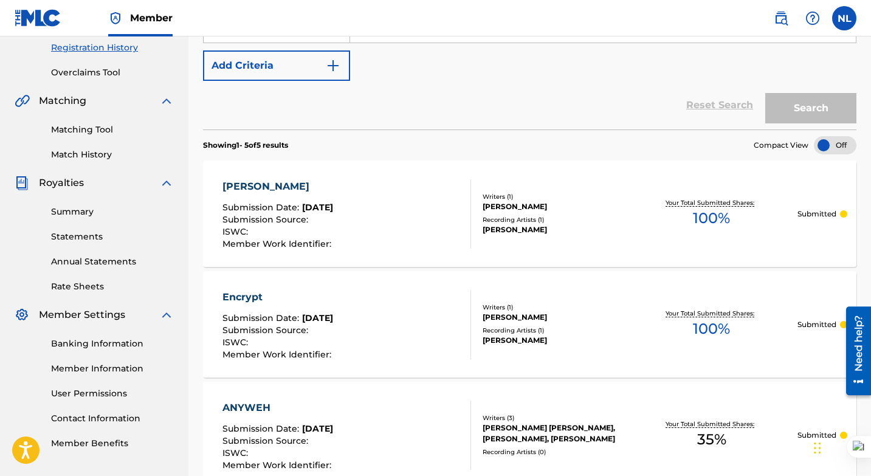
click at [88, 156] on link "Match History" at bounding box center [112, 154] width 123 height 13
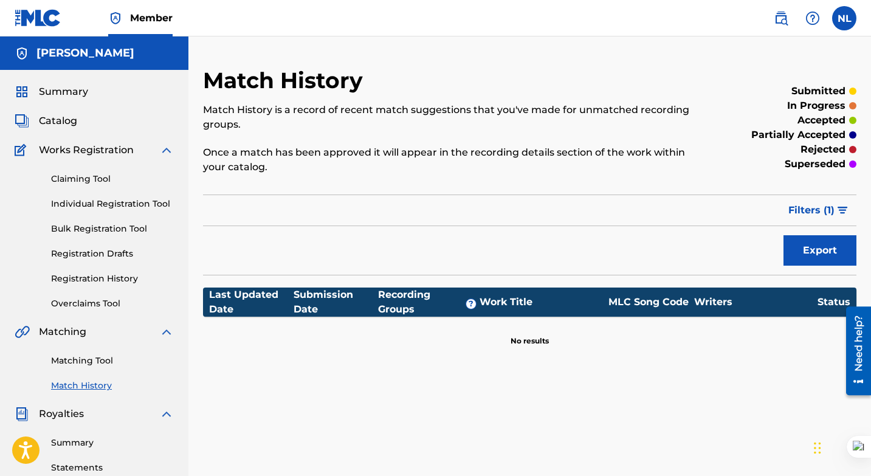
click at [85, 364] on link "Matching Tool" at bounding box center [112, 360] width 123 height 13
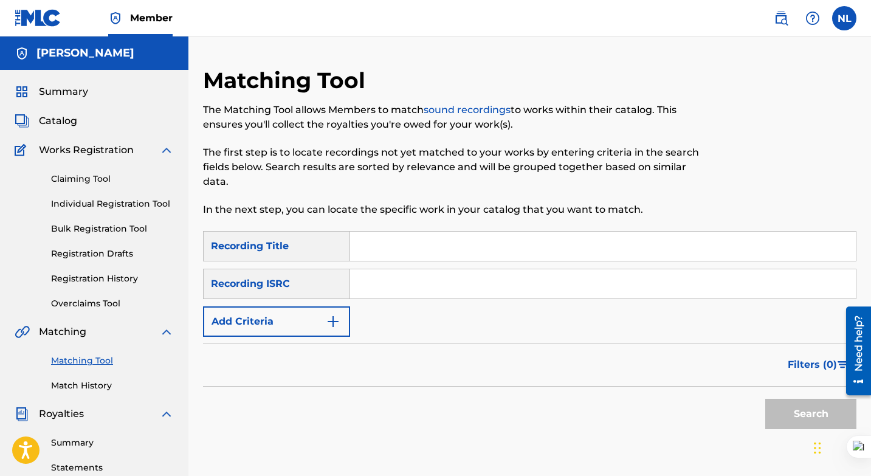
click at [392, 273] on input "Search Form" at bounding box center [603, 283] width 506 height 29
paste input "QZTH92393760"
type input "QZTH92393760"
click at [394, 251] on input "Search Form" at bounding box center [603, 246] width 506 height 29
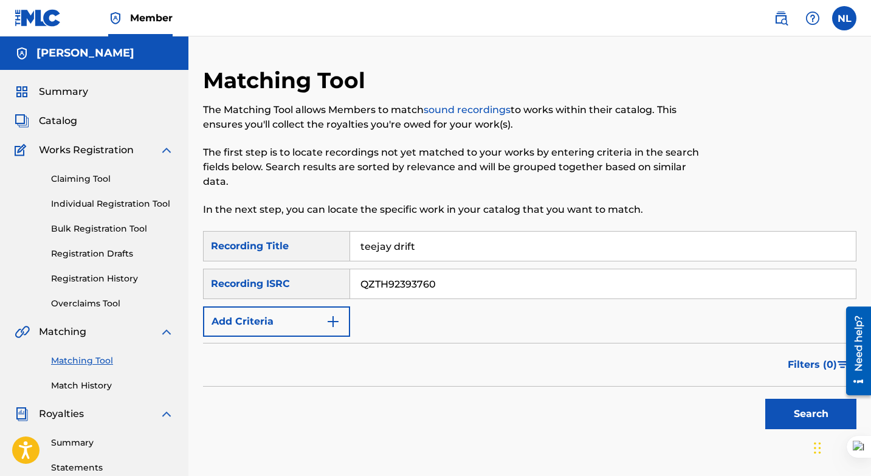
type input "teejay drift"
click at [797, 418] on button "Search" at bounding box center [810, 414] width 91 height 30
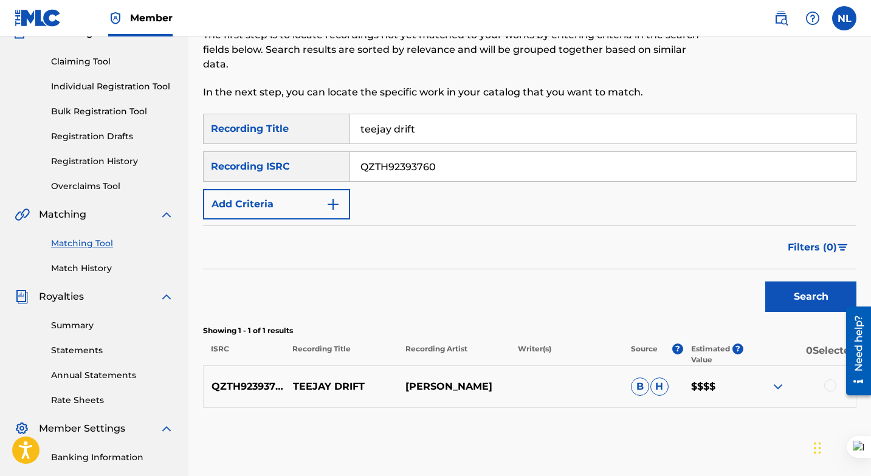
scroll to position [118, 0]
click at [829, 384] on div at bounding box center [830, 385] width 12 height 12
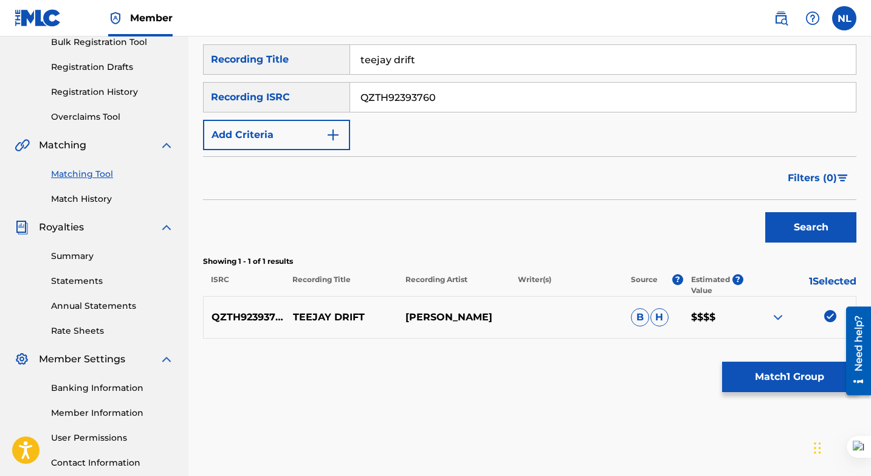
scroll to position [190, 0]
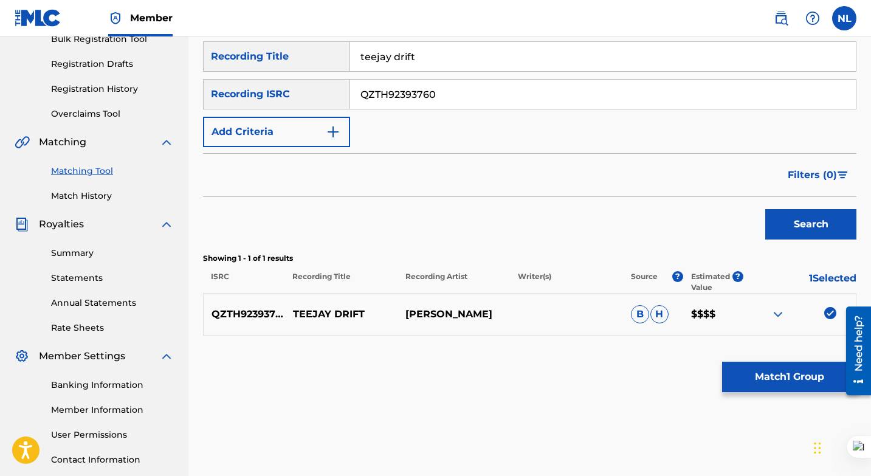
click at [766, 378] on button "Match 1 Group" at bounding box center [789, 377] width 134 height 30
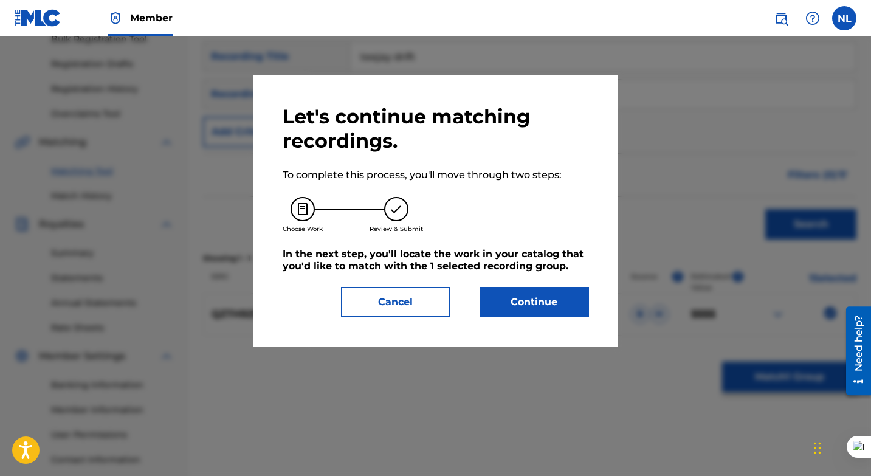
click at [554, 302] on button "Continue" at bounding box center [534, 302] width 109 height 30
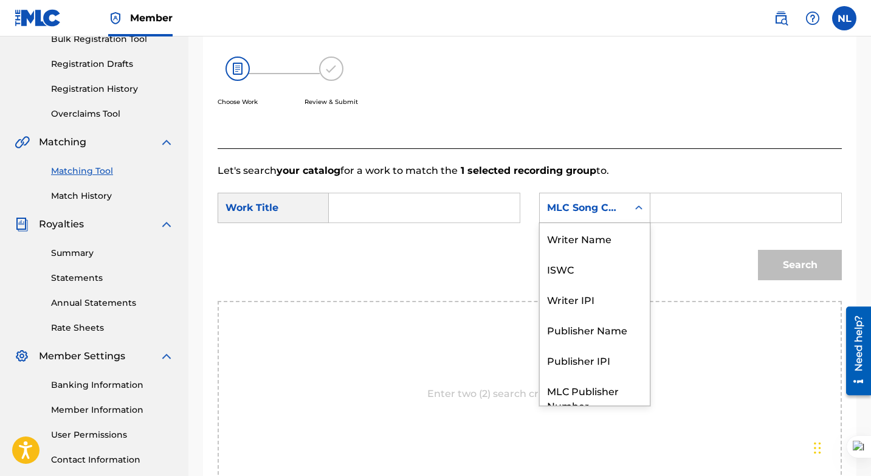
click at [616, 205] on div "MLC Song Code" at bounding box center [584, 208] width 74 height 15
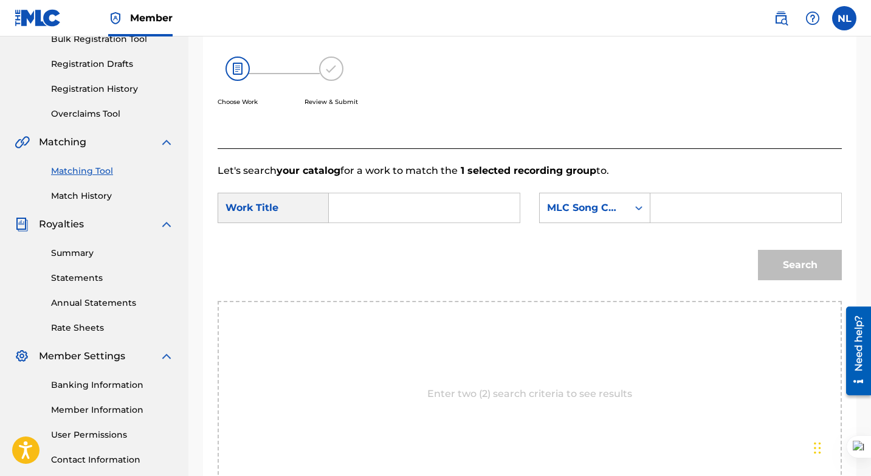
click at [409, 208] on input "Search Form" at bounding box center [424, 207] width 170 height 29
type input "teejay drift"
click at [635, 201] on div "Search Form" at bounding box center [639, 208] width 22 height 22
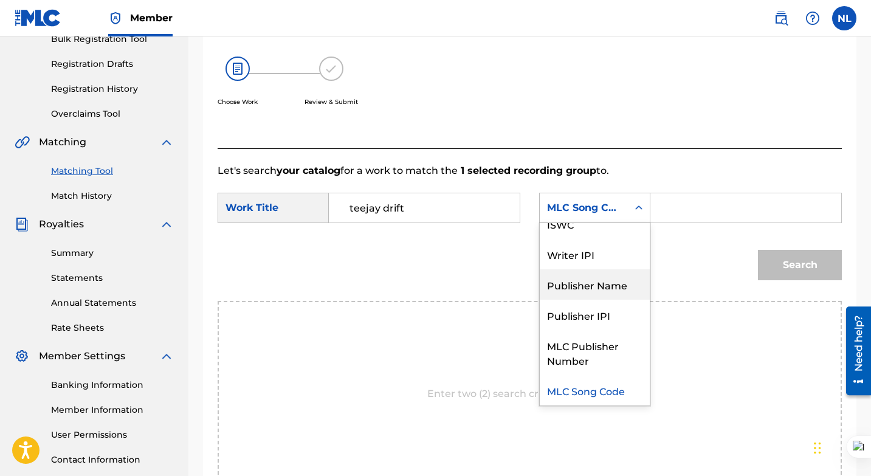
click at [597, 280] on div "Publisher Name" at bounding box center [595, 284] width 110 height 30
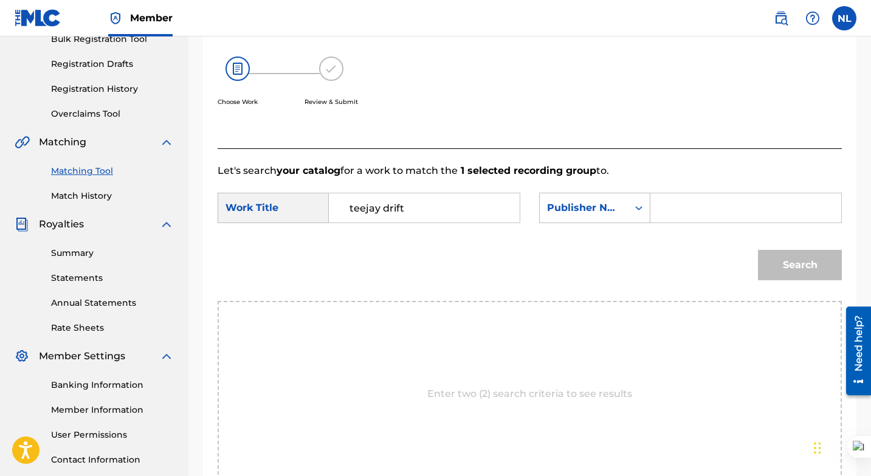
click at [669, 211] on input "Search Form" at bounding box center [746, 207] width 170 height 29
type input "[PERSON_NAME]"
click at [793, 263] on button "Search" at bounding box center [800, 265] width 84 height 30
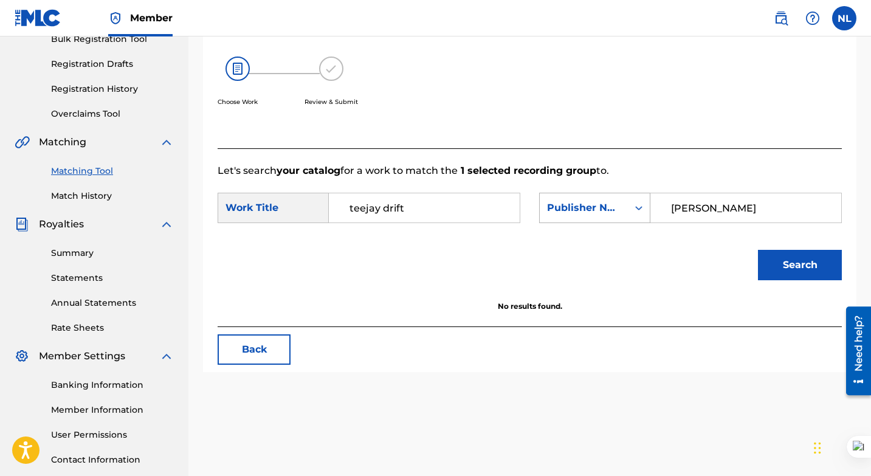
click at [634, 211] on icon "Search Form" at bounding box center [639, 208] width 12 height 12
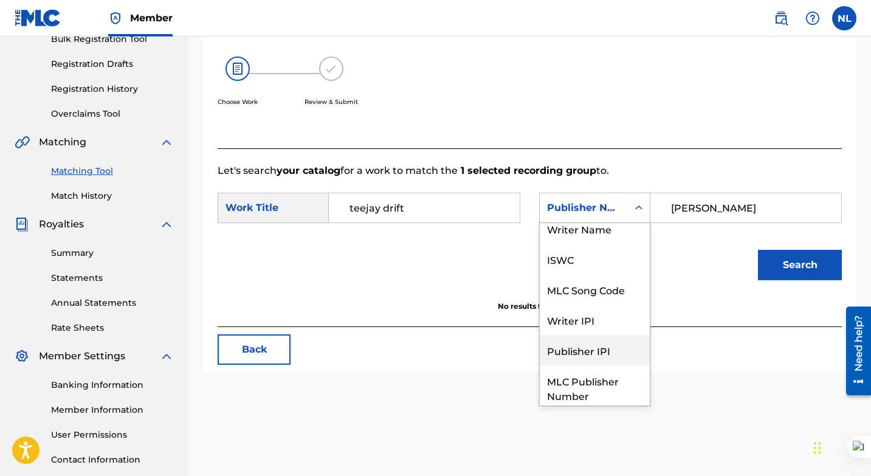
scroll to position [0, 0]
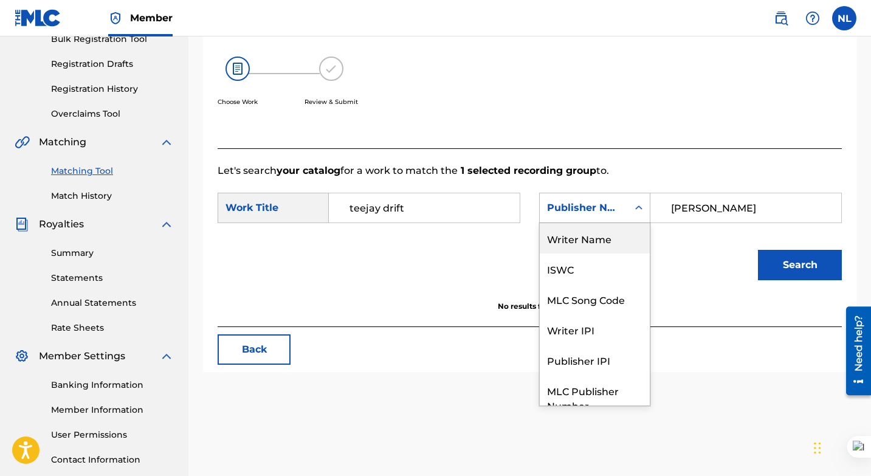
click at [604, 237] on div "Writer Name" at bounding box center [595, 238] width 110 height 30
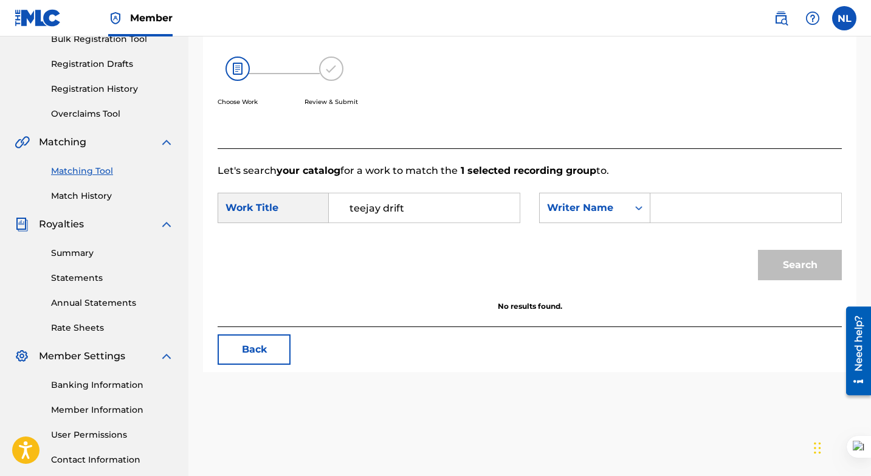
click at [671, 213] on input "Search Form" at bounding box center [746, 207] width 170 height 29
type input "[PERSON_NAME]"
click at [770, 273] on button "Search" at bounding box center [800, 265] width 84 height 30
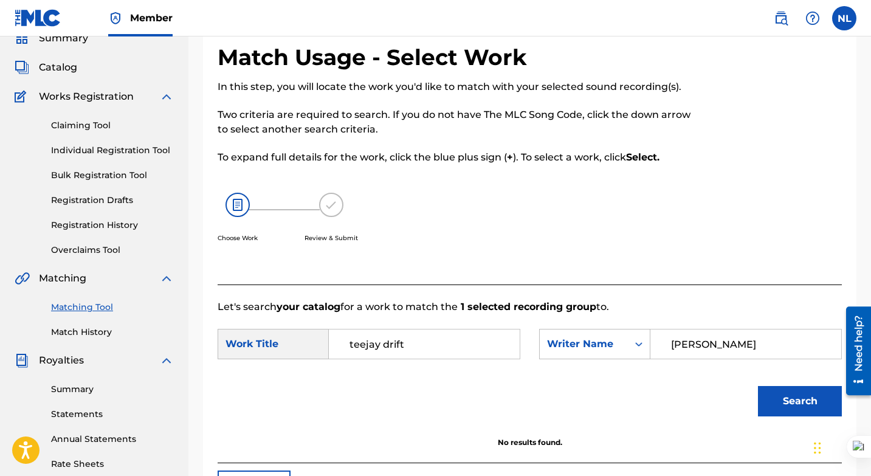
scroll to position [47, 0]
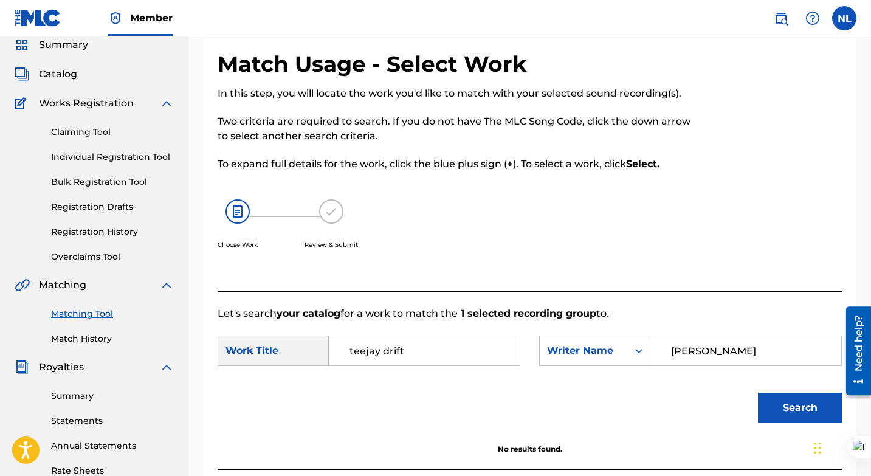
click at [69, 72] on span "Catalog" at bounding box center [58, 74] width 38 height 15
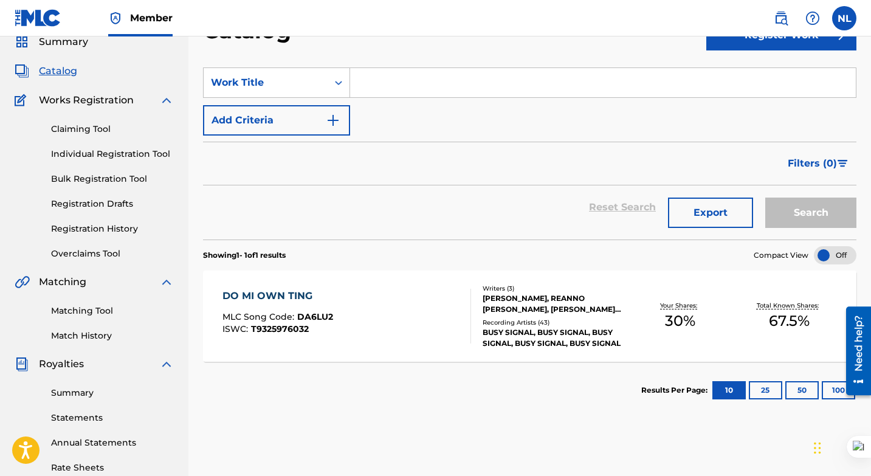
scroll to position [47, 0]
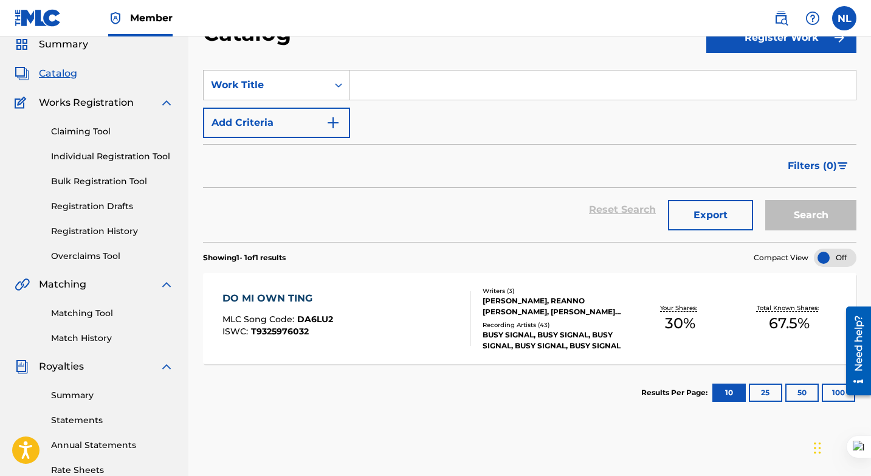
click at [97, 128] on link "Claiming Tool" at bounding box center [112, 131] width 123 height 13
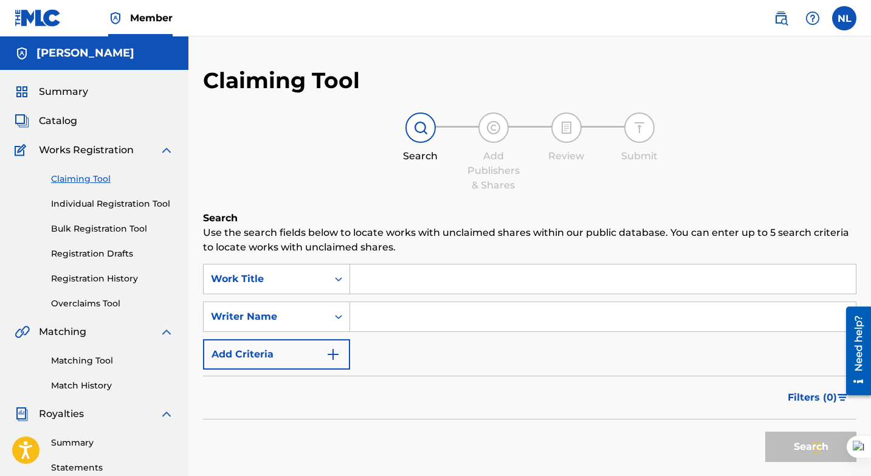
click at [86, 362] on link "Matching Tool" at bounding box center [112, 360] width 123 height 13
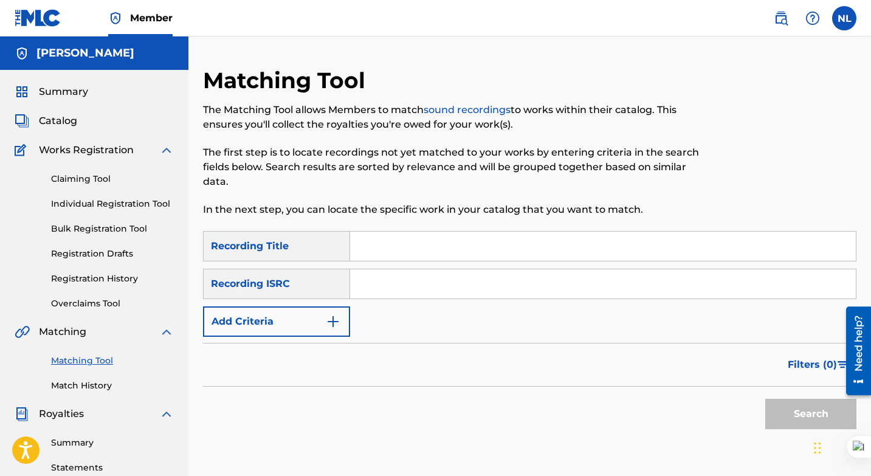
click at [86, 283] on link "Registration History" at bounding box center [112, 278] width 123 height 13
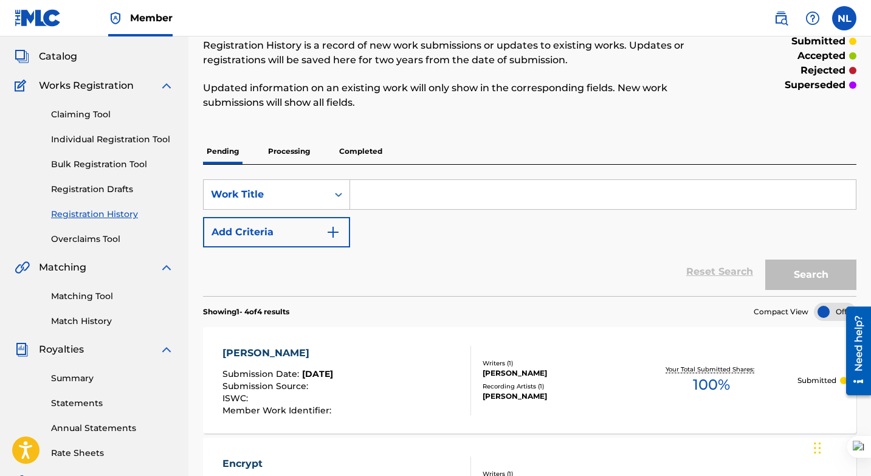
scroll to position [66, 0]
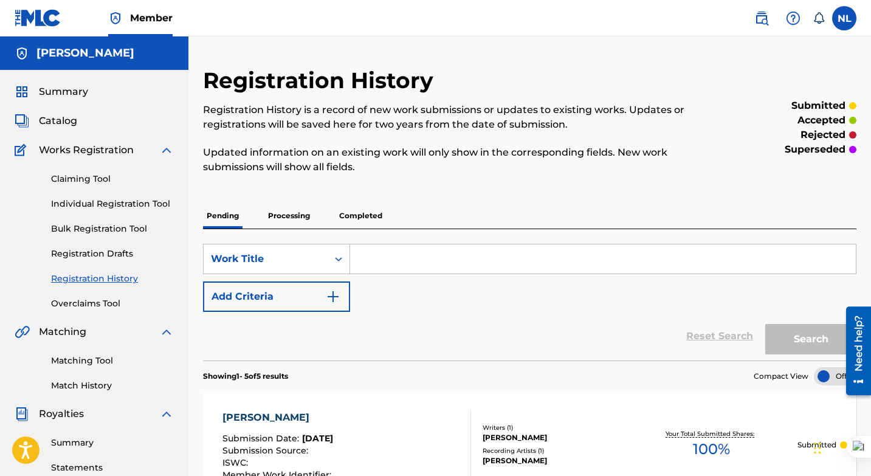
click at [84, 362] on link "Matching Tool" at bounding box center [112, 360] width 123 height 13
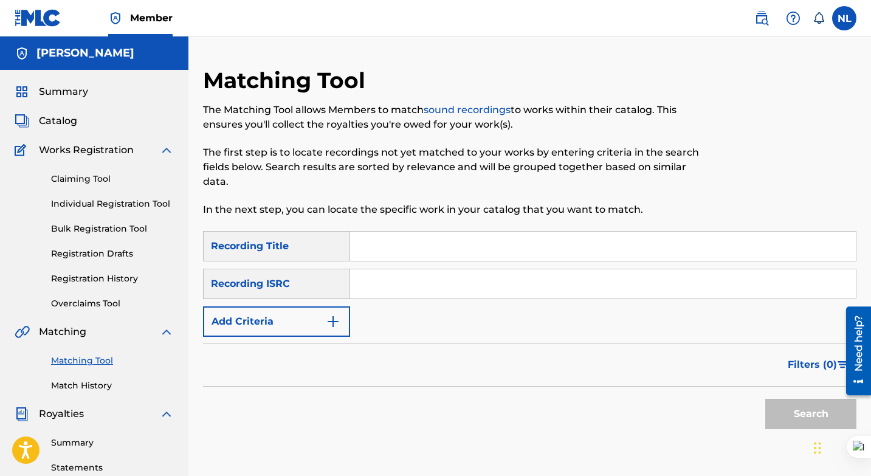
click at [370, 286] on input "Search Form" at bounding box center [603, 283] width 506 height 29
paste input "QZH5E2304485"
type input "QZH5E2304485"
click at [381, 252] on input "Search Form" at bounding box center [603, 246] width 506 height 29
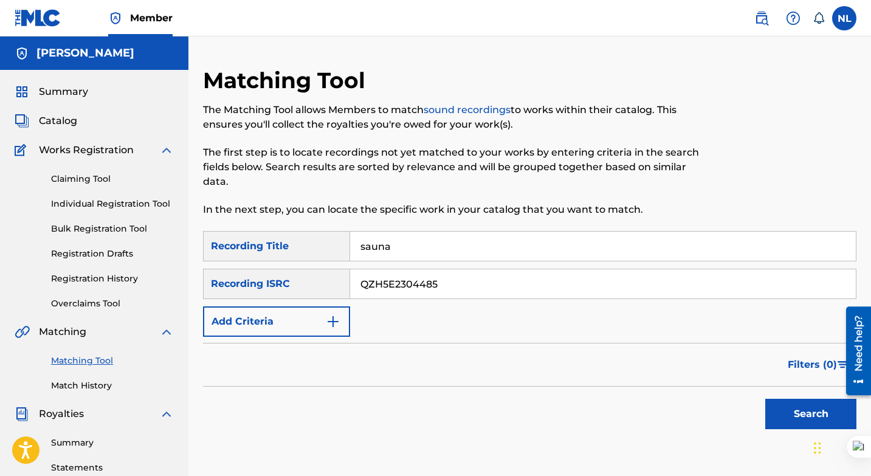
type input "sauna"
click at [796, 412] on button "Search" at bounding box center [810, 414] width 91 height 30
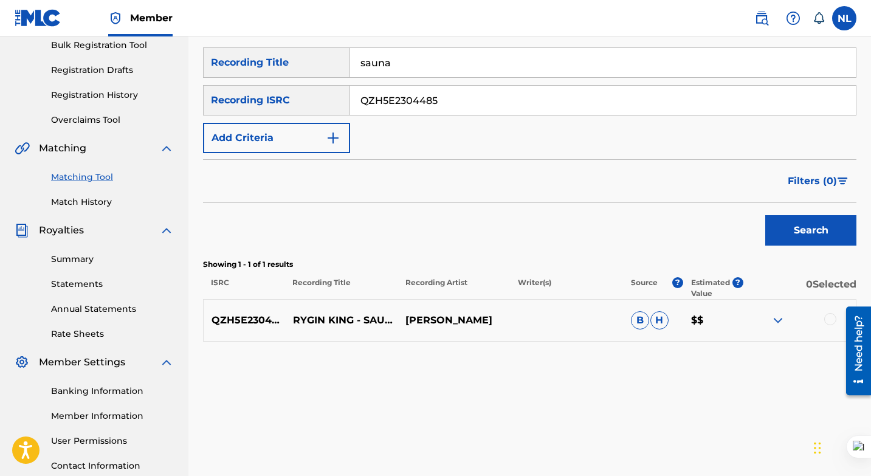
scroll to position [200, 0]
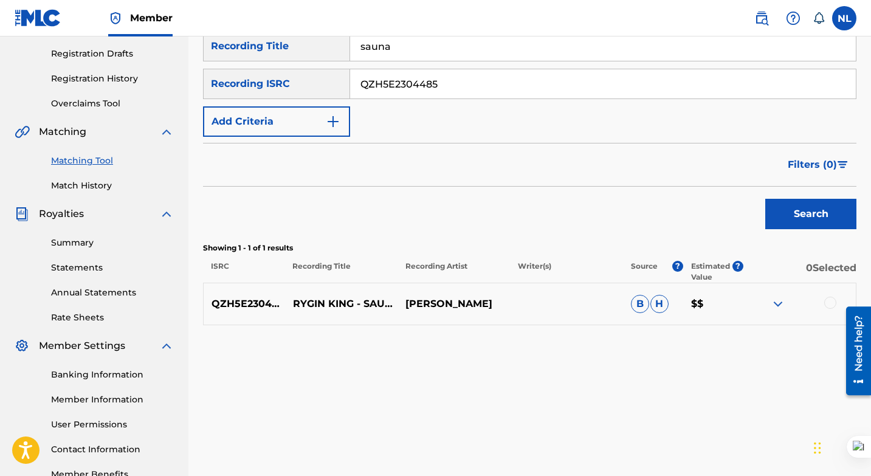
click at [776, 301] on img at bounding box center [778, 304] width 15 height 15
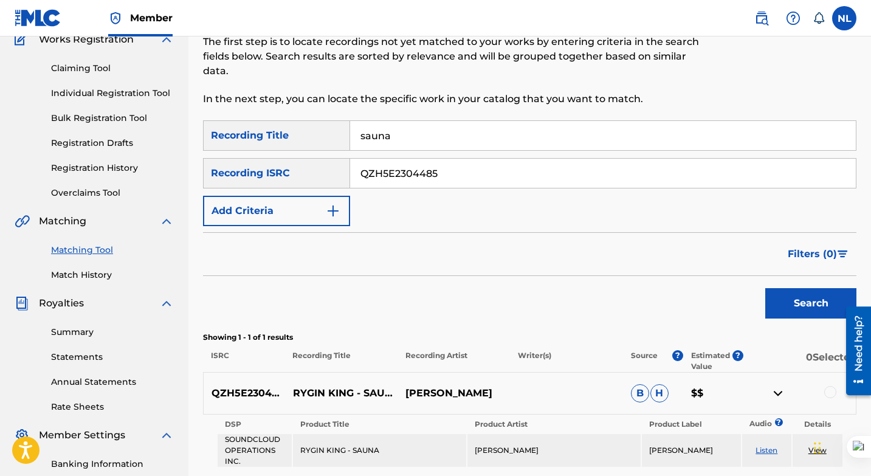
scroll to position [103, 0]
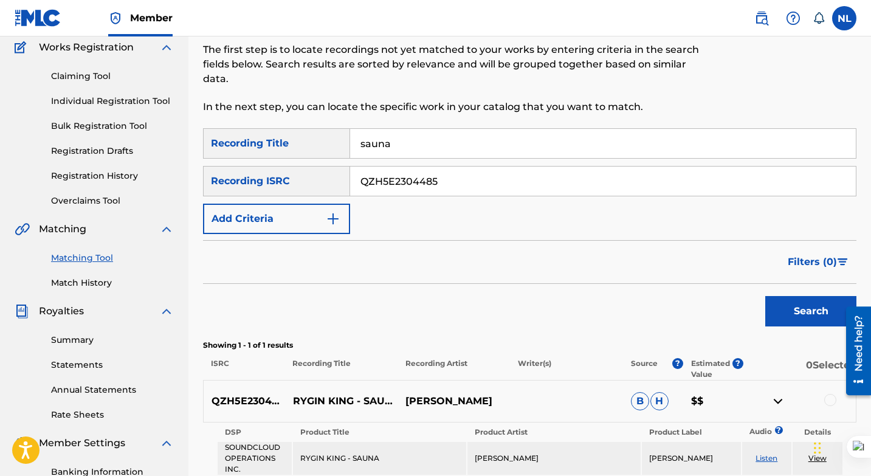
click at [106, 187] on div "Claiming Tool Individual Registration Tool Bulk Registration Tool Registration …" at bounding box center [94, 131] width 159 height 153
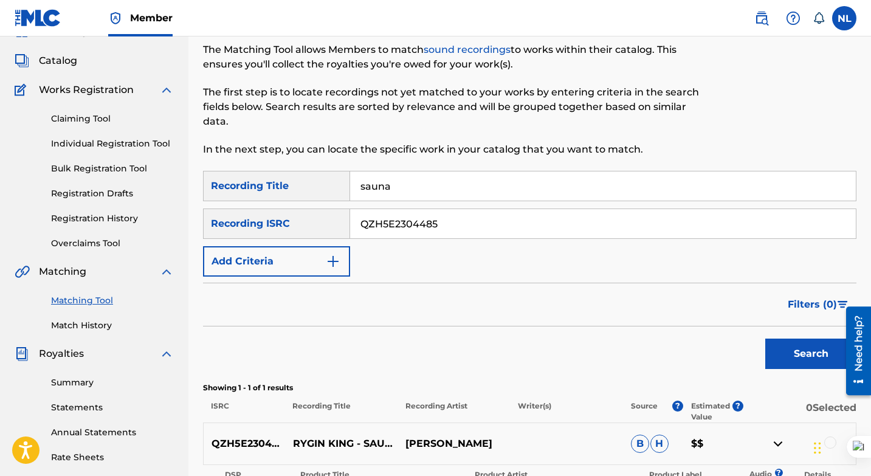
scroll to position [52, 0]
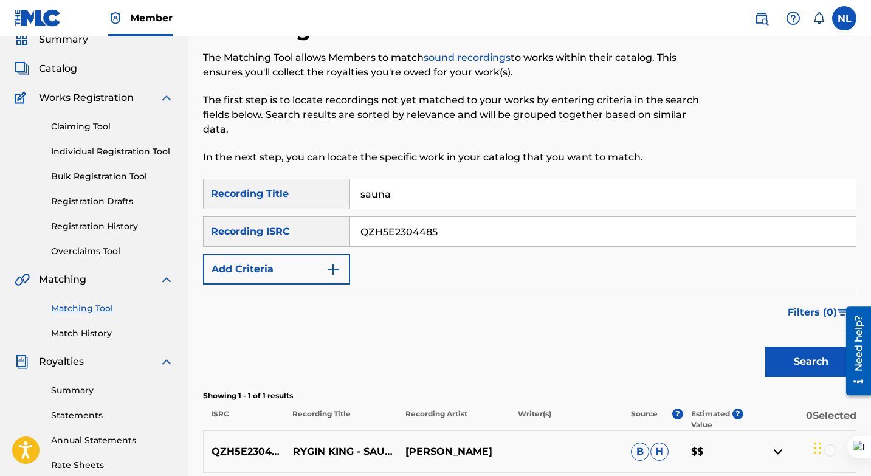
click at [103, 149] on link "Individual Registration Tool" at bounding box center [112, 151] width 123 height 13
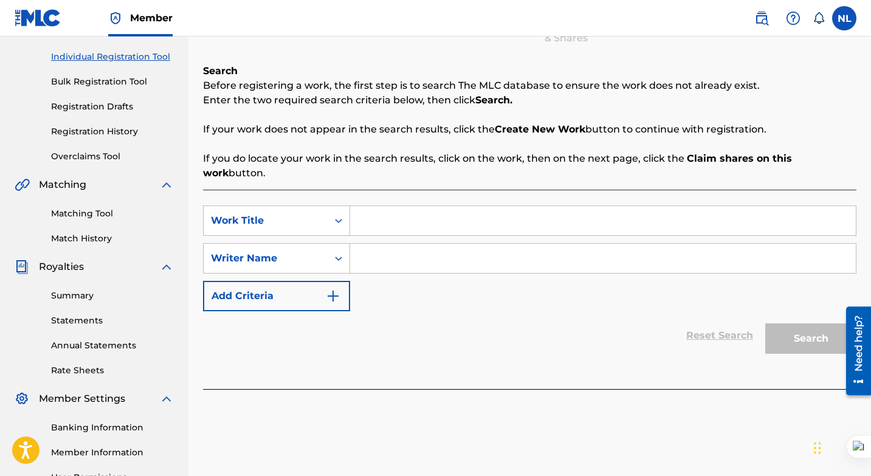
scroll to position [150, 0]
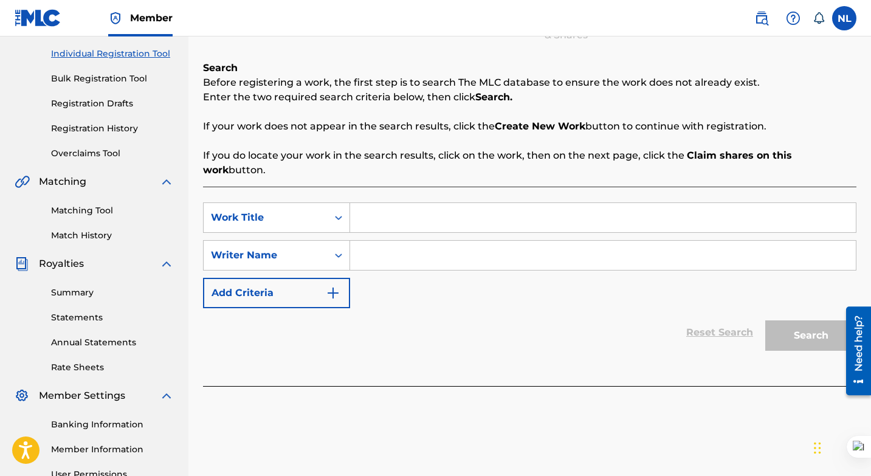
click at [396, 212] on input "Search Form" at bounding box center [603, 217] width 506 height 29
click at [400, 241] on input "Search Form" at bounding box center [603, 255] width 506 height 29
type input "[PERSON_NAME]"
click at [395, 203] on input "Search Form" at bounding box center [603, 217] width 506 height 29
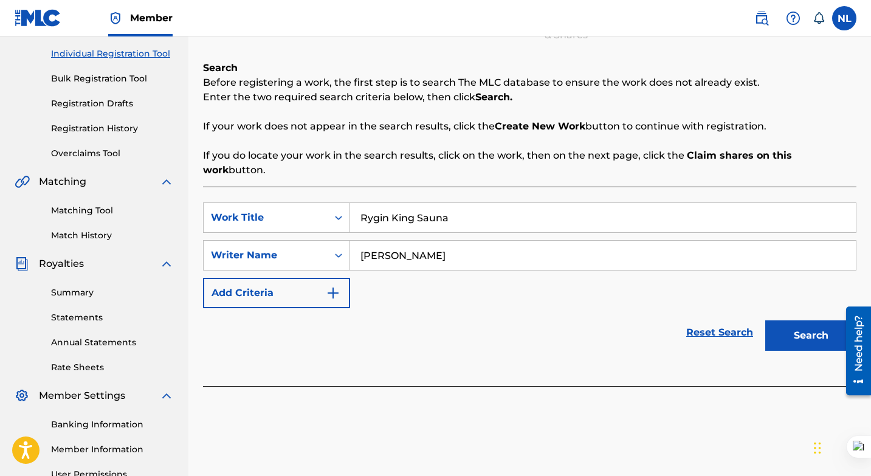
type input "Rygin King Sauna"
click at [801, 320] on button "Search" at bounding box center [810, 335] width 91 height 30
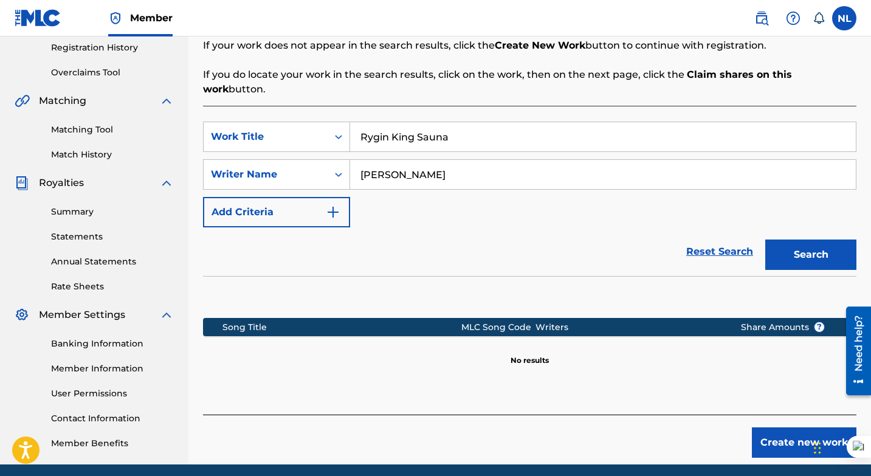
scroll to position [238, 0]
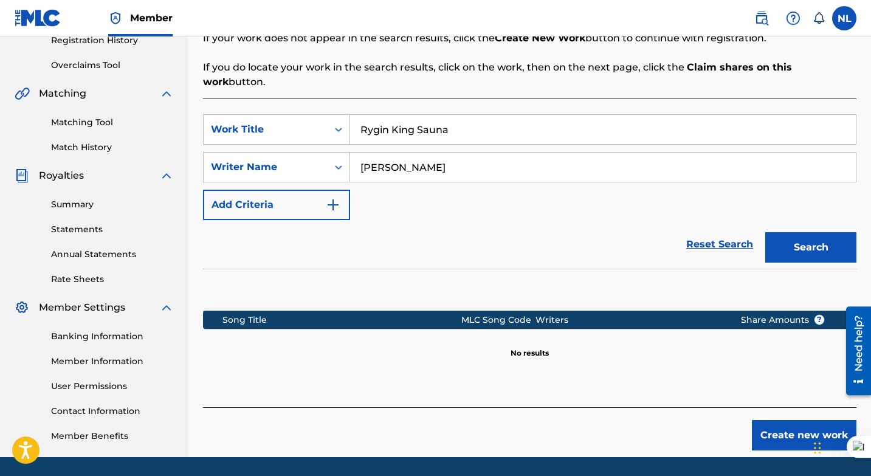
click at [768, 421] on button "Create new work" at bounding box center [804, 435] width 105 height 30
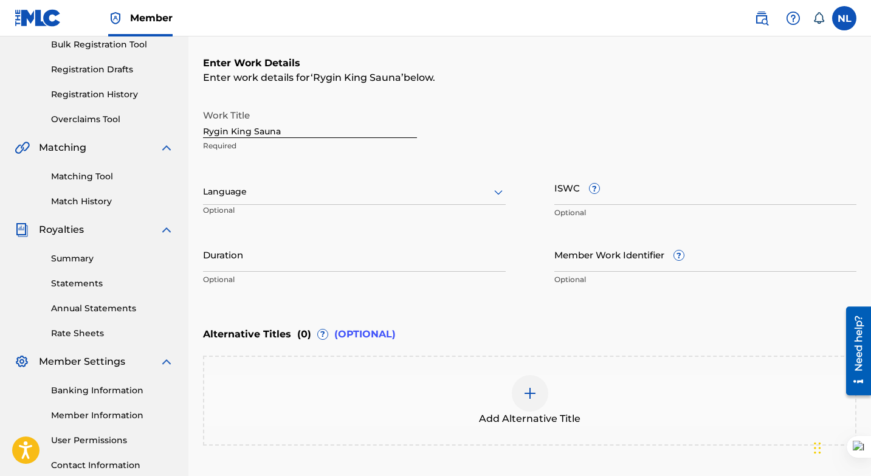
scroll to position [185, 0]
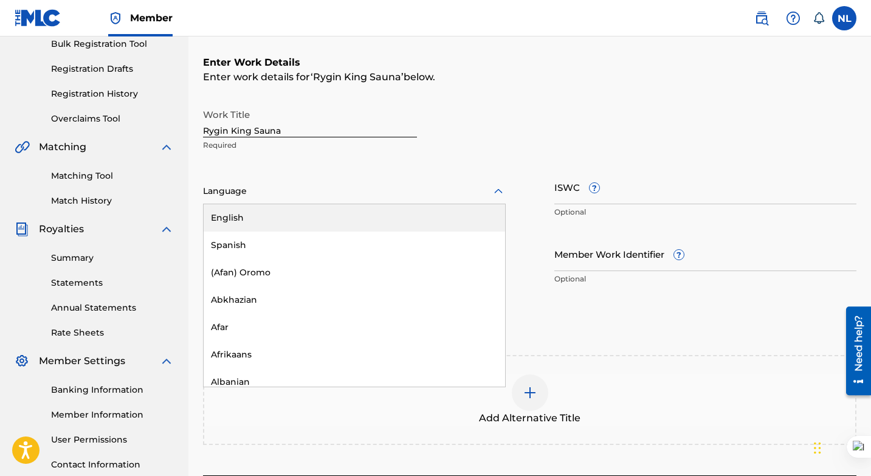
click at [437, 186] on div at bounding box center [354, 191] width 303 height 15
click at [403, 215] on div "English" at bounding box center [355, 217] width 302 height 27
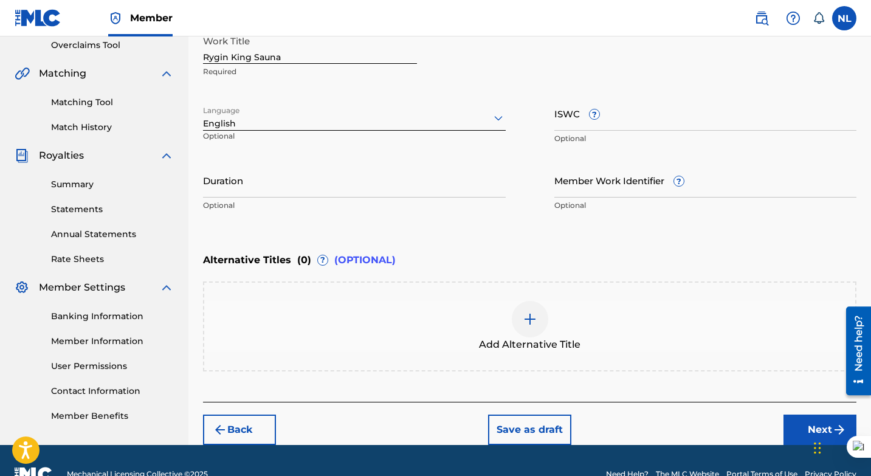
scroll to position [285, 0]
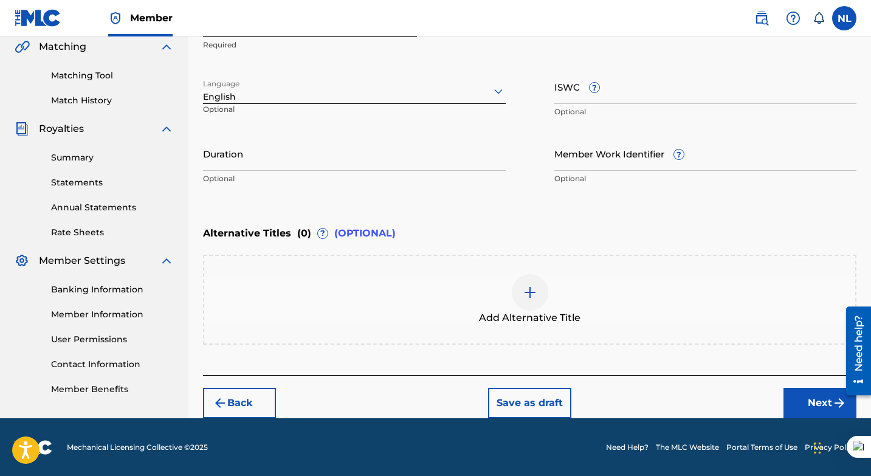
click at [637, 300] on div "Add Alternative Title" at bounding box center [529, 299] width 651 height 51
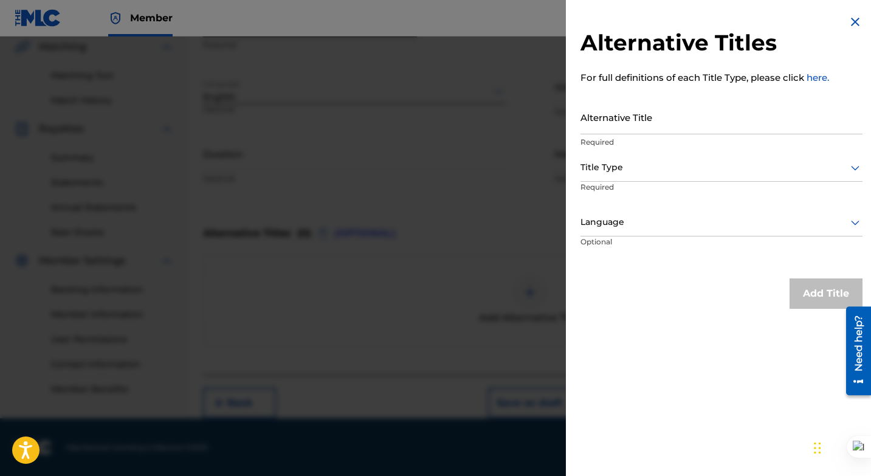
scroll to position [230, 0]
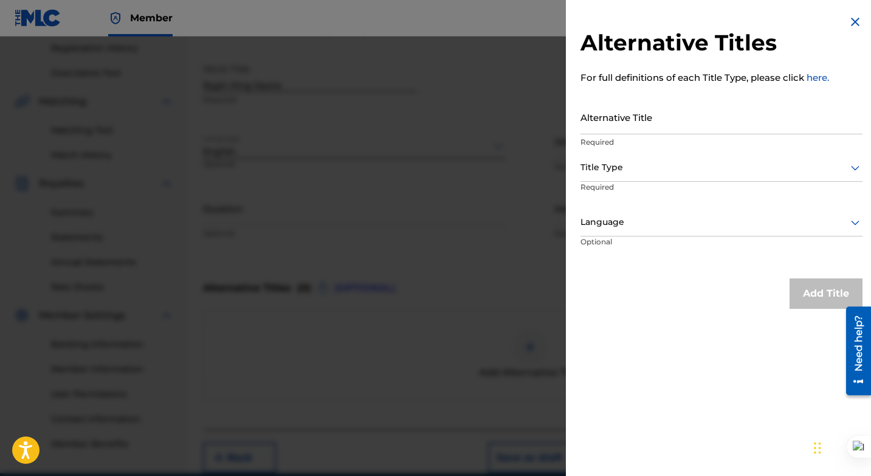
click at [851, 19] on img at bounding box center [855, 22] width 15 height 15
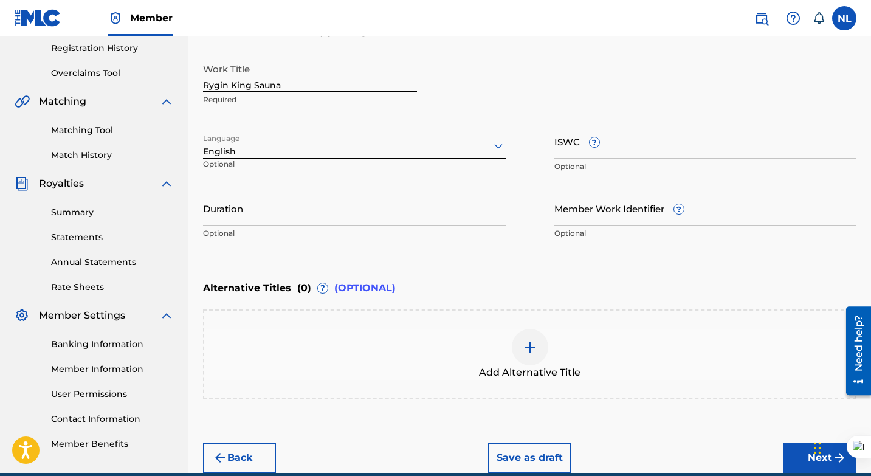
scroll to position [285, 0]
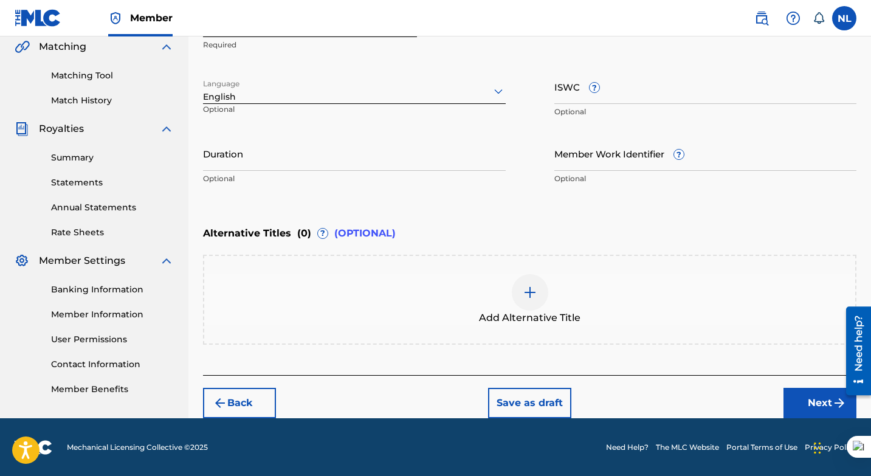
click at [815, 398] on button "Next" at bounding box center [820, 403] width 73 height 30
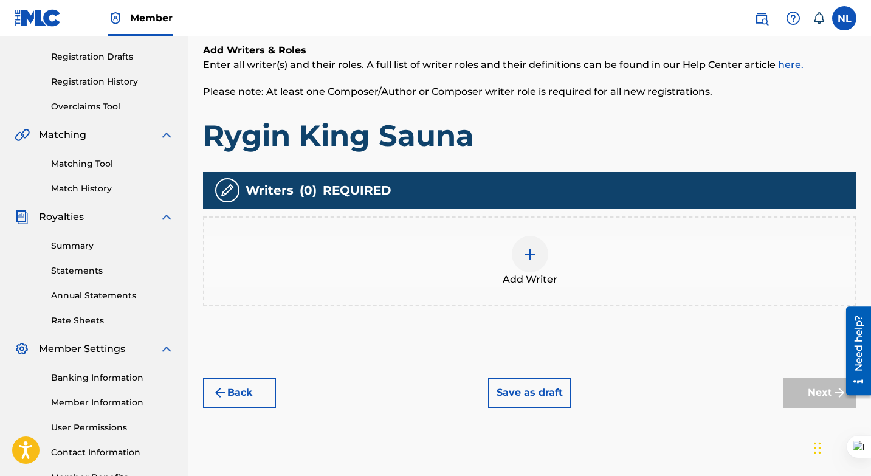
scroll to position [196, 0]
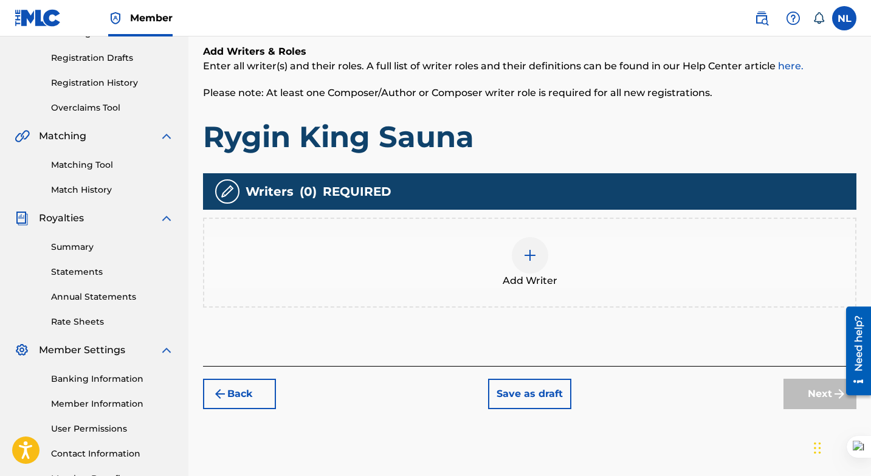
click at [531, 264] on div at bounding box center [530, 255] width 36 height 36
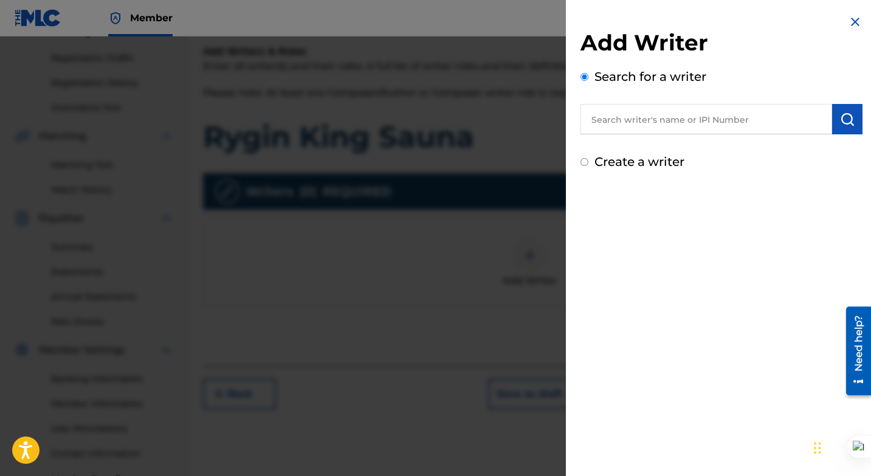
click at [584, 160] on input "Create a writer" at bounding box center [585, 162] width 8 height 8
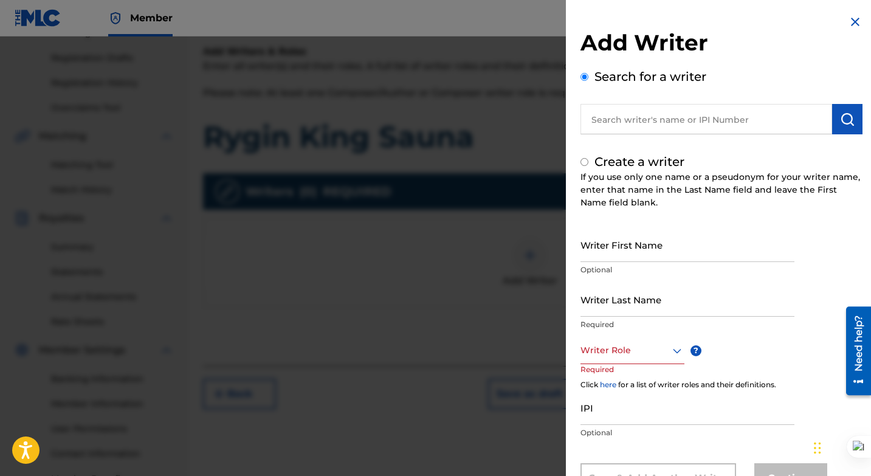
radio input "false"
radio input "true"
click at [641, 123] on input "text" at bounding box center [707, 119] width 252 height 30
radio input "true"
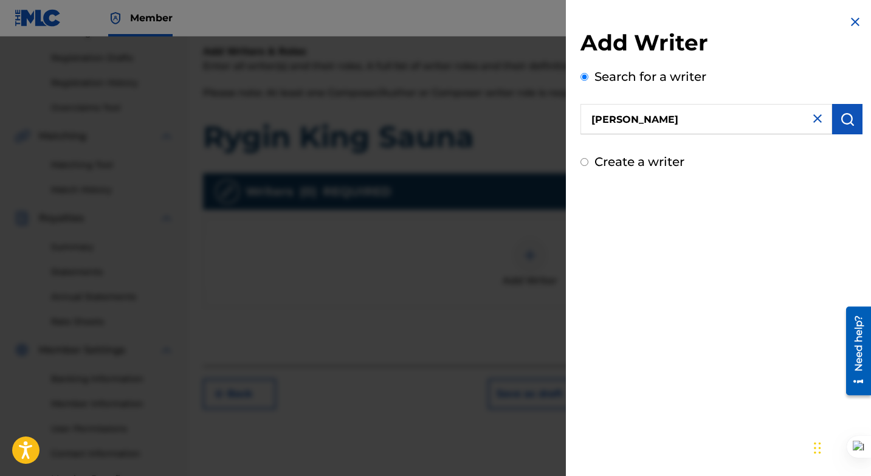
type input "[PERSON_NAME]"
click at [580, 161] on div "Add Writer Search for a writer nishawn lee Create a writer" at bounding box center [721, 92] width 311 height 185
click at [581, 161] on input "Create a writer" at bounding box center [585, 162] width 8 height 8
radio input "false"
radio input "true"
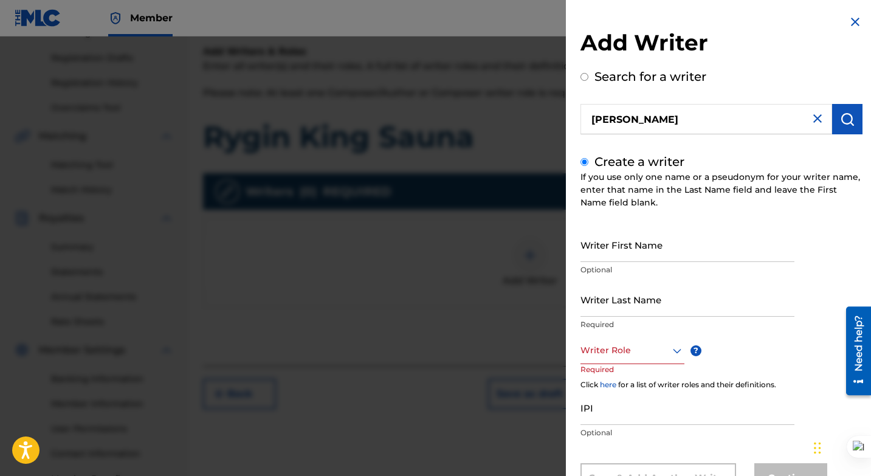
scroll to position [50, 0]
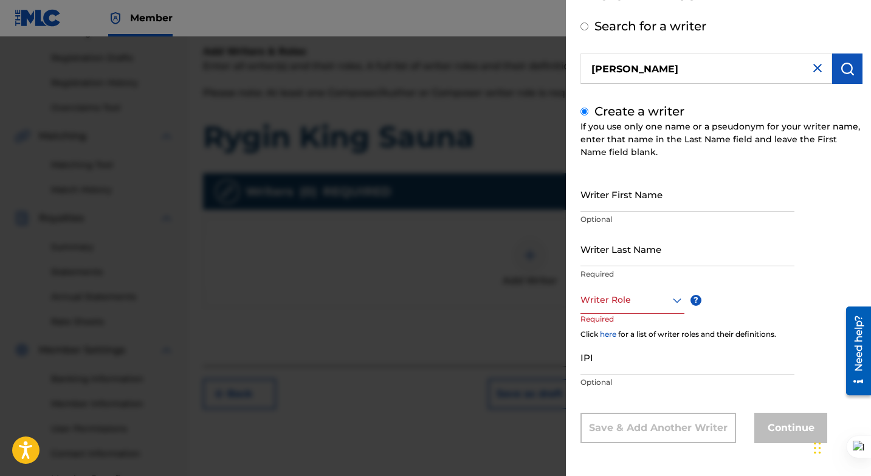
click at [616, 202] on input "Writer First Name" at bounding box center [688, 194] width 214 height 35
type input "Nishawn"
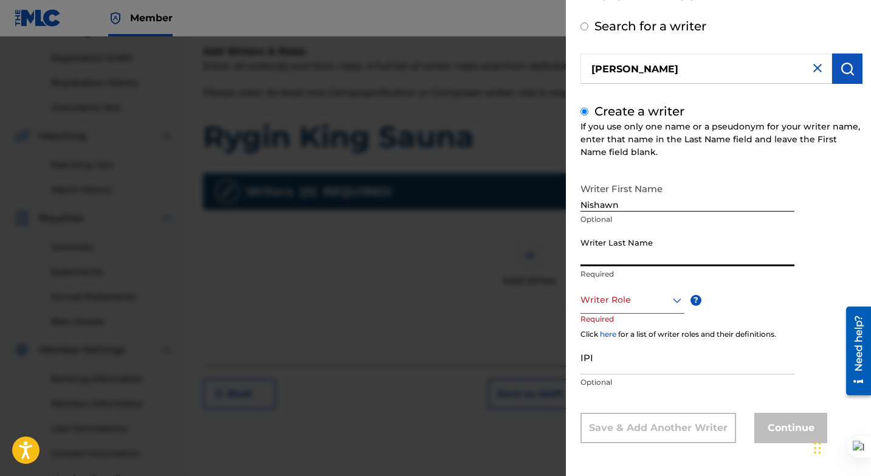
click at [633, 248] on input "Writer Last Name" at bounding box center [688, 249] width 214 height 35
type input "[PERSON_NAME]"
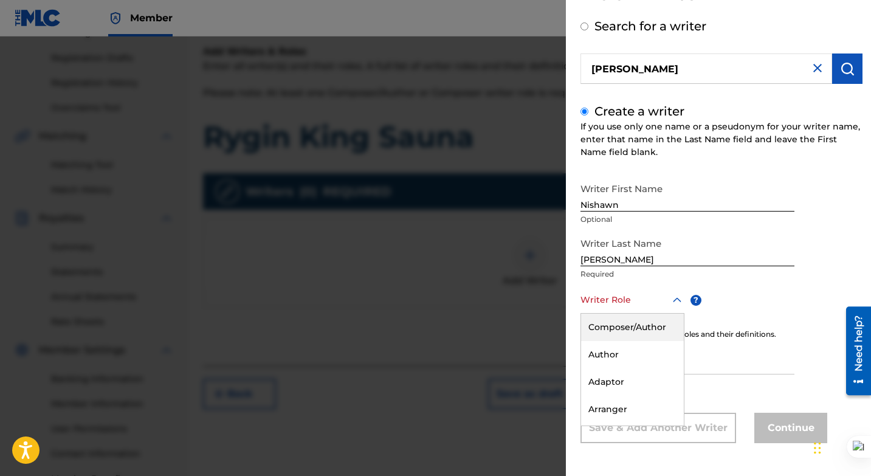
click at [635, 299] on div at bounding box center [633, 299] width 104 height 15
click at [615, 375] on div "Composer" at bounding box center [632, 376] width 103 height 27
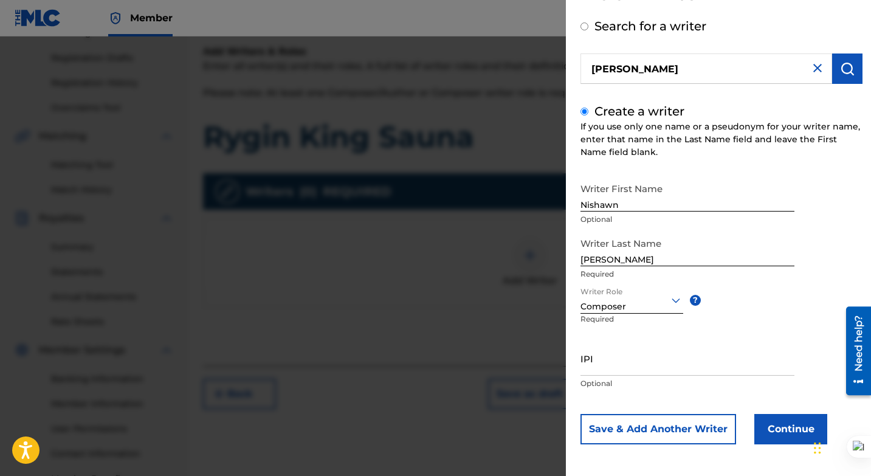
scroll to position [52, 0]
click at [782, 433] on button "Continue" at bounding box center [790, 428] width 73 height 30
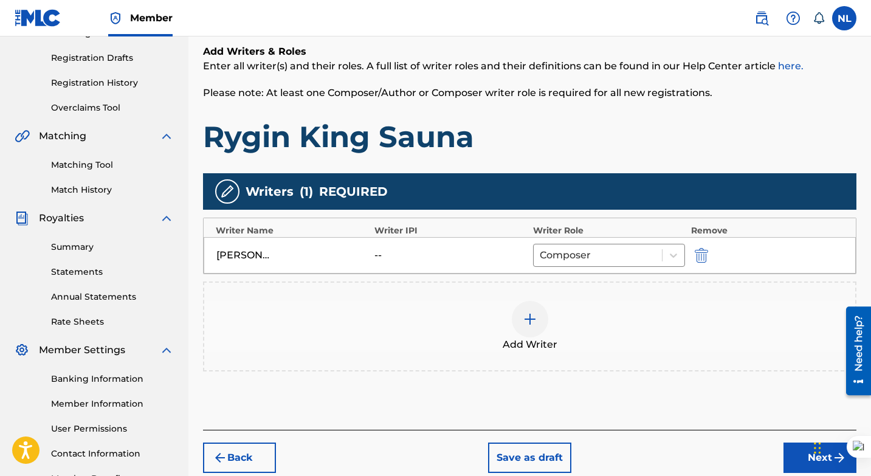
scroll to position [278, 0]
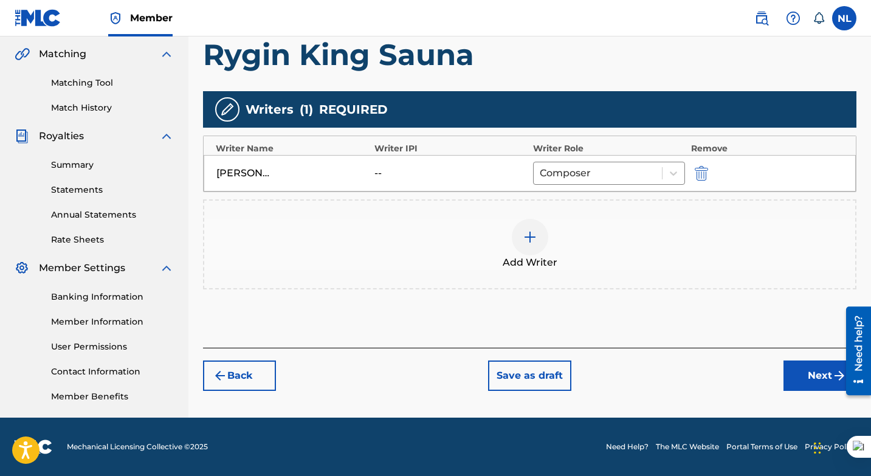
click at [810, 378] on button "Next" at bounding box center [820, 376] width 73 height 30
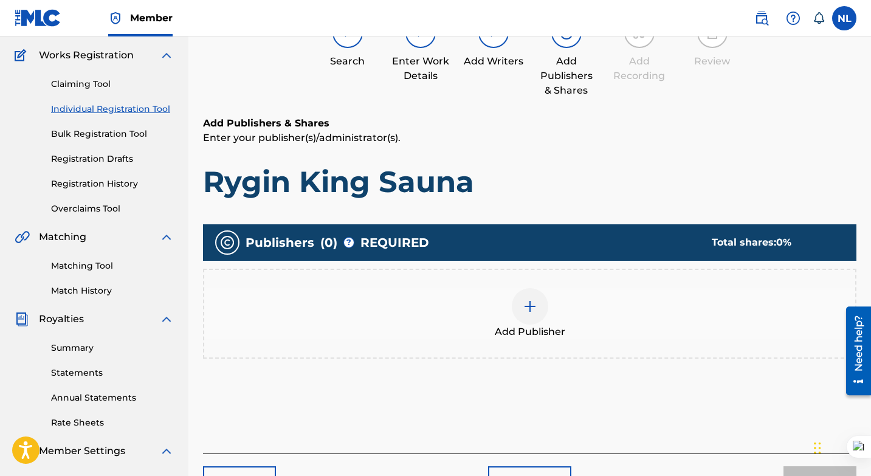
scroll to position [102, 0]
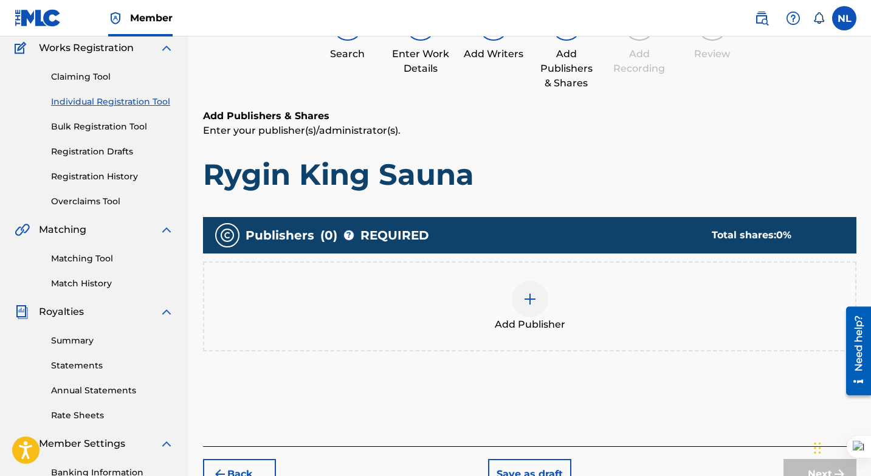
click at [533, 300] on img at bounding box center [530, 299] width 15 height 15
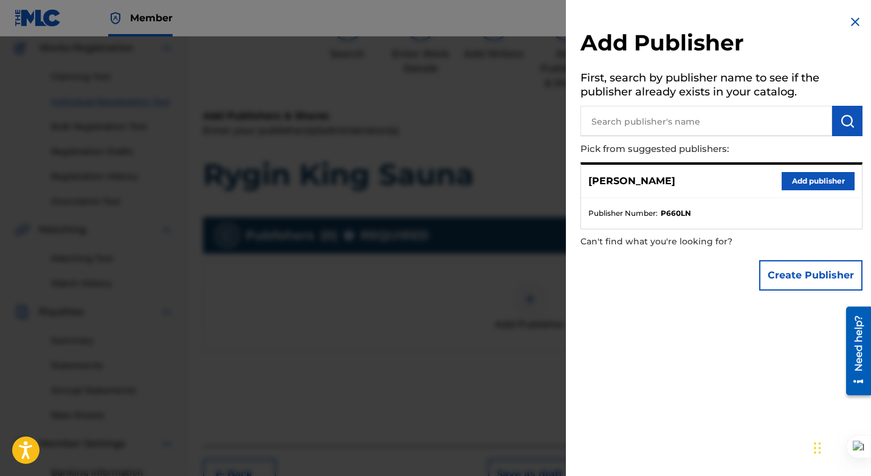
click at [817, 173] on button "Add publisher" at bounding box center [818, 181] width 73 height 18
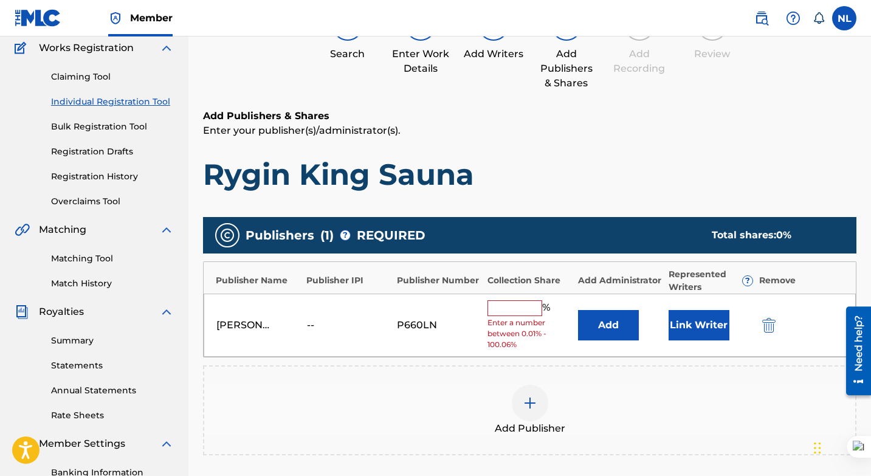
click at [500, 311] on input "text" at bounding box center [515, 308] width 55 height 16
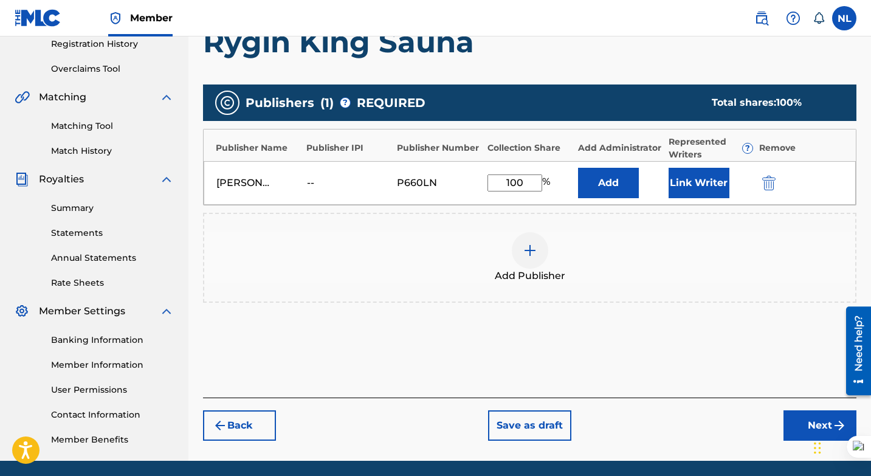
scroll to position [237, 0]
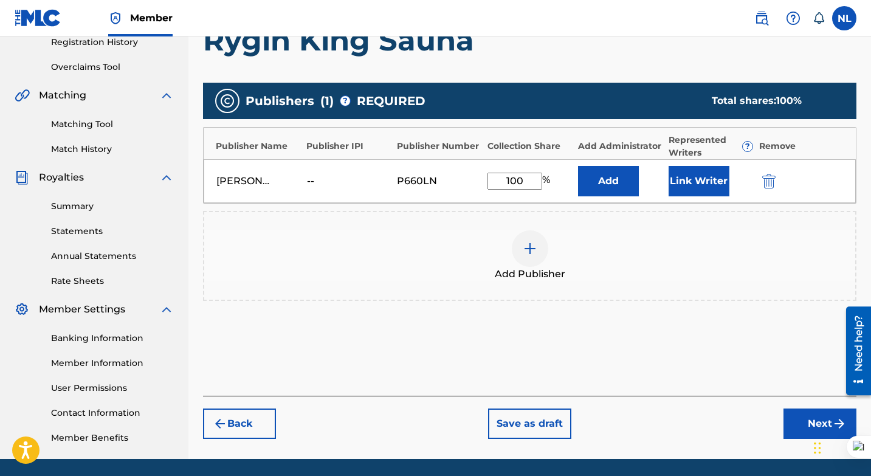
type input "100"
click at [809, 419] on button "Next" at bounding box center [820, 424] width 73 height 30
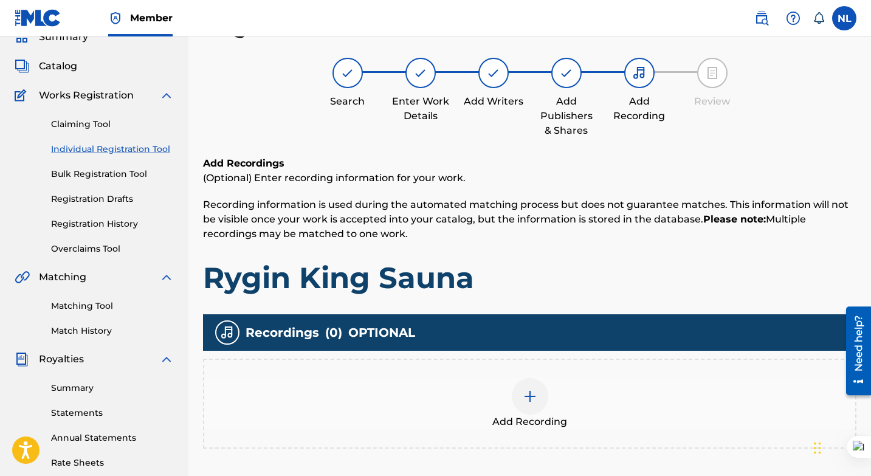
scroll to position [190, 0]
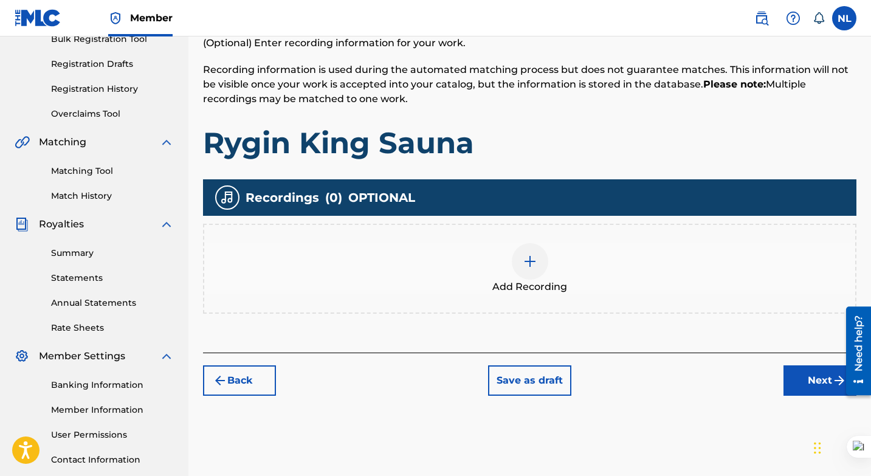
click at [527, 263] on img at bounding box center [530, 261] width 15 height 15
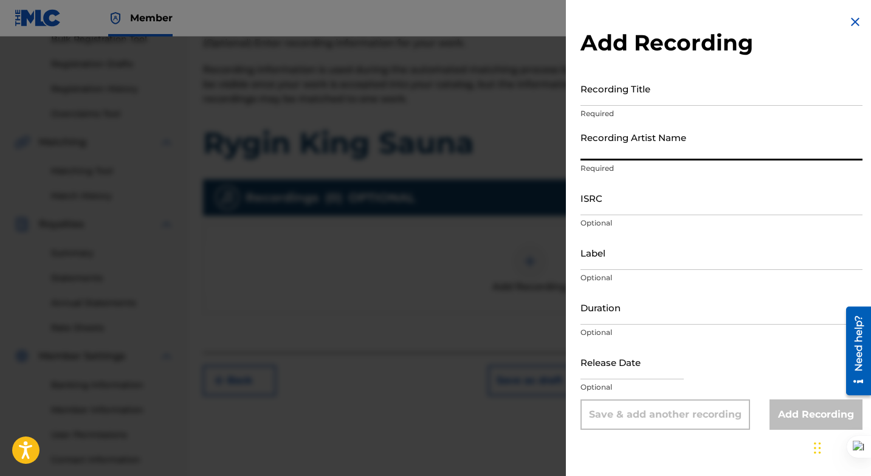
click at [656, 140] on input "Recording Artist Name" at bounding box center [722, 143] width 282 height 35
type input "[PERSON_NAME]"
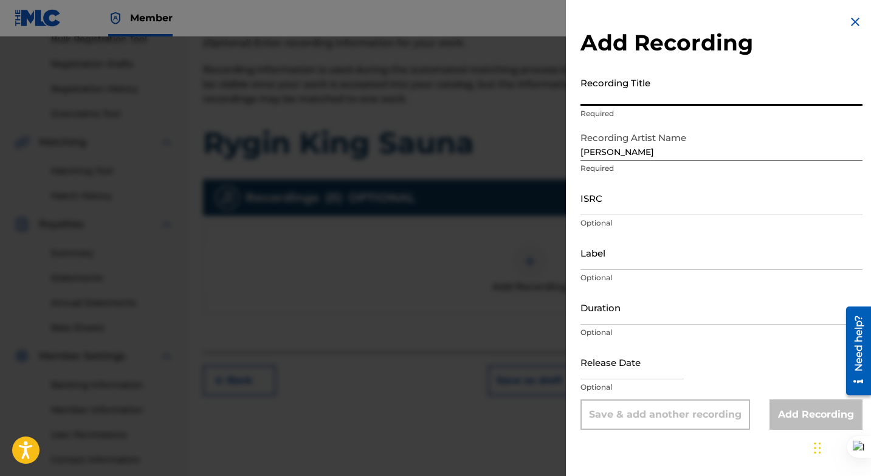
click at [640, 91] on input "Recording Title" at bounding box center [722, 88] width 282 height 35
type input "r"
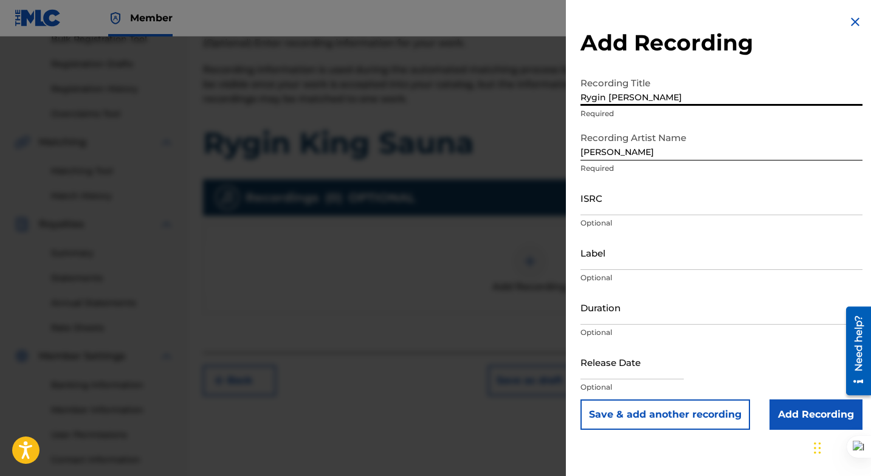
type input "Rygin King Sauna"
click at [796, 419] on input "Add Recording" at bounding box center [816, 414] width 93 height 30
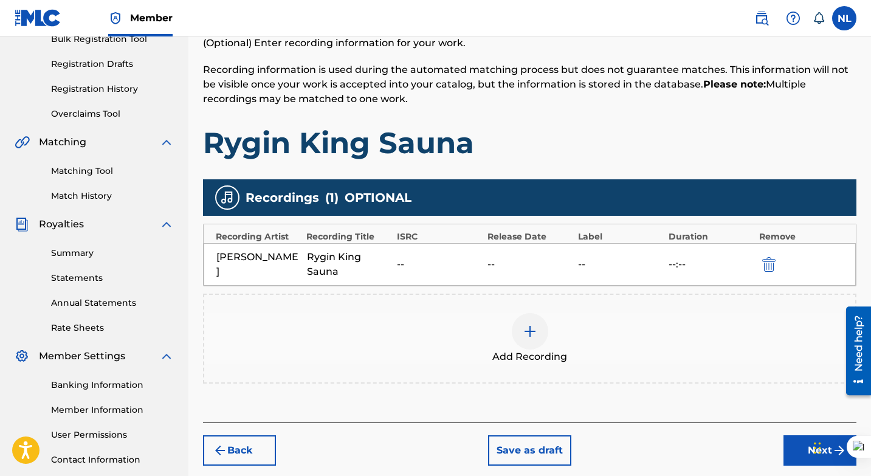
click at [794, 450] on button "Next" at bounding box center [820, 450] width 73 height 30
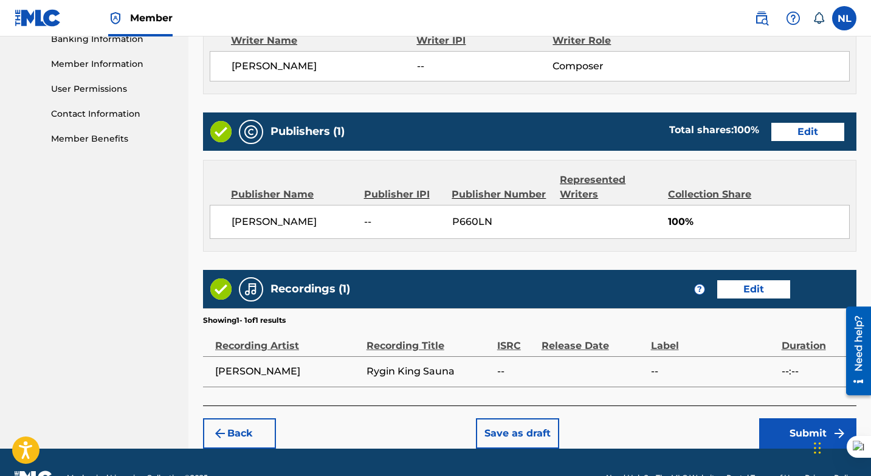
scroll to position [558, 0]
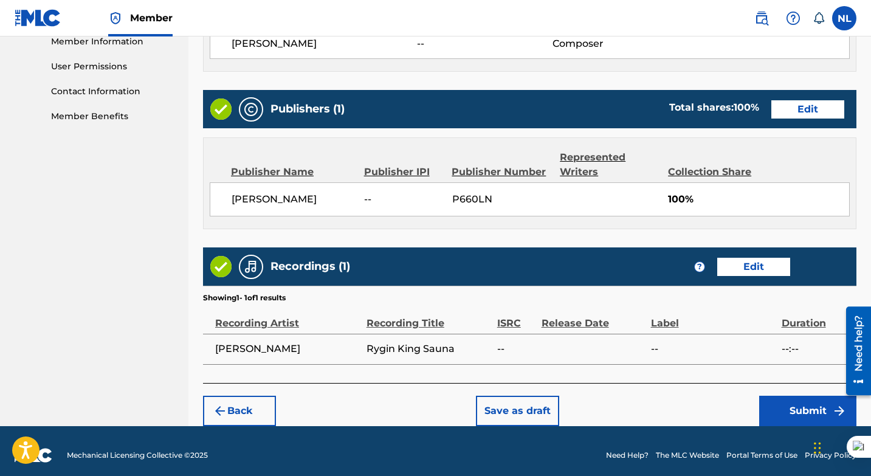
click at [809, 415] on button "Submit" at bounding box center [807, 411] width 97 height 30
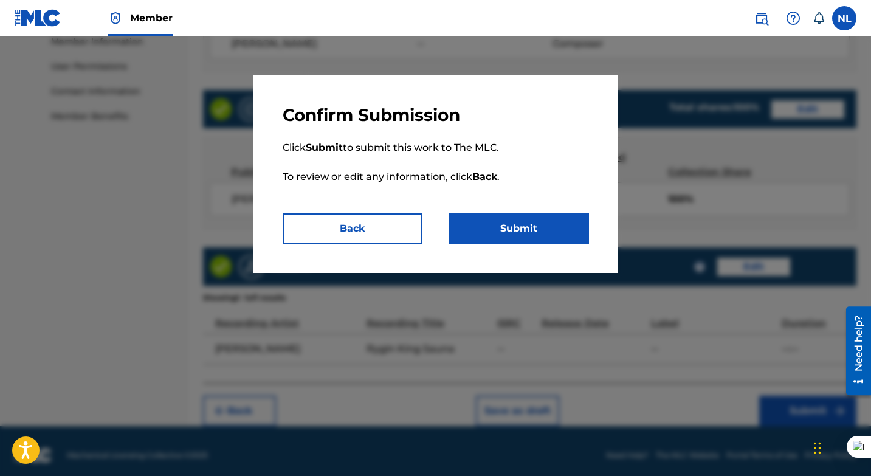
click at [533, 223] on button "Submit" at bounding box center [519, 228] width 140 height 30
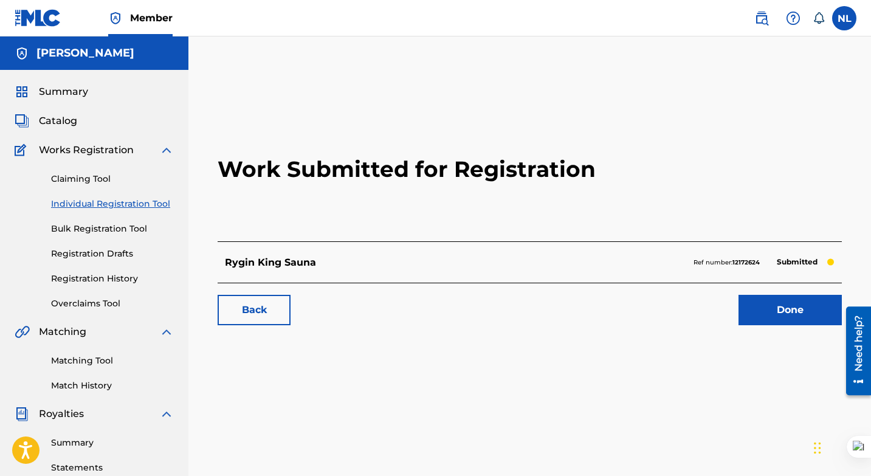
click at [775, 303] on link "Done" at bounding box center [790, 310] width 103 height 30
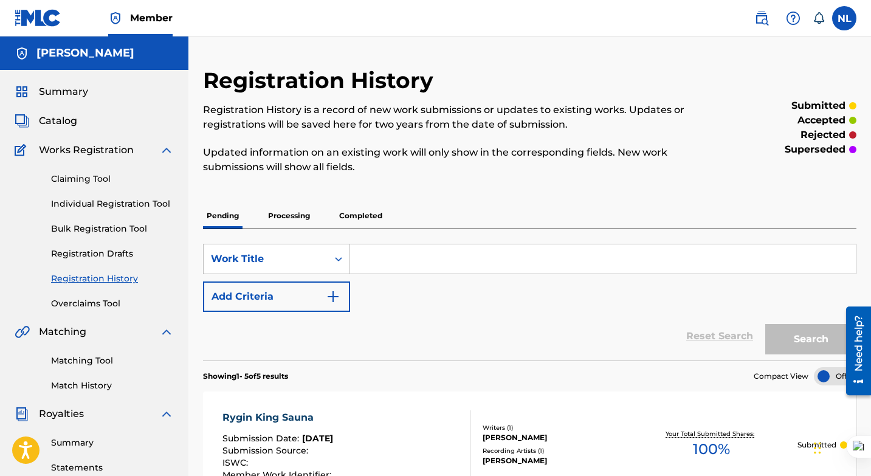
click at [775, 303] on div "SearchWithCriteria977d413b-7073-41f6-a560-012838521835 Work Title Add Criteria" at bounding box center [530, 278] width 654 height 68
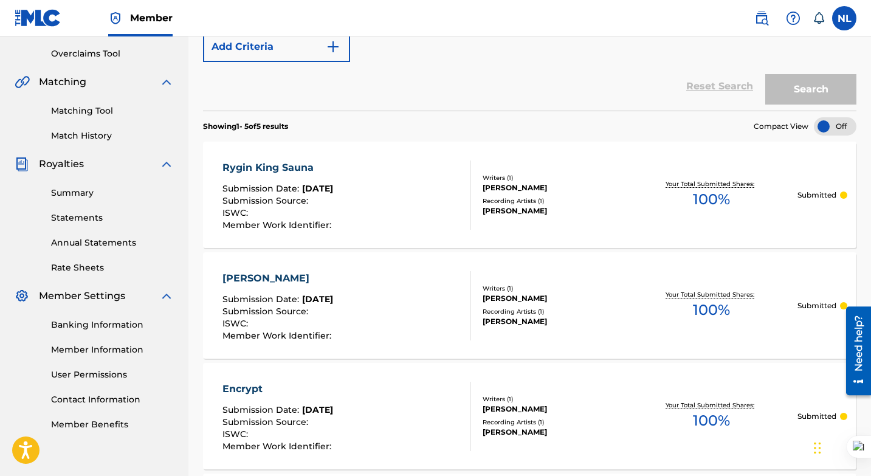
scroll to position [87, 0]
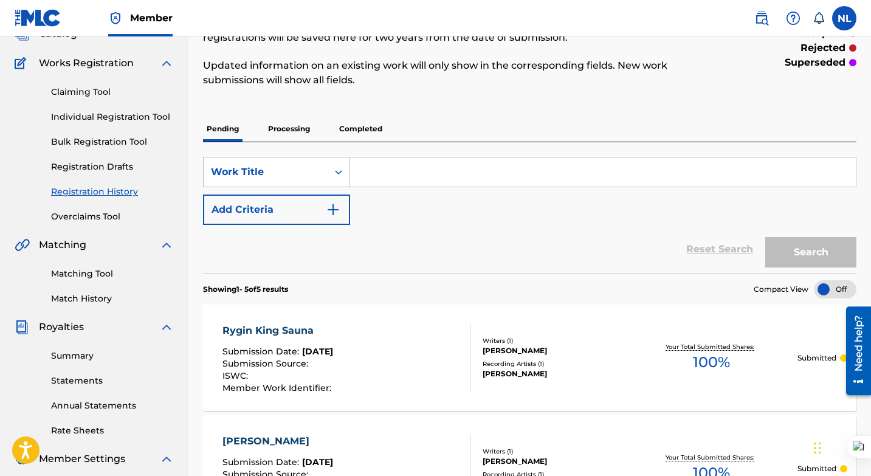
click at [359, 126] on p "Completed" at bounding box center [361, 129] width 50 height 26
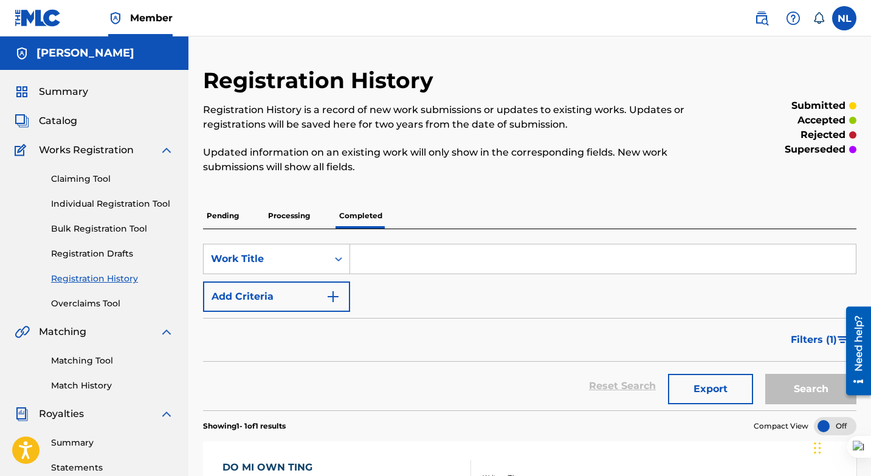
click at [359, 126] on p "Registration History is a record of new work submissions or updates to existing…" at bounding box center [454, 117] width 503 height 29
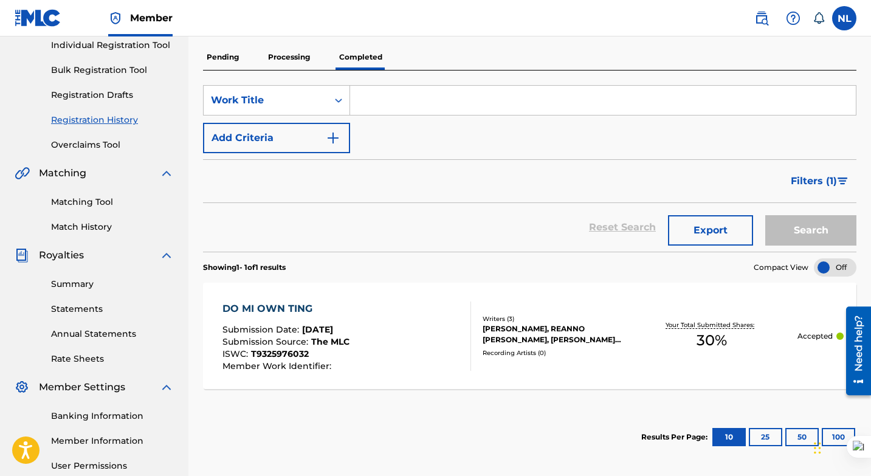
scroll to position [156, 0]
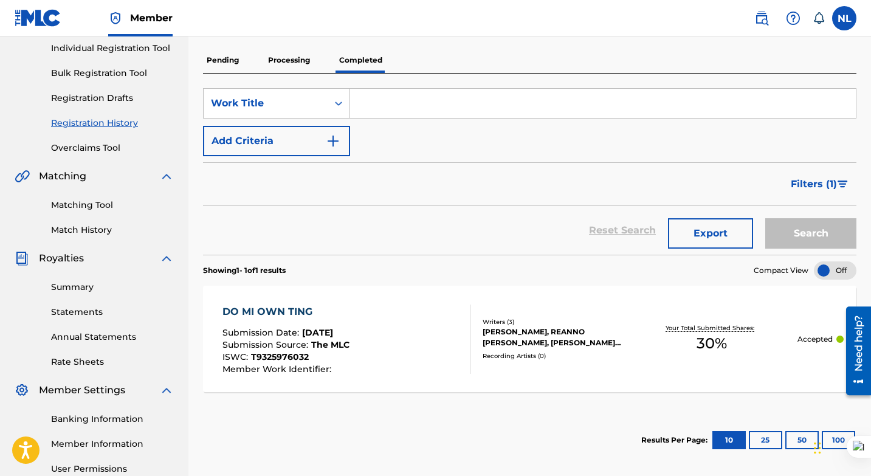
click at [317, 356] on div "ISWC : T9325976032" at bounding box center [286, 359] width 127 height 12
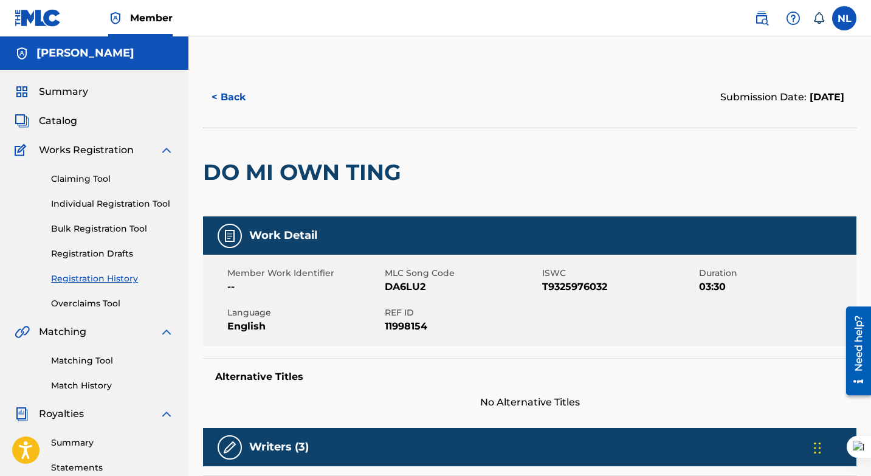
click at [404, 287] on span "DA6LU2" at bounding box center [462, 287] width 154 height 15
copy span "DA6LU2"
click at [94, 362] on link "Matching Tool" at bounding box center [112, 360] width 123 height 13
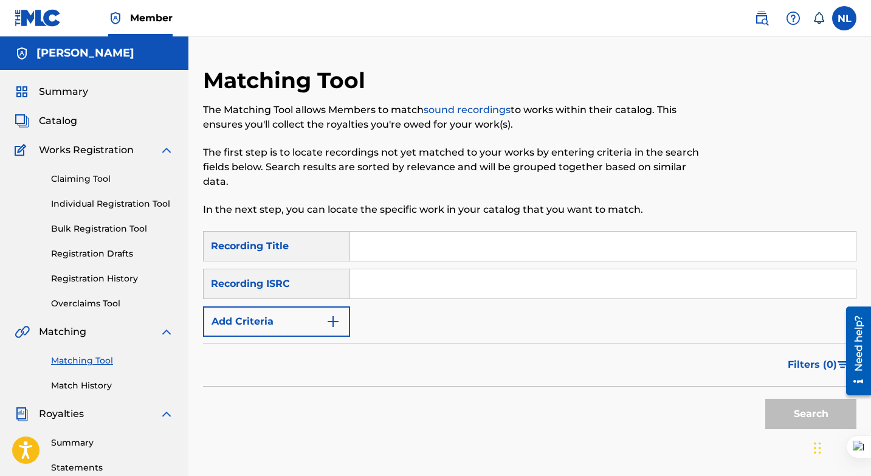
click at [407, 249] on input "Search Form" at bounding box center [603, 246] width 506 height 29
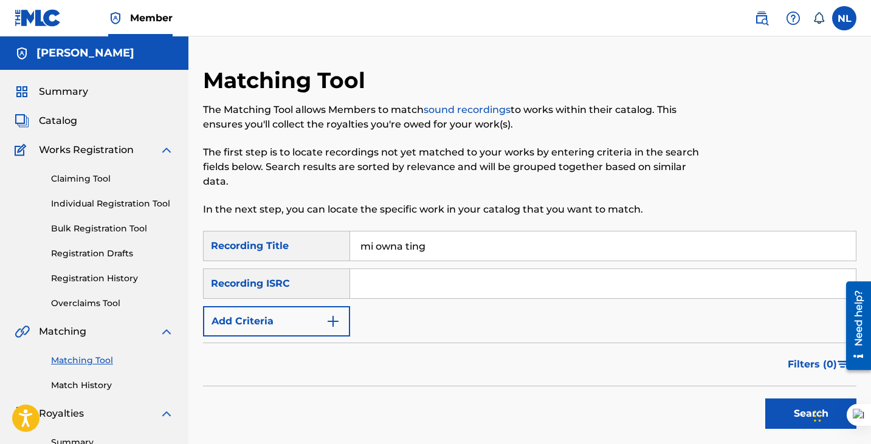
type input "mi owna ting"
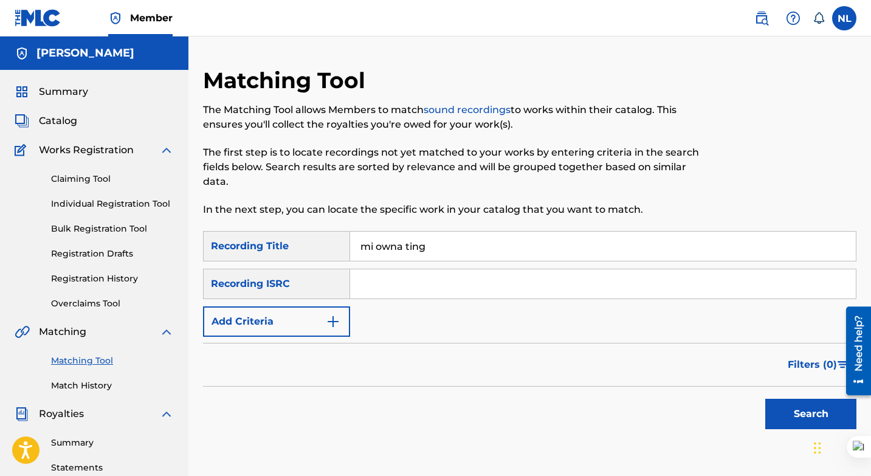
click at [100, 277] on link "Registration History" at bounding box center [112, 278] width 123 height 13
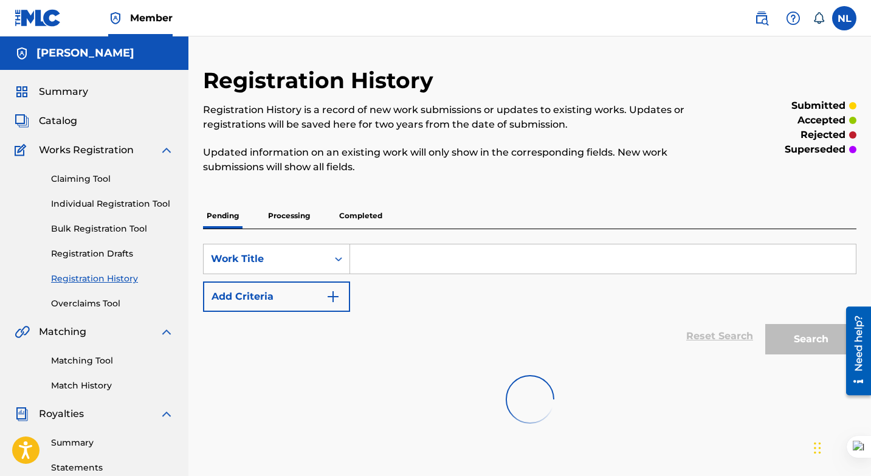
click at [360, 212] on p "Completed" at bounding box center [361, 216] width 50 height 26
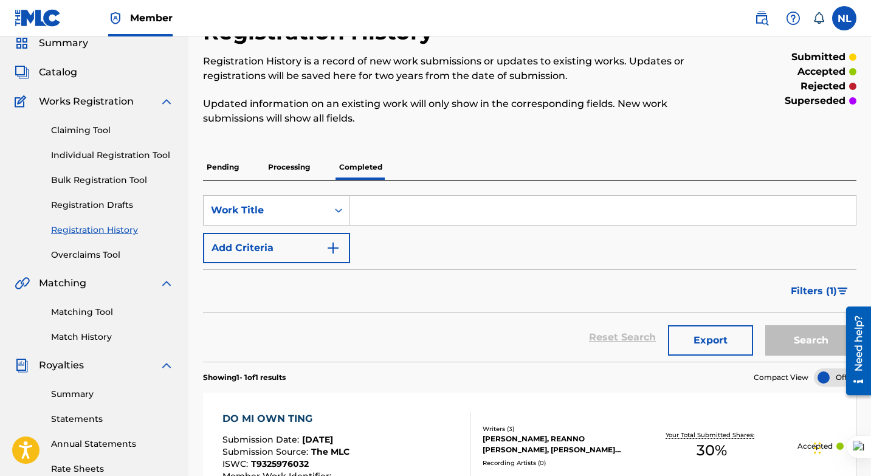
scroll to position [48, 0]
click at [102, 318] on link "Matching Tool" at bounding box center [112, 312] width 123 height 13
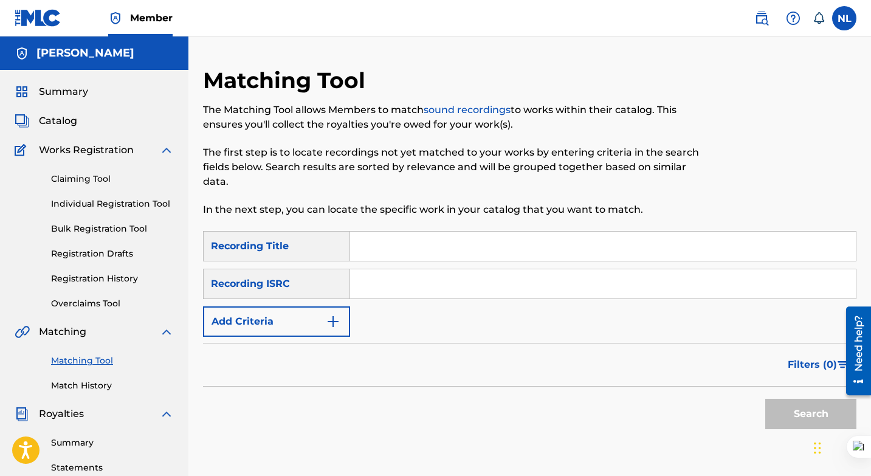
click at [393, 243] on input "Search Form" at bounding box center [603, 246] width 506 height 29
click at [381, 277] on input "Search Form" at bounding box center [603, 283] width 506 height 29
paste input "JMA272004468"
type input "JMA272004468"
click at [384, 245] on input "Search Form" at bounding box center [603, 246] width 506 height 29
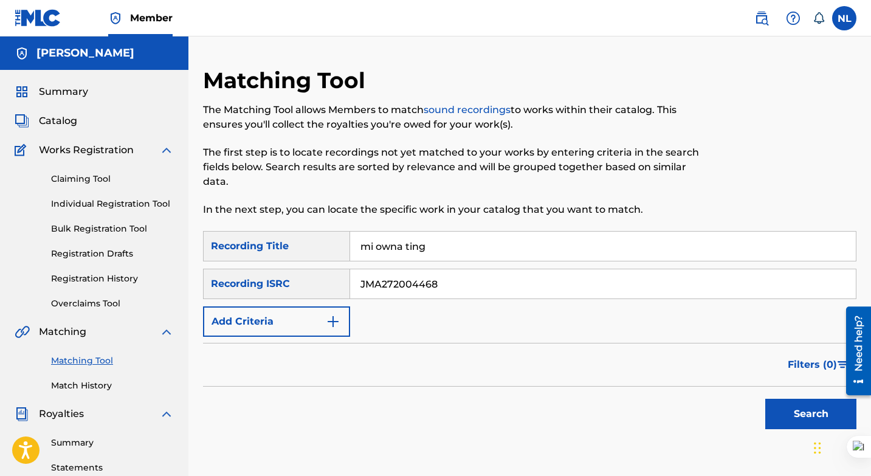
click at [362, 248] on input "mi owna ting" at bounding box center [603, 246] width 506 height 29
click at [418, 245] on input "do mi owna ting" at bounding box center [603, 246] width 506 height 29
type input "do mi own ting"
click at [794, 414] on button "Search" at bounding box center [810, 414] width 91 height 30
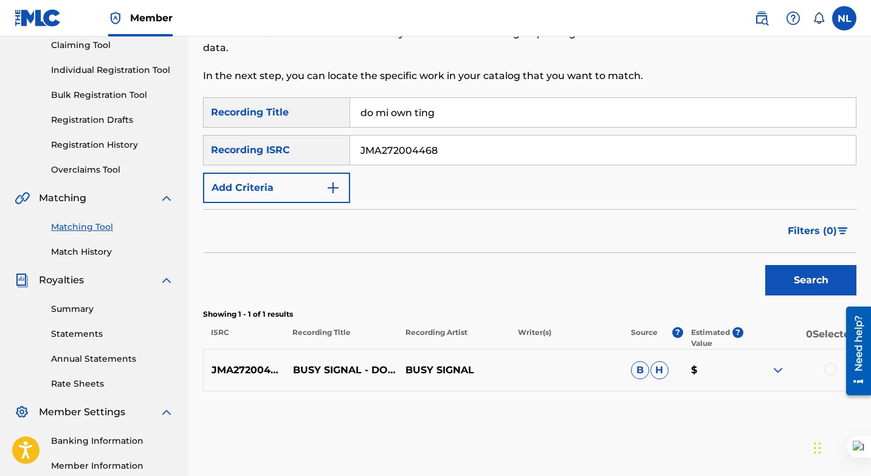
scroll to position [135, 0]
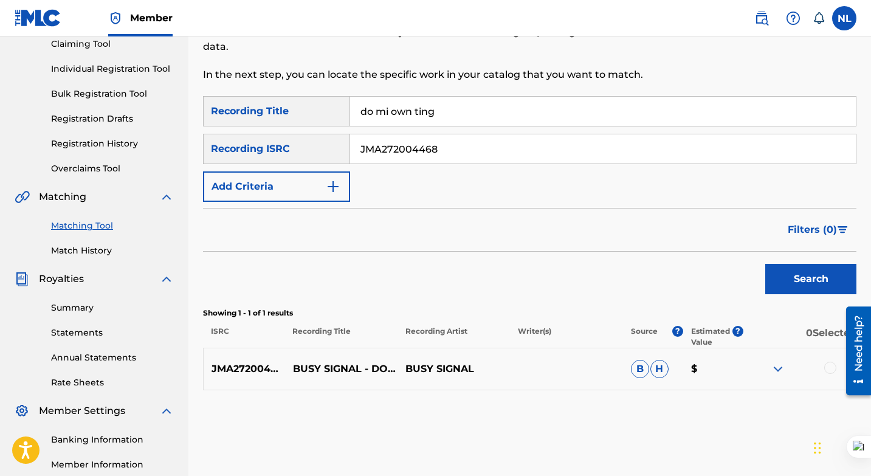
click at [831, 364] on div at bounding box center [830, 368] width 12 height 12
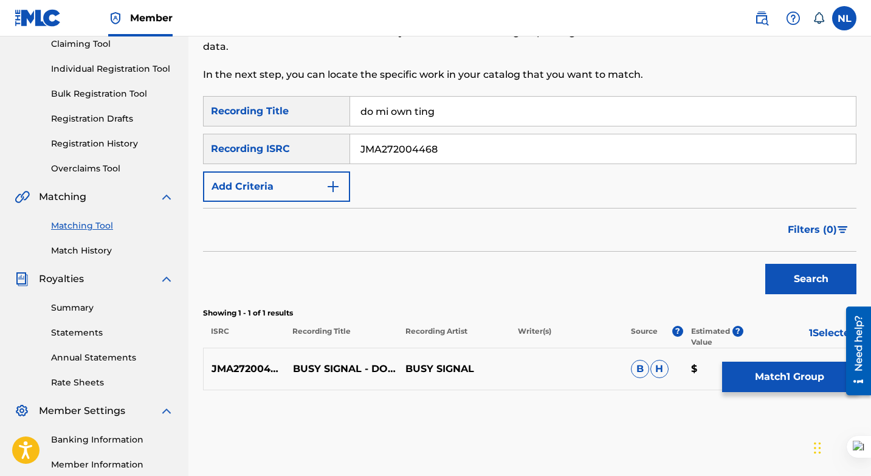
click at [785, 382] on button "Match 1 Group" at bounding box center [789, 377] width 134 height 30
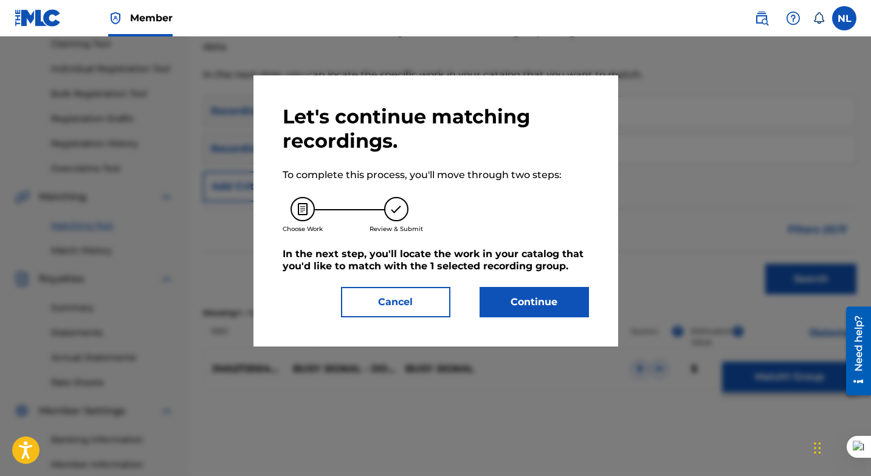
click at [540, 313] on button "Continue" at bounding box center [534, 302] width 109 height 30
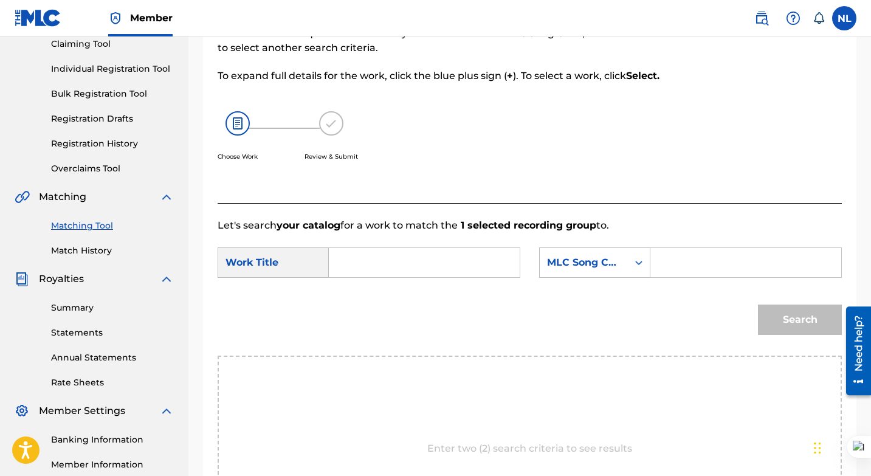
click at [380, 260] on input "Search Form" at bounding box center [424, 262] width 170 height 29
paste input "JMA272004468"
type input "JMA272004468"
click at [380, 260] on input "JMA272004468" at bounding box center [424, 262] width 170 height 29
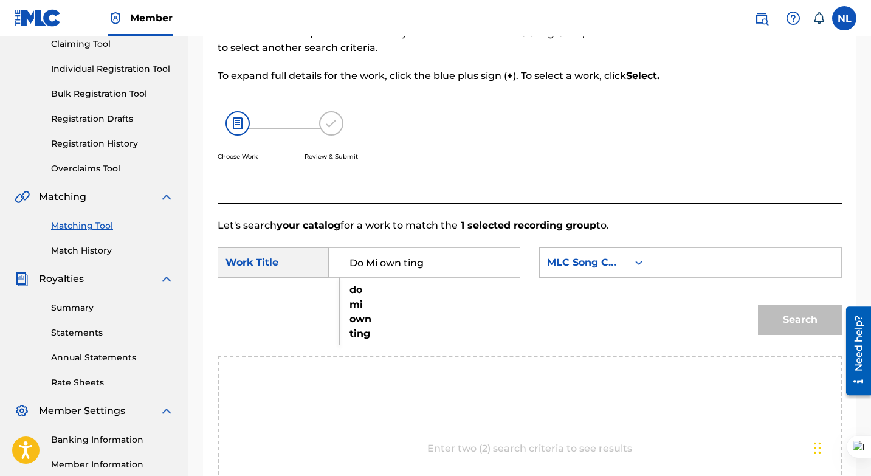
type input "Do Mi own ting"
click at [689, 275] on input "Search Form" at bounding box center [746, 262] width 170 height 29
click at [641, 267] on icon "Search Form" at bounding box center [639, 263] width 12 height 12
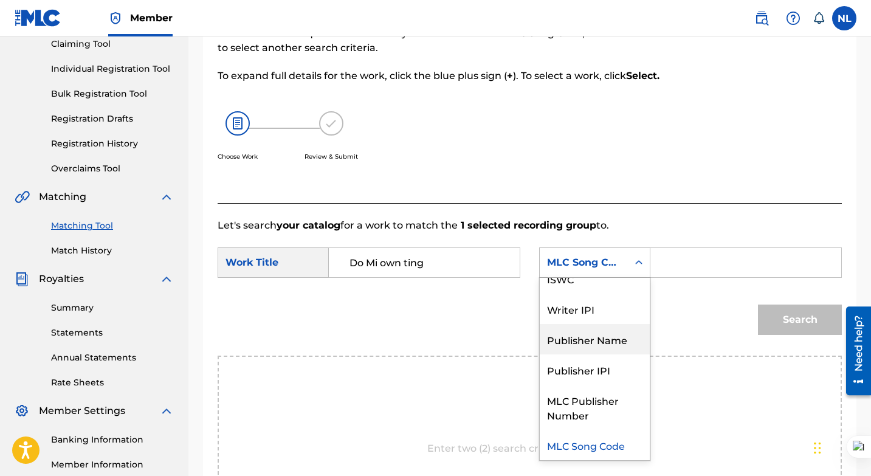
scroll to position [0, 0]
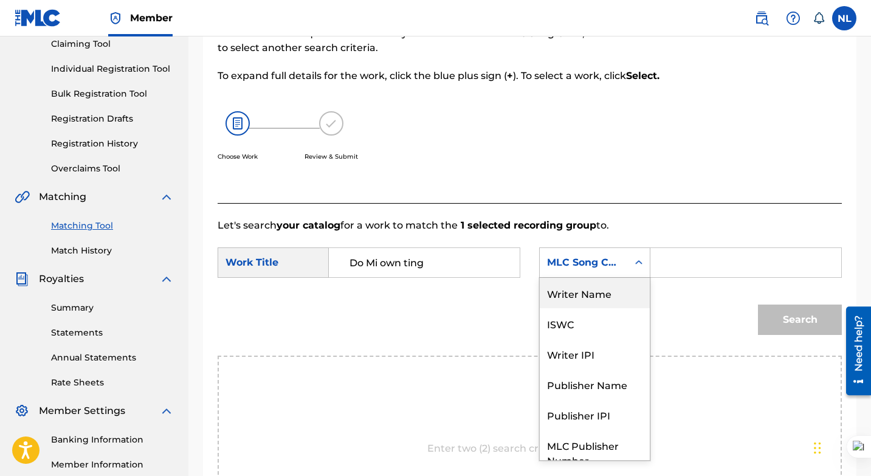
click at [586, 297] on div "Writer Name" at bounding box center [595, 293] width 110 height 30
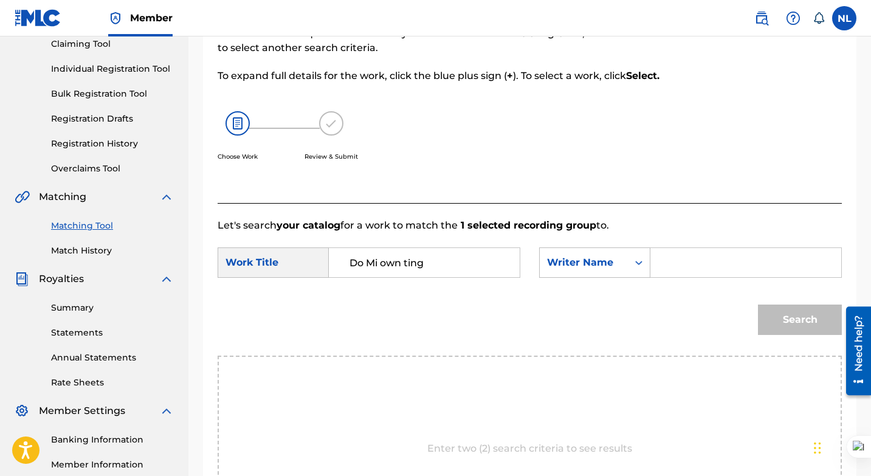
click at [671, 269] on input "Search Form" at bounding box center [746, 262] width 170 height 29
click at [772, 322] on button "Search" at bounding box center [800, 320] width 84 height 30
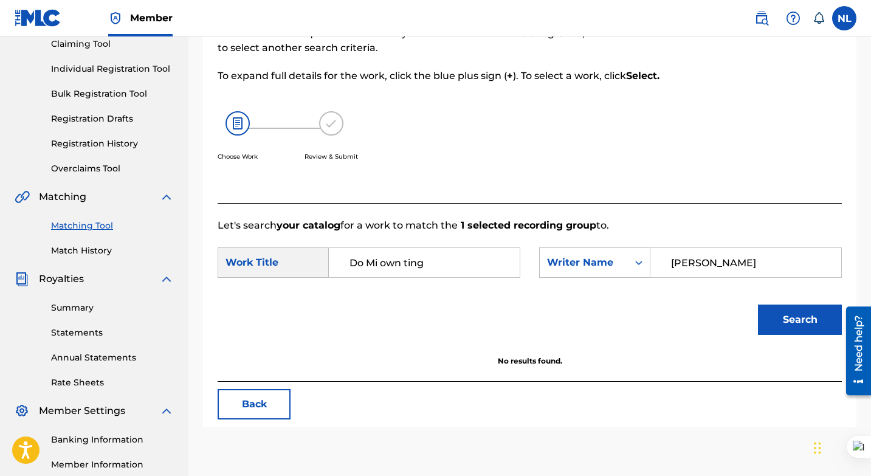
click at [733, 265] on input "[PERSON_NAME]" at bounding box center [746, 262] width 170 height 29
type input "[PERSON_NAME]"
click at [817, 321] on button "Search" at bounding box center [800, 320] width 84 height 30
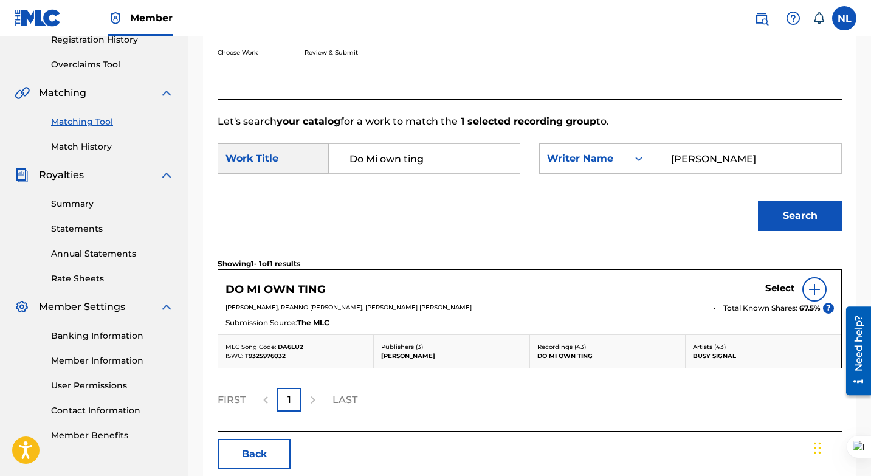
scroll to position [298, 0]
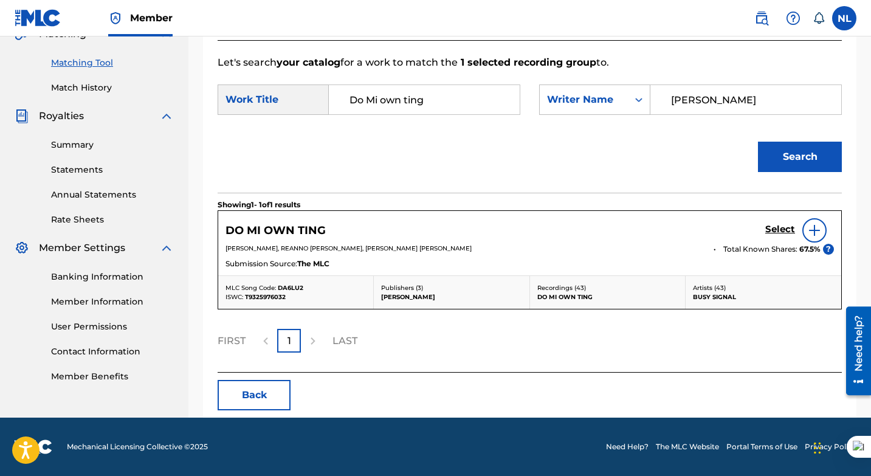
click at [778, 227] on h5 "Select" at bounding box center [780, 230] width 30 height 12
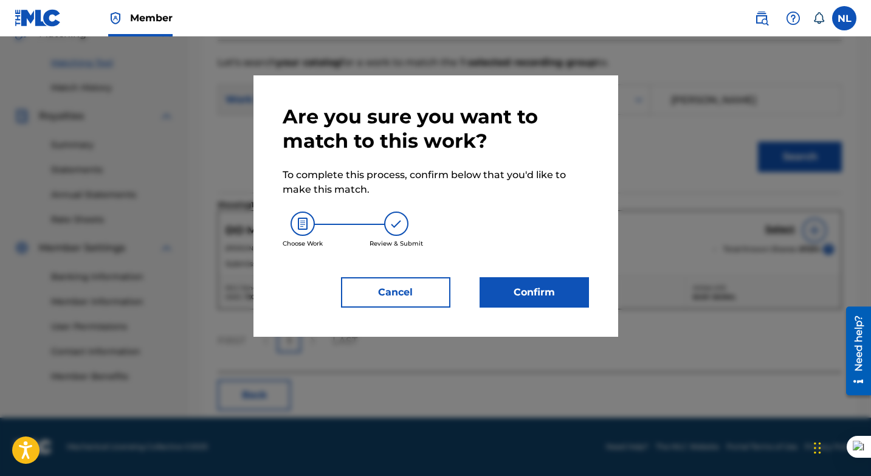
click at [406, 295] on button "Cancel" at bounding box center [395, 292] width 109 height 30
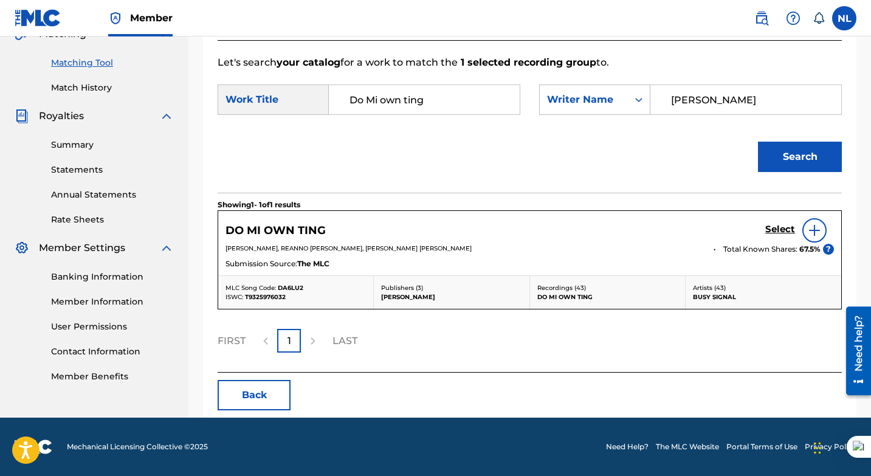
click at [810, 228] on img at bounding box center [814, 230] width 15 height 15
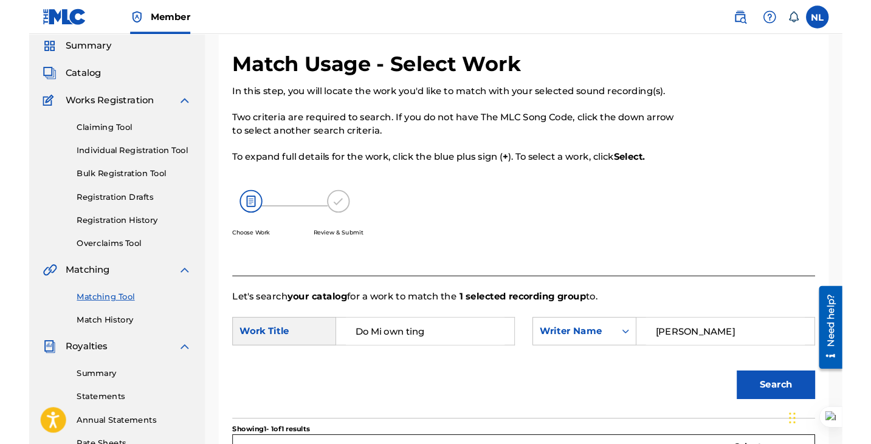
scroll to position [0, 0]
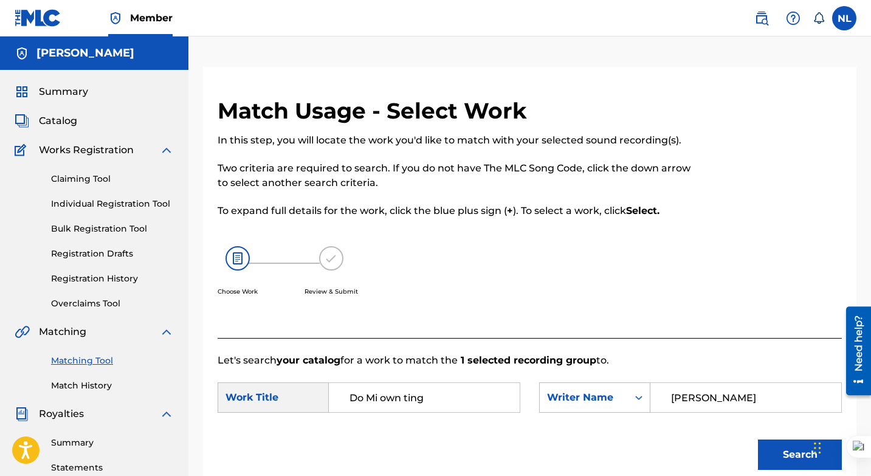
click at [36, 17] on img at bounding box center [38, 18] width 47 height 18
